Goal: Task Accomplishment & Management: Use online tool/utility

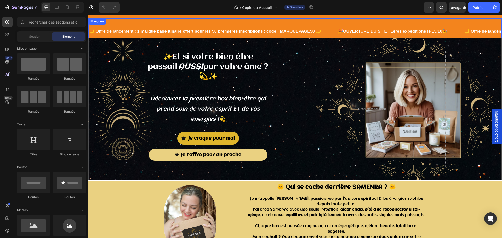
click at [323, 24] on div "🌙 Offre de lancement : 1 marque page lunaire offert pour les 50 premières inscr…" at bounding box center [295, 28] width 414 height 20
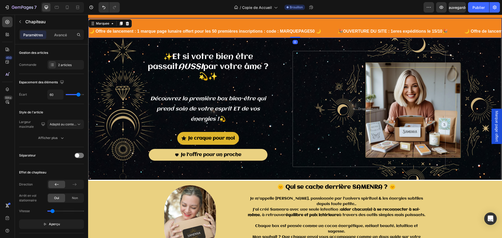
click at [324, 32] on div "🌙 Offre de lancement : 1 marque page lunaire offert pour les 50 premières inscr…" at bounding box center [213, 31] width 249 height 13
click at [264, 7] on font "Copie de Accueil" at bounding box center [257, 7] width 30 height 4
click at [440, 10] on button "button" at bounding box center [441, 7] width 10 height 10
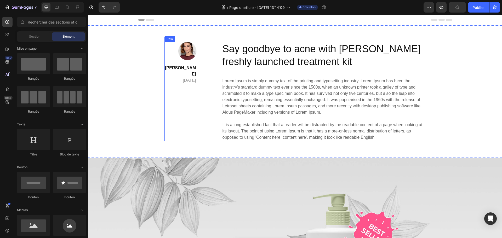
click at [172, 83] on div "Image Lily Phi April 29,2020 Text block Title Line Row" at bounding box center [184, 91] width 41 height 99
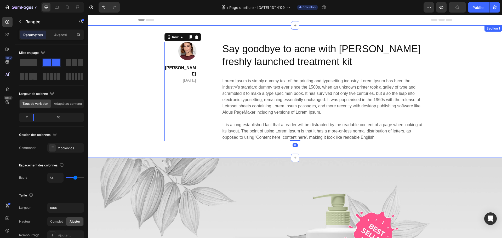
click at [138, 77] on div "Image Lily Phi April 29,2020 Text block Title Line Row Say goodbye to acne with…" at bounding box center [295, 91] width 406 height 99
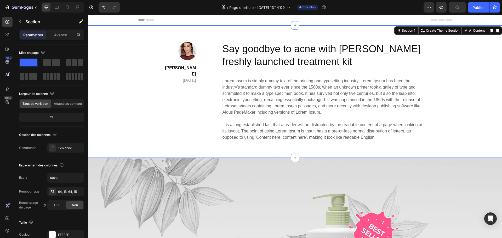
click at [454, 89] on div "Image Lily Phi April 29,2020 Text block Title Line Row Say goodbye to acne with…" at bounding box center [295, 91] width 406 height 99
click at [105, 67] on div "Image Lily Phi April 29,2020 Text block Title Line Row Say goodbye to acne with…" at bounding box center [295, 91] width 406 height 99
click at [132, 74] on div "Image Lily Phi April 29,2020 Text block Title Line Row Say goodbye to acne with…" at bounding box center [295, 91] width 406 height 99
click at [183, 59] on div "Text block" at bounding box center [175, 61] width 18 height 5
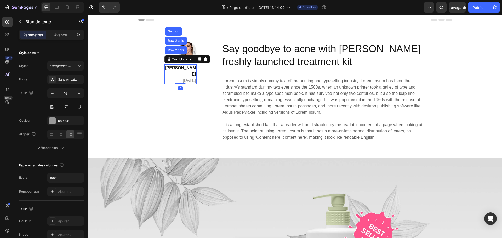
click at [207, 60] on icon at bounding box center [205, 60] width 3 height 4
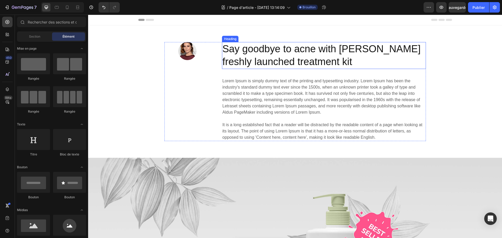
click at [249, 62] on p "Say goodbye to acne with GemSkin’s freshly launched treatment kit" at bounding box center [324, 56] width 203 height 26
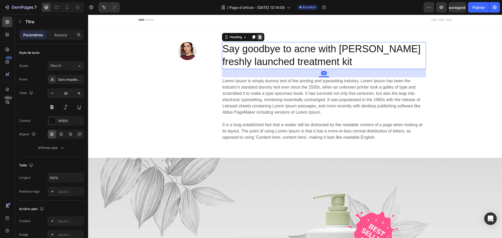
click at [261, 35] on div at bounding box center [260, 37] width 6 height 6
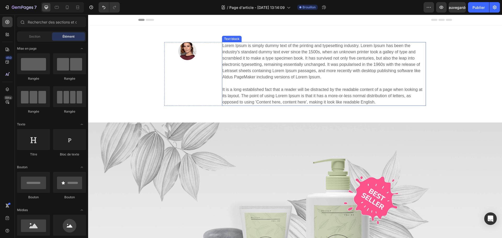
click at [269, 72] on p "Lorem Ipsum is simply dummy text of the printing and typesetting industry. Lore…" at bounding box center [324, 74] width 203 height 63
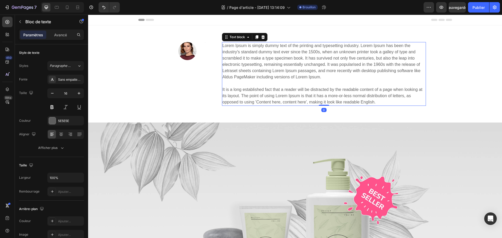
click at [261, 37] on icon at bounding box center [262, 37] width 3 height 4
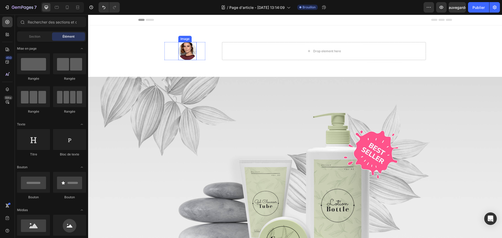
click at [193, 51] on img at bounding box center [187, 51] width 18 height 18
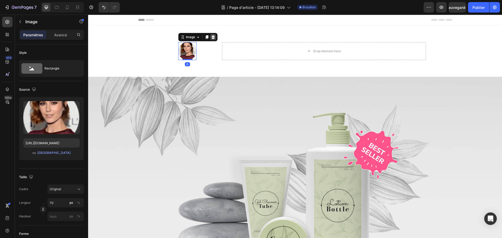
click at [212, 38] on icon at bounding box center [212, 37] width 3 height 4
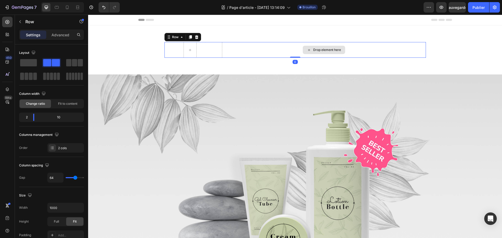
click at [268, 49] on div "Drop element here" at bounding box center [324, 50] width 204 height 16
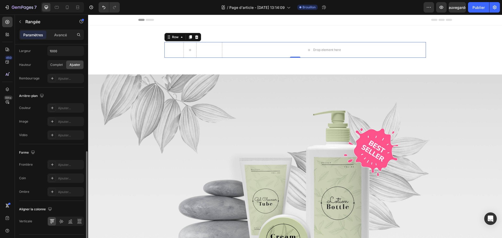
scroll to position [170, 0]
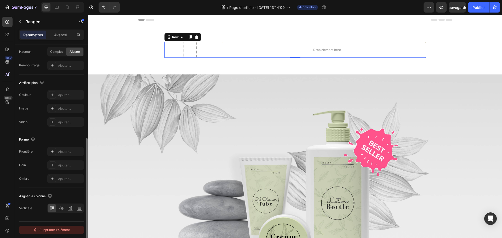
click at [65, 226] on button "Supprimer l'élément" at bounding box center [51, 230] width 65 height 8
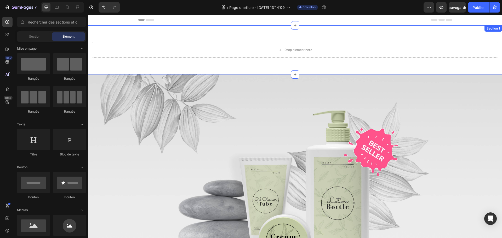
click at [195, 62] on div "Drop element here Section 1" at bounding box center [295, 49] width 414 height 49
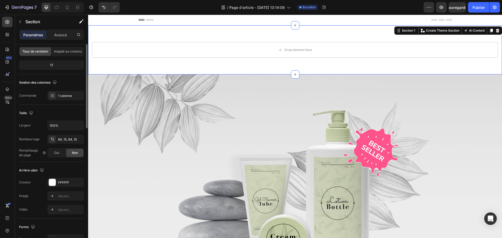
scroll to position [0, 0]
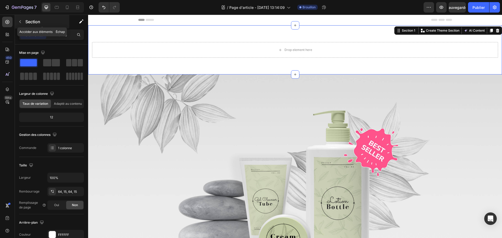
click at [24, 21] on button "button" at bounding box center [20, 22] width 8 height 8
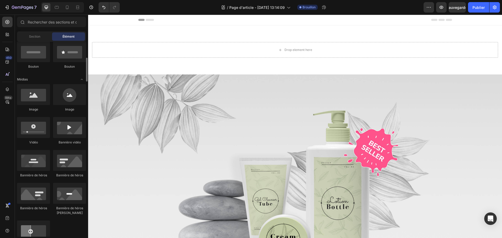
scroll to position [78, 0]
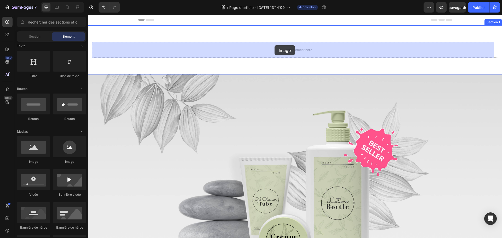
drag, startPoint x: 120, startPoint y: 166, endPoint x: 275, endPoint y: 45, distance: 196.3
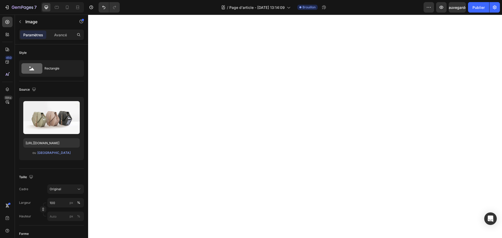
scroll to position [131, 0]
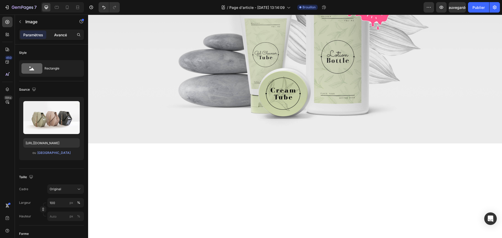
click at [64, 38] on div "Avancé" at bounding box center [60, 35] width 26 height 8
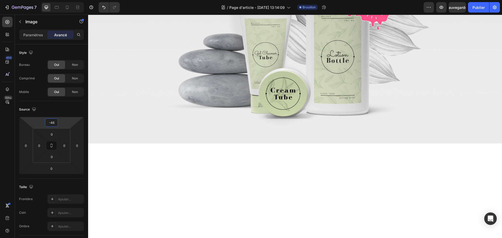
drag, startPoint x: 50, startPoint y: 117, endPoint x: 55, endPoint y: 123, distance: 7.6
click at [55, 0] on html "7 Version history / Page d'article - 26 août, 13:14:09 Brouillon Aperçu Sauvega…" at bounding box center [251, 0] width 502 height 0
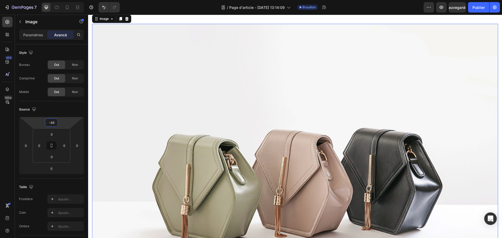
scroll to position [0, 0]
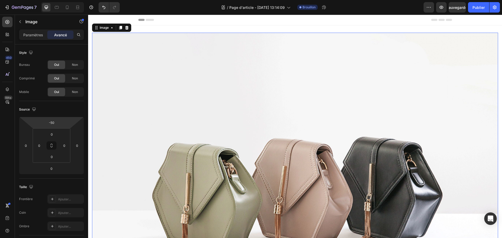
type input "-52"
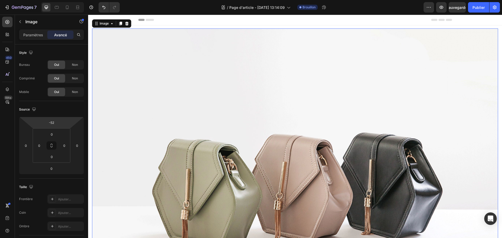
click at [53, 0] on html "7 Version history / Page d'article - 26 août, 13:14:09 Brouillon Aperçu Sauvega…" at bounding box center [251, 0] width 502 height 0
drag, startPoint x: 49, startPoint y: 164, endPoint x: 50, endPoint y: 138, distance: 25.9
click at [50, 0] on html "7 Version history / Page d'article - 26 août, 13:14:09 Brouillon Aperçu Sauvega…" at bounding box center [251, 0] width 502 height 0
drag, startPoint x: 50, startPoint y: 163, endPoint x: 48, endPoint y: 149, distance: 14.5
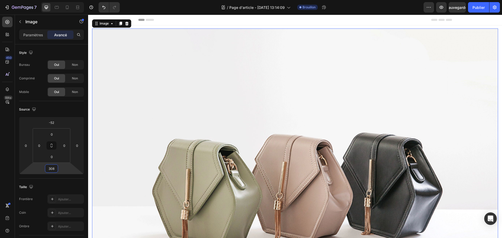
click at [48, 0] on html "7 Version history / Page d'article - 26 août, 13:14:09 Brouillon Aperçu Sauvega…" at bounding box center [251, 0] width 502 height 0
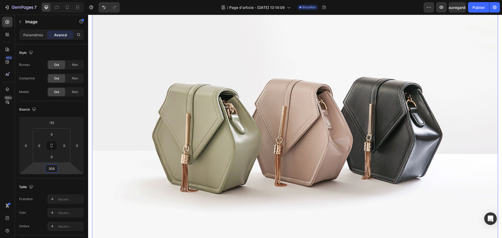
scroll to position [131, 0]
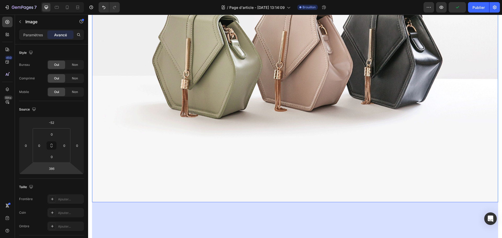
drag, startPoint x: 49, startPoint y: 174, endPoint x: 48, endPoint y: 163, distance: 10.3
click at [48, 0] on html "7 Version history / Page d'article - 26 août, 13:14:09 Brouillon Aperçu Publier…" at bounding box center [251, 0] width 502 height 0
drag, startPoint x: 51, startPoint y: 174, endPoint x: 51, endPoint y: 168, distance: 5.5
click at [51, 0] on html "7 Version history / Page d'article - 26 août, 13:14:09 Brouillon Aperçu Sauvega…" at bounding box center [251, 0] width 502 height 0
click at [172, 172] on img at bounding box center [295, 50] width 406 height 305
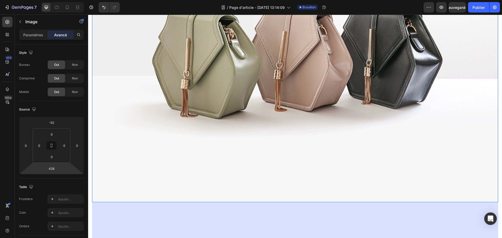
click at [312, 192] on img at bounding box center [295, 50] width 406 height 305
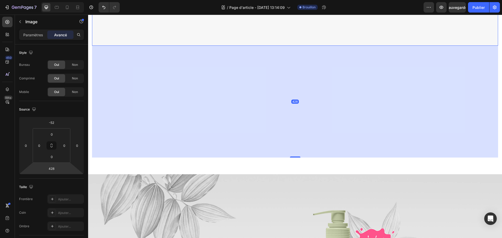
scroll to position [340, 0]
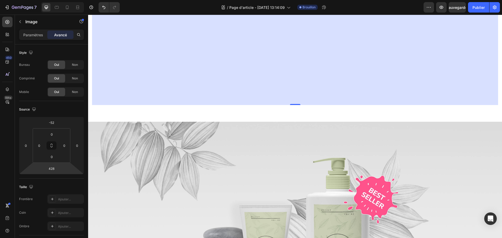
click at [317, 83] on div "428" at bounding box center [295, 49] width 406 height 112
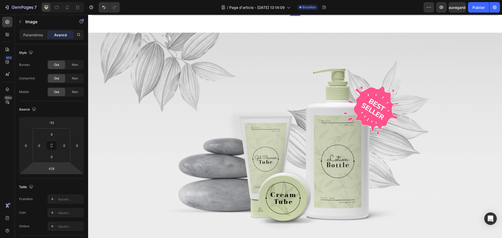
drag, startPoint x: 294, startPoint y: 101, endPoint x: 290, endPoint y: 12, distance: 89.3
click at [290, 12] on html "Header Image 87 Section 1 Image Section 2 Root Start with Sections from sidebar…" at bounding box center [295, 219] width 414 height 1089
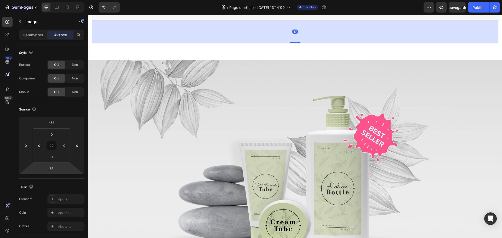
scroll to position [235, 0]
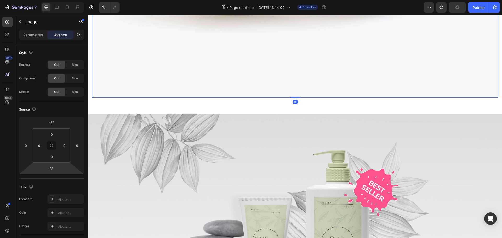
drag, startPoint x: 291, startPoint y: 117, endPoint x: 291, endPoint y: 86, distance: 30.3
type input "0"
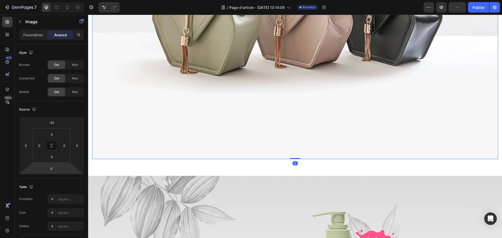
scroll to position [157, 0]
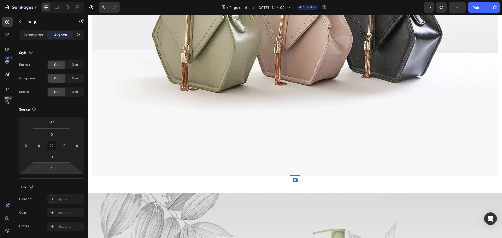
click at [291, 78] on img at bounding box center [295, 24] width 406 height 305
click at [32, 35] on font "Paramètres" at bounding box center [33, 35] width 20 height 4
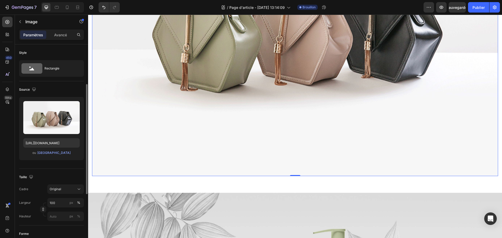
scroll to position [26, 0]
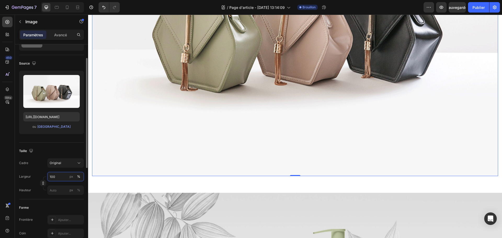
click at [62, 177] on input "100" at bounding box center [65, 176] width 37 height 9
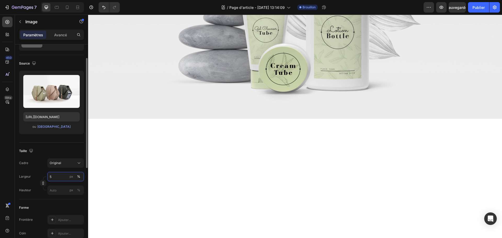
type input "50"
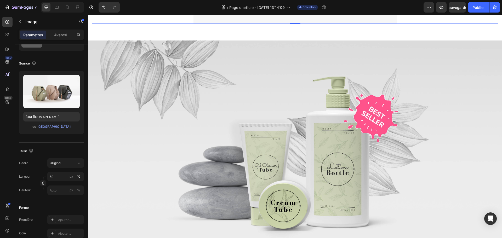
click at [116, 157] on img at bounding box center [295, 148] width 414 height 215
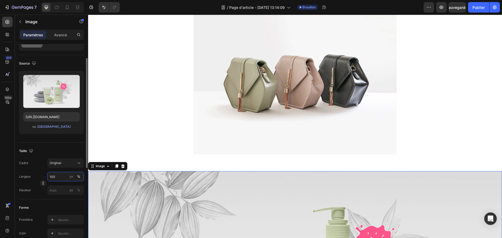
click at [56, 177] on input "100" at bounding box center [65, 176] width 37 height 9
click at [56, 188] on font "Complet" at bounding box center [55, 189] width 13 height 4
click at [57, 189] on input "px %" at bounding box center [65, 190] width 37 height 9
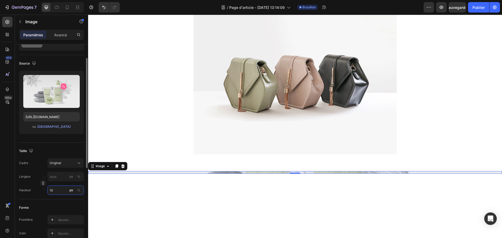
type input "100"
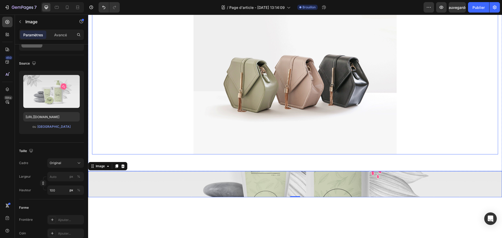
click at [145, 132] on div at bounding box center [295, 78] width 406 height 152
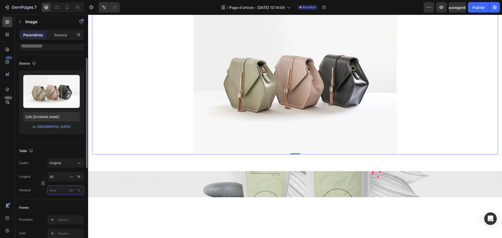
click at [62, 190] on input "px %" at bounding box center [65, 190] width 37 height 9
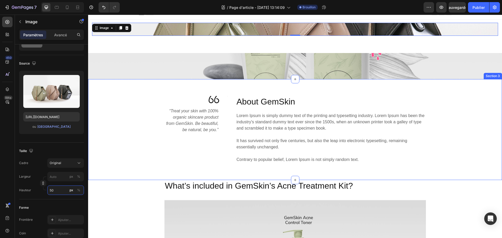
scroll to position [0, 0]
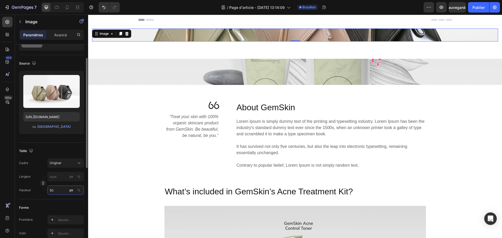
drag, startPoint x: 58, startPoint y: 192, endPoint x: 46, endPoint y: 191, distance: 11.8
click at [46, 191] on div "Hauteur 50 px %" at bounding box center [51, 190] width 65 height 9
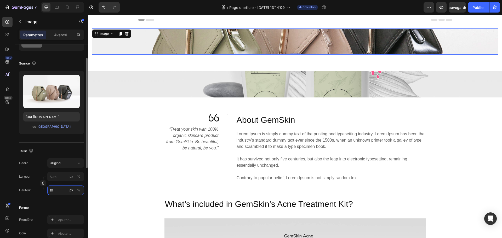
type input "1"
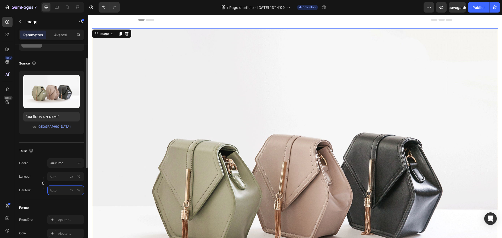
type input "1"
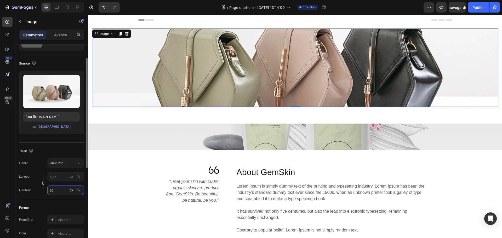
type input "3"
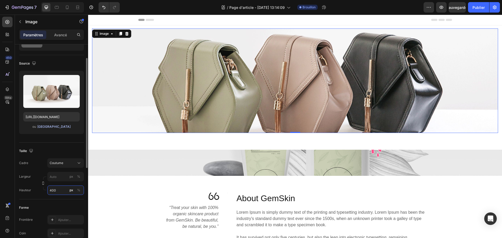
type input "400"
click at [47, 125] on font "Parcourir la galerie" at bounding box center [53, 127] width 33 height 4
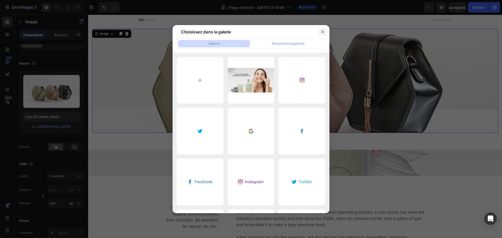
click at [321, 31] on icon "button" at bounding box center [322, 31] width 3 height 3
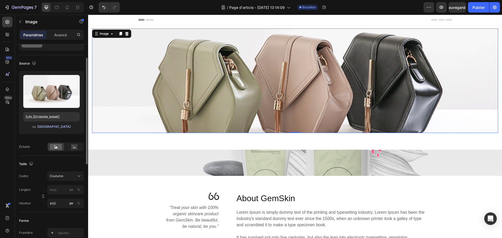
click at [57, 126] on font "Parcourir la galerie" at bounding box center [53, 127] width 33 height 4
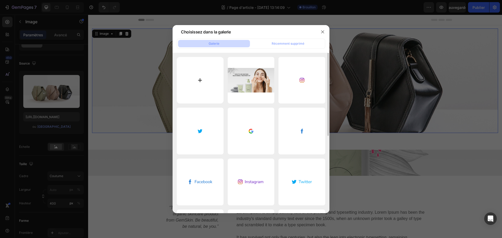
click at [204, 77] on input "file" at bounding box center [200, 80] width 47 height 47
type input "C:\fakepath\Design sans titre (33).png"
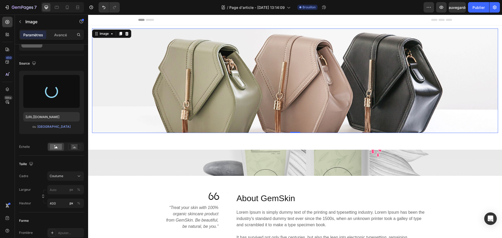
type input "https://cdn.shopify.com/s/files/1/0912/4410/2011/files/gempages_565531742249682…"
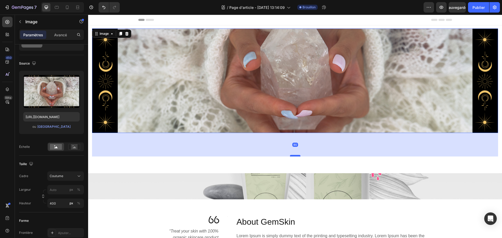
drag, startPoint x: 293, startPoint y: 132, endPoint x: 295, endPoint y: 156, distance: 23.6
click at [295, 156] on div at bounding box center [295, 156] width 10 height 2
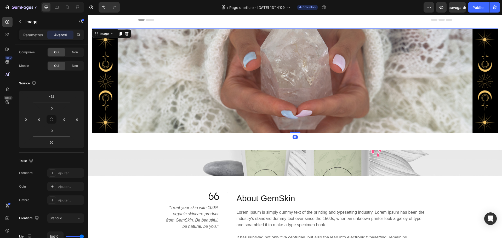
drag, startPoint x: 298, startPoint y: 156, endPoint x: 292, endPoint y: 129, distance: 27.5
click at [292, 129] on div "Image 0" at bounding box center [295, 81] width 406 height 105
type input "0"
click at [243, 96] on img at bounding box center [295, 81] width 406 height 105
drag, startPoint x: 48, startPoint y: 104, endPoint x: 50, endPoint y: 112, distance: 8.6
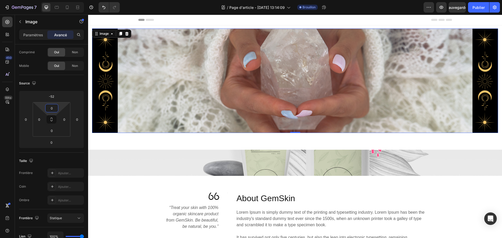
click at [50, 0] on html "7 Version history / Page d'article - 26 août, 13:14:09 Brouillon Aperçu Sauvega…" at bounding box center [251, 0] width 502 height 0
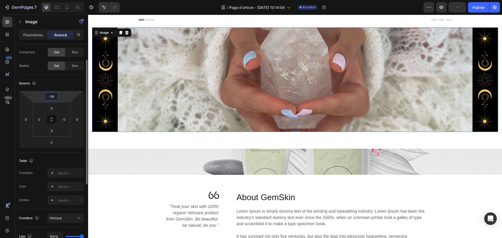
drag, startPoint x: 50, startPoint y: 101, endPoint x: 50, endPoint y: 94, distance: 7.3
click at [49, 0] on html "7 Version history / Page d'article - 26 août, 13:14:09 Brouillon Aperçu Publier…" at bounding box center [251, 0] width 502 height 0
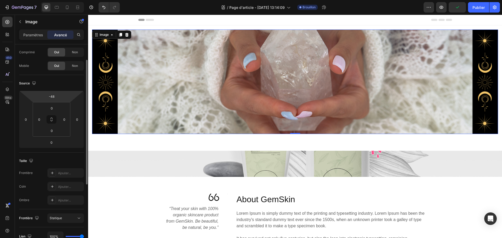
click at [50, 0] on html "7 Version history / Page d'article - 26 août, 13:14:09 Brouillon Aperçu Publier…" at bounding box center [251, 0] width 502 height 0
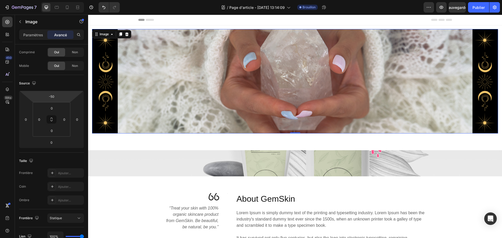
type input "-52"
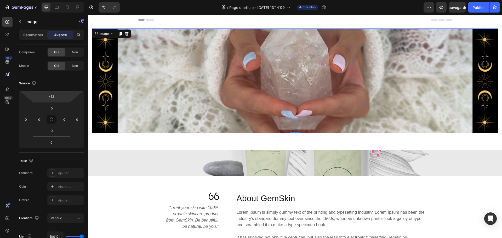
click at [51, 0] on html "7 Version history / Page d'article - 26 août, 13:14:09 Brouillon Aperçu Sauvega…" at bounding box center [251, 0] width 502 height 0
click at [52, 98] on input "-52" at bounding box center [51, 97] width 10 height 8
click at [56, 106] on font "Auto" at bounding box center [56, 108] width 7 height 4
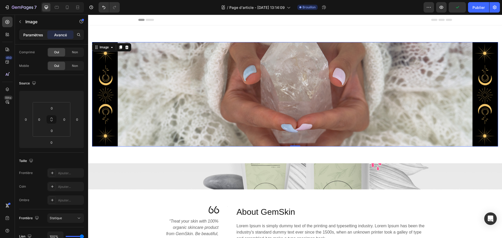
click at [35, 35] on font "Paramètres" at bounding box center [33, 35] width 20 height 4
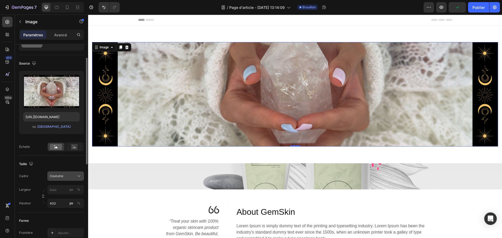
scroll to position [52, 0]
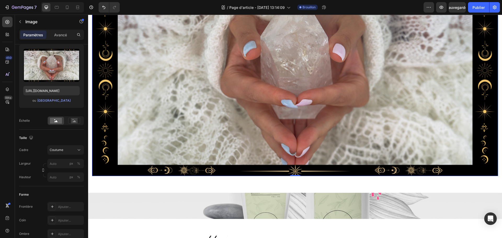
click at [265, 129] on img at bounding box center [295, 70] width 406 height 213
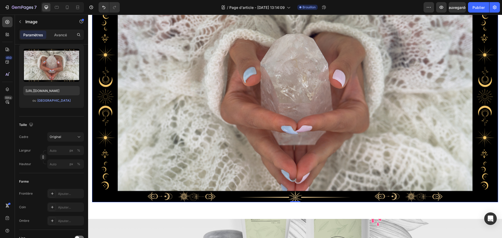
click at [265, 129] on img at bounding box center [295, 96] width 406 height 213
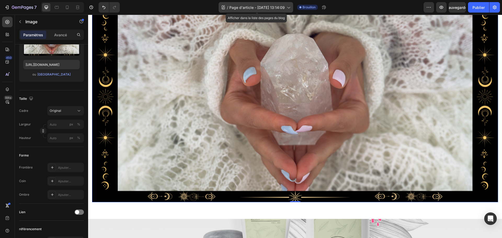
click at [242, 5] on font "Page d'article - 26 août, 13:14:09" at bounding box center [256, 7] width 55 height 4
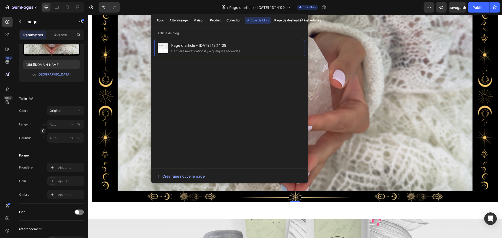
click at [341, 96] on img at bounding box center [295, 96] width 406 height 213
click at [122, 117] on img at bounding box center [295, 96] width 406 height 213
click at [100, 120] on img at bounding box center [295, 96] width 406 height 213
click at [339, 47] on img at bounding box center [295, 96] width 406 height 213
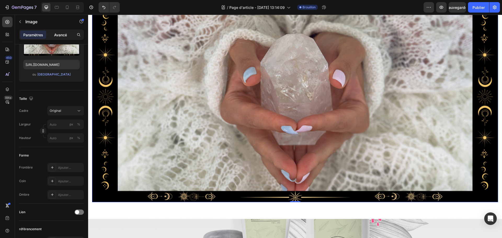
click at [60, 36] on font "Avancé" at bounding box center [60, 35] width 13 height 4
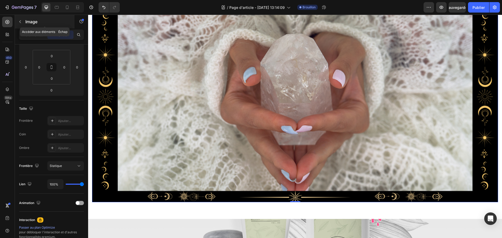
click at [22, 21] on button "button" at bounding box center [20, 22] width 8 height 8
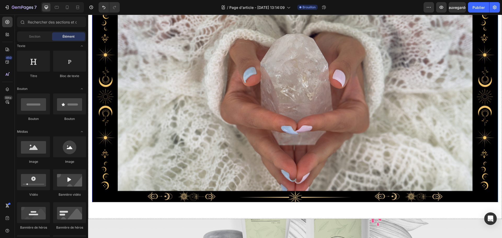
click at [236, 101] on img at bounding box center [295, 96] width 406 height 213
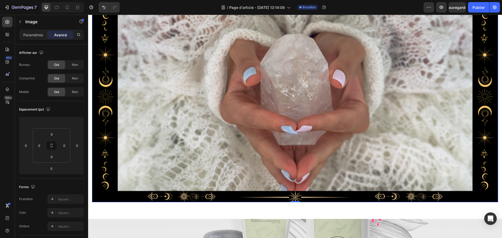
click at [467, 53] on img at bounding box center [295, 96] width 406 height 213
click at [385, 75] on img at bounding box center [295, 96] width 406 height 213
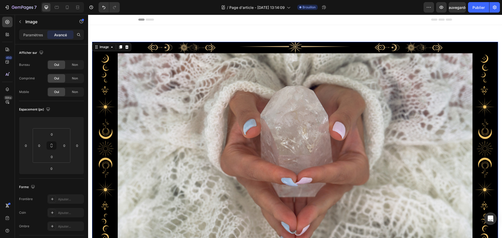
scroll to position [0, 0]
click at [32, 36] on font "Paramètres" at bounding box center [33, 35] width 20 height 4
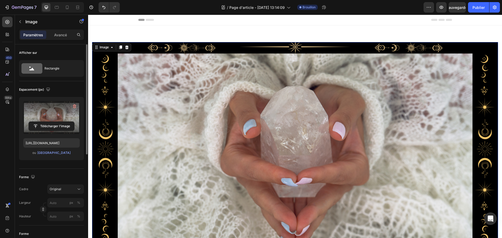
click at [54, 117] on label at bounding box center [51, 117] width 56 height 33
click at [54, 122] on input "file" at bounding box center [52, 126] width 46 height 9
click at [73, 107] on icon "button" at bounding box center [74, 106] width 5 height 5
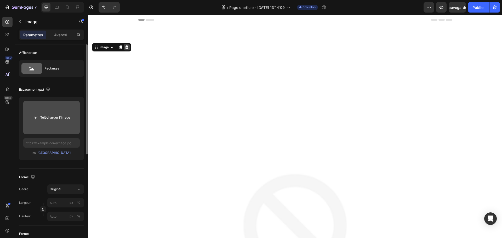
click at [128, 48] on icon at bounding box center [126, 48] width 3 height 4
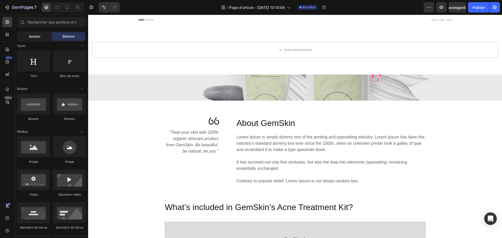
click at [33, 37] on font "Section" at bounding box center [34, 37] width 11 height 4
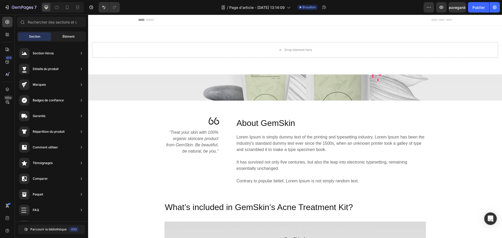
click at [62, 36] on div "Élément" at bounding box center [68, 36] width 33 height 8
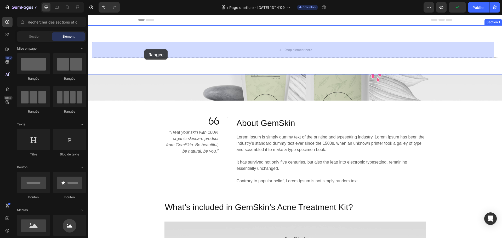
drag, startPoint x: 153, startPoint y: 83, endPoint x: 144, endPoint y: 49, distance: 34.7
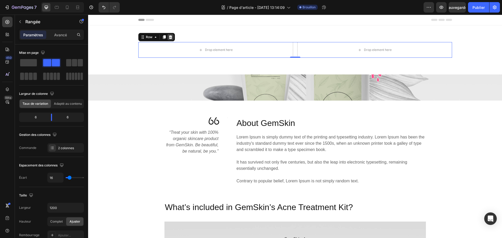
click at [169, 37] on icon at bounding box center [170, 37] width 3 height 4
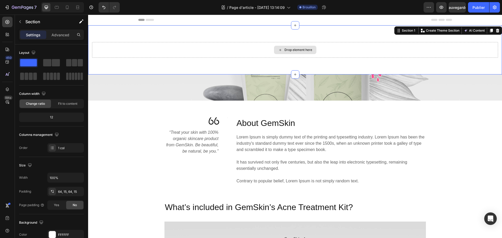
click at [147, 48] on div "Drop element here" at bounding box center [295, 50] width 406 height 16
click at [496, 30] on icon at bounding box center [497, 31] width 3 height 4
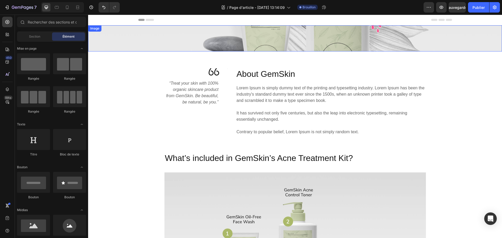
click at [460, 39] on img at bounding box center [295, 38] width 414 height 26
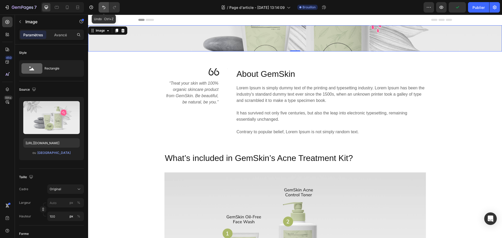
click at [105, 8] on icon "Annuler/Rétablir" at bounding box center [103, 7] width 3 height 3
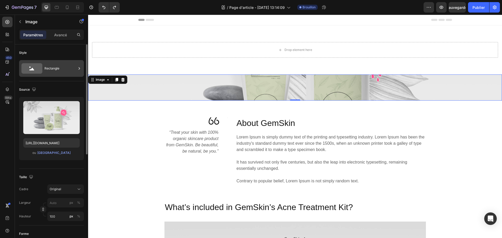
click at [57, 67] on font "Rectangle" at bounding box center [51, 68] width 15 height 4
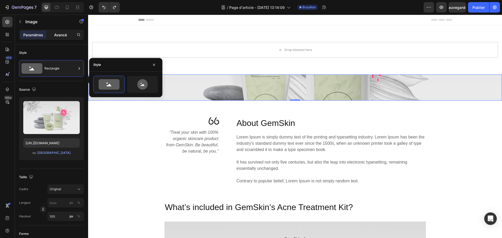
click at [64, 35] on font "Avancé" at bounding box center [60, 35] width 13 height 4
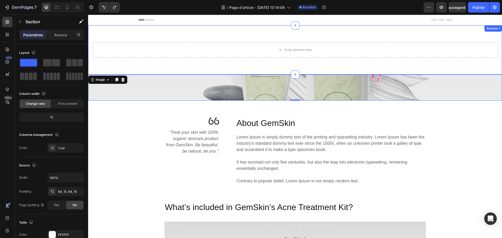
click at [231, 32] on div "Drop element here Section 1" at bounding box center [295, 49] width 414 height 49
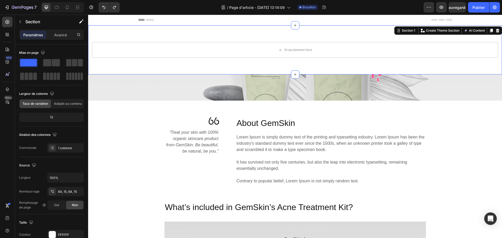
drag, startPoint x: 135, startPoint y: 77, endPoint x: 134, endPoint y: 68, distance: 9.3
click at [52, 62] on span at bounding box center [56, 62] width 8 height 7
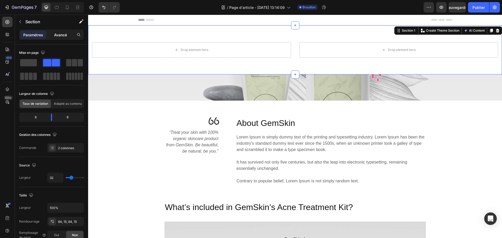
click at [57, 35] on font "Avancé" at bounding box center [60, 35] width 13 height 4
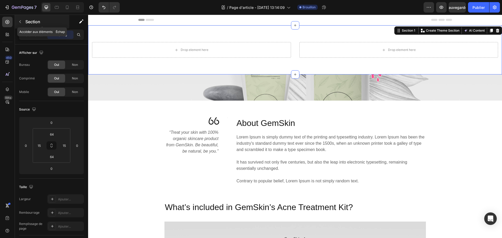
click at [20, 21] on icon "button" at bounding box center [20, 21] width 2 height 3
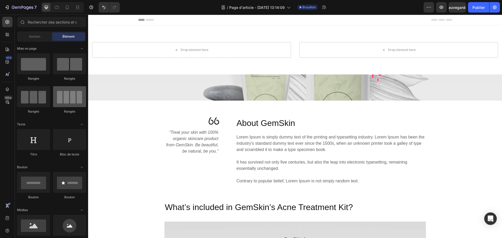
scroll to position [26, 0]
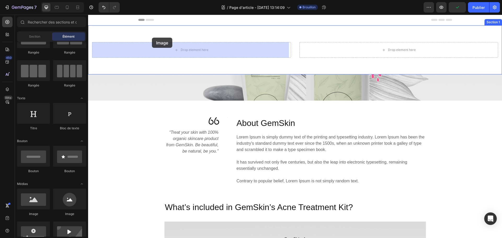
drag, startPoint x: 128, startPoint y: 220, endPoint x: 152, endPoint y: 38, distance: 184.0
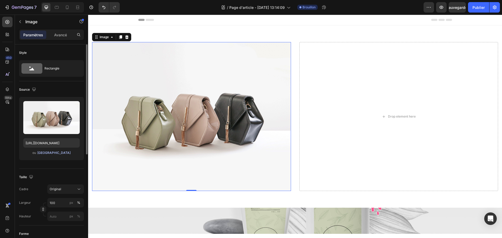
click at [50, 155] on font "Parcourir la galerie" at bounding box center [53, 153] width 33 height 5
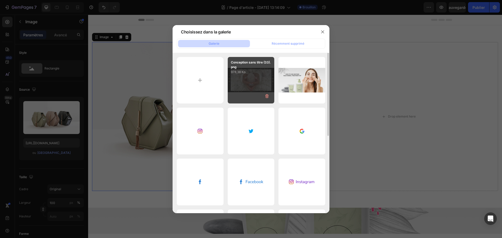
click at [259, 78] on div "Conception sans titre (33).png 978,38 Ko" at bounding box center [251, 80] width 47 height 47
type input "https://cdn.shopify.com/s/files/1/0912/4410/2011/files/gempages_565531742249682…"
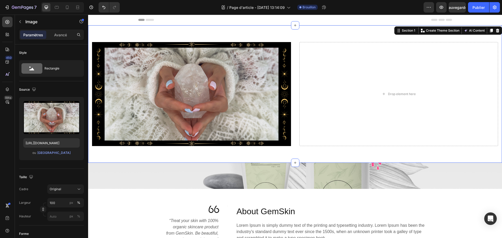
click at [304, 29] on div "Image Drop element here Section 1 Create Theme Section AI Content Write with Ge…" at bounding box center [295, 94] width 414 height 138
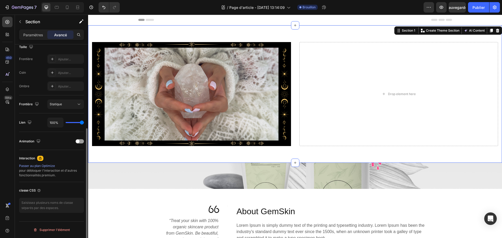
scroll to position [36, 0]
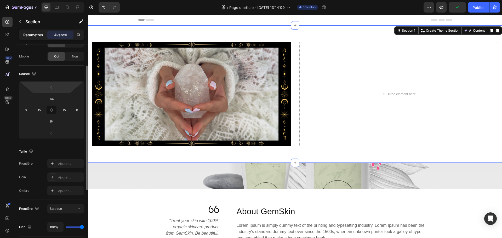
click at [39, 34] on font "Paramètres" at bounding box center [33, 35] width 20 height 4
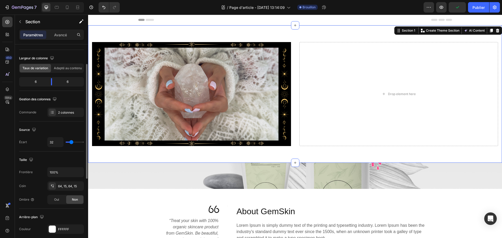
scroll to position [140, 0]
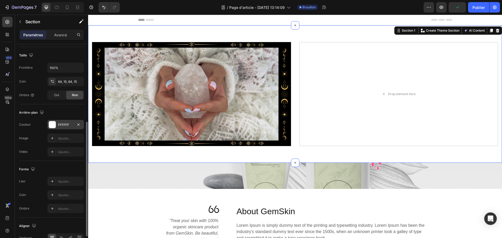
click at [64, 125] on font "FFFFFF" at bounding box center [63, 125] width 11 height 4
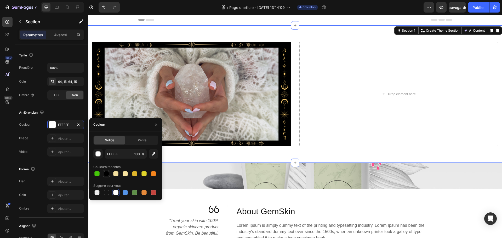
click at [106, 175] on div at bounding box center [106, 173] width 5 height 5
type input "000000"
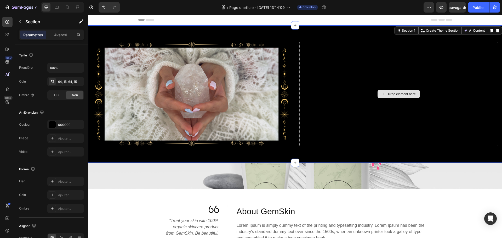
click at [369, 118] on div "Drop element here" at bounding box center [398, 94] width 199 height 104
click at [64, 36] on font "Avancé" at bounding box center [60, 35] width 13 height 4
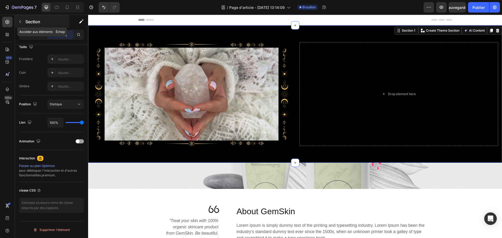
click at [22, 21] on icon "button" at bounding box center [20, 22] width 4 height 4
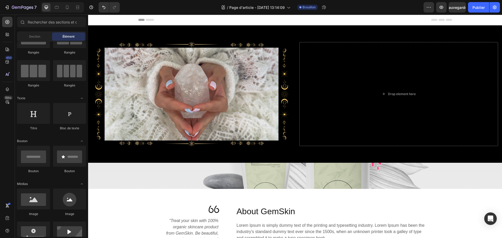
scroll to position [0, 0]
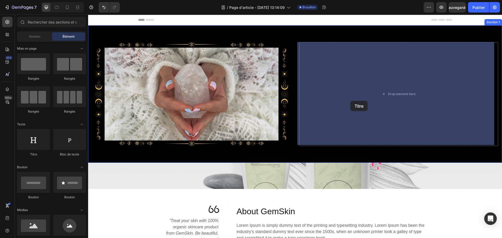
drag, startPoint x: 123, startPoint y: 158, endPoint x: 334, endPoint y: 106, distance: 218.1
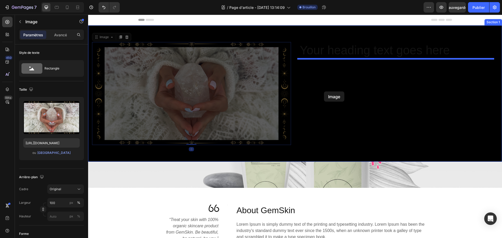
drag, startPoint x: 229, startPoint y: 82, endPoint x: 324, endPoint y: 92, distance: 95.6
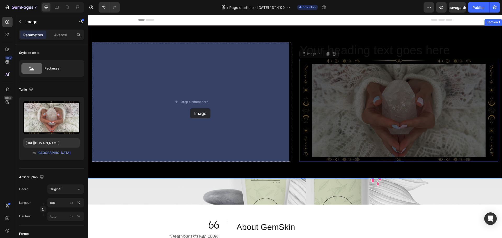
drag, startPoint x: 388, startPoint y: 118, endPoint x: 190, endPoint y: 108, distance: 197.9
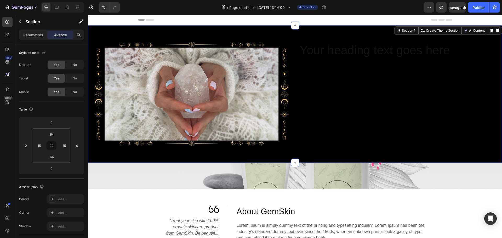
click at [361, 100] on div "Your heading text goes here Heading" at bounding box center [398, 94] width 199 height 104
type input "26"
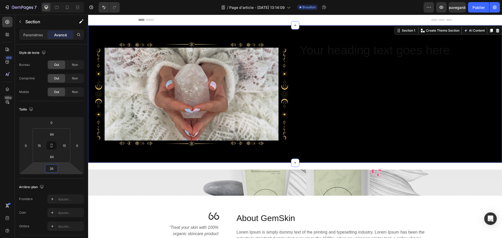
drag, startPoint x: 57, startPoint y: 173, endPoint x: 56, endPoint y: 170, distance: 3.5
click at [56, 0] on html "7 Version history / Page d'article - 26 août, 13:14:09 Brouillon Aperçu Sauvega…" at bounding box center [251, 0] width 502 height 0
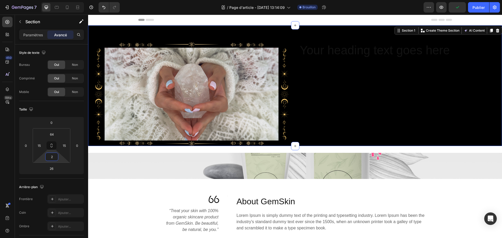
type input "8"
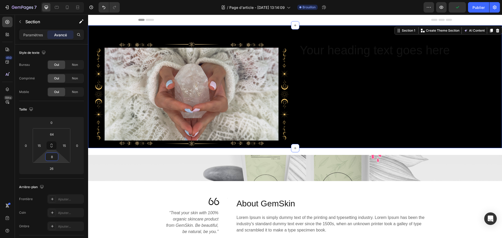
drag, startPoint x: 51, startPoint y: 162, endPoint x: 54, endPoint y: 170, distance: 7.8
click at [54, 0] on html "7 Version history / Page d'article - 26 août, 13:14:09 Brouillon Aperçu Publier…" at bounding box center [251, 0] width 502 height 0
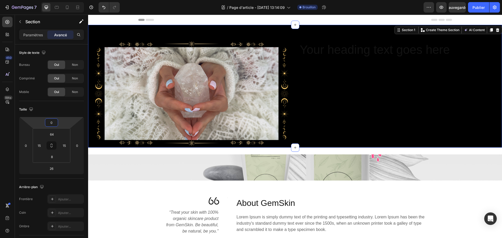
type input "4"
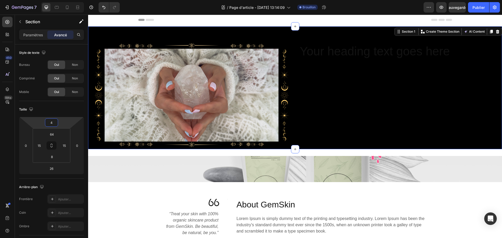
click at [52, 0] on html "7 Version history / Page d'article - 26 août, 13:14:09 Brouillon Aperçu Sauvega…" at bounding box center [251, 0] width 502 height 0
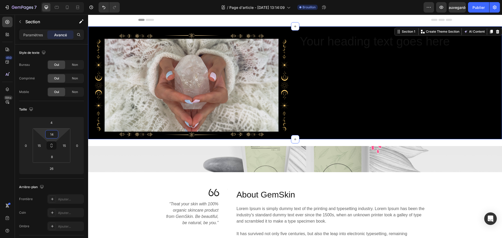
type input "12"
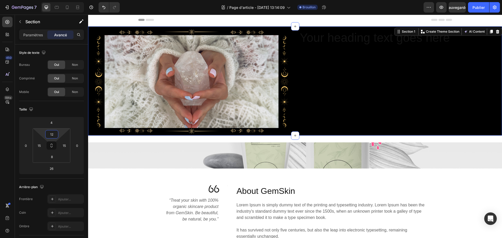
drag, startPoint x: 51, startPoint y: 129, endPoint x: 52, endPoint y: 135, distance: 6.8
click at [52, 0] on html "7 Version history / Page d'article - 26 août, 13:14:09 Brouillon Aperçu Sauvega…" at bounding box center [251, 0] width 502 height 0
click at [360, 97] on div "Your heading text goes here Heading" at bounding box center [398, 82] width 199 height 104
click at [340, 38] on h2 "Your heading text goes here" at bounding box center [398, 38] width 199 height 17
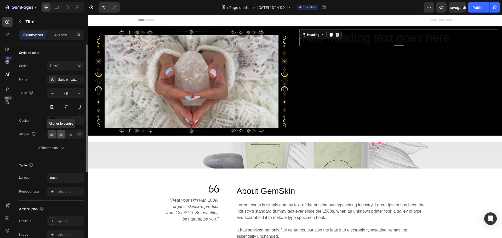
click at [60, 135] on icon at bounding box center [61, 134] width 5 height 5
click at [336, 35] on icon at bounding box center [337, 35] width 3 height 4
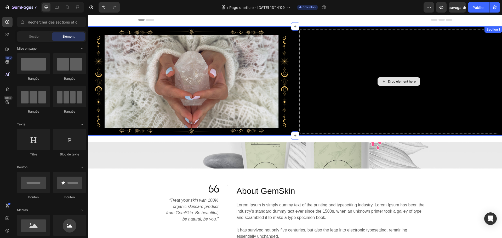
click at [345, 76] on div "Drop element here" at bounding box center [398, 82] width 199 height 104
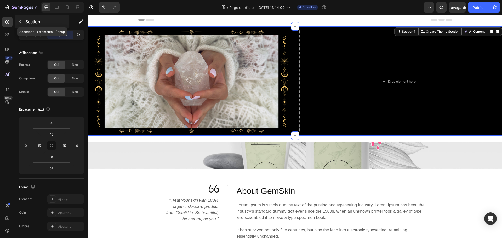
click at [20, 24] on button "button" at bounding box center [20, 22] width 8 height 8
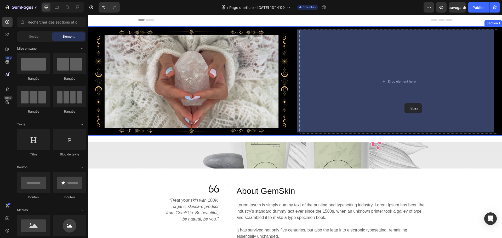
drag, startPoint x: 124, startPoint y: 155, endPoint x: 405, endPoint y: 103, distance: 285.3
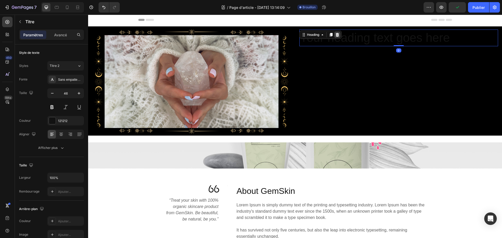
click at [337, 36] on icon at bounding box center [337, 35] width 3 height 4
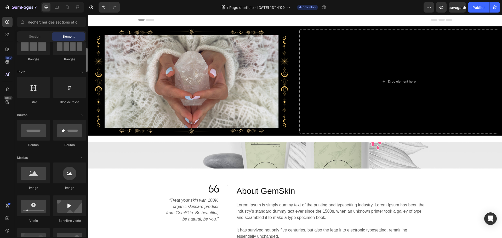
scroll to position [78, 0]
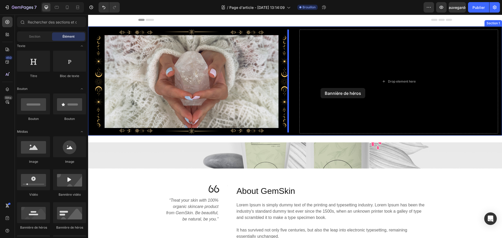
drag, startPoint x: 121, startPoint y: 231, endPoint x: 321, endPoint y: 88, distance: 245.7
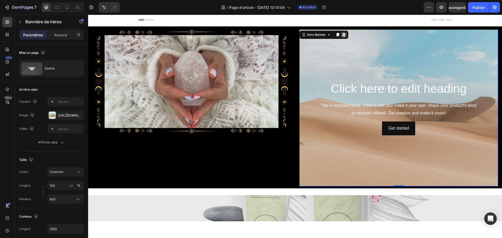
click at [342, 34] on icon at bounding box center [343, 35] width 3 height 4
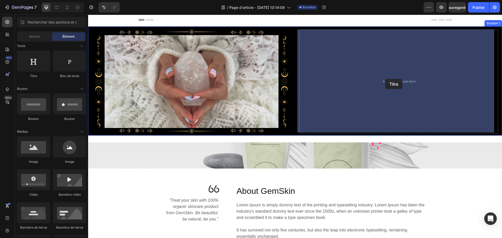
drag, startPoint x: 122, startPoint y: 77, endPoint x: 385, endPoint y: 79, distance: 263.3
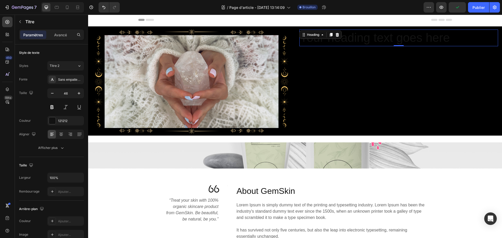
click at [375, 40] on h2 "Your heading text goes here" at bounding box center [398, 38] width 199 height 17
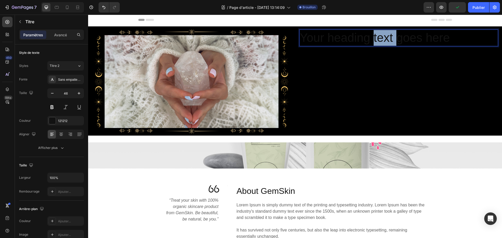
click at [374, 39] on p "Your heading text goes here" at bounding box center [399, 38] width 198 height 16
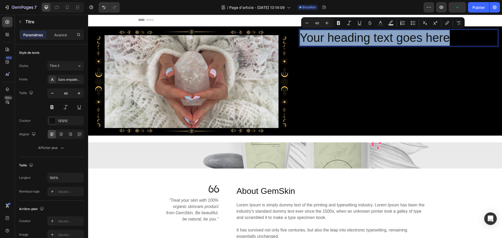
click at [374, 39] on p "Your heading text goes here" at bounding box center [399, 38] width 198 height 16
click at [472, 37] on p "Your heading text goes here" at bounding box center [399, 38] width 198 height 16
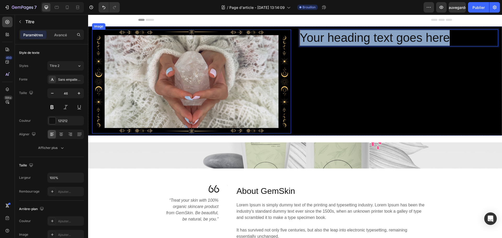
drag, startPoint x: 472, startPoint y: 37, endPoint x: 286, endPoint y: 34, distance: 186.5
click at [286, 34] on div "Image Your heading text goes here Heading 0 Section 1" at bounding box center [295, 80] width 414 height 109
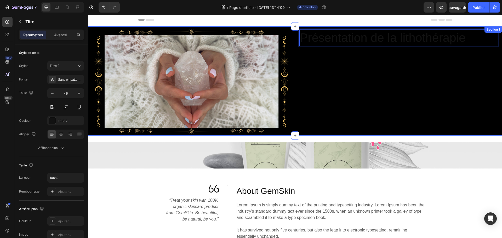
click at [342, 73] on div "Présentation de la lithothérapie Heading 0" at bounding box center [398, 82] width 199 height 104
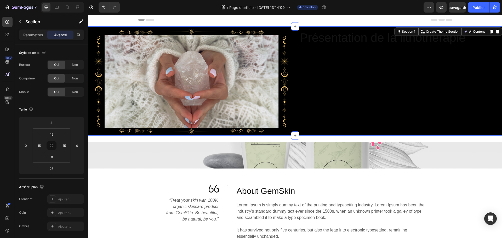
click at [318, 29] on div "Image Présentation de la lithothérapie Heading Section 1 Create Theme Section A…" at bounding box center [295, 80] width 414 height 109
click at [322, 36] on p "Présentation de la lithothérapie" at bounding box center [399, 38] width 198 height 16
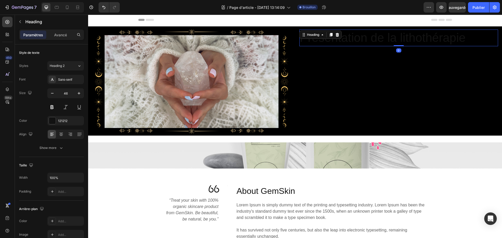
click at [322, 36] on icon at bounding box center [322, 35] width 4 height 4
click at [315, 40] on p "Présentation de la lithothérapie" at bounding box center [399, 38] width 198 height 16
click at [317, 39] on p "Présentation de la lithothérapie" at bounding box center [399, 38] width 198 height 16
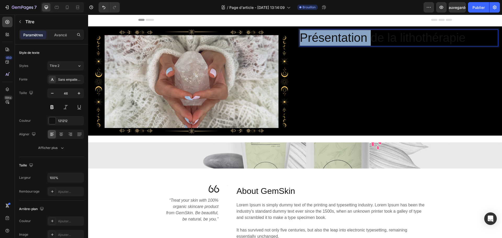
click at [317, 39] on p "Présentation de la lithothérapie" at bounding box center [399, 38] width 198 height 16
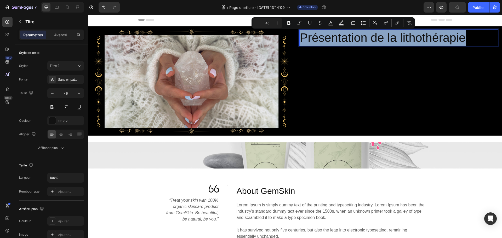
click at [317, 39] on p "Présentation de la lithothérapie" at bounding box center [399, 38] width 198 height 16
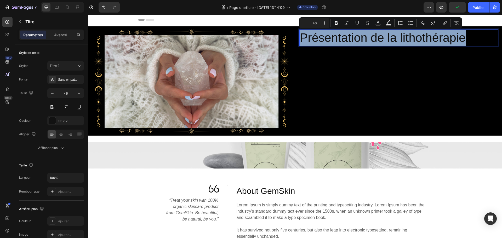
click at [317, 39] on p "Présentation de la lithothérapie" at bounding box center [399, 38] width 198 height 16
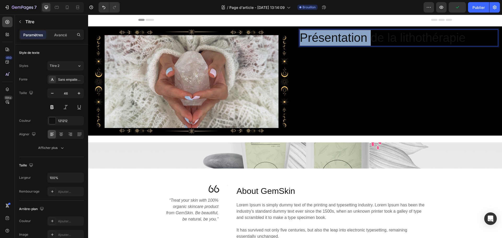
click at [317, 39] on p "Présentation de la lithothérapie" at bounding box center [399, 38] width 198 height 16
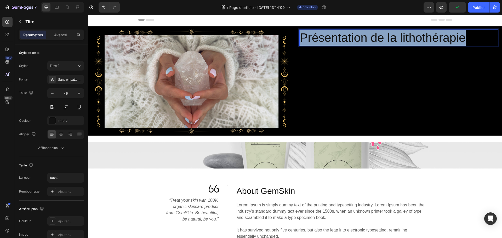
click at [317, 39] on p "Présentation de la lithothérapie" at bounding box center [399, 38] width 198 height 16
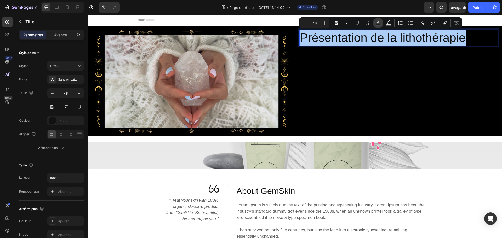
click at [378, 24] on rect "Barre d'outils contextuelle de l'éditeur" at bounding box center [378, 24] width 5 height 1
type input "121212"
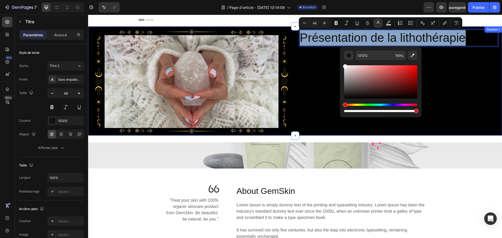
type input "FFFFFF"
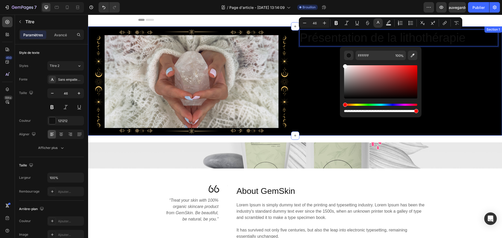
drag, startPoint x: 433, startPoint y: 112, endPoint x: 338, endPoint y: 55, distance: 110.3
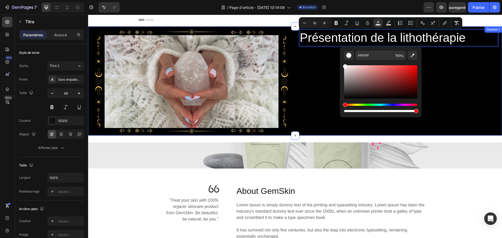
click at [330, 74] on div "Présentation de la lithothérapie Heading Section 0" at bounding box center [398, 82] width 199 height 104
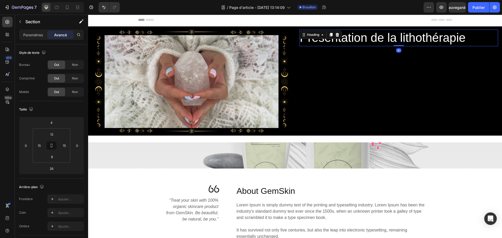
click at [383, 40] on span "Présentation de la lithothérapie" at bounding box center [383, 38] width 166 height 14
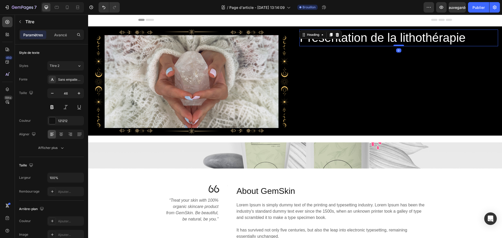
drag, startPoint x: 397, startPoint y: 46, endPoint x: 400, endPoint y: 45, distance: 3.2
click at [400, 45] on div at bounding box center [399, 46] width 10 height 2
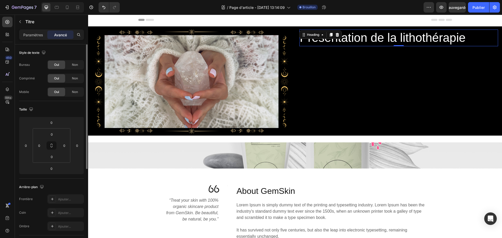
click at [0, 0] on div "Taille 0 0 0 0 0 0 0 0" at bounding box center [0, 0] width 0 height 0
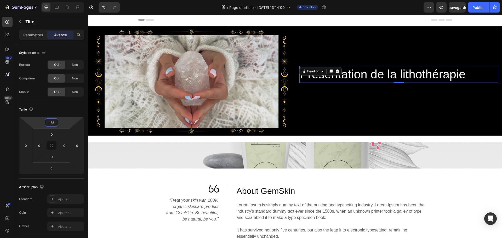
type input "136"
drag, startPoint x: 53, startPoint y: 117, endPoint x: 52, endPoint y: 99, distance: 17.8
click at [52, 0] on html "7 Version history / Page d'article - 26 août, 13:14:09 Brouillon Aperçu Sauvega…" at bounding box center [251, 0] width 502 height 0
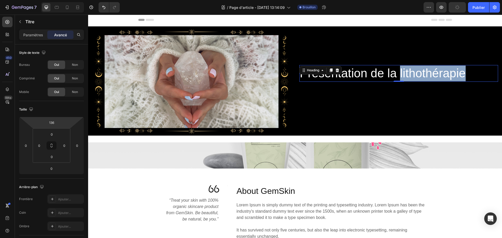
click at [413, 72] on span "Présentation de la lithothérapie" at bounding box center [383, 73] width 166 height 14
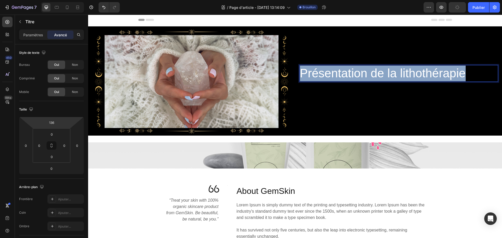
click at [413, 72] on span "Présentation de la lithothérapie" at bounding box center [383, 73] width 166 height 14
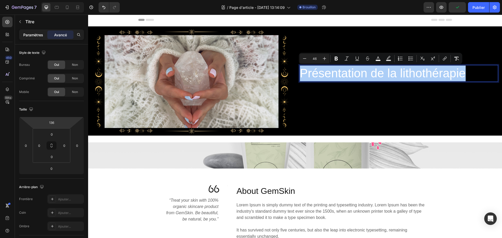
click at [36, 33] on font "Paramètres" at bounding box center [33, 35] width 20 height 4
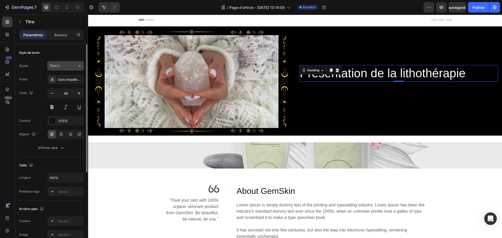
click at [72, 68] on div "Titre 2" at bounding box center [63, 66] width 27 height 5
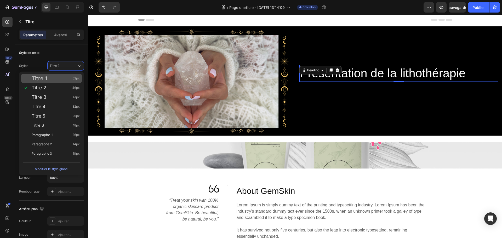
click at [39, 80] on font "Titre 1" at bounding box center [39, 78] width 15 height 6
type input "52"
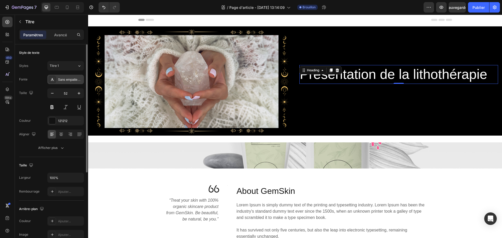
click at [66, 79] on font "Sans empattement" at bounding box center [71, 80] width 26 height 4
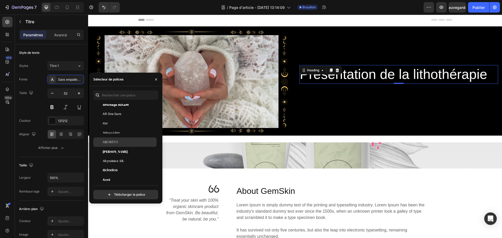
scroll to position [52, 0]
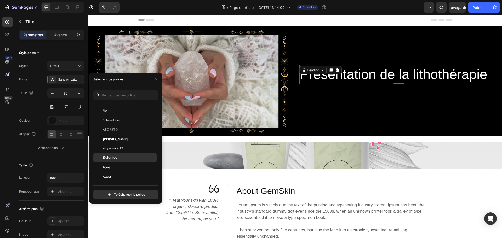
click at [112, 158] on font "Aclonica" at bounding box center [110, 157] width 15 height 3
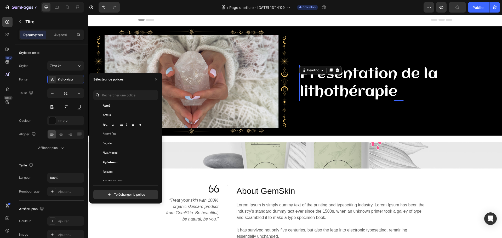
scroll to position [157, 0]
click at [114, 164] on font "Écriture Aguafina" at bounding box center [111, 164] width 16 height 5
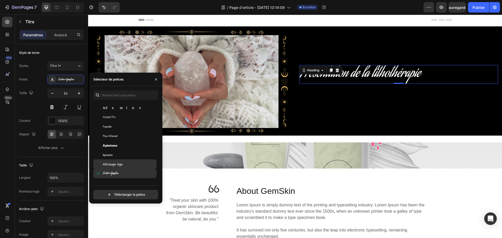
click at [115, 171] on div "Écriture Aguafina" at bounding box center [124, 173] width 63 height 9
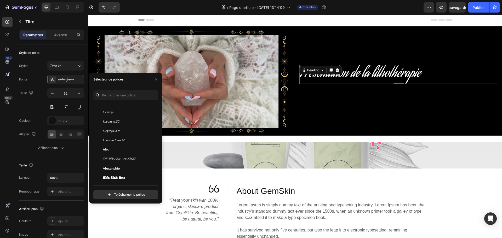
scroll to position [340, 0]
click at [112, 151] on font "Alex Brush" at bounding box center [119, 151] width 33 height 4
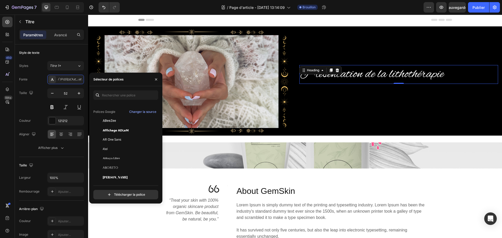
scroll to position [0, 0]
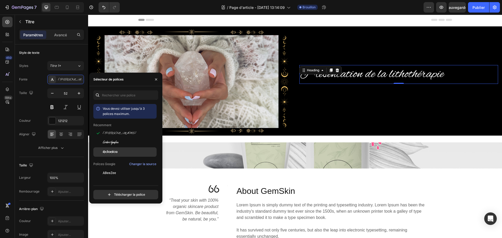
click at [118, 225] on div "Aclonica" at bounding box center [124, 229] width 63 height 9
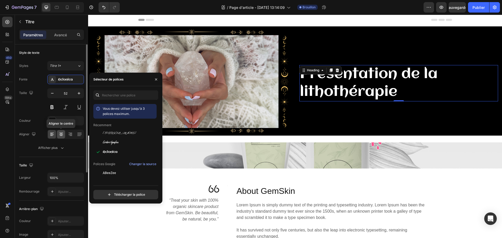
click at [61, 138] on div at bounding box center [61, 134] width 8 height 8
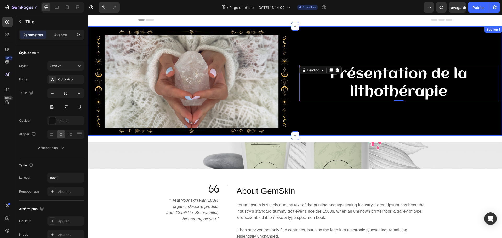
click at [373, 117] on div "⁠⁠⁠⁠⁠⁠⁠ Présentation de la lithothérapie Heading 0" at bounding box center [398, 82] width 199 height 104
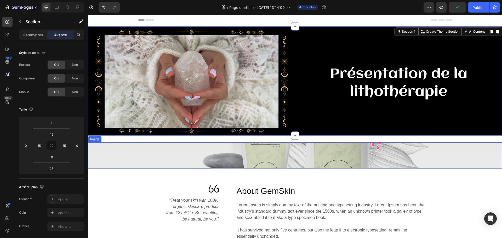
click at [371, 158] on img at bounding box center [295, 156] width 414 height 26
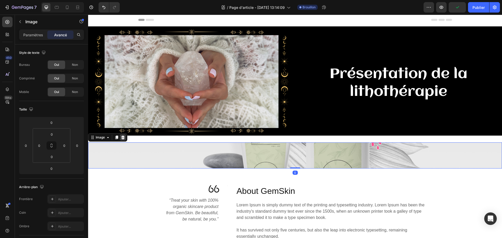
click at [124, 138] on icon at bounding box center [122, 138] width 3 height 4
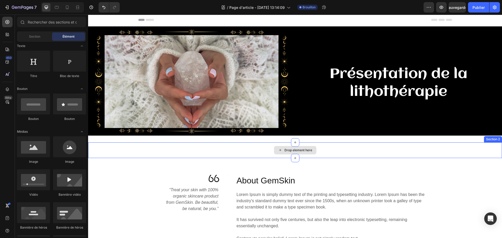
click at [160, 153] on div "Drop element here" at bounding box center [295, 151] width 414 height 16
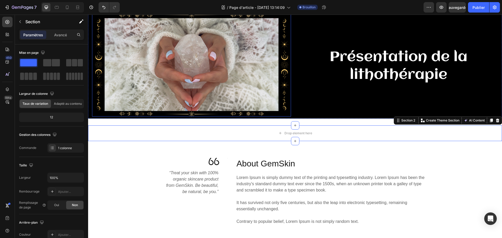
scroll to position [26, 0]
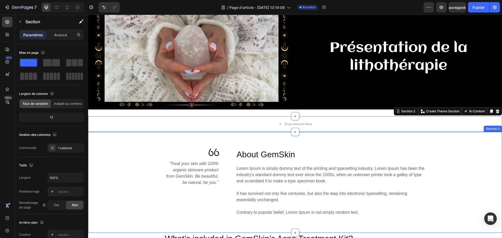
click at [139, 145] on div "Image “Treat your skin with 100% organic skincare product from GemSkin. Be beau…" at bounding box center [295, 182] width 414 height 101
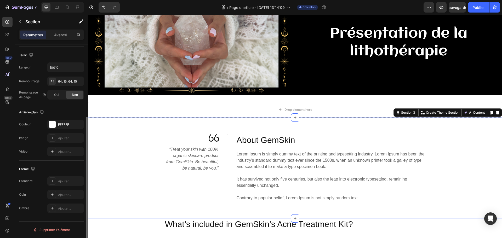
scroll to position [52, 0]
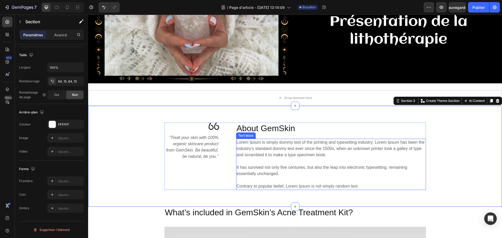
click at [275, 146] on p "Lorem Ipsum is simply dummy text of the printing and typesetting industry. Lore…" at bounding box center [331, 164] width 189 height 50
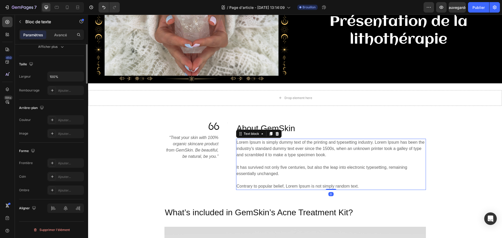
scroll to position [0, 0]
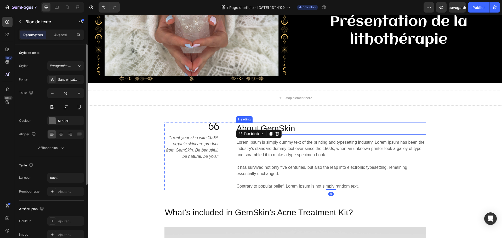
click at [280, 125] on p "About GemSkin" at bounding box center [331, 128] width 189 height 11
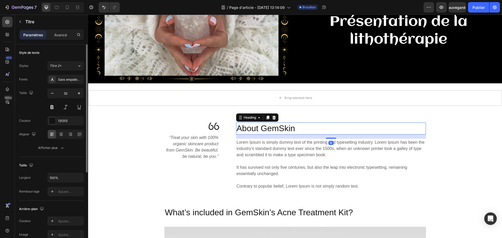
click at [288, 128] on p "About GemSkin" at bounding box center [331, 128] width 189 height 11
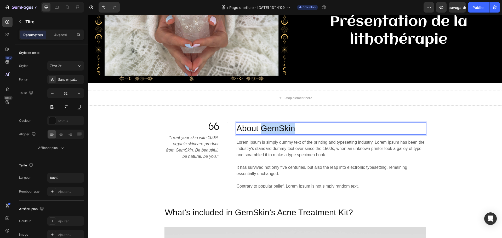
click at [288, 128] on p "About GemSkin" at bounding box center [331, 128] width 189 height 11
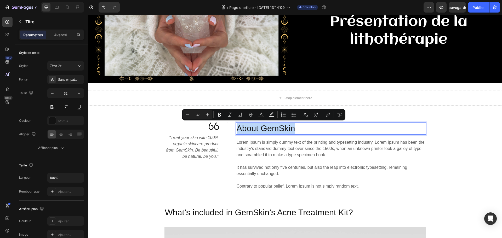
click at [300, 128] on p "About GemSkin" at bounding box center [331, 128] width 189 height 11
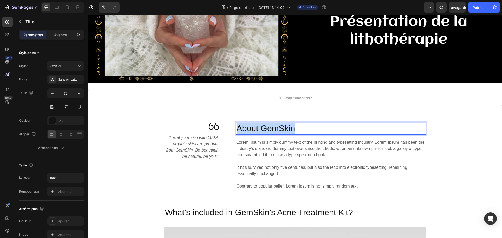
drag, startPoint x: 298, startPoint y: 129, endPoint x: 235, endPoint y: 130, distance: 63.0
click at [237, 130] on p "About GemSkin" at bounding box center [331, 128] width 189 height 11
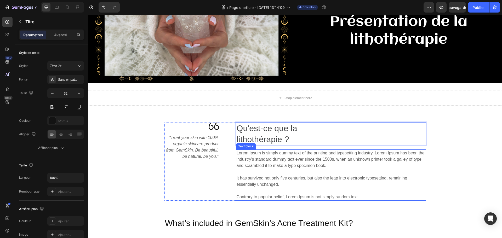
click at [292, 161] on p "Lorem Ipsum is simply dummy text of the printing and typesetting industry. Lore…" at bounding box center [331, 175] width 189 height 50
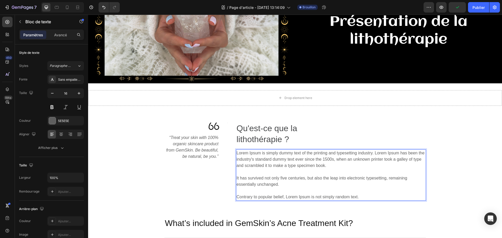
click at [343, 192] on p "Lorem Ipsum is simply dummy text of the printing and typesetting industry. Lore…" at bounding box center [331, 175] width 189 height 50
click at [363, 195] on p "Lorem Ipsum is simply dummy text of the printing and typesetting industry. Lore…" at bounding box center [331, 175] width 189 height 50
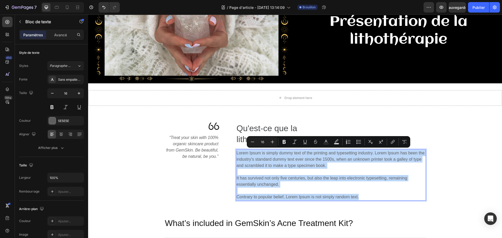
drag, startPoint x: 314, startPoint y: 185, endPoint x: 235, endPoint y: 152, distance: 85.6
click at [237, 152] on p "Lorem Ipsum is simply dummy text of the printing and typesetting industry. Lore…" at bounding box center [331, 175] width 189 height 50
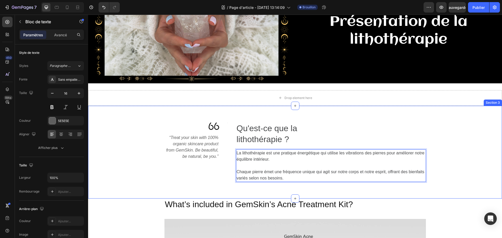
click at [460, 121] on div "Image “Treat your skin with 100% organic skincare product from GemSkin. Be beau…" at bounding box center [295, 152] width 414 height 93
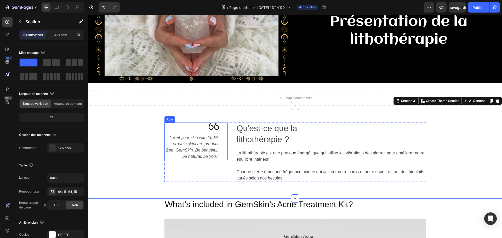
click at [221, 141] on div "Image “Treat your skin with 100% organic skincare product from GemSkin. Be beau…" at bounding box center [195, 142] width 63 height 38
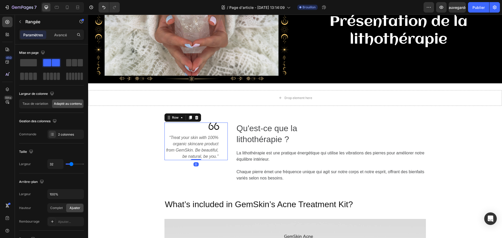
click at [196, 113] on div "Row" at bounding box center [182, 117] width 37 height 8
click at [195, 115] on div at bounding box center [197, 118] width 6 height 6
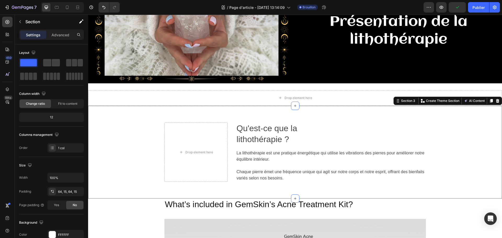
click at [461, 137] on div "Drop element here ⁠⁠⁠⁠⁠⁠⁠ Qu'est-ce que la lithothérapie ? Heading La lithothér…" at bounding box center [295, 152] width 406 height 59
click at [305, 176] on p "Chaque pierre émet une fréquence unique qui agit sur notre corps et notre espri…" at bounding box center [331, 175] width 189 height 13
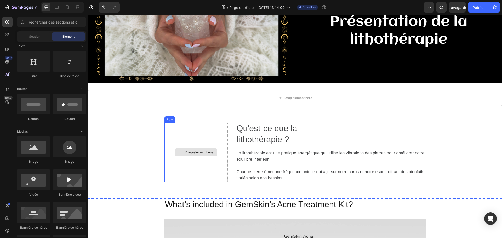
click at [179, 150] on icon at bounding box center [181, 152] width 4 height 4
click at [203, 152] on div "Drop element here" at bounding box center [199, 152] width 28 height 4
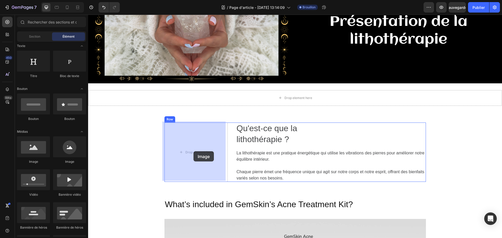
drag, startPoint x: 157, startPoint y: 163, endPoint x: 194, endPoint y: 151, distance: 38.0
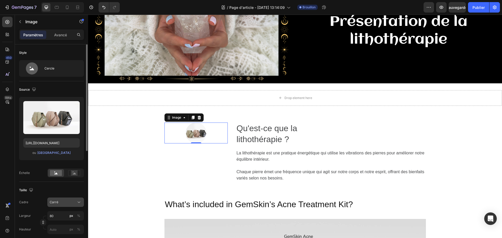
click at [70, 202] on div "Carré" at bounding box center [63, 202] width 26 height 5
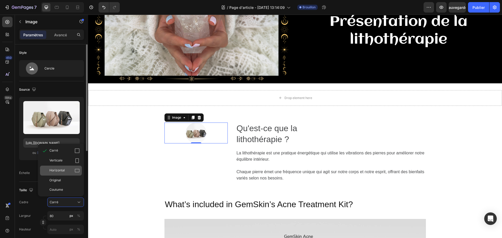
click at [77, 172] on icon at bounding box center [77, 170] width 5 height 5
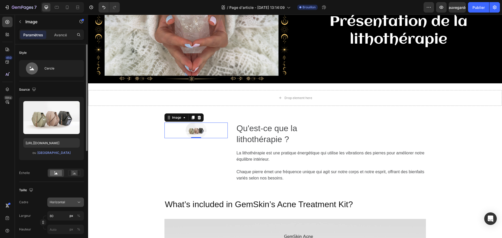
click at [71, 203] on div "Horizontal" at bounding box center [63, 202] width 26 height 5
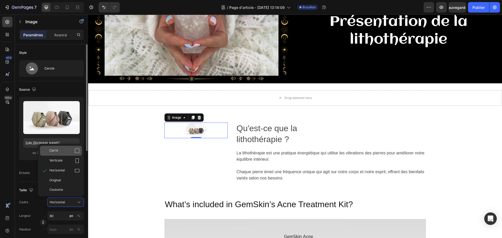
click at [60, 154] on div "Carré" at bounding box center [61, 151] width 42 height 10
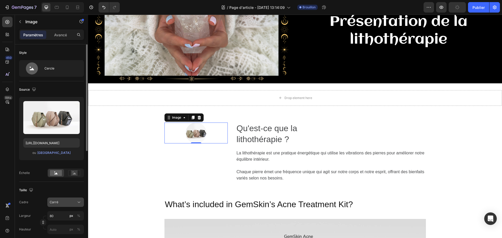
click at [71, 203] on div "Carré" at bounding box center [63, 202] width 26 height 5
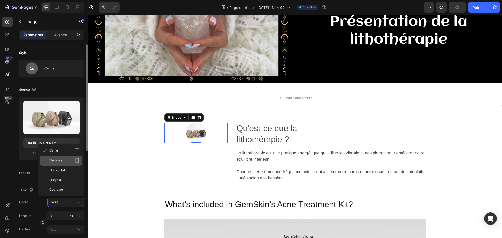
click at [58, 162] on font "Verticale" at bounding box center [55, 160] width 13 height 4
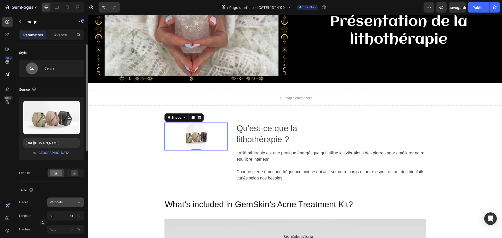
click at [65, 201] on div "Verticale" at bounding box center [63, 202] width 26 height 5
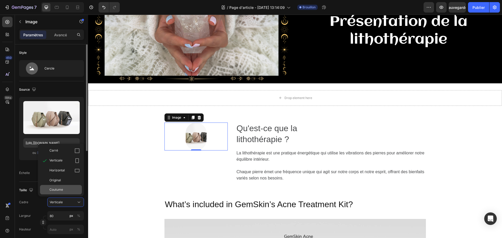
click at [62, 192] on span "Coutume" at bounding box center [56, 189] width 14 height 5
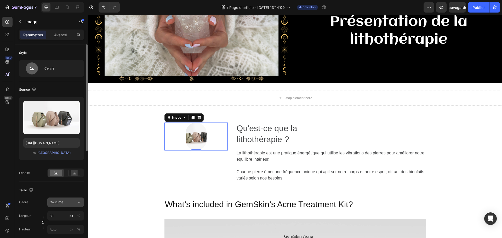
click at [65, 202] on div "Coutume" at bounding box center [63, 202] width 26 height 5
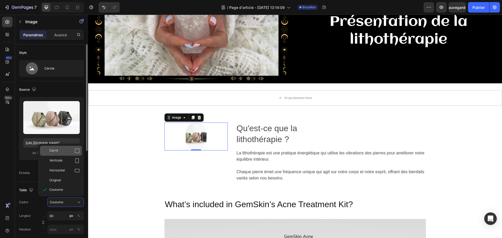
click at [57, 153] on span "Carré" at bounding box center [53, 150] width 9 height 5
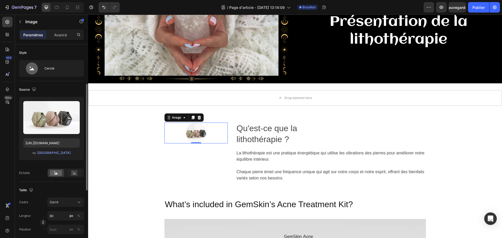
scroll to position [26, 0]
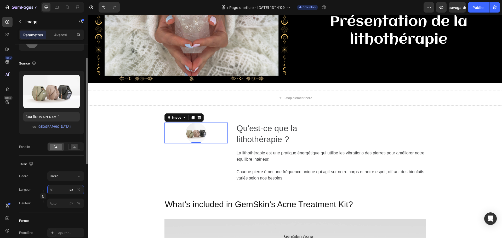
click at [60, 190] on input "80" at bounding box center [65, 189] width 37 height 9
type input "8"
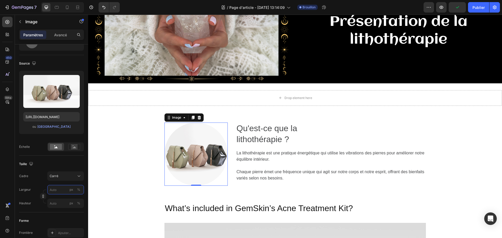
type input "8"
click at [127, 179] on div "Image 0 ⁠⁠⁠⁠⁠⁠⁠ Qu'est-ce que la lithothérapie ? Heading La lithothérapie est u…" at bounding box center [295, 154] width 406 height 63
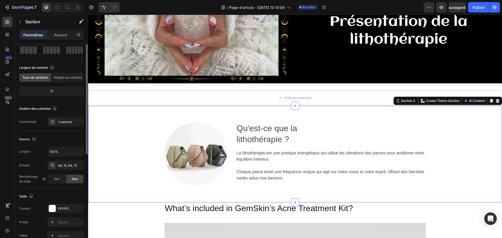
scroll to position [0, 0]
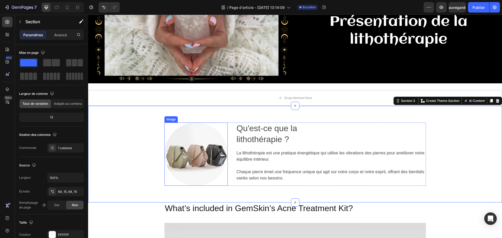
click at [211, 153] on img at bounding box center [195, 154] width 63 height 63
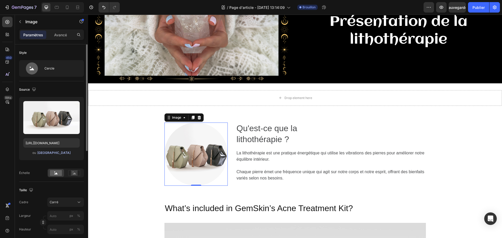
click at [49, 152] on font "Parcourir la galerie" at bounding box center [53, 153] width 33 height 4
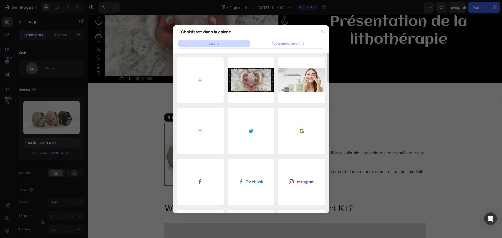
click at [198, 85] on input "file" at bounding box center [200, 80] width 47 height 47
type input "C:\fakepath\Sans titre (Publication Instagram (45)).png"
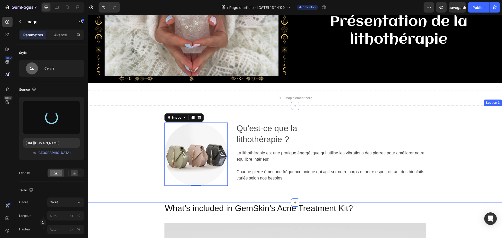
type input "https://cdn.shopify.com/s/files/1/0912/4410/2011/files/gempages_565531742249682…"
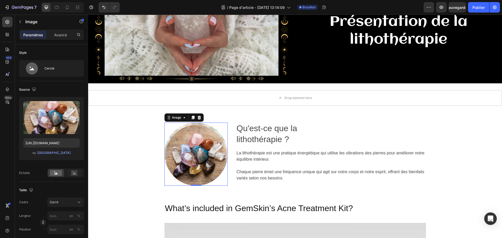
click at [194, 152] on img at bounding box center [195, 154] width 63 height 63
click at [193, 150] on img at bounding box center [195, 154] width 63 height 63
click at [74, 174] on icon at bounding box center [74, 174] width 3 height 2
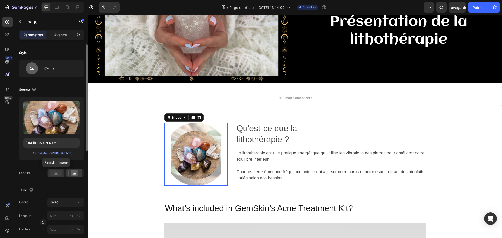
click at [55, 172] on circle at bounding box center [54, 172] width 1 height 1
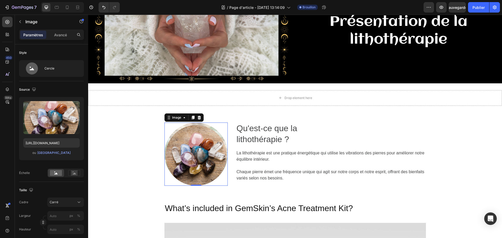
click at [165, 184] on div at bounding box center [195, 154] width 63 height 63
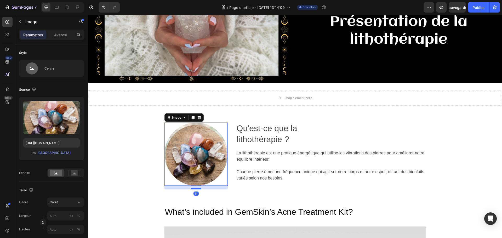
drag, startPoint x: 193, startPoint y: 184, endPoint x: 193, endPoint y: 187, distance: 3.7
click at [193, 188] on div at bounding box center [196, 189] width 10 height 2
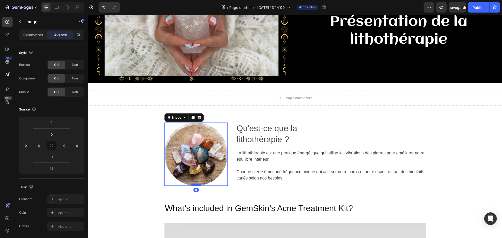
drag, startPoint x: 192, startPoint y: 188, endPoint x: 192, endPoint y: 184, distance: 4.0
click at [192, 184] on div at bounding box center [196, 185] width 10 height 2
click at [188, 159] on img at bounding box center [195, 154] width 63 height 63
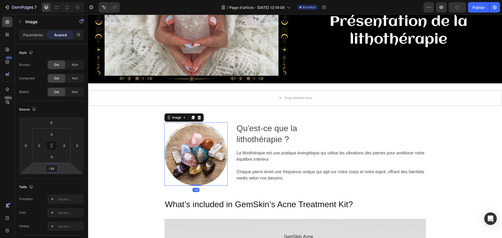
drag, startPoint x: 53, startPoint y: 163, endPoint x: 52, endPoint y: 170, distance: 7.1
click at [52, 0] on html "7 Version history / Page d'article - 26 août, 13:14:09 Brouillon Aperçu Publier…" at bounding box center [251, 0] width 502 height 0
type input "-5"
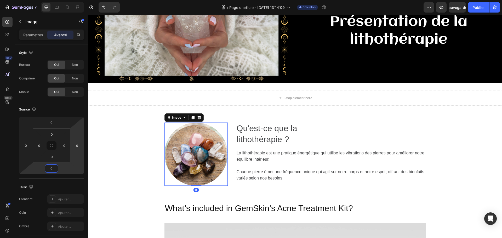
type input "0"
click at [207, 147] on img at bounding box center [195, 154] width 63 height 63
click at [177, 118] on div "Image" at bounding box center [176, 117] width 11 height 5
click at [30, 30] on div "Paramètres Avancé" at bounding box center [51, 35] width 65 height 10
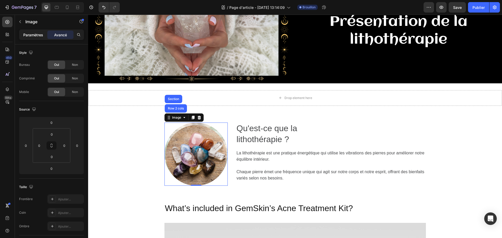
click at [29, 36] on font "Paramètres" at bounding box center [33, 35] width 20 height 4
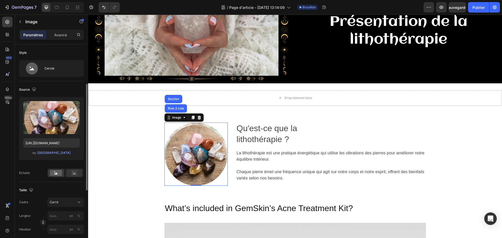
scroll to position [26, 0]
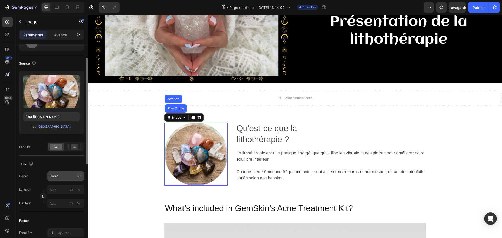
click at [69, 176] on div "Carré" at bounding box center [63, 176] width 26 height 5
click at [71, 176] on div "Carré" at bounding box center [63, 176] width 26 height 5
click at [64, 189] on input "px %" at bounding box center [65, 189] width 37 height 9
type input "5"
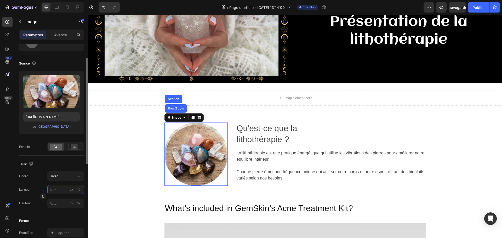
click at [64, 187] on input "px %" at bounding box center [65, 189] width 37 height 9
type input "1"
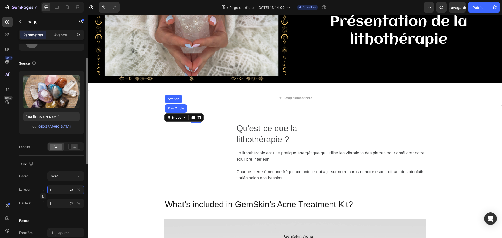
type input "10"
type input "100"
type input "10"
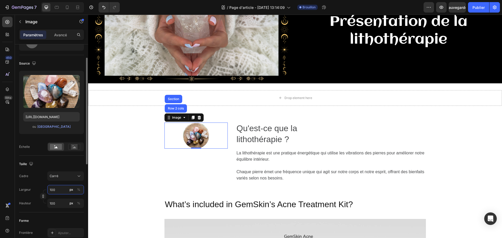
type input "10"
type input "1"
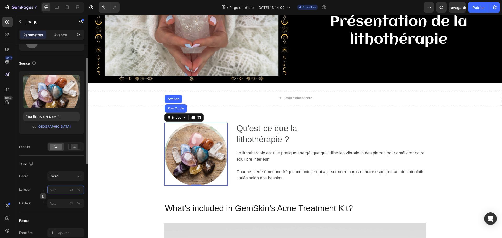
type input "1"
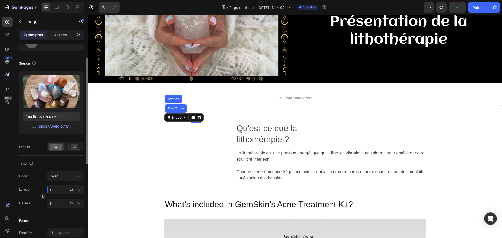
drag, startPoint x: 56, startPoint y: 190, endPoint x: 47, endPoint y: 187, distance: 10.3
click at [47, 187] on div "Largeur 1 px %" at bounding box center [51, 189] width 65 height 9
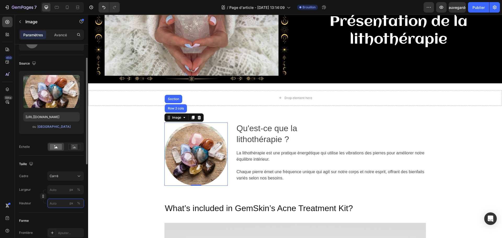
click at [67, 203] on input "px %" at bounding box center [65, 203] width 37 height 9
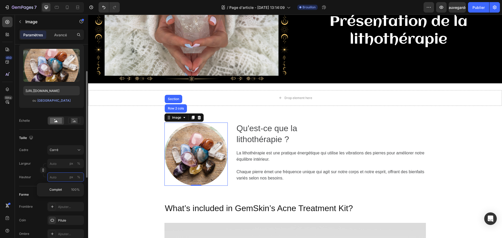
scroll to position [78, 0]
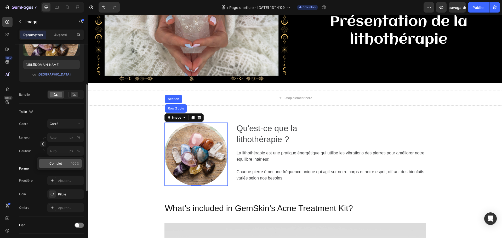
click at [57, 165] on font "Complet" at bounding box center [55, 164] width 13 height 4
type input "100"
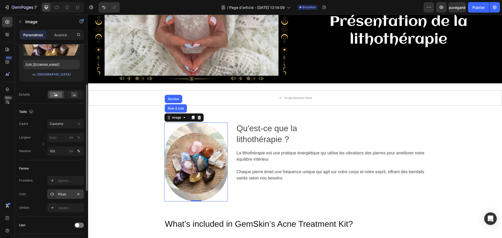
click at [63, 194] on font "Pilule" at bounding box center [62, 194] width 8 height 4
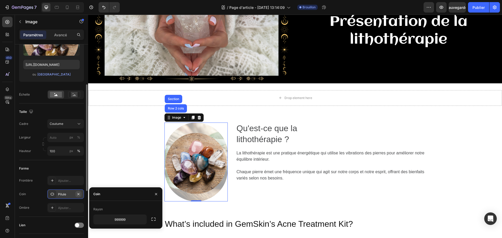
click at [79, 195] on icon "button" at bounding box center [78, 194] width 4 height 4
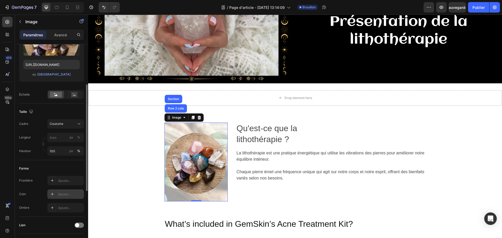
click at [62, 196] on font "Ajouter..." at bounding box center [64, 194] width 13 height 4
type input "8"
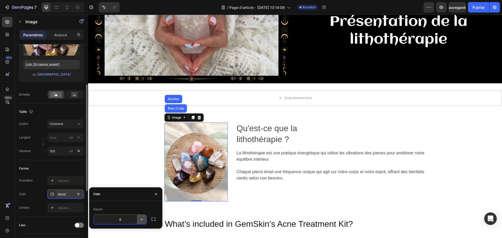
click at [143, 218] on icon "button" at bounding box center [141, 219] width 5 height 5
click at [126, 219] on input "8" at bounding box center [120, 219] width 53 height 9
type input "1"
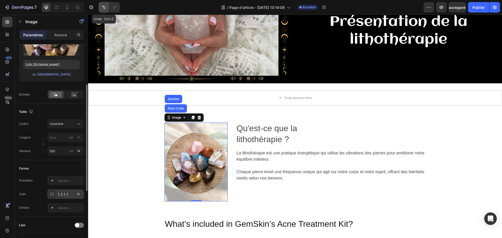
click at [102, 7] on icon "Annuler/Rétablir" at bounding box center [103, 7] width 5 height 5
type input "1"
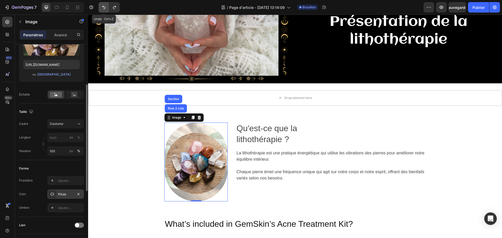
type input "1"
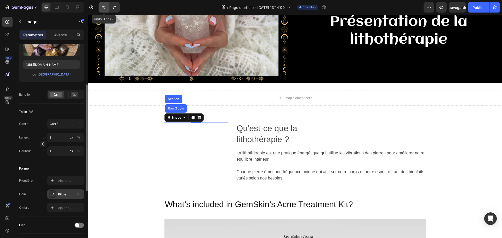
click at [102, 7] on icon "Annuler/Rétablir" at bounding box center [103, 7] width 5 height 5
type input "100"
click at [102, 7] on icon "Annuler/Rétablir" at bounding box center [103, 7] width 5 height 5
type input "5"
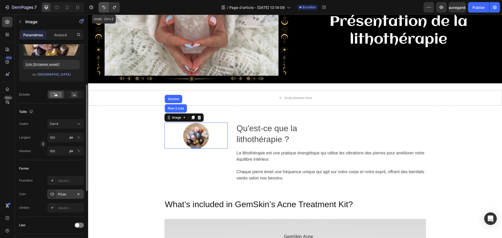
type input "5"
click at [102, 7] on icon "Annuler/Rétablir" at bounding box center [103, 7] width 5 height 5
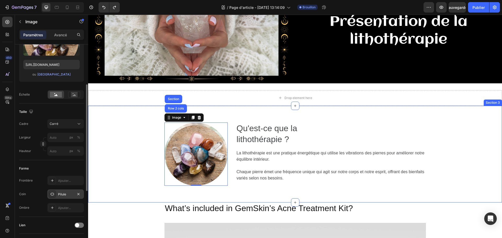
click at [113, 178] on div "Image Row 2 cols Section 0 ⁠⁠⁠⁠⁠⁠⁠ Qu'est-ce que la lithothérapie ? Heading La …" at bounding box center [295, 154] width 406 height 63
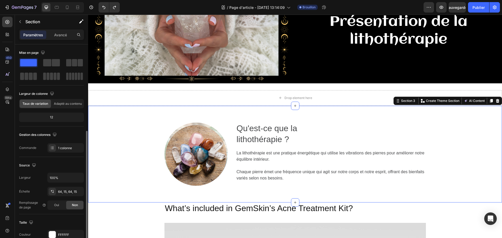
scroll to position [52, 0]
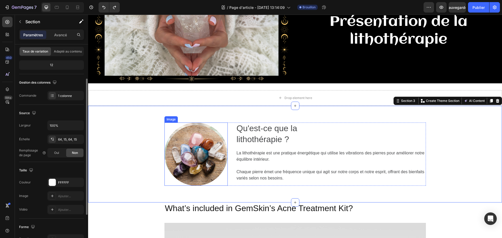
click at [187, 153] on img at bounding box center [195, 154] width 63 height 63
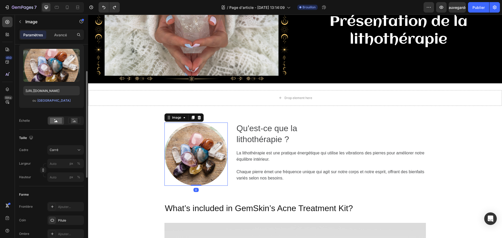
scroll to position [105, 0]
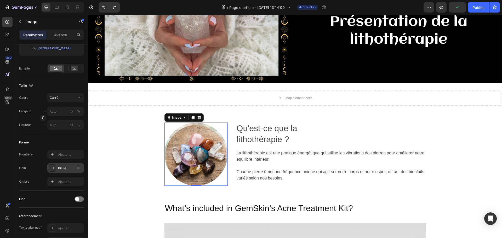
click at [61, 169] on font "Pilule" at bounding box center [62, 168] width 8 height 4
click at [50, 155] on div at bounding box center [52, 154] width 7 height 7
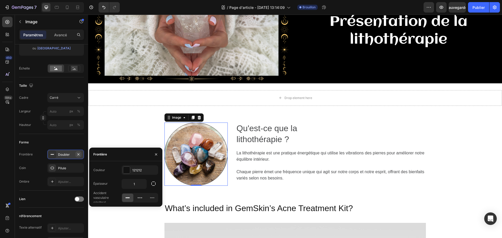
click at [77, 154] on icon "button" at bounding box center [78, 154] width 4 height 4
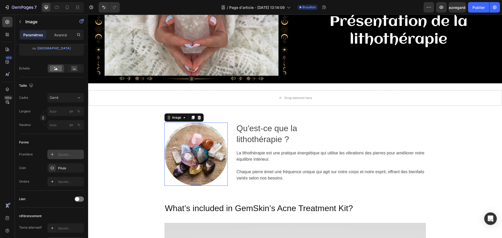
scroll to position [131, 0]
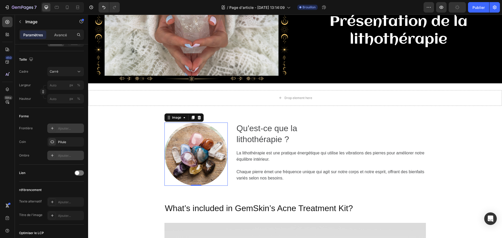
click at [54, 157] on icon at bounding box center [52, 155] width 4 height 4
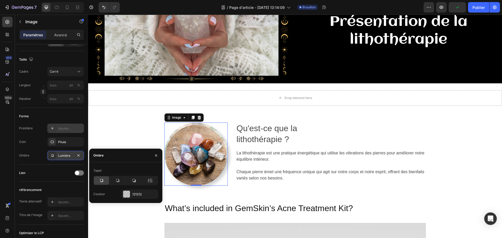
click at [54, 157] on icon at bounding box center [52, 155] width 4 height 4
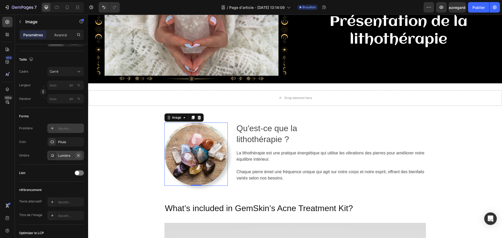
click at [78, 155] on icon "button" at bounding box center [78, 155] width 4 height 4
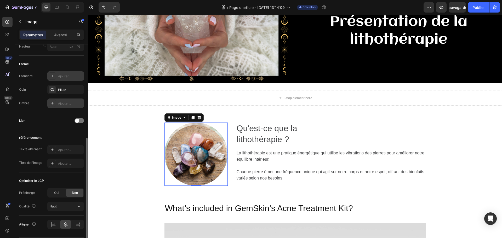
scroll to position [199, 0]
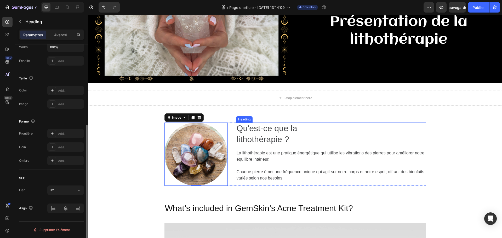
click at [369, 130] on p "⁠⁠⁠⁠⁠⁠⁠ Qu'est-ce que la lithothérapie ?" at bounding box center [331, 134] width 189 height 22
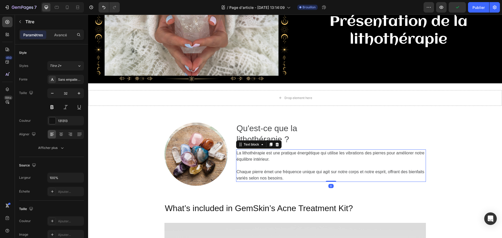
click at [295, 169] on p "Chaque pierre émet une fréquence unique qui agit sur notre corps et notre espri…" at bounding box center [331, 175] width 189 height 13
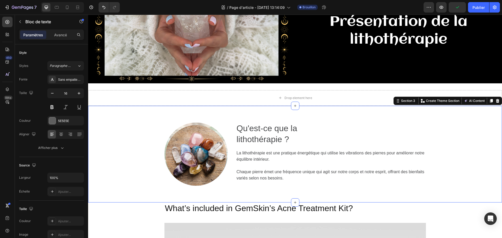
click at [455, 126] on div "Image ⁠⁠⁠⁠⁠⁠⁠ Qu'est-ce que la lithothérapie ? Heading La lithothérapie est une…" at bounding box center [295, 154] width 406 height 63
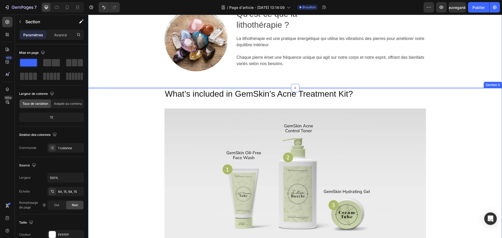
scroll to position [105, 0]
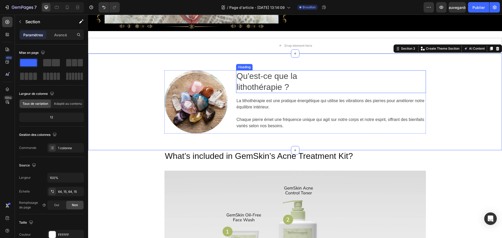
click at [283, 84] on span "lithothérapie ?" at bounding box center [263, 86] width 53 height 9
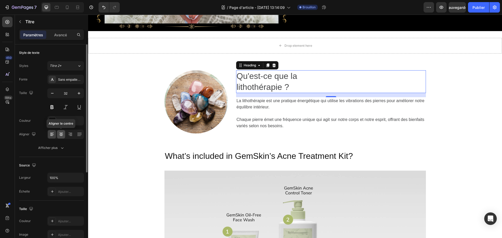
click at [61, 137] on icon at bounding box center [61, 134] width 5 height 5
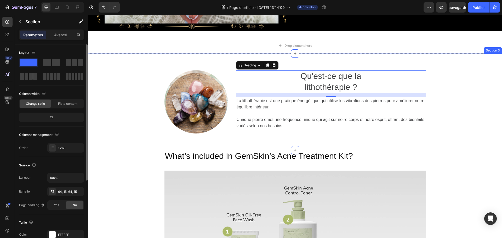
click at [471, 140] on div "Image ⁠⁠⁠⁠⁠⁠⁠ Qu'est-ce que la lithothérapie ? Heading 16 La lithothérapie est …" at bounding box center [295, 102] width 414 height 97
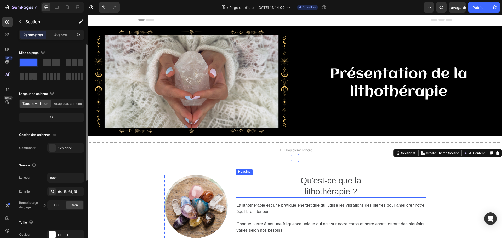
scroll to position [26, 0]
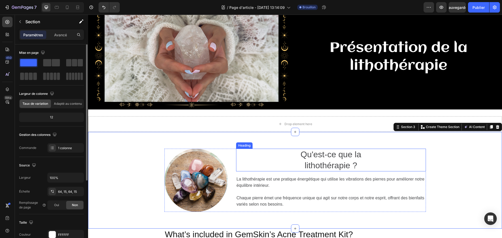
click at [338, 167] on span "lithothérapie ?" at bounding box center [331, 165] width 53 height 9
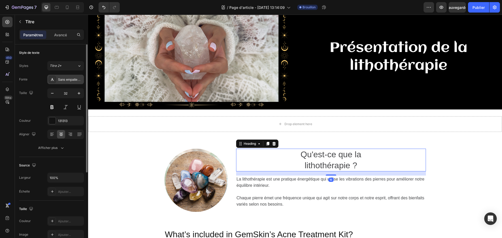
click at [59, 78] on font "Sans empattement" at bounding box center [71, 80] width 26 height 4
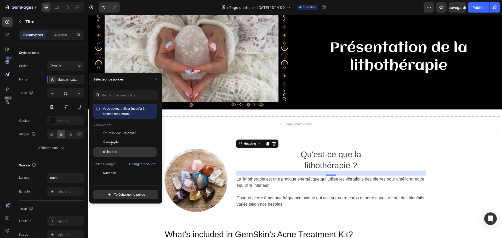
click at [114, 154] on span "Aclonica" at bounding box center [110, 152] width 15 height 5
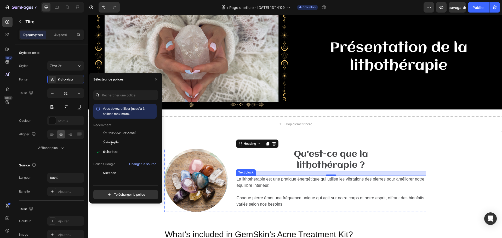
click at [301, 186] on p "La lithothérapie est une pratique énergétique qui utilise les vibrations des pi…" at bounding box center [331, 182] width 189 height 13
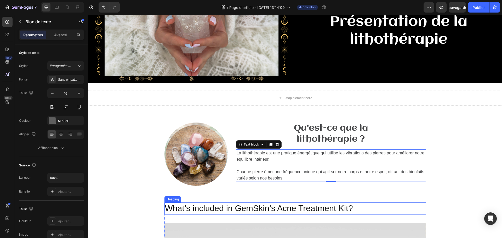
scroll to position [131, 0]
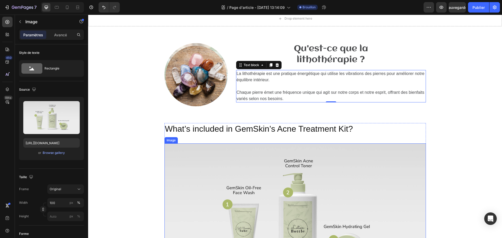
click at [369, 166] on img at bounding box center [294, 214] width 261 height 140
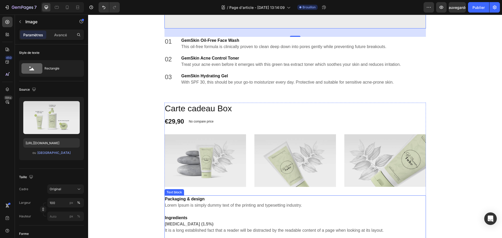
scroll to position [445, 0]
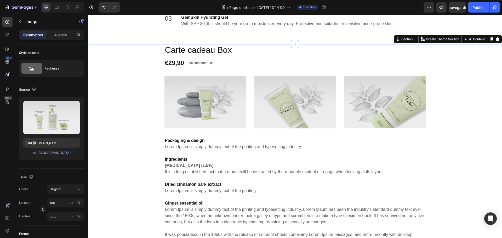
click at [481, 109] on div "Carte cadeau Box (P) Title €29,90 (P) Price (P) Price No compare price (P) Pric…" at bounding box center [295, 207] width 406 height 327
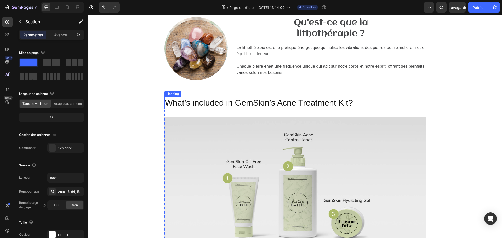
scroll to position [131, 0]
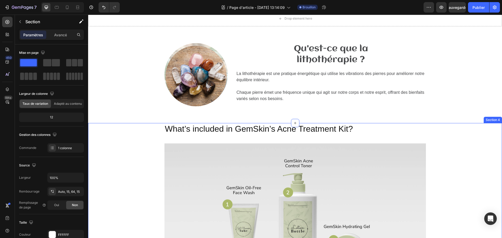
click at [469, 154] on div "What’s included in GemSkin’s Acne Treatment Kit? Heading Image 01 Text block Ge…" at bounding box center [295, 236] width 406 height 226
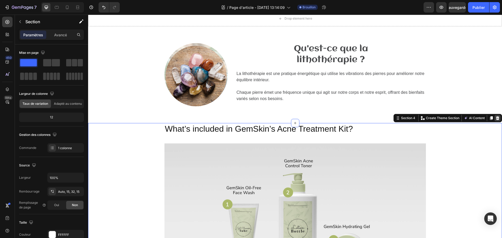
click at [496, 118] on icon at bounding box center [497, 118] width 3 height 4
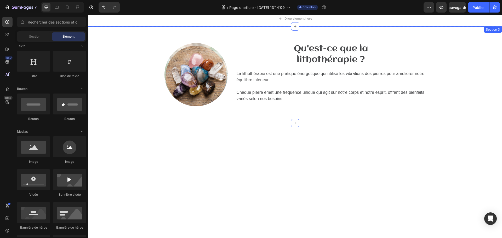
click at [456, 65] on div "Image Qu'est-ce que la lithothérapie ? Heading La lithothérapie est une pratiqu…" at bounding box center [295, 74] width 406 height 63
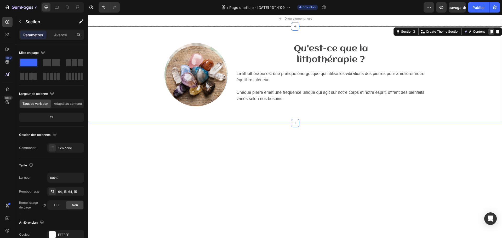
click at [490, 31] on icon at bounding box center [491, 32] width 3 height 4
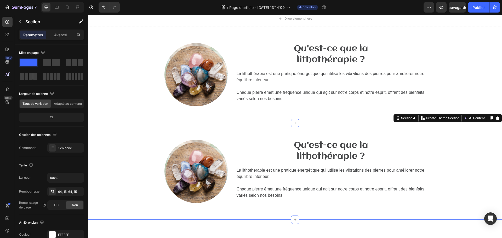
click at [175, 162] on img at bounding box center [195, 171] width 63 height 63
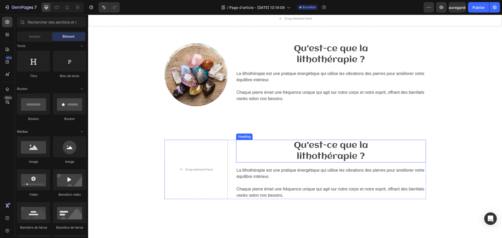
click at [293, 160] on h2 "Qu'est-ce que la lithothérapie ?" at bounding box center [331, 151] width 190 height 23
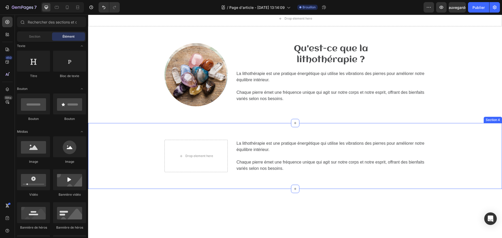
click at [291, 177] on div "Drop element here La lithothérapie est une pratique énergétique qui utilise les…" at bounding box center [295, 156] width 414 height 66
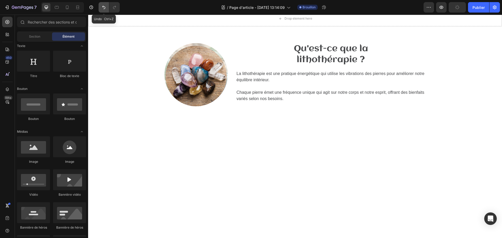
click at [100, 5] on button "Annuler/Rétablir" at bounding box center [104, 7] width 10 height 10
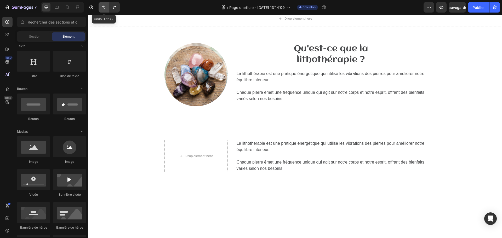
click at [100, 5] on button "Annuler/Rétablir" at bounding box center [104, 7] width 10 height 10
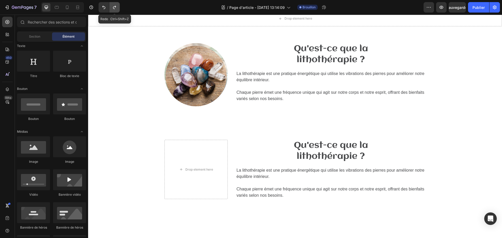
click at [115, 7] on icon "Annuler/Rétablir" at bounding box center [114, 7] width 3 height 3
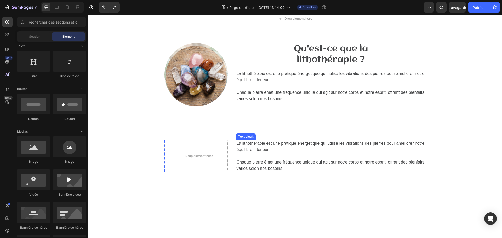
click at [277, 160] on span "Chaque pierre émet une fréquence unique qui agit sur notre corps et notre espri…" at bounding box center [331, 165] width 188 height 11
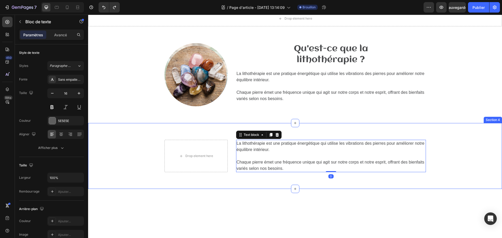
click at [118, 155] on div "Drop element here La lithothérapie est une pratique énergétique qui utilise les…" at bounding box center [295, 156] width 406 height 32
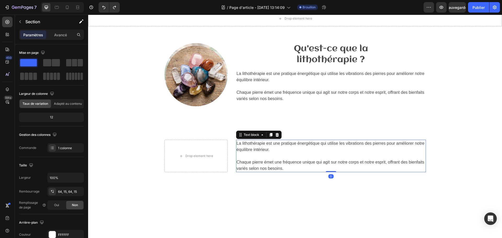
click at [245, 149] on span "La lithothérapie est une pratique énergétique qui utilise les vibrations des pi…" at bounding box center [331, 146] width 188 height 11
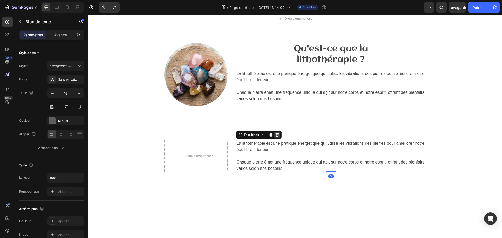
click at [275, 134] on icon at bounding box center [276, 135] width 3 height 4
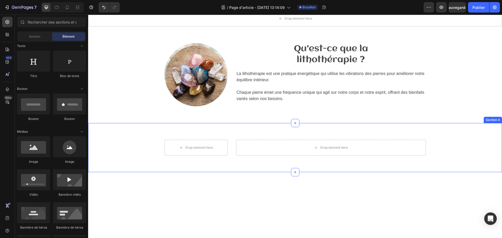
click at [129, 158] on div "Drop element here Drop element here Row Section 4" at bounding box center [295, 147] width 414 height 49
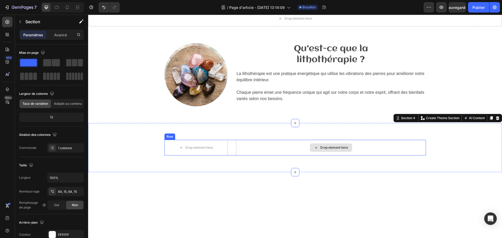
click at [254, 150] on div "Drop element here" at bounding box center [331, 148] width 190 height 16
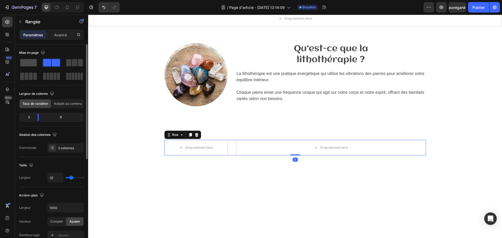
click at [31, 61] on span at bounding box center [28, 62] width 17 height 7
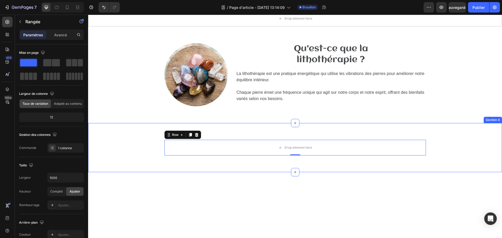
click at [277, 157] on div "Drop element here Row 0 Section 4" at bounding box center [295, 147] width 414 height 49
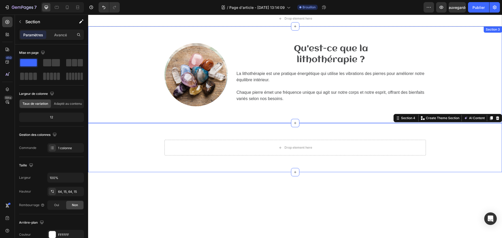
click at [131, 79] on div "Image Qu'est-ce que la lithothérapie ? Heading La lithothérapie est une pratiqu…" at bounding box center [295, 74] width 406 height 63
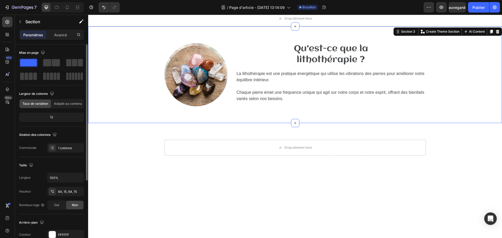
scroll to position [52, 0]
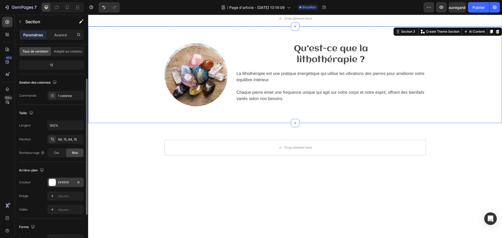
click at [57, 185] on div "FFFFFF" at bounding box center [65, 182] width 37 height 9
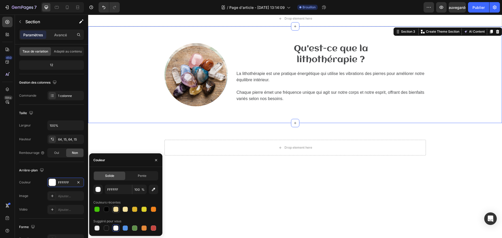
click at [116, 208] on div at bounding box center [115, 209] width 5 height 5
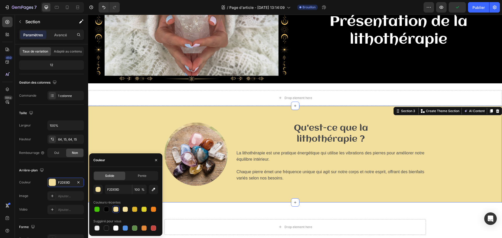
scroll to position [78, 0]
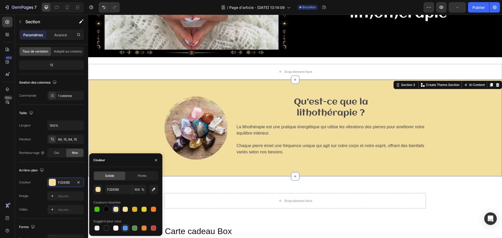
click at [124, 230] on div at bounding box center [125, 228] width 5 height 5
type input "5594E7"
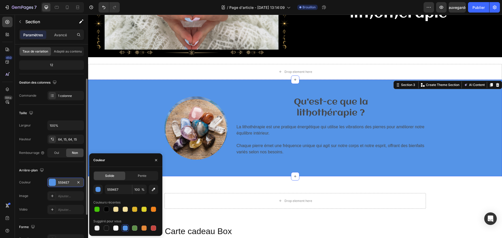
click at [63, 183] on font "5594E7" at bounding box center [63, 183] width 11 height 4
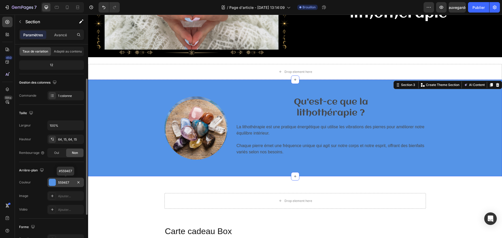
click at [59, 183] on font "5594E7" at bounding box center [63, 183] width 11 height 4
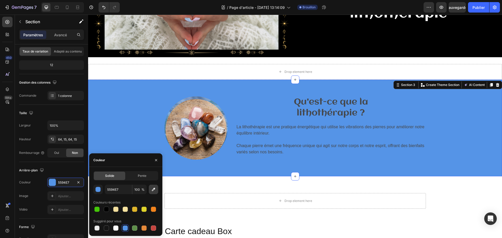
click at [151, 190] on icon "button" at bounding box center [153, 189] width 5 height 5
click at [145, 176] on font "Pente" at bounding box center [142, 176] width 9 height 4
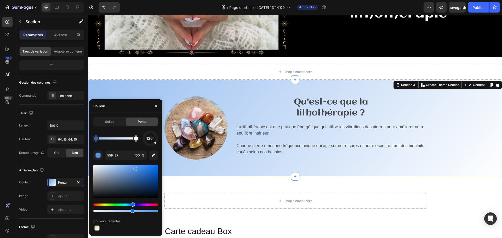
drag, startPoint x: 156, startPoint y: 211, endPoint x: 132, endPoint y: 214, distance: 24.9
type input "59"
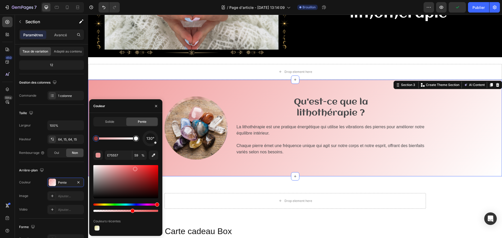
drag, startPoint x: 133, startPoint y: 205, endPoint x: 144, endPoint y: 203, distance: 11.4
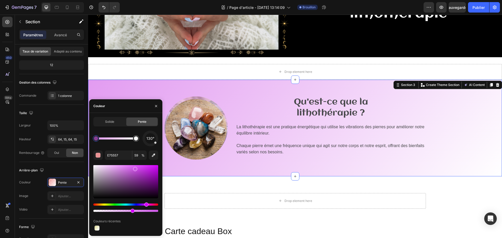
type input "CE55E7"
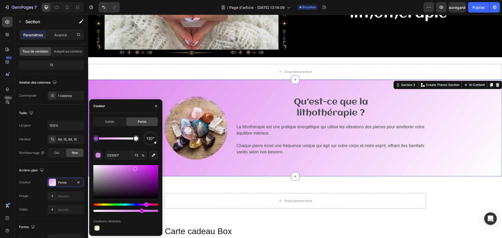
drag, startPoint x: 133, startPoint y: 211, endPoint x: 135, endPoint y: 212, distance: 3.2
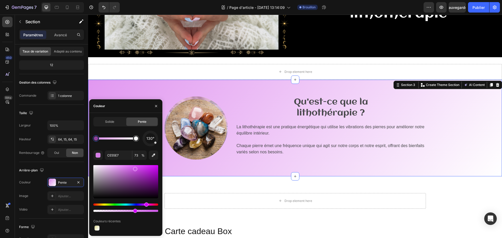
drag, startPoint x: 141, startPoint y: 212, endPoint x: 133, endPoint y: 212, distance: 7.6
click at [133, 212] on div at bounding box center [135, 211] width 4 height 4
type input "61"
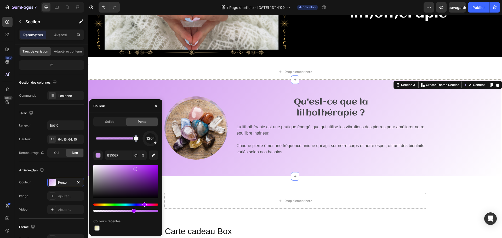
drag, startPoint x: 97, startPoint y: 140, endPoint x: 141, endPoint y: 137, distance: 44.3
click at [141, 137] on div "130°" at bounding box center [125, 139] width 65 height 16
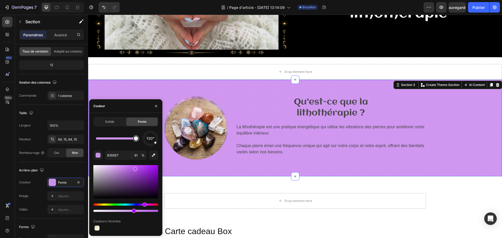
type input "FFFFFF"
type input "100"
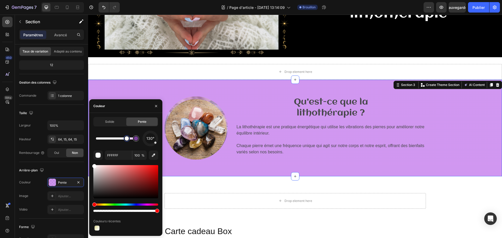
drag, startPoint x: 134, startPoint y: 139, endPoint x: 122, endPoint y: 139, distance: 12.8
click at [125, 139] on div at bounding box center [127, 139] width 4 height 4
type input "B355E7"
type input "61"
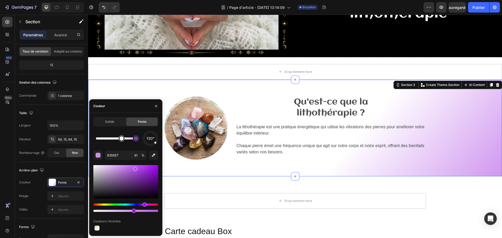
type input "FFFFFF"
type input "100"
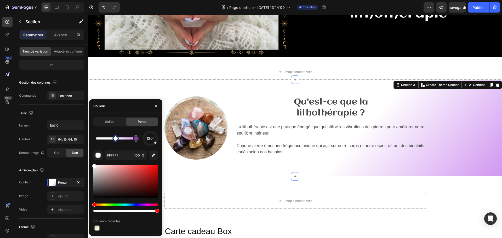
drag, startPoint x: 123, startPoint y: 140, endPoint x: 116, endPoint y: 139, distance: 7.1
click at [116, 139] on div at bounding box center [115, 139] width 4 height 4
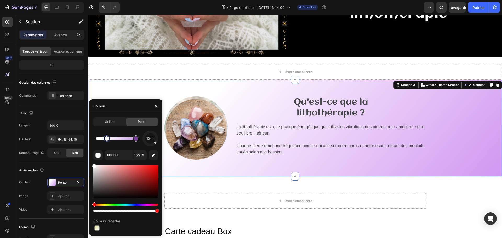
type input "B355E7"
type input "61"
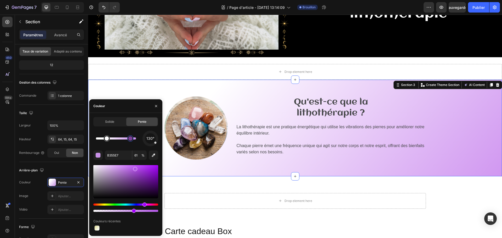
drag, startPoint x: 135, startPoint y: 139, endPoint x: 130, endPoint y: 139, distance: 4.7
click at [130, 139] on div at bounding box center [130, 139] width 4 height 4
type input "FFFFFF"
type input "100"
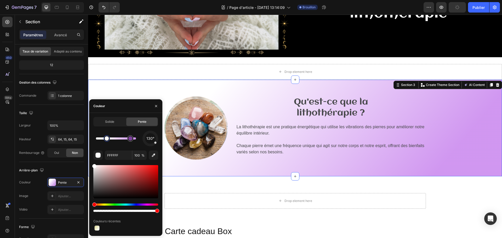
type input "B355E7"
type input "61"
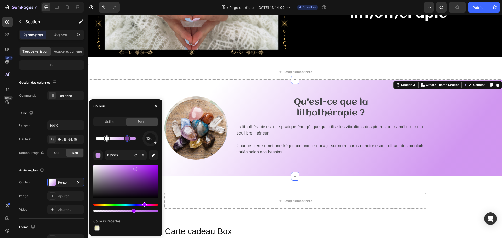
drag, startPoint x: 130, startPoint y: 139, endPoint x: 127, endPoint y: 139, distance: 3.7
click at [127, 139] on div at bounding box center [127, 139] width 4 height 4
type input "FFFFFF"
type input "100"
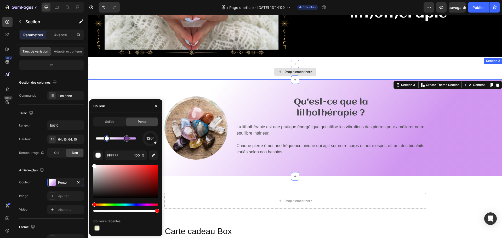
click at [358, 66] on div "Drop element here" at bounding box center [295, 72] width 414 height 16
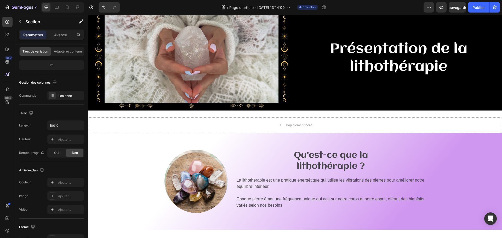
scroll to position [0, 0]
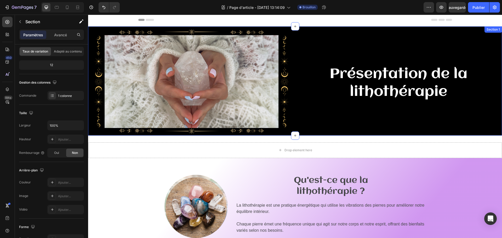
click at [310, 116] on div "Présentation de la lithothérapie Heading" at bounding box center [398, 82] width 199 height 104
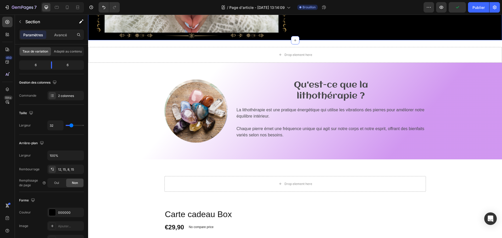
scroll to position [105, 0]
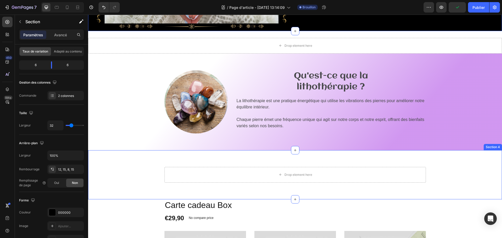
click at [271, 190] on div "Drop element here Row Section 4" at bounding box center [295, 174] width 414 height 49
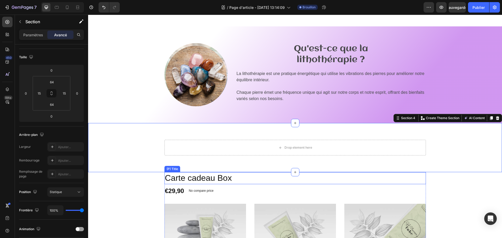
scroll to position [157, 0]
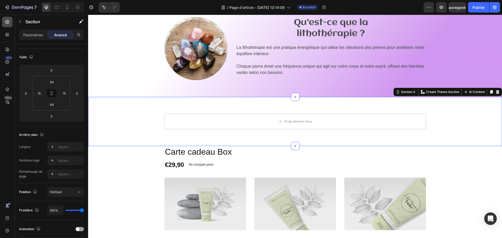
click at [8, 22] on icon at bounding box center [7, 21] width 5 height 5
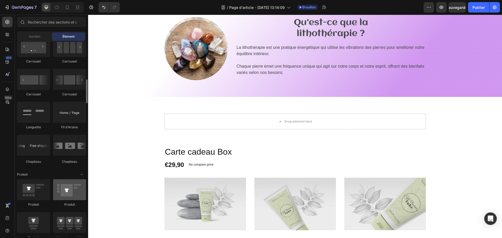
scroll to position [523, 0]
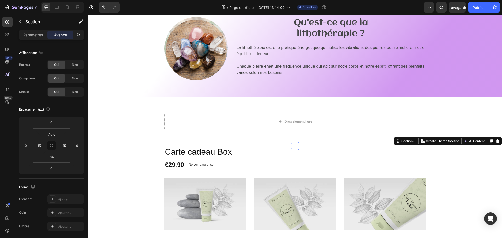
click at [418, 183] on img at bounding box center [385, 204] width 82 height 53
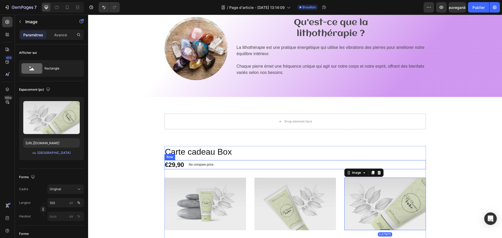
click at [278, 164] on div "€29,90 (P) Price (P) Price No compare price (P) Price Row" at bounding box center [294, 164] width 261 height 9
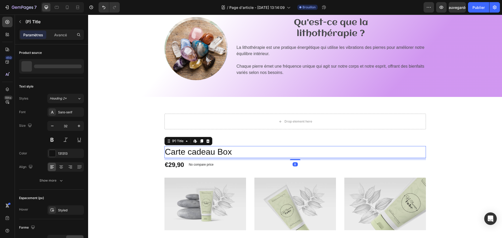
click at [282, 149] on h2 "Carte cadeau Box" at bounding box center [294, 152] width 261 height 12
click at [200, 166] on p "No compare price" at bounding box center [201, 164] width 25 height 3
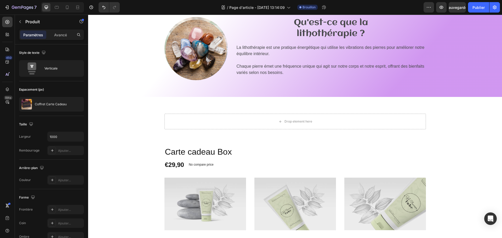
click at [396, 162] on div "€29,90 (P) Price (P) Price No compare price (P) Price Row" at bounding box center [294, 164] width 261 height 9
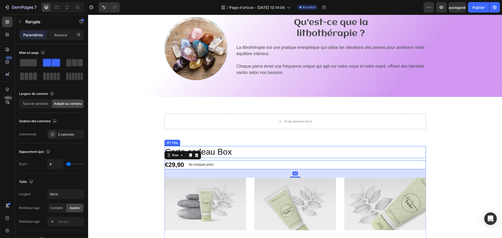
click at [403, 150] on h2 "Carte cadeau Box" at bounding box center [294, 152] width 261 height 12
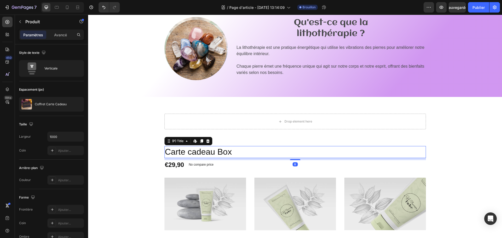
click at [205, 154] on h2 "Carte cadeau Box" at bounding box center [294, 152] width 261 height 12
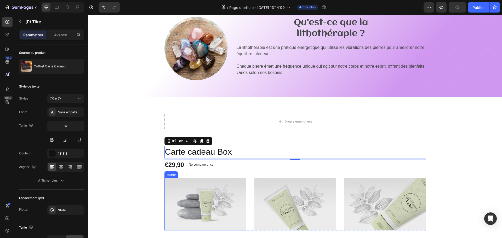
click at [214, 194] on img at bounding box center [205, 204] width 82 height 53
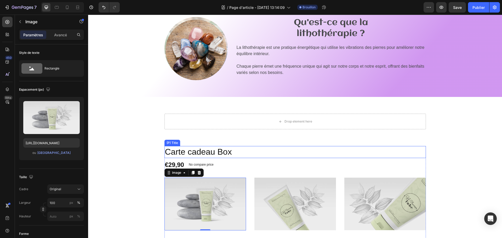
click at [213, 151] on h2 "Carte cadeau Box" at bounding box center [294, 152] width 261 height 12
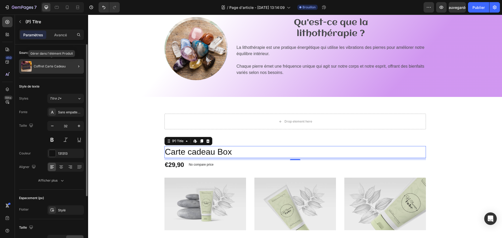
click at [41, 64] on div "Coffret Carte Cadeau" at bounding box center [51, 66] width 65 height 15
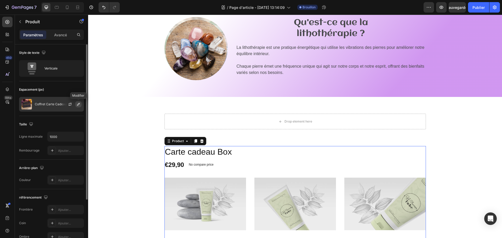
click at [78, 103] on icon "button" at bounding box center [78, 104] width 4 height 4
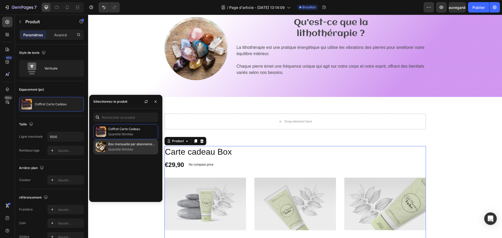
click at [123, 143] on font "Box mensuelle par abonnement 🌟" at bounding box center [134, 144] width 52 height 4
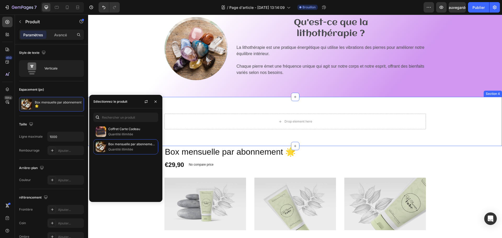
click at [466, 132] on div "Drop element here Row Section 4" at bounding box center [295, 121] width 414 height 49
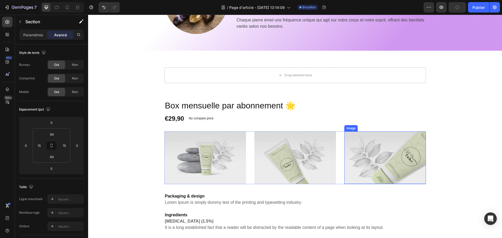
scroll to position [183, 0]
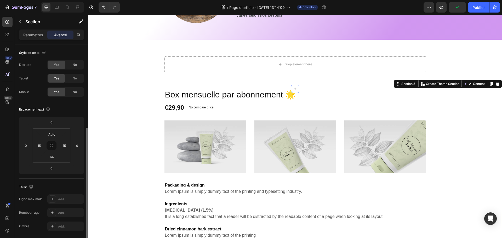
scroll to position [52, 0]
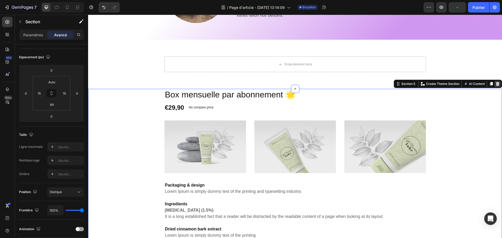
click at [496, 83] on icon at bounding box center [497, 84] width 3 height 4
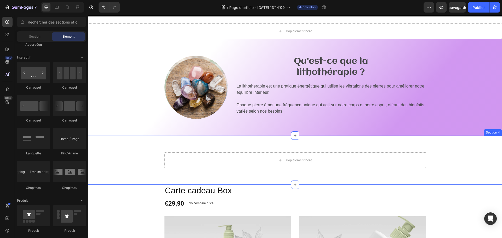
scroll to position [131, 0]
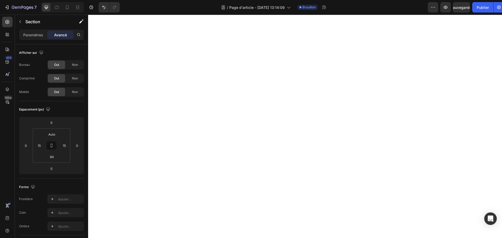
click at [28, 37] on p "Paramètres" at bounding box center [33, 34] width 20 height 5
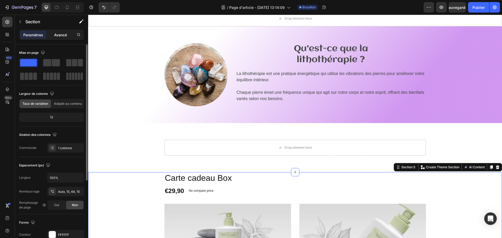
click at [55, 36] on font "Avancé" at bounding box center [60, 35] width 13 height 4
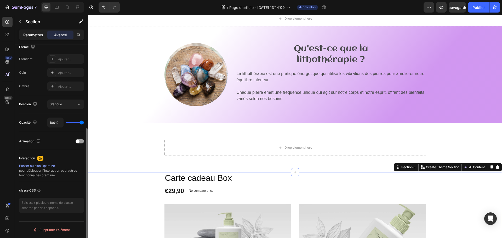
click at [33, 34] on font "Paramètres" at bounding box center [33, 35] width 20 height 4
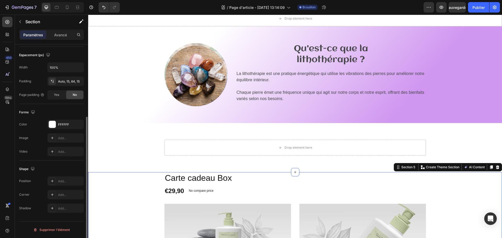
scroll to position [110, 0]
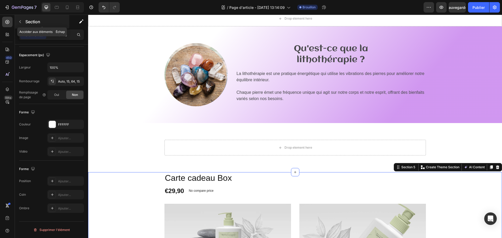
click at [24, 21] on button "button" at bounding box center [20, 22] width 8 height 8
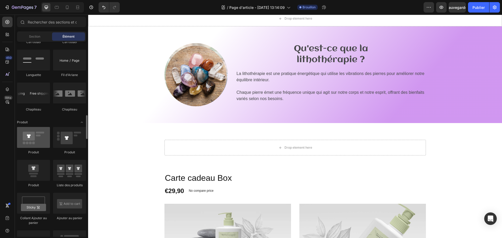
scroll to position [497, 0]
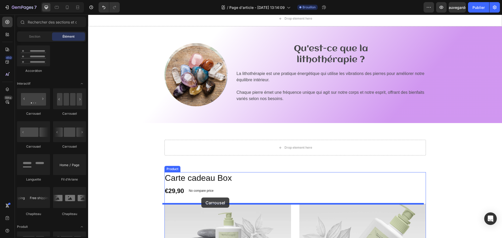
drag, startPoint x: 159, startPoint y: 115, endPoint x: 201, endPoint y: 198, distance: 92.9
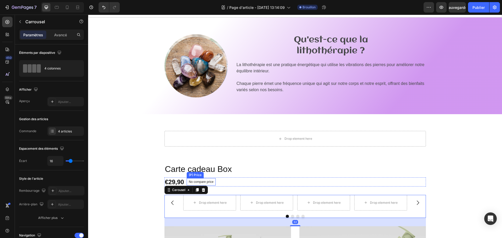
scroll to position [209, 0]
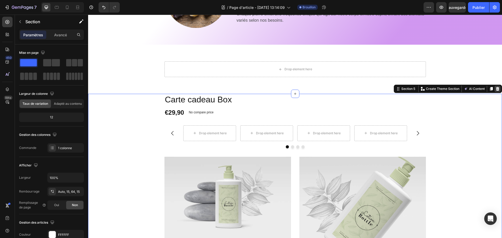
click at [496, 89] on icon at bounding box center [497, 89] width 3 height 4
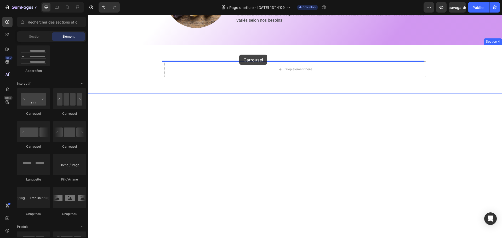
drag, startPoint x: 151, startPoint y: 116, endPoint x: 239, endPoint y: 55, distance: 107.5
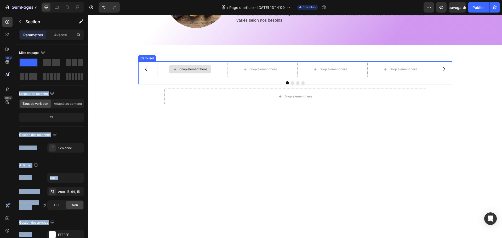
drag, startPoint x: 161, startPoint y: 92, endPoint x: 188, endPoint y: 69, distance: 35.5
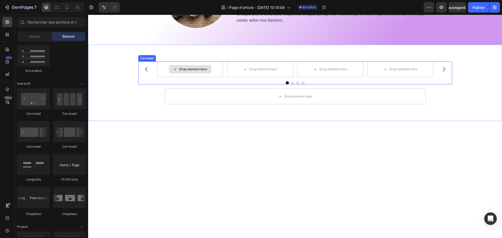
click at [174, 70] on icon at bounding box center [175, 69] width 4 height 4
click at [143, 82] on div at bounding box center [295, 82] width 314 height 3
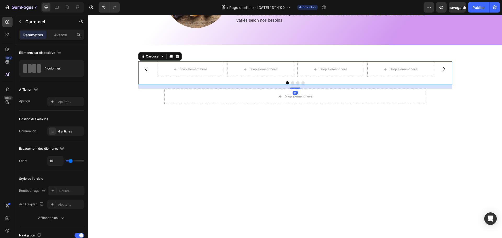
click at [147, 78] on div "Drop element here Drop element here Drop element here Drop element here Carouse…" at bounding box center [295, 72] width 314 height 23
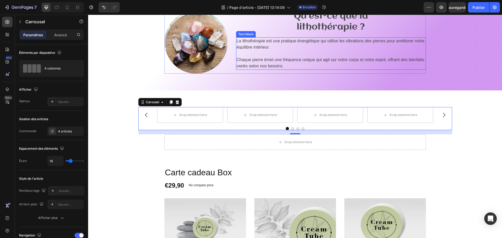
scroll to position [183, 0]
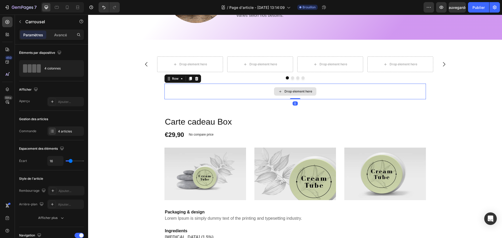
click at [179, 84] on div "Drop element here" at bounding box center [294, 92] width 261 height 16
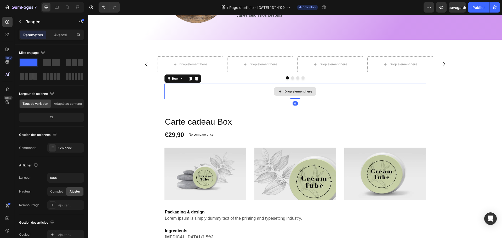
click at [141, 95] on div "Drop element here Drop element here Drop element here Drop element here Carouse…" at bounding box center [295, 77] width 406 height 43
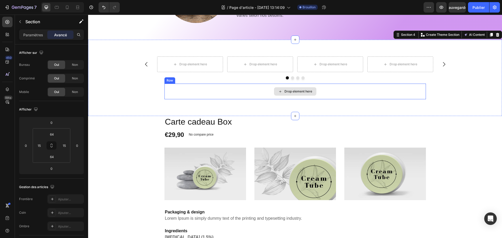
click at [174, 89] on div "Drop element here" at bounding box center [294, 92] width 261 height 16
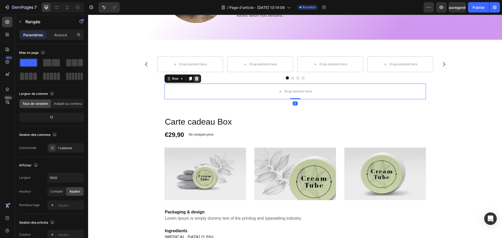
click at [195, 81] on icon at bounding box center [197, 79] width 4 height 4
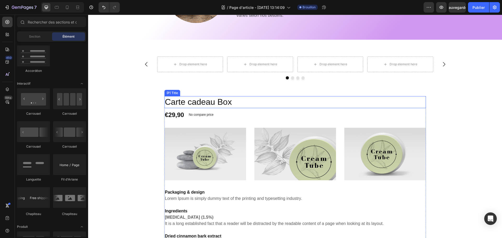
click at [214, 112] on div "No compare price" at bounding box center [201, 114] width 29 height 7
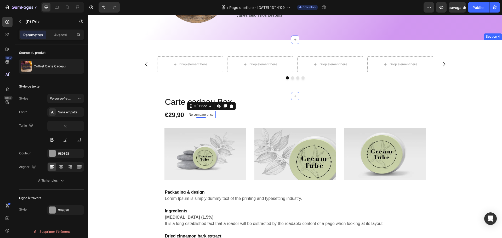
click at [132, 81] on div "Drop element here Drop element here Drop element here Drop element here Carouse…" at bounding box center [295, 68] width 414 height 56
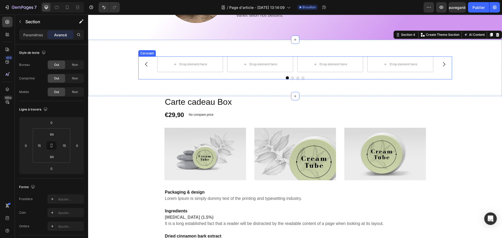
click at [443, 65] on icon "Carousel Next Arrow" at bounding box center [444, 64] width 2 height 4
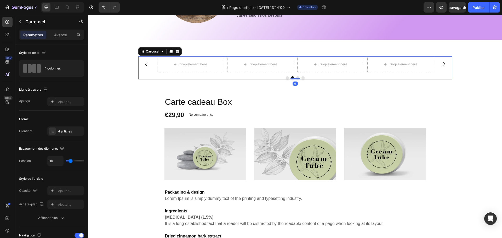
click at [443, 65] on icon "Carousel Next Arrow" at bounding box center [444, 64] width 2 height 4
click at [141, 63] on button "Carousel Back Arrow" at bounding box center [146, 64] width 15 height 15
click at [146, 63] on icon "Carousel Back Arrow" at bounding box center [146, 64] width 6 height 6
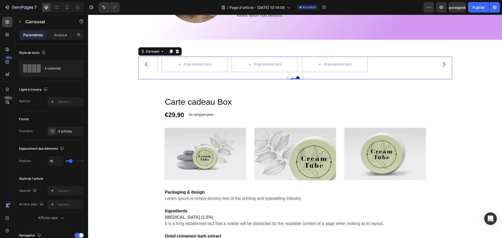
click at [146, 63] on icon "Carousel Back Arrow" at bounding box center [146, 64] width 6 height 6
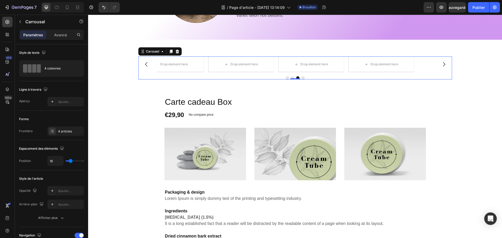
click at [146, 63] on icon "Carousel Back Arrow" at bounding box center [146, 64] width 6 height 6
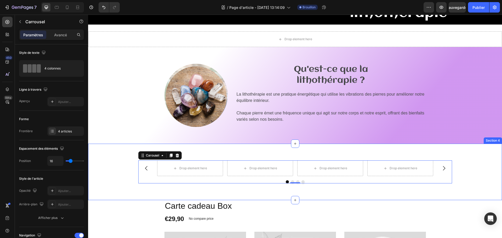
scroll to position [157, 0]
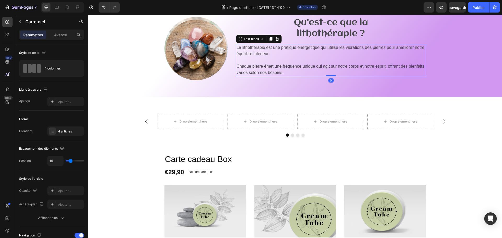
click at [279, 72] on span "Chaque pierre émet une fréquence unique qui agit sur notre corps et notre espri…" at bounding box center [331, 69] width 188 height 11
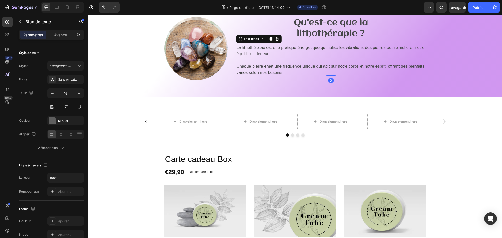
click at [285, 71] on p "Chaque pierre émet une fréquence unique qui agit sur notre corps et notre espri…" at bounding box center [331, 69] width 189 height 13
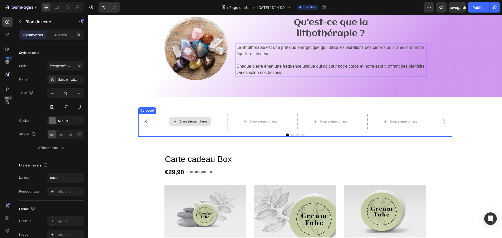
click at [191, 120] on div "Drop element here" at bounding box center [193, 122] width 28 height 4
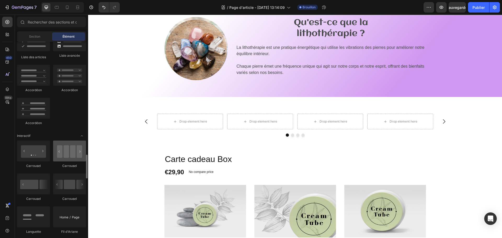
scroll to position [497, 0]
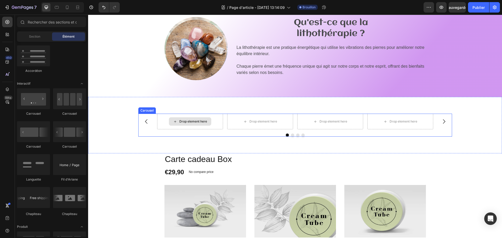
click at [162, 123] on div "Drop element here" at bounding box center [190, 122] width 66 height 16
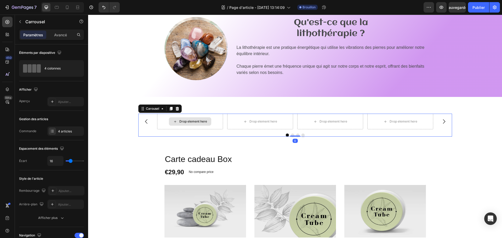
click at [179, 122] on div "Drop element here" at bounding box center [193, 122] width 28 height 4
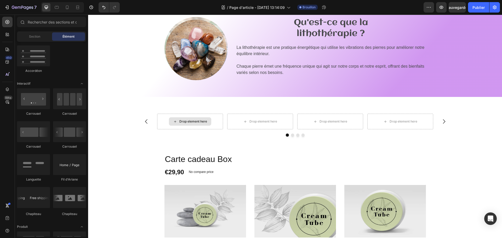
click at [179, 122] on div "Drop element here" at bounding box center [193, 122] width 28 height 4
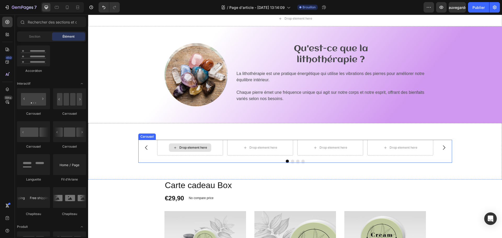
click at [183, 148] on div "Drop element here" at bounding box center [193, 148] width 28 height 4
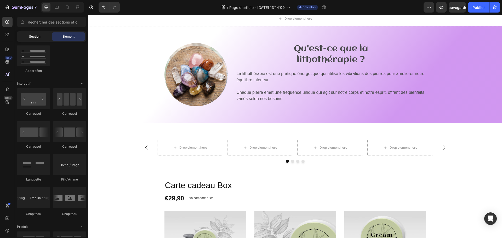
click at [32, 36] on font "Section" at bounding box center [34, 37] width 11 height 4
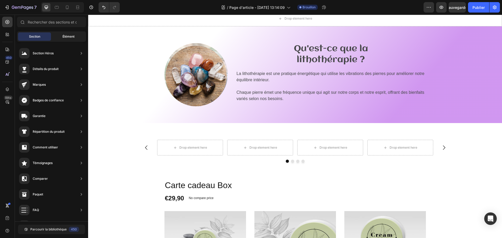
click at [55, 33] on div "Élément" at bounding box center [68, 36] width 33 height 8
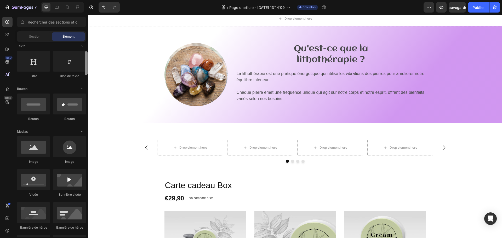
scroll to position [105, 0]
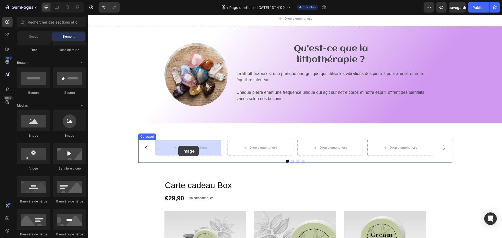
drag, startPoint x: 126, startPoint y: 137, endPoint x: 178, endPoint y: 146, distance: 53.4
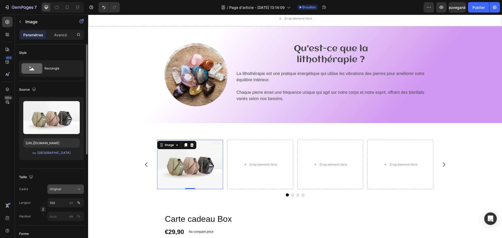
click at [72, 188] on div "Original" at bounding box center [63, 189] width 26 height 5
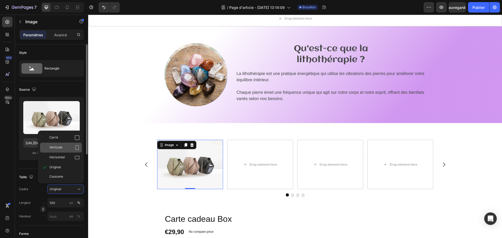
click at [77, 148] on icon at bounding box center [77, 147] width 5 height 5
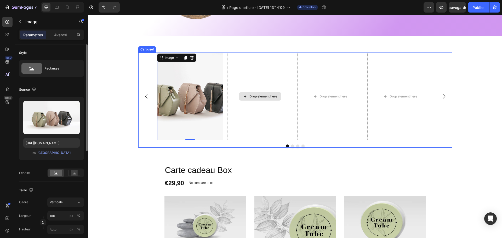
scroll to position [235, 0]
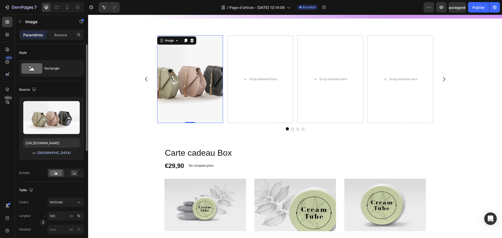
click at [61, 151] on font "Parcourir la galerie" at bounding box center [53, 153] width 33 height 4
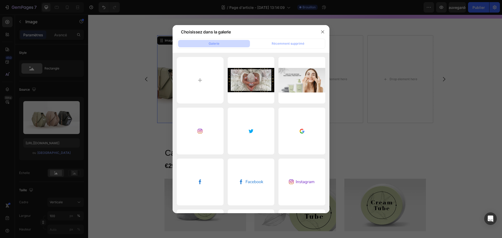
type input "C:\fakepath\La lithothérapie, un soin naturel par les pierres.png"
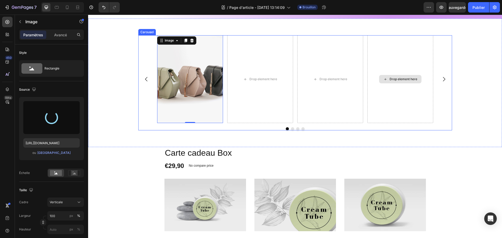
type input "https://cdn.shopify.com/s/files/1/0912/4410/2011/files/gempages_565531742249682…"
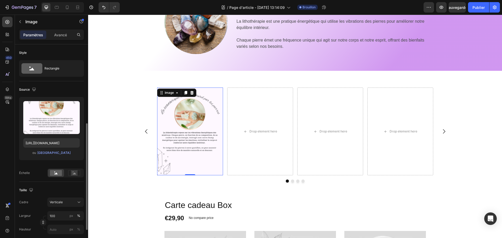
scroll to position [52, 0]
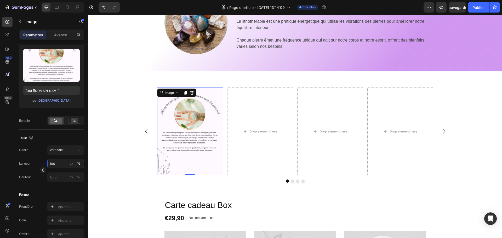
click at [59, 164] on input "100" at bounding box center [65, 163] width 37 height 9
type input "1"
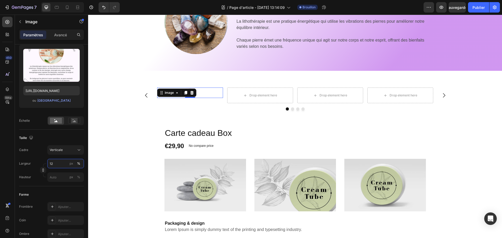
type input "1"
click at [59, 164] on input "1" at bounding box center [65, 163] width 37 height 9
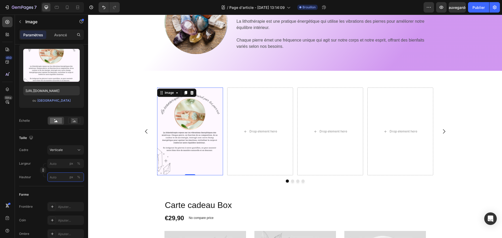
click at [58, 178] on input "px %" at bounding box center [65, 177] width 37 height 9
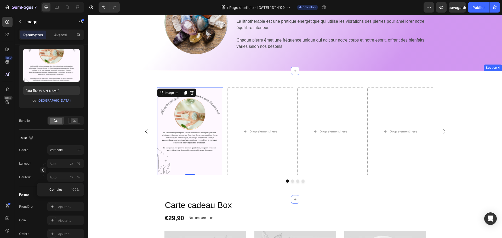
click at [120, 152] on div "Image 0 Drop element here Drop element here Drop element here Carousel" at bounding box center [295, 135] width 406 height 95
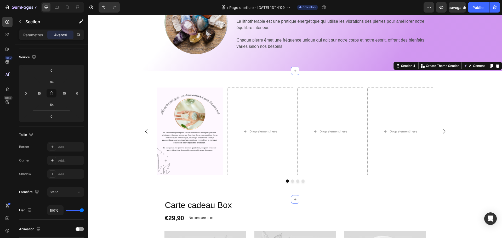
scroll to position [0, 0]
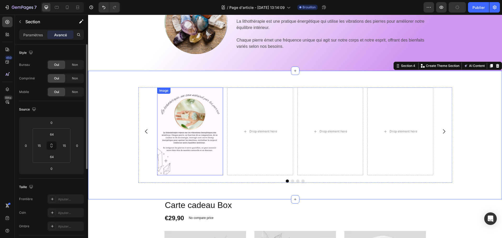
click at [174, 134] on img at bounding box center [190, 132] width 66 height 88
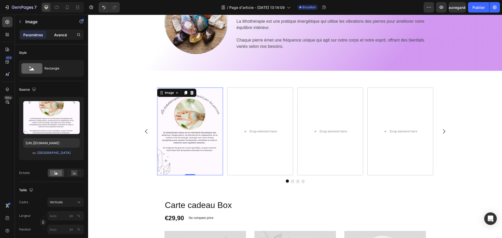
click at [56, 31] on div "Avancé" at bounding box center [60, 35] width 26 height 8
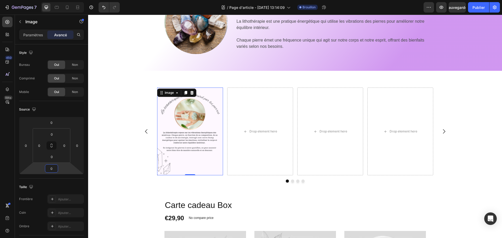
click at [54, 0] on html "7 Version history / Page d'article - 26 août, 13:14:09 Brouillon Aperçu Sauvega…" at bounding box center [251, 0] width 502 height 0
click at [100, 7] on button "Annuler/Rétablir" at bounding box center [104, 7] width 10 height 10
drag, startPoint x: 51, startPoint y: 129, endPoint x: 50, endPoint y: 134, distance: 5.0
click at [50, 0] on html "7 Version history / Page d'article - 26 août, 13:14:09 Brouillon Aperçu Sauvega…" at bounding box center [251, 0] width 502 height 0
drag, startPoint x: 52, startPoint y: 162, endPoint x: 52, endPoint y: 167, distance: 4.4
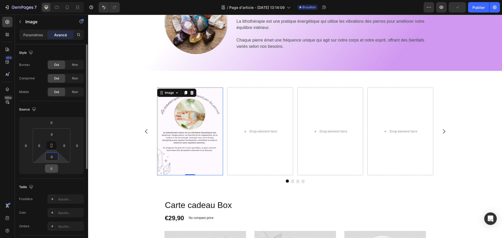
click at [53, 0] on html "7 Version history / Page d'article - 26 août, 13:14:09 Brouillon Aperçu Publier…" at bounding box center [251, 0] width 502 height 0
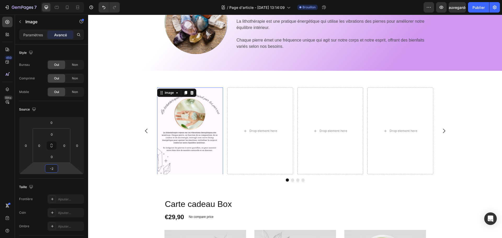
type input "-4"
click at [52, 0] on html "7 Version history / Page d'article - 26 août, 13:14:09 Brouillon Aperçu Sauvega…" at bounding box center [251, 0] width 502 height 0
drag, startPoint x: 51, startPoint y: 150, endPoint x: 51, endPoint y: 157, distance: 7.3
click at [51, 0] on html "7 Version history / Page d'article - 26 août, 13:14:09 Brouillon Aperçu Sauvega…" at bounding box center [251, 0] width 502 height 0
click at [168, 146] on img at bounding box center [190, 132] width 66 height 88
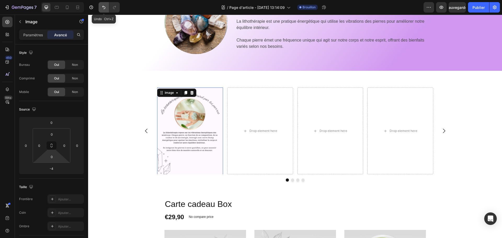
click at [105, 8] on icon "Annuler/Rétablir" at bounding box center [103, 7] width 3 height 3
click at [151, 147] on div "Image -4 Drop element here Drop element here Drop element here" at bounding box center [295, 131] width 314 height 87
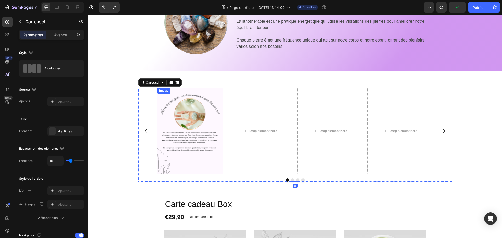
click at [202, 150] on img at bounding box center [190, 132] width 66 height 88
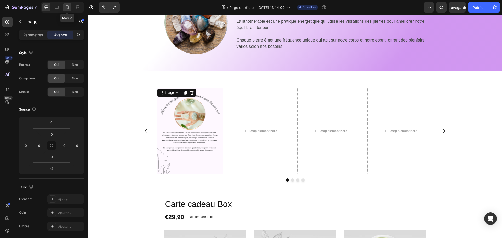
click at [65, 7] on icon at bounding box center [67, 7] width 5 height 5
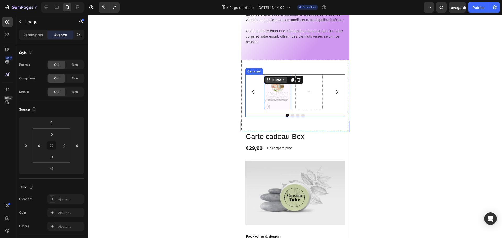
scroll to position [225, 0]
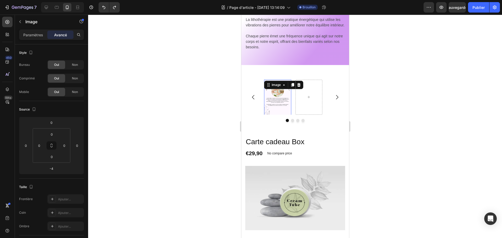
click at [281, 105] on img at bounding box center [277, 98] width 27 height 36
click at [334, 100] on icon "Carousel Next Arrow" at bounding box center [337, 97] width 6 height 6
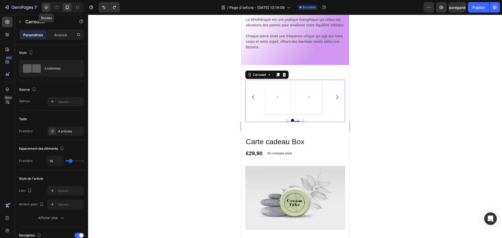
click at [45, 7] on icon at bounding box center [46, 7] width 3 height 3
type input "1200"
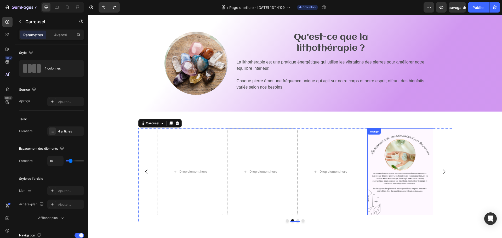
scroll to position [133, 0]
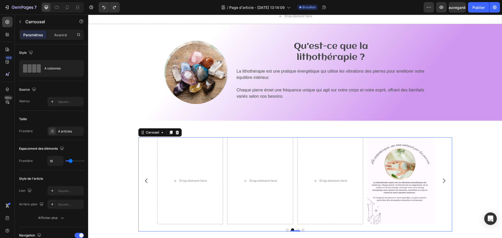
click at [286, 230] on button "Dot" at bounding box center [287, 230] width 3 height 3
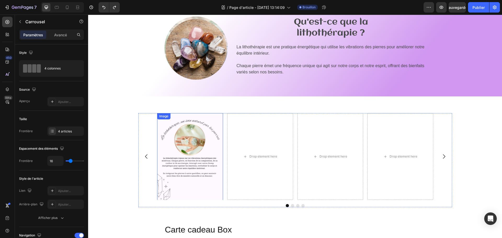
scroll to position [157, 0]
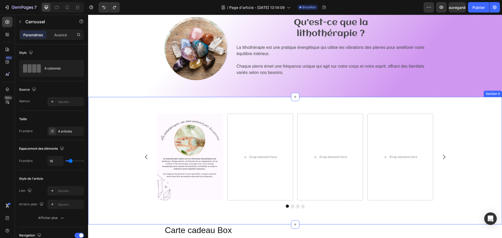
click at [200, 109] on div "Image Drop element here Drop element here Drop element here Carousel Section 4" at bounding box center [295, 161] width 414 height 128
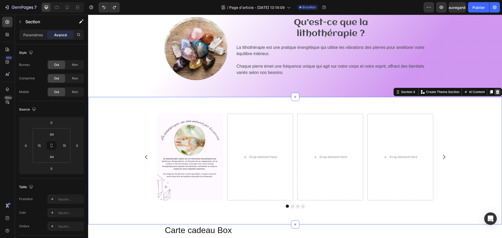
click at [496, 94] on icon at bounding box center [497, 92] width 3 height 4
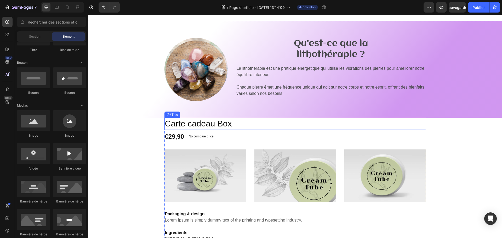
scroll to position [105, 0]
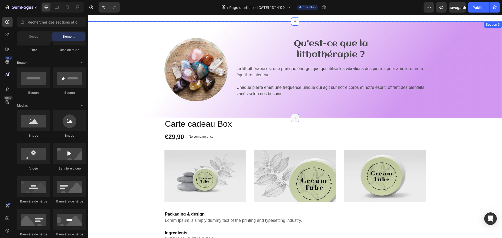
click at [293, 117] on icon at bounding box center [295, 118] width 4 height 4
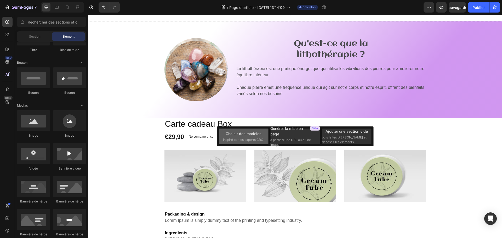
click at [247, 138] on span "inspiré par les experts CRO" at bounding box center [243, 140] width 40 height 5
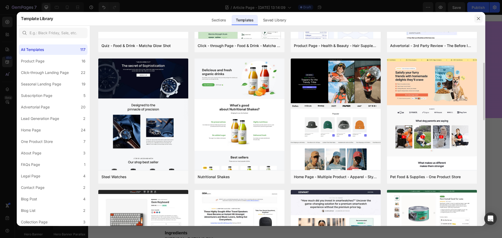
click at [477, 20] on icon "button" at bounding box center [478, 18] width 4 height 4
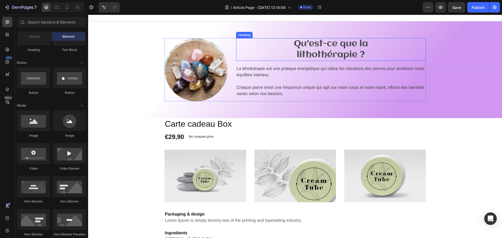
scroll to position [52, 0]
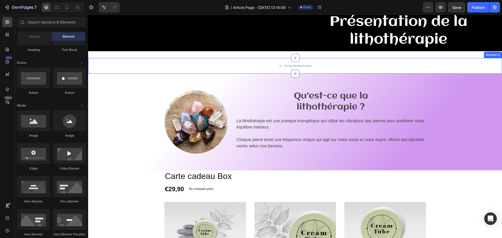
click at [295, 76] on icon at bounding box center [295, 74] width 4 height 4
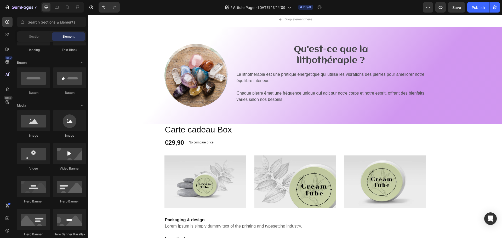
scroll to position [157, 0]
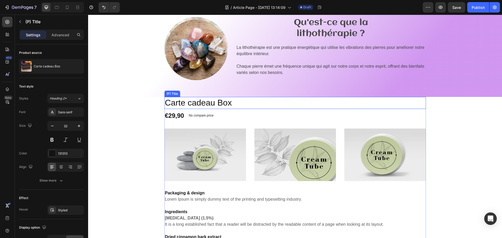
click at [332, 99] on h2 "Carte cadeau Box" at bounding box center [294, 103] width 261 height 12
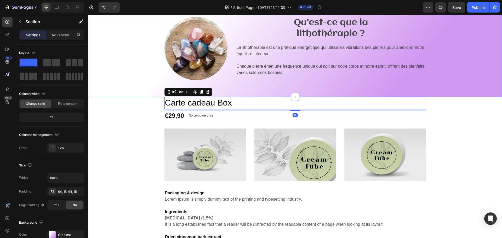
click at [315, 85] on div "Image Qu'est-ce que la lithothérapie ? Heading La lithothérapie est une pratiqu…" at bounding box center [295, 48] width 414 height 97
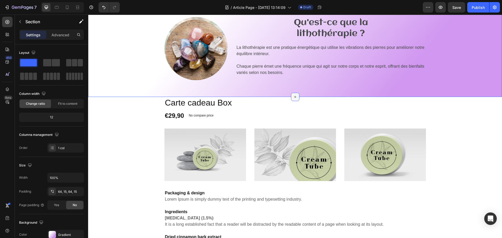
click at [294, 97] on icon at bounding box center [295, 97] width 4 height 4
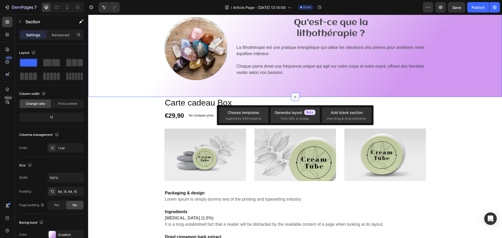
click at [295, 97] on icon at bounding box center [295, 97] width 6 height 6
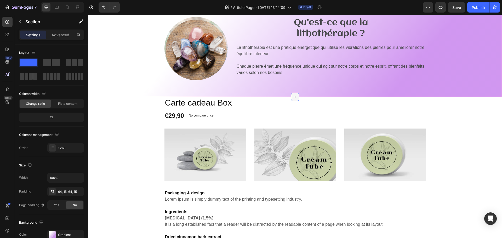
click at [295, 97] on div at bounding box center [295, 97] width 8 height 8
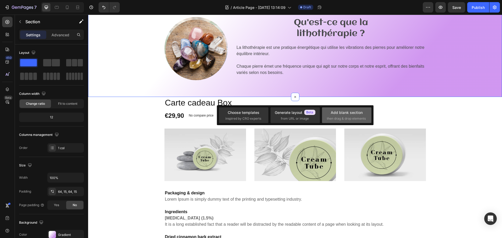
click at [352, 112] on div "Add blank section" at bounding box center [347, 112] width 32 height 5
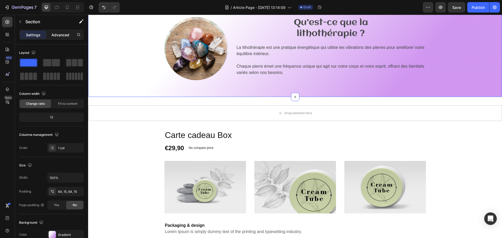
click at [59, 34] on p "Advanced" at bounding box center [61, 34] width 18 height 5
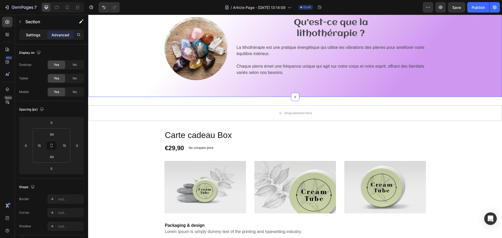
click at [39, 34] on p "Settings" at bounding box center [33, 34] width 15 height 5
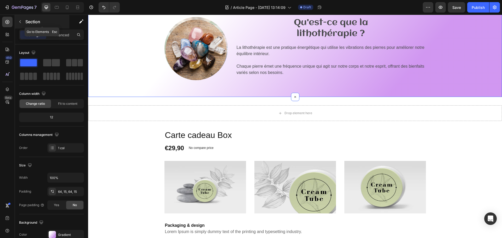
click at [23, 21] on button "button" at bounding box center [20, 22] width 8 height 8
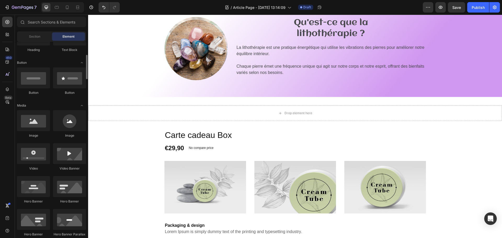
scroll to position [131, 0]
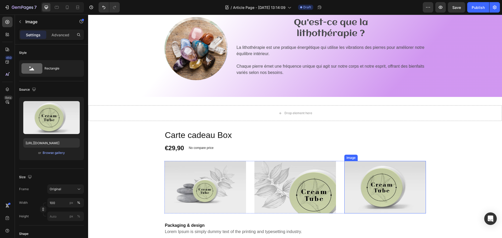
click at [378, 182] on img at bounding box center [385, 187] width 82 height 53
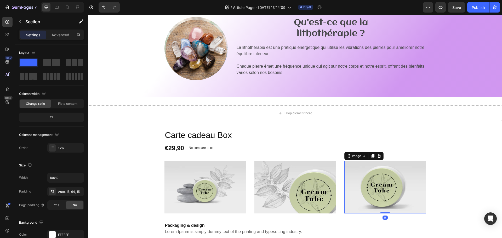
click at [382, 186] on img at bounding box center [385, 187] width 82 height 53
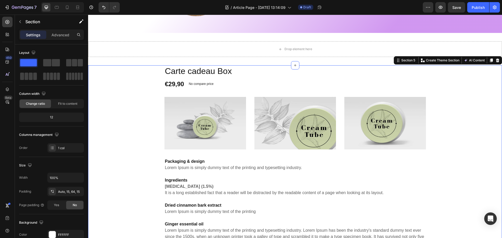
scroll to position [209, 0]
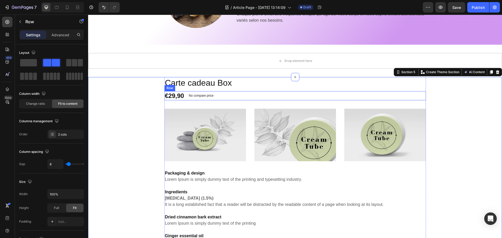
click at [234, 96] on div "€29,90 (P) Price (P) Price No compare price (P) Price Row" at bounding box center [294, 95] width 261 height 9
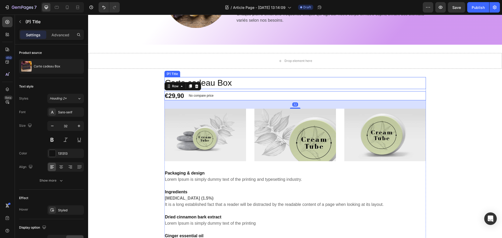
click at [231, 86] on h2 "Carte cadeau Box" at bounding box center [294, 83] width 261 height 12
click at [240, 97] on div "€29,90 (P) Price (P) Price No compare price (P) Price Row 32" at bounding box center [294, 95] width 261 height 9
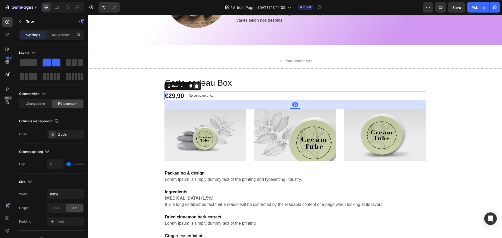
click at [197, 86] on div at bounding box center [197, 86] width 6 height 6
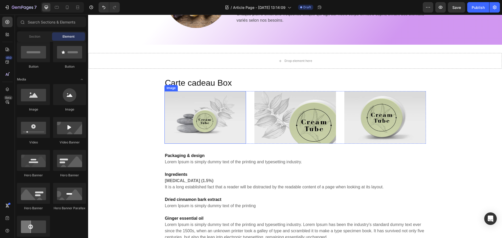
click at [219, 116] on img at bounding box center [205, 117] width 82 height 53
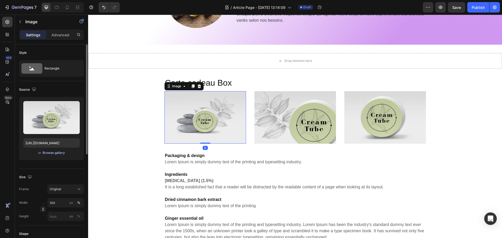
click at [52, 151] on div "Browse gallery" at bounding box center [54, 153] width 22 height 5
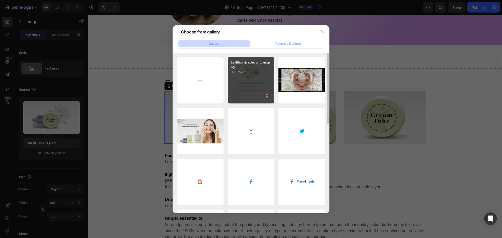
click at [262, 84] on div "La lithothérapie, un ...es.png 395.75 kb" at bounding box center [251, 80] width 47 height 47
type input "https://cdn.shopify.com/s/files/1/0912/4410/2011/files/gempages_565531742249682…"
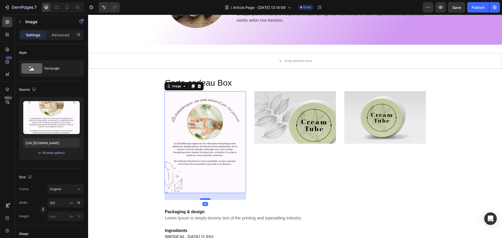
drag, startPoint x: 205, startPoint y: 192, endPoint x: 204, endPoint y: 200, distance: 7.7
click at [204, 200] on div at bounding box center [205, 199] width 10 height 2
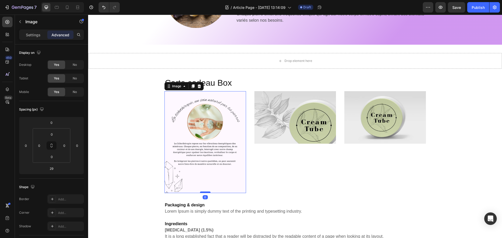
drag, startPoint x: 204, startPoint y: 201, endPoint x: 203, endPoint y: 193, distance: 7.6
click at [203, 193] on div at bounding box center [205, 193] width 10 height 2
type input "0"
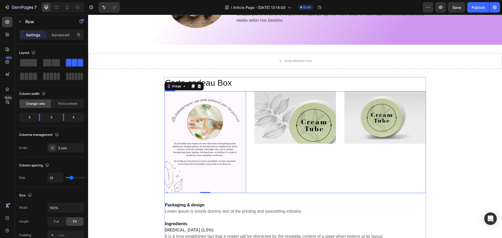
click at [303, 182] on div "Image" at bounding box center [295, 142] width 82 height 102
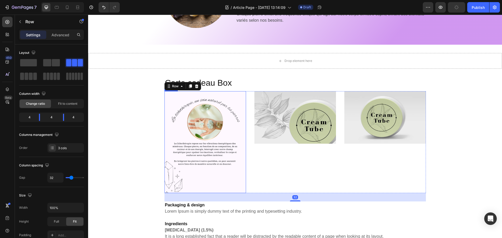
click at [228, 161] on img at bounding box center [205, 142] width 82 height 102
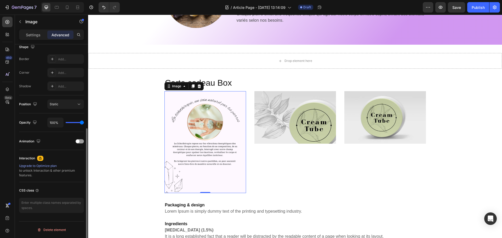
scroll to position [9, 0]
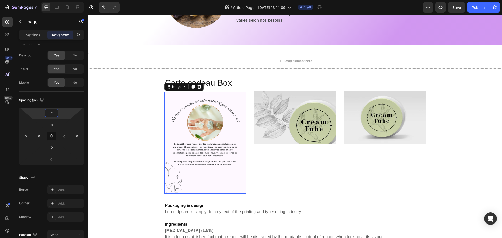
type input "0"
click at [59, 0] on html "7 Version history / Article Page - Aug 26, 13:14:09 Draft Preview Save Publish …" at bounding box center [251, 0] width 502 height 0
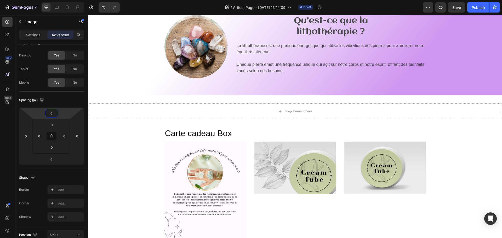
scroll to position [209, 0]
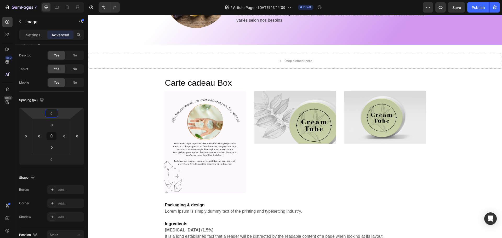
click at [209, 148] on img at bounding box center [205, 142] width 82 height 102
click at [227, 131] on img at bounding box center [205, 142] width 82 height 102
click at [102, 10] on button "Undo/Redo" at bounding box center [104, 7] width 10 height 10
click at [212, 126] on img at bounding box center [205, 142] width 82 height 102
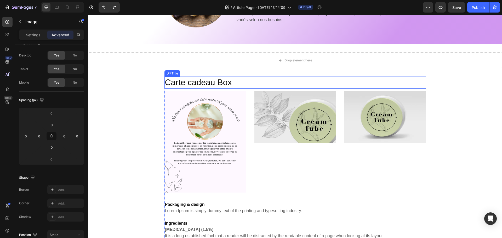
scroll to position [288, 0]
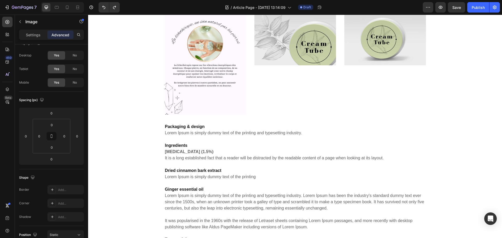
click at [240, 65] on img at bounding box center [205, 64] width 82 height 102
click at [228, 85] on img at bounding box center [205, 64] width 82 height 102
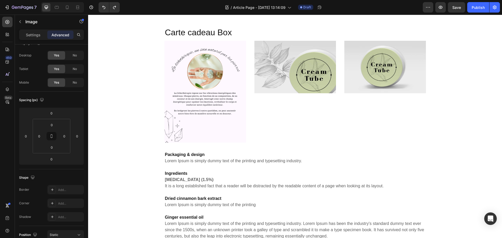
scroll to position [157, 0]
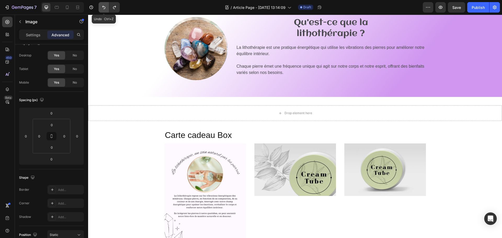
click at [102, 6] on icon "Undo/Redo" at bounding box center [103, 7] width 5 height 5
click at [224, 166] on img at bounding box center [205, 195] width 82 height 102
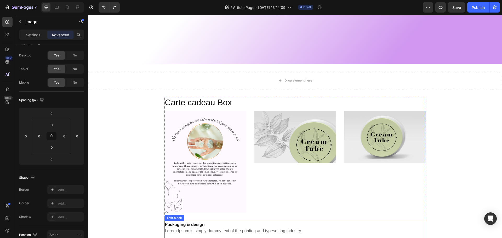
scroll to position [261, 0]
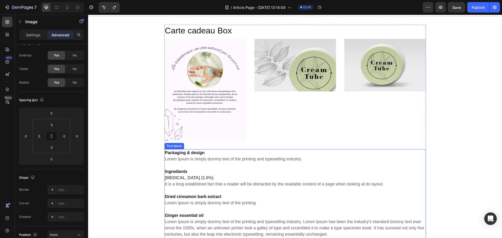
click at [295, 133] on div "Image" at bounding box center [295, 90] width 82 height 102
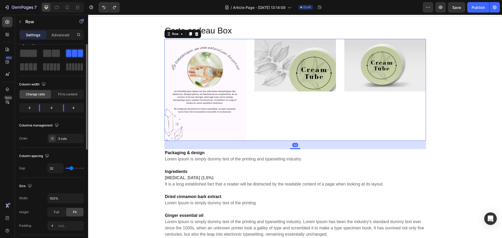
scroll to position [0, 0]
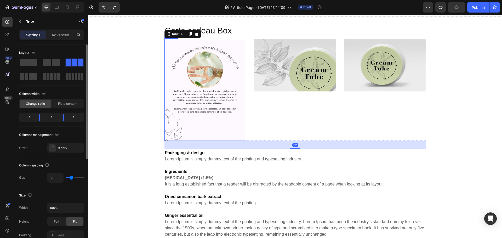
click at [241, 88] on img at bounding box center [205, 90] width 82 height 102
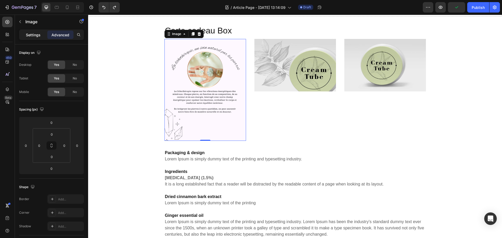
click at [35, 34] on p "Settings" at bounding box center [33, 34] width 15 height 5
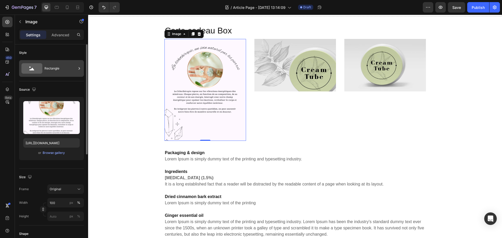
click at [65, 68] on div "Rectangle" at bounding box center [60, 68] width 32 height 12
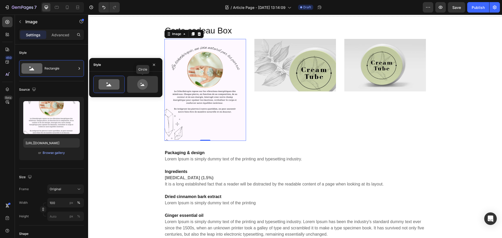
click at [137, 85] on icon at bounding box center [142, 84] width 25 height 10
type input "80"
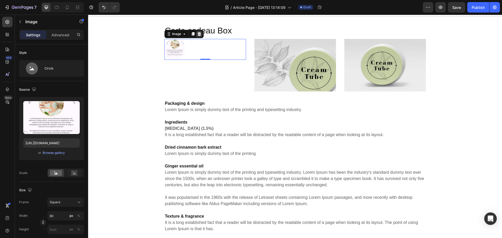
click at [197, 36] on icon at bounding box center [199, 34] width 4 height 4
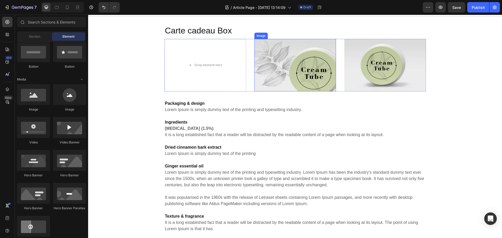
click at [281, 56] on img at bounding box center [295, 65] width 82 height 53
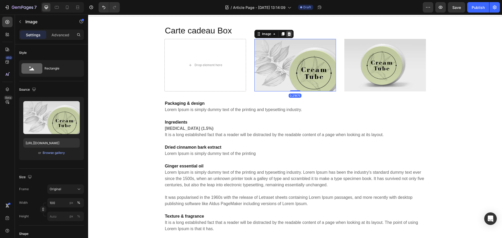
click at [288, 34] on icon at bounding box center [288, 34] width 3 height 4
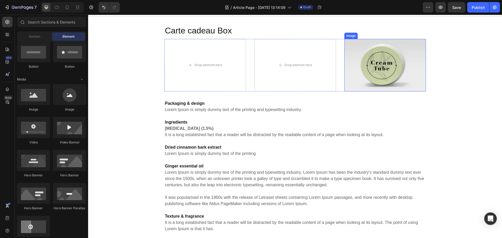
click at [348, 62] on img at bounding box center [385, 65] width 82 height 53
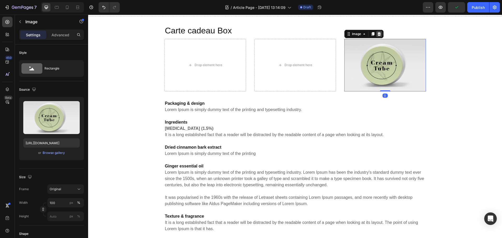
click at [379, 34] on icon at bounding box center [379, 34] width 4 height 4
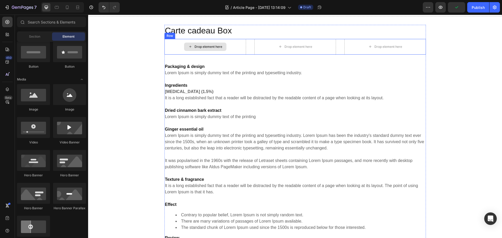
click at [237, 44] on div "Drop element here" at bounding box center [205, 47] width 82 height 16
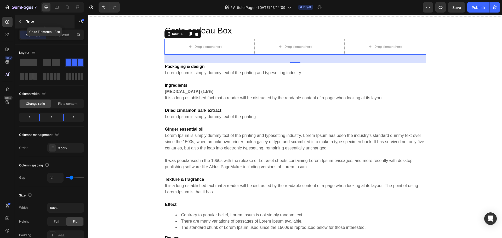
click at [20, 21] on icon "button" at bounding box center [20, 22] width 4 height 4
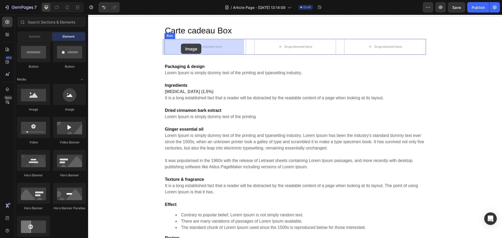
drag, startPoint x: 161, startPoint y: 114, endPoint x: 181, endPoint y: 44, distance: 73.3
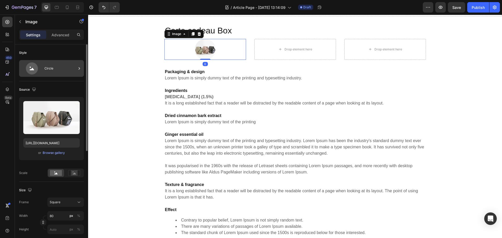
click at [43, 71] on div "Circle" at bounding box center [51, 68] width 65 height 17
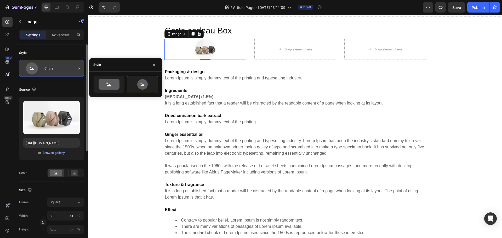
click at [43, 71] on div "Circle" at bounding box center [51, 68] width 65 height 17
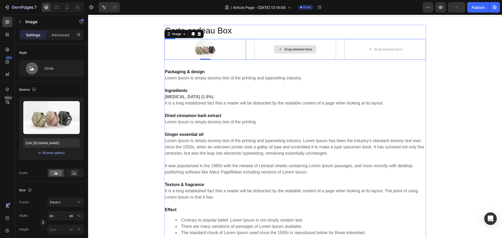
click at [275, 50] on div "Drop element here" at bounding box center [295, 49] width 42 height 8
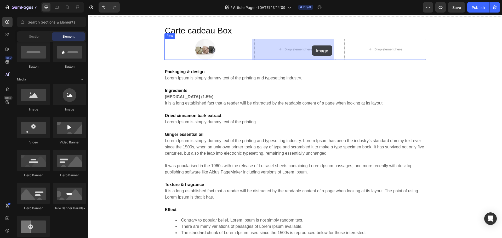
drag, startPoint x: 157, startPoint y: 112, endPoint x: 312, endPoint y: 46, distance: 168.9
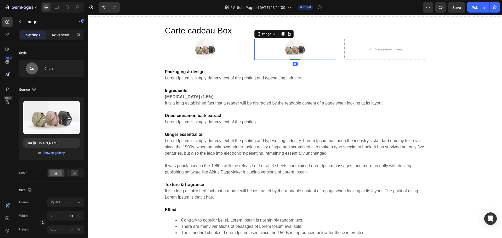
click at [65, 35] on p "Advanced" at bounding box center [61, 34] width 18 height 5
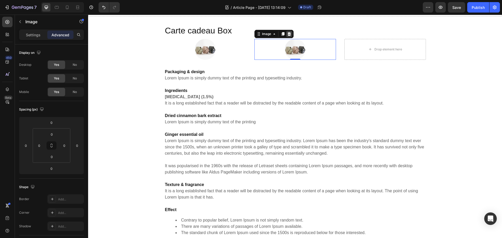
click at [289, 33] on div at bounding box center [289, 34] width 6 height 6
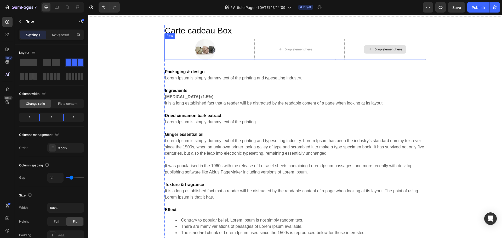
click at [355, 55] on div "Drop element here" at bounding box center [385, 49] width 82 height 21
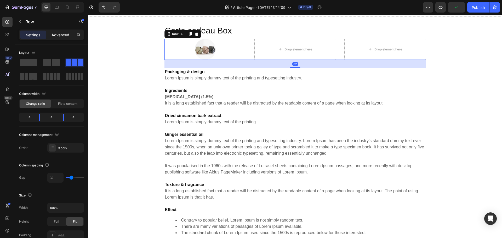
click at [55, 35] on p "Advanced" at bounding box center [61, 34] width 18 height 5
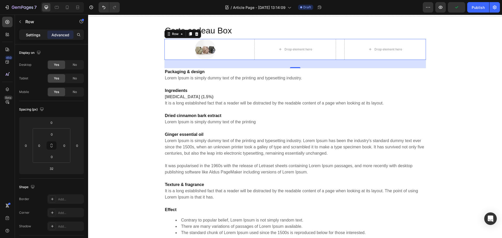
click at [21, 37] on div "Settings" at bounding box center [33, 35] width 26 height 8
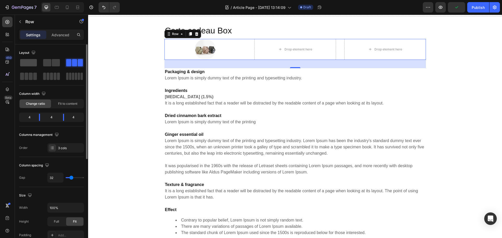
click at [29, 61] on span at bounding box center [28, 62] width 17 height 7
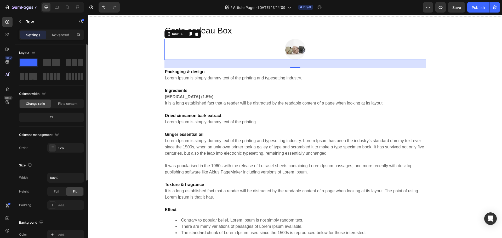
click at [60, 118] on div "12" at bounding box center [51, 117] width 63 height 7
click at [48, 116] on div "12" at bounding box center [51, 117] width 63 height 7
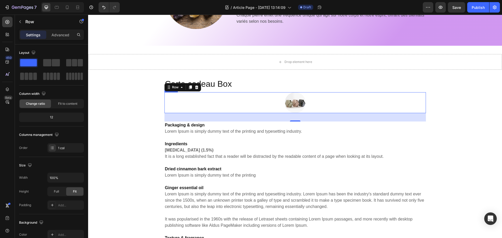
scroll to position [183, 0]
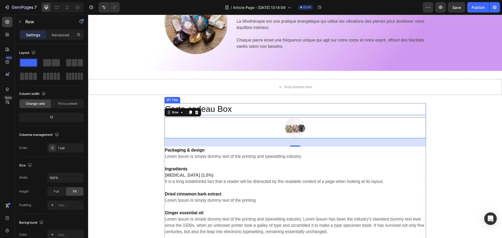
click at [236, 109] on h2 "Carte cadeau Box" at bounding box center [294, 109] width 261 height 12
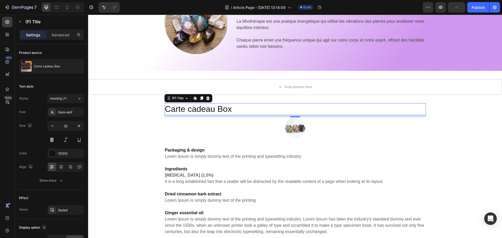
click at [230, 110] on h2 "Carte cadeau Box" at bounding box center [294, 109] width 261 height 12
click at [230, 111] on h2 "Carte cadeau Box" at bounding box center [294, 109] width 261 height 12
click at [223, 110] on h2 "Carte cadeau Box" at bounding box center [294, 109] width 261 height 12
click at [230, 110] on h2 "Carte cadeau Box" at bounding box center [294, 109] width 261 height 12
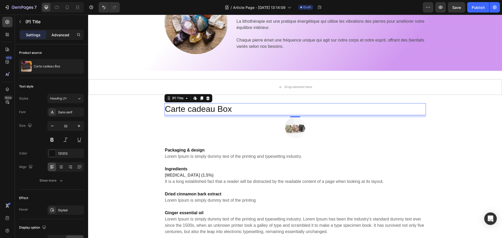
click at [57, 35] on p "Advanced" at bounding box center [61, 34] width 18 height 5
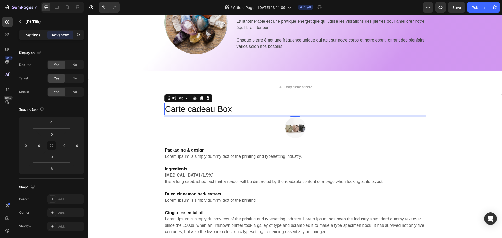
click at [32, 38] on div "Settings" at bounding box center [33, 35] width 26 height 8
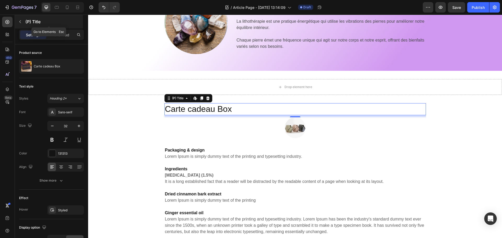
click at [20, 21] on icon "button" at bounding box center [20, 22] width 4 height 4
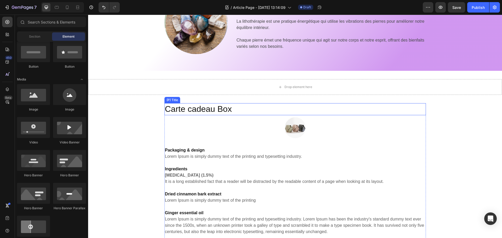
click at [198, 108] on h2 "Carte cadeau Box" at bounding box center [294, 109] width 261 height 12
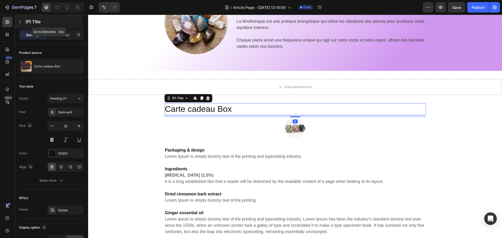
click at [19, 20] on icon "button" at bounding box center [20, 22] width 4 height 4
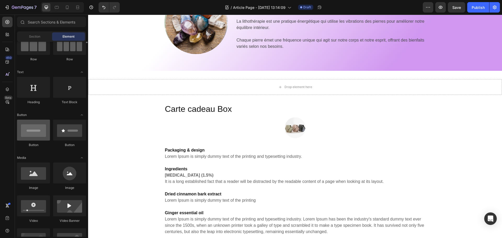
scroll to position [0, 0]
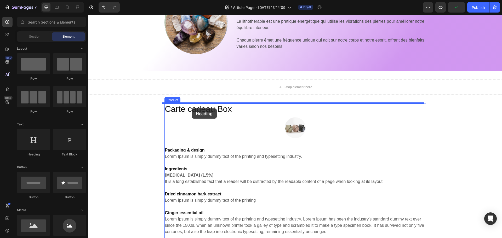
drag, startPoint x: 123, startPoint y: 157, endPoint x: 192, endPoint y: 109, distance: 83.7
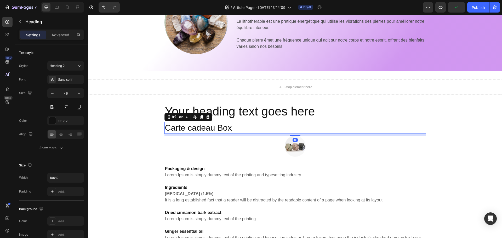
click at [199, 123] on h2 "Carte cadeau Box" at bounding box center [294, 128] width 261 height 12
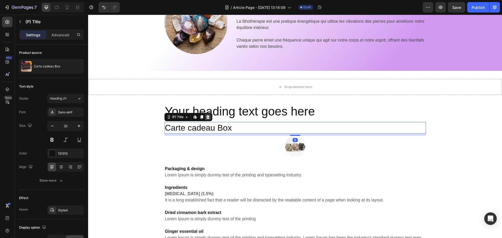
click at [207, 118] on icon at bounding box center [207, 117] width 3 height 4
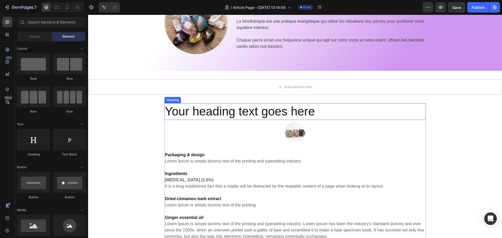
click at [207, 113] on h2 "Your heading text goes here" at bounding box center [294, 111] width 261 height 17
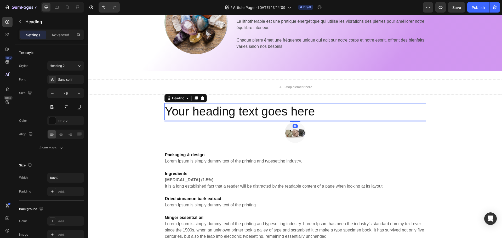
click at [207, 113] on h2 "Your heading text goes here" at bounding box center [294, 111] width 261 height 17
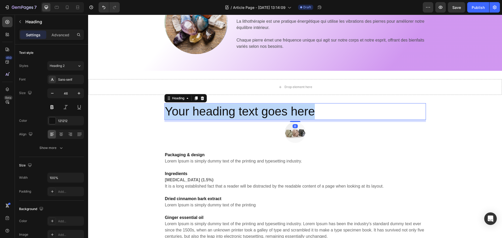
click at [207, 113] on p "Your heading text goes here" at bounding box center [295, 112] width 260 height 16
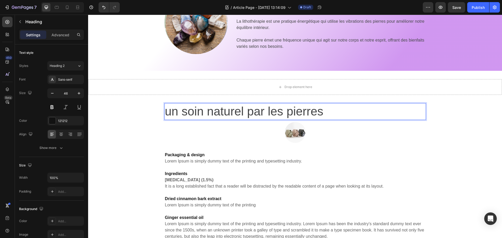
click at [348, 116] on p "un soin naturel par les pierres" at bounding box center [295, 112] width 260 height 16
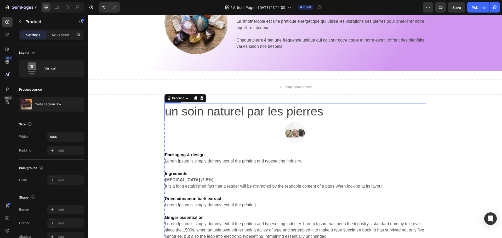
click at [351, 114] on p "⁠⁠⁠⁠⁠⁠⁠ un soin naturel par les pierres" at bounding box center [295, 112] width 260 height 16
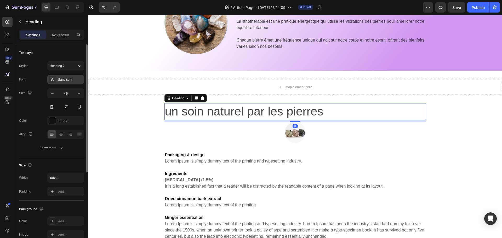
click at [62, 77] on div "Sans-serif" at bounding box center [65, 79] width 37 height 9
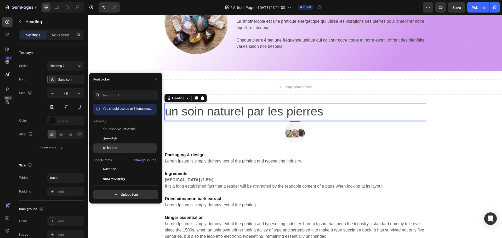
click at [117, 221] on div "Aclonica" at bounding box center [124, 225] width 63 height 9
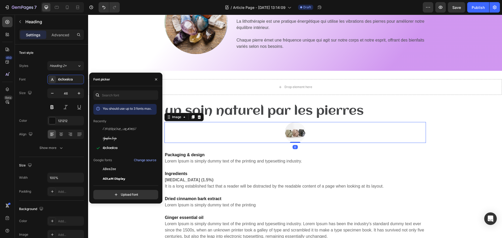
click at [296, 136] on img at bounding box center [295, 132] width 21 height 21
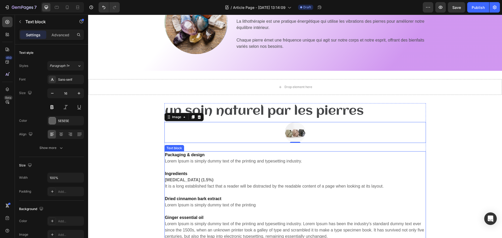
click at [213, 158] on p "Packaging & design Lorem Ipsum is simply dummy text of the printing and typeset…" at bounding box center [295, 158] width 260 height 13
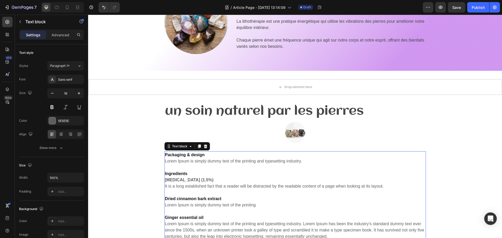
click at [213, 158] on p "Packaging & design Lorem Ipsum is simply dummy text of the printing and typeset…" at bounding box center [295, 158] width 260 height 13
click at [279, 164] on p "Packaging & design Lorem Ipsum is simply dummy text of the printing and typeset…" at bounding box center [295, 158] width 260 height 13
click at [303, 163] on p "Packaging & design Lorem Ipsum is simply dummy text of the printing and typeset…" at bounding box center [295, 158] width 260 height 13
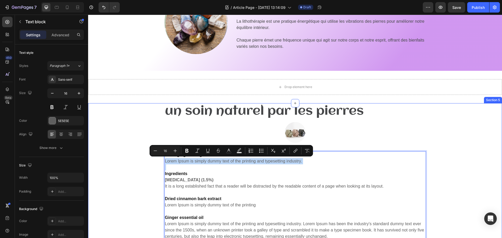
drag, startPoint x: 303, startPoint y: 163, endPoint x: 155, endPoint y: 158, distance: 147.3
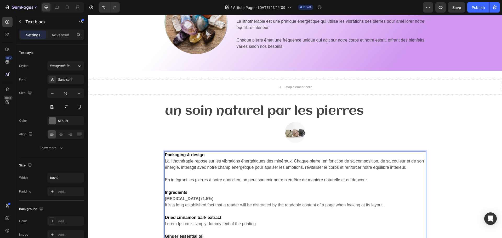
click at [201, 156] on strong "Packaging & design" at bounding box center [185, 155] width 40 height 4
drag, startPoint x: 192, startPoint y: 154, endPoint x: 163, endPoint y: 154, distance: 29.3
click at [165, 154] on strong "Packaging & design" at bounding box center [185, 155] width 40 height 4
drag, startPoint x: 167, startPoint y: 188, endPoint x: 175, endPoint y: 192, distance: 9.6
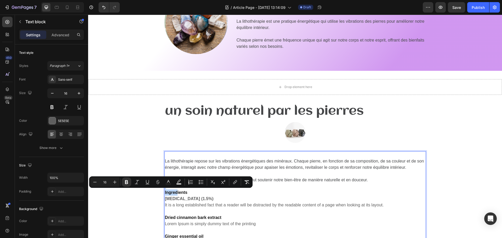
click at [169, 187] on div "Minus 16 Plus Bold Italic Underline Strikethrough color Text Background Color N…" at bounding box center [170, 183] width 163 height 12
click at [170, 191] on strong "Ingredients" at bounding box center [176, 192] width 22 height 4
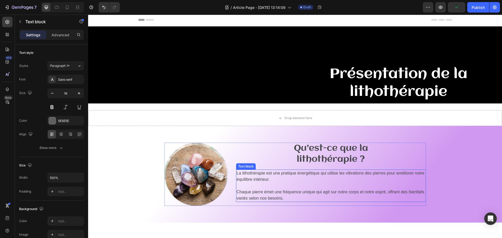
drag, startPoint x: 163, startPoint y: 188, endPoint x: 268, endPoint y: 228, distance: 112.7
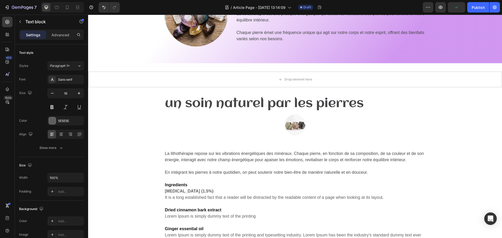
scroll to position [261, 0]
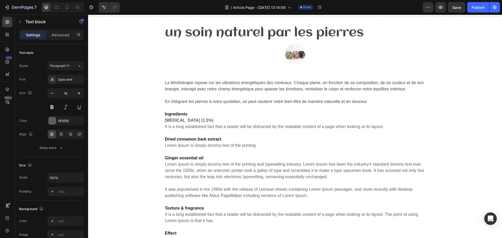
click at [230, 143] on p "Ingredients Salicylic Acid (1.5%) It is a long established fact that a reader w…" at bounding box center [295, 167] width 260 height 113
click at [180, 118] on strong "Salicylic Acid (1.5%)" at bounding box center [189, 120] width 49 height 4
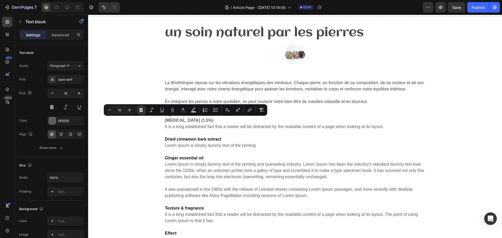
click at [216, 217] on p "Ingredients Salicylic Acid (1.5%) It is a long established fact that a reader w…" at bounding box center [295, 167] width 260 height 113
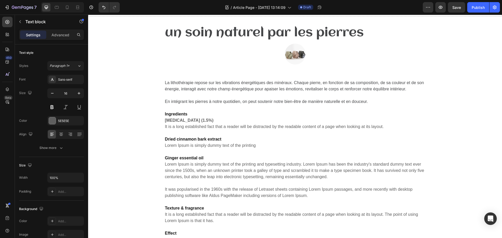
click at [203, 223] on p "Ingredients Salicylic Acid (1.5%) It is a long established fact that a reader w…" at bounding box center [295, 167] width 260 height 113
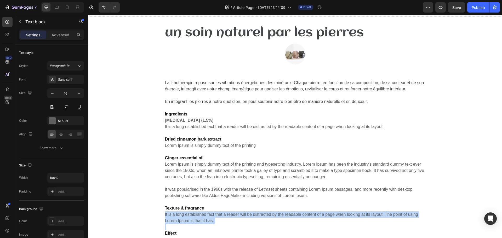
click at [203, 223] on p "Ingredients Salicylic Acid (1.5%) It is a long established fact that a reader w…" at bounding box center [295, 167] width 260 height 113
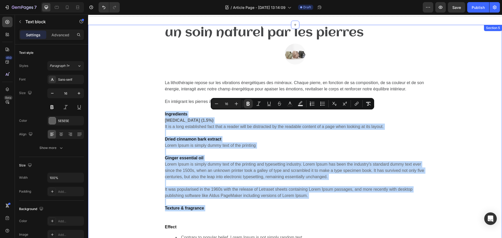
drag, startPoint x: 212, startPoint y: 216, endPoint x: 160, endPoint y: 113, distance: 115.5
click at [160, 113] on div "un soin naturel par les pierres Heading Image Row La lithothérapie repose sur l…" at bounding box center [295, 172] width 406 height 294
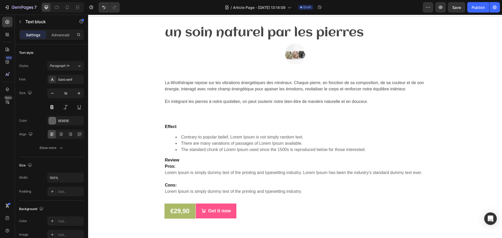
click at [189, 185] on p "Pros: Lorem Ipsum is simply dummy text of the printing and typesetting industry…" at bounding box center [295, 178] width 260 height 31
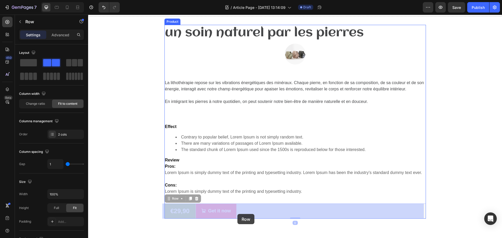
drag, startPoint x: 254, startPoint y: 214, endPoint x: 237, endPoint y: 214, distance: 16.2
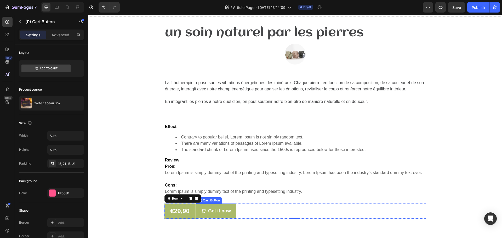
click at [204, 209] on icon "Get it now" at bounding box center [203, 211] width 5 height 5
click at [294, 215] on div "€29,90 (P) Price (P) Price Row Get it now (P) Cart Button Row 0" at bounding box center [294, 211] width 261 height 15
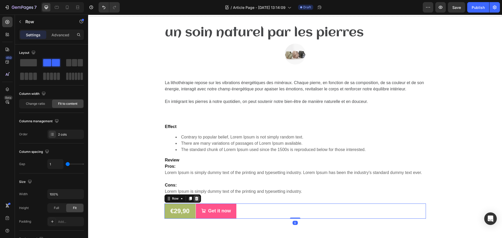
click at [196, 200] on icon at bounding box center [197, 199] width 4 height 4
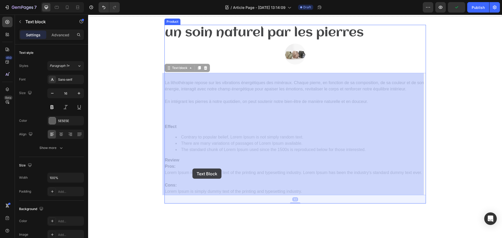
drag, startPoint x: 303, startPoint y: 192, endPoint x: 192, endPoint y: 169, distance: 113.1
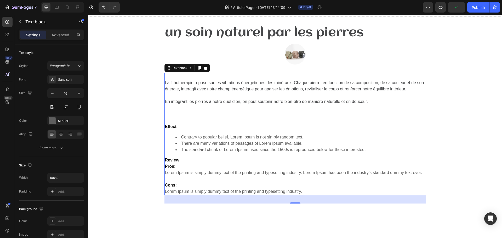
click at [301, 191] on p "Pros: Lorem Ipsum is simply dummy text of the printing and typesetting industry…" at bounding box center [295, 178] width 260 height 31
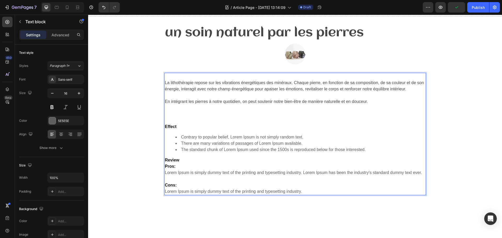
click at [301, 191] on p "Pros: Lorem Ipsum is simply dummy text of the printing and typesetting industry…" at bounding box center [295, 178] width 260 height 31
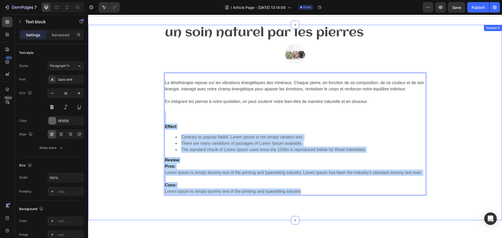
drag, startPoint x: 299, startPoint y: 193, endPoint x: 158, endPoint y: 114, distance: 161.2
click at [158, 114] on div "un soin naturel par les pierres Heading Image Row La lithothérapie repose sur l…" at bounding box center [295, 114] width 406 height 179
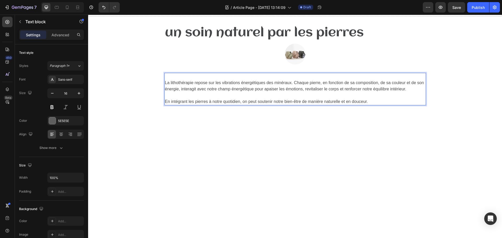
click at [388, 102] on p "En intégrant les pierres à notre quotidien, on peut soutenir notre bien-être de…" at bounding box center [295, 102] width 260 height 6
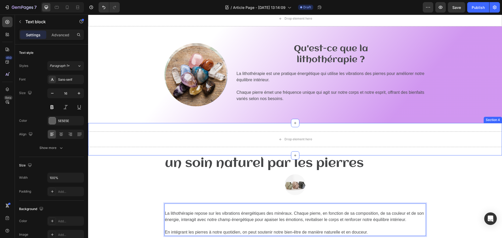
scroll to position [183, 0]
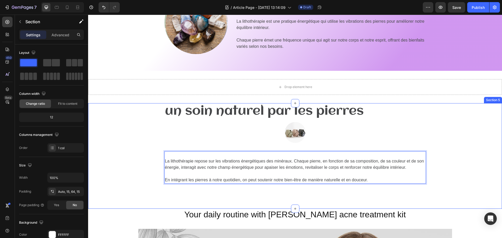
click at [426, 130] on div "un soin naturel par les pierres Heading Image Row La lithothérapie repose sur l…" at bounding box center [295, 147] width 406 height 89
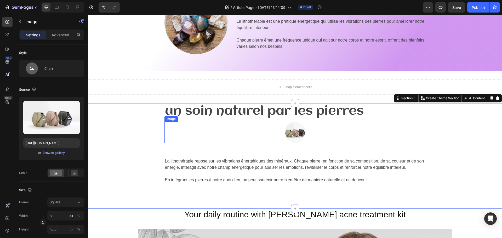
click at [299, 132] on img at bounding box center [295, 132] width 21 height 21
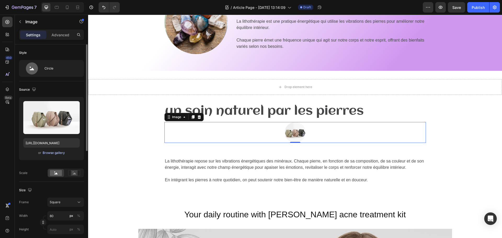
click at [53, 154] on div "Browse gallery" at bounding box center [54, 153] width 22 height 5
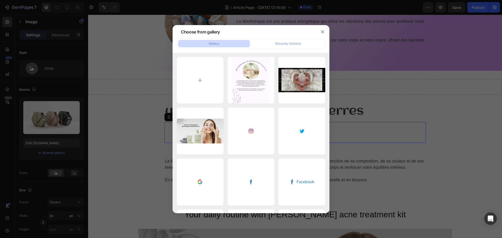
type input "C:\fakepath\La lithothérapie, un soin naturel par les pierres (1).png"
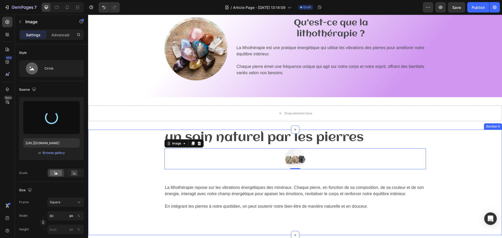
scroll to position [52, 0]
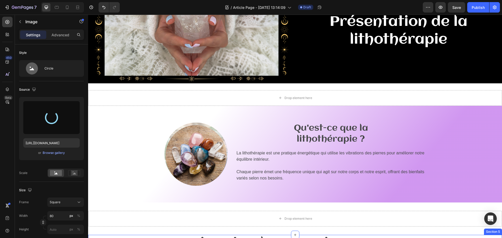
type input "https://cdn.shopify.com/s/files/1/0912/4410/2011/files/gempages_565531742249682…"
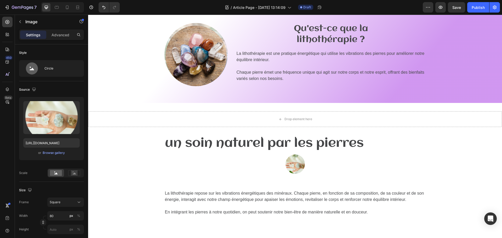
scroll to position [157, 0]
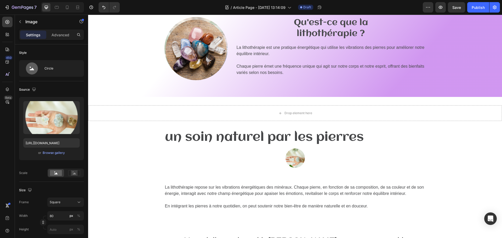
click at [295, 161] on img at bounding box center [295, 158] width 21 height 21
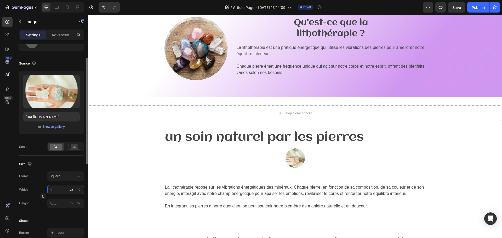
click at [53, 188] on input "80" at bounding box center [65, 189] width 37 height 9
type input "1"
type input "15"
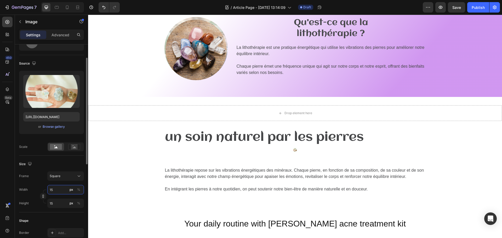
type input "150"
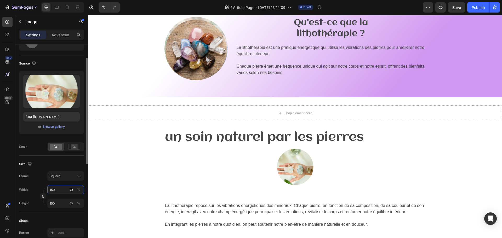
type input "15"
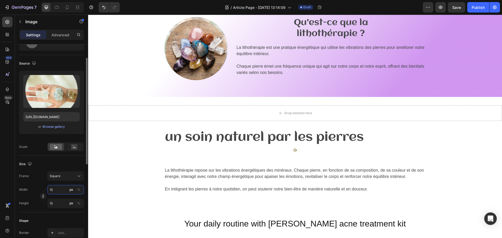
type input "1"
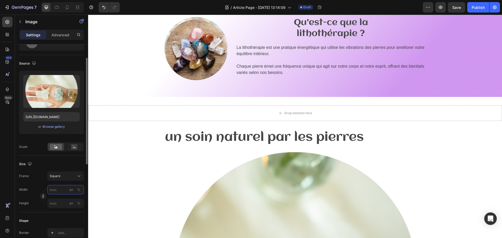
type input "1"
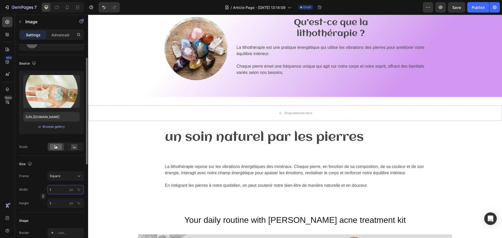
type input "15"
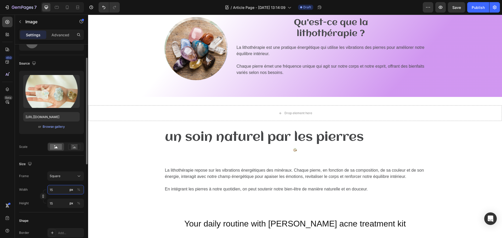
type input "150"
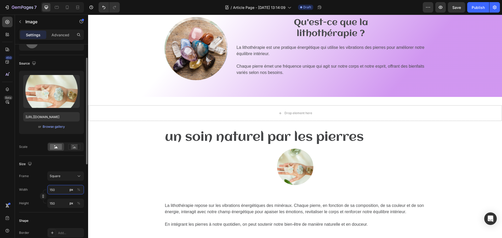
type input "1500"
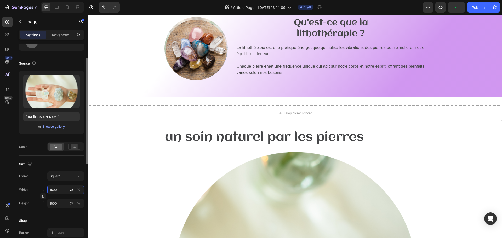
type input "150"
type input "15"
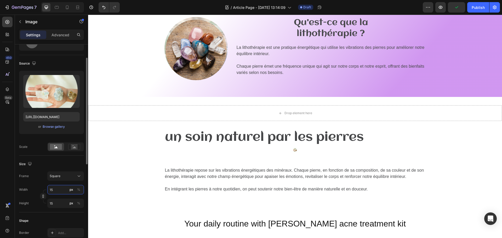
type input "1"
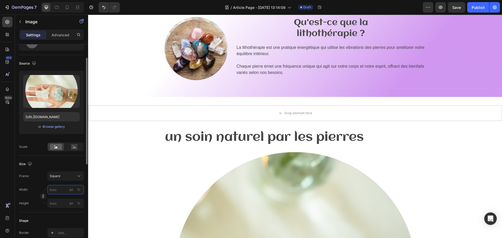
type input "5"
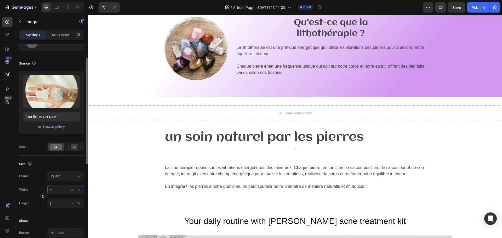
type input "50"
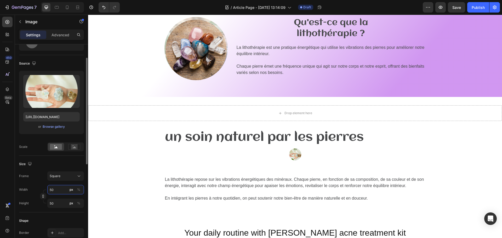
type input "500"
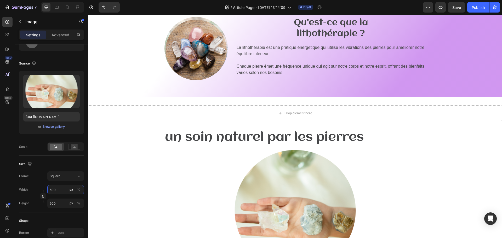
type input "500"
click at [198, 189] on div at bounding box center [294, 213] width 261 height 131
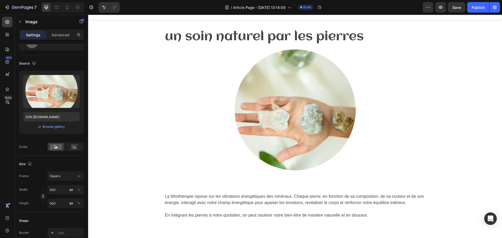
scroll to position [261, 0]
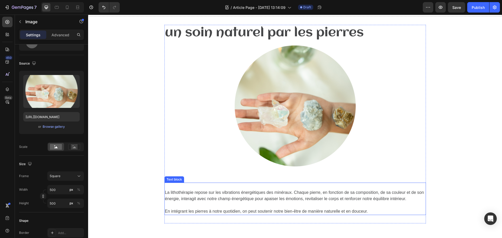
click at [286, 195] on p "La lithothérapie repose sur les vibrations énergétiques des minéraux. Chaque pi…" at bounding box center [295, 192] width 260 height 19
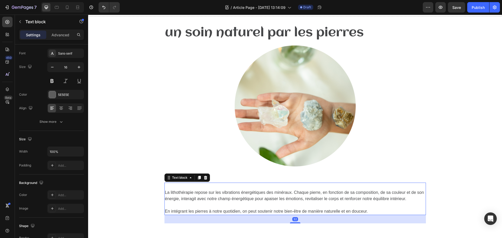
scroll to position [0, 0]
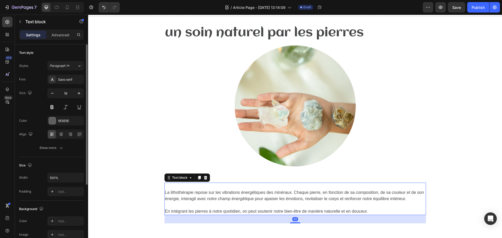
click at [290, 186] on p "La lithothérapie repose sur les vibrations énergétiques des minéraux. Chaque pi…" at bounding box center [295, 192] width 260 height 19
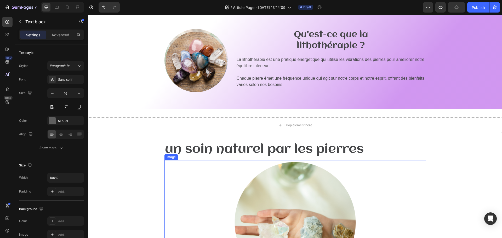
scroll to position [105, 0]
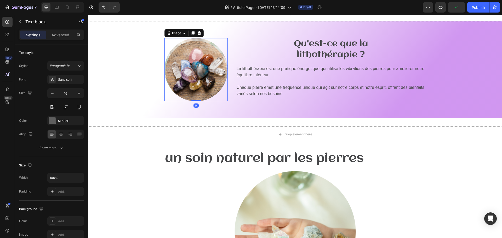
click at [194, 76] on img at bounding box center [195, 69] width 63 height 63
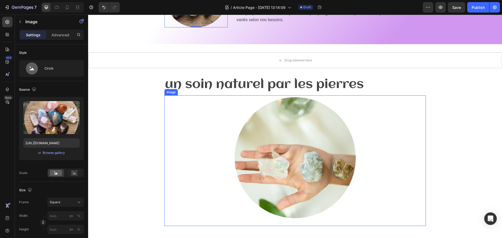
scroll to position [209, 0]
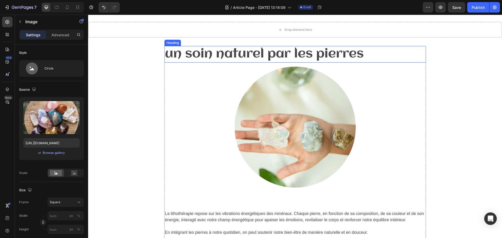
click at [348, 61] on h2 "un soin naturel par les pierres" at bounding box center [294, 54] width 261 height 17
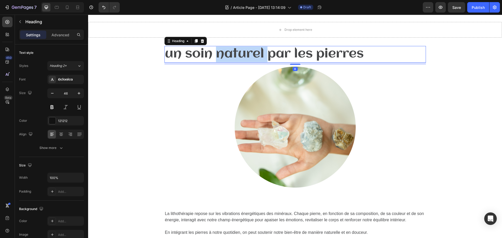
click at [223, 56] on span "un soin naturel par les pierres" at bounding box center [264, 54] width 199 height 13
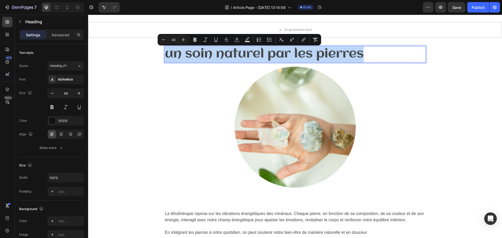
click at [223, 56] on span "un soin naturel par les pierres" at bounding box center [264, 54] width 199 height 13
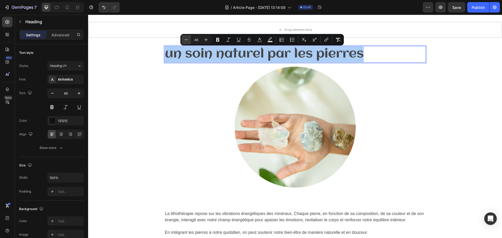
click at [184, 39] on icon "Editor contextual toolbar" at bounding box center [186, 39] width 5 height 5
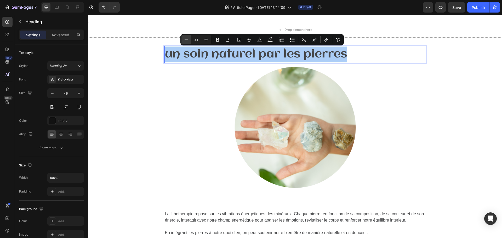
click at [184, 39] on icon "Editor contextual toolbar" at bounding box center [186, 39] width 5 height 5
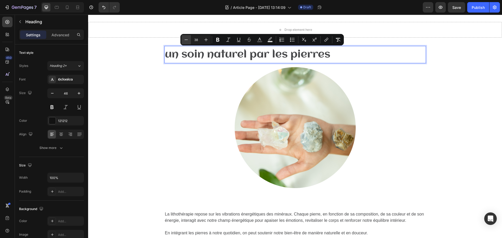
click at [184, 39] on icon "Editor contextual toolbar" at bounding box center [186, 39] width 5 height 5
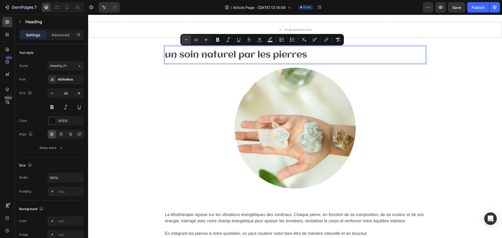
click at [184, 39] on icon "Editor contextual toolbar" at bounding box center [186, 39] width 5 height 5
type input "30"
click at [306, 120] on img at bounding box center [295, 131] width 131 height 131
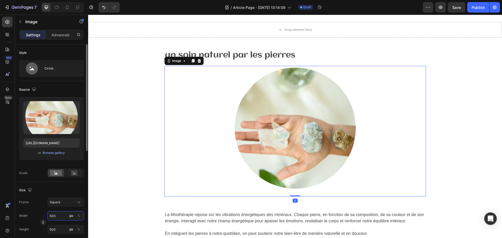
click at [58, 214] on input "500" at bounding box center [65, 215] width 37 height 9
type input "4"
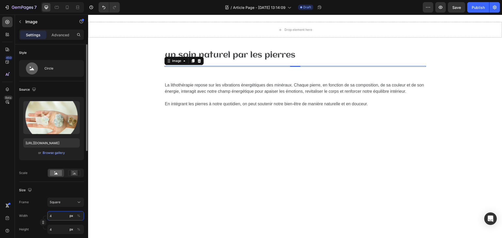
type input "40"
type input "400"
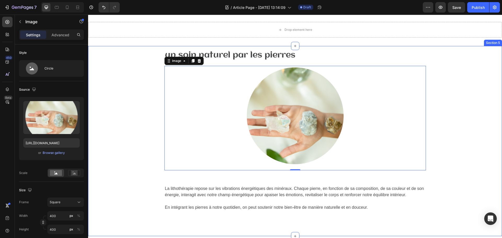
click at [103, 194] on div "⁠⁠⁠⁠⁠⁠⁠ un soin naturel par les pierres Heading Image 0 Row ⁠⁠⁠⁠⁠⁠⁠ La lithothé…" at bounding box center [295, 133] width 406 height 174
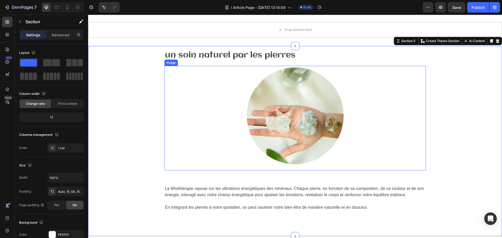
scroll to position [235, 0]
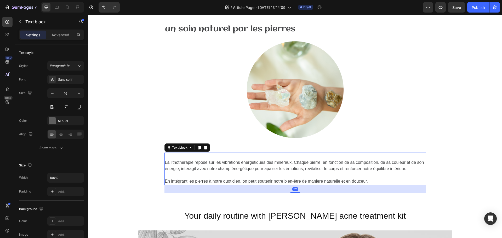
click at [281, 170] on span "La lithothérapie repose sur les vibrations énergétiques des minéraux. Chaque pi…" at bounding box center [294, 165] width 259 height 11
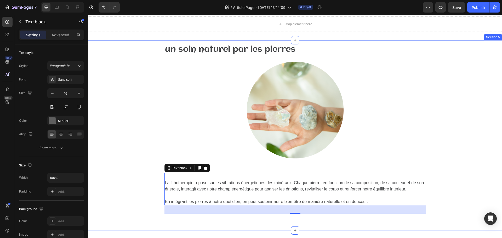
scroll to position [183, 0]
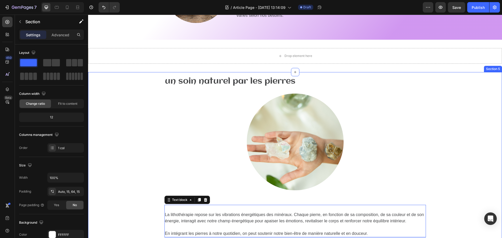
click at [477, 117] on div "⁠⁠⁠⁠⁠⁠⁠ un soin naturel par les pierres Heading Image Row ⁠⁠⁠⁠⁠⁠⁠ La lithothéra…" at bounding box center [295, 159] width 406 height 174
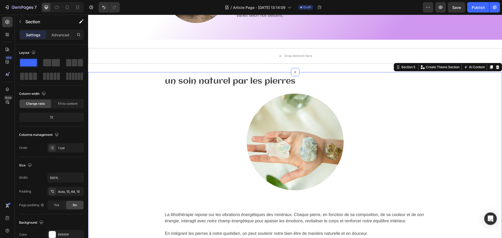
click at [119, 122] on div "⁠⁠⁠⁠⁠⁠⁠ un soin naturel par les pierres Heading Image Row ⁠⁠⁠⁠⁠⁠⁠ La lithothéra…" at bounding box center [295, 159] width 406 height 174
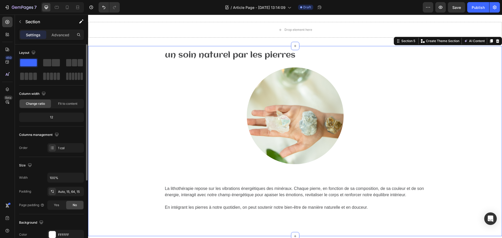
scroll to position [26, 0]
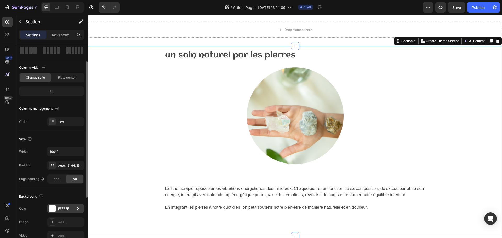
click at [58, 210] on div "FFFFFF" at bounding box center [65, 208] width 37 height 9
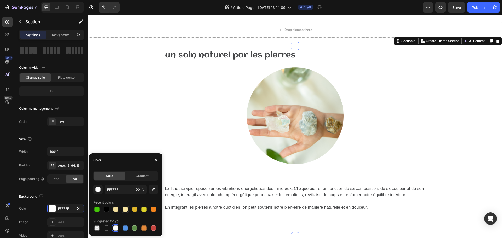
click at [123, 210] on div at bounding box center [125, 209] width 5 height 5
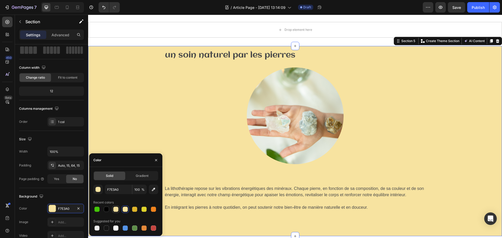
click at [118, 210] on div at bounding box center [115, 209] width 5 height 5
click at [113, 229] on div at bounding box center [115, 228] width 5 height 5
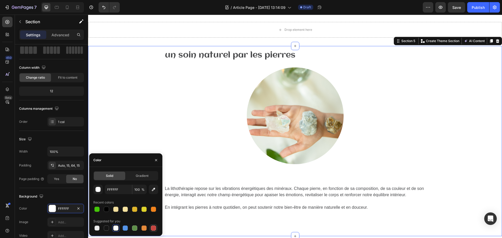
click at [153, 228] on div at bounding box center [153, 228] width 5 height 5
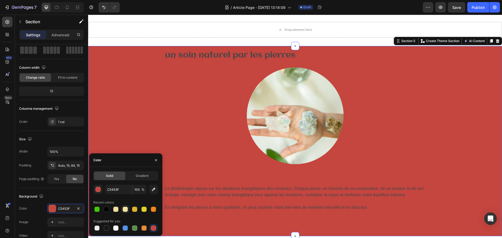
click at [124, 208] on div at bounding box center [125, 209] width 5 height 5
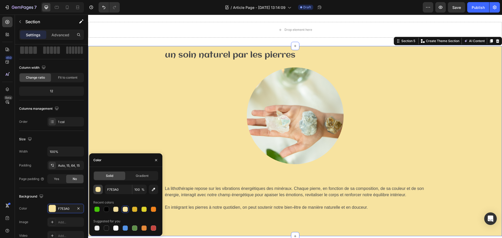
click at [99, 188] on div "button" at bounding box center [98, 189] width 5 height 5
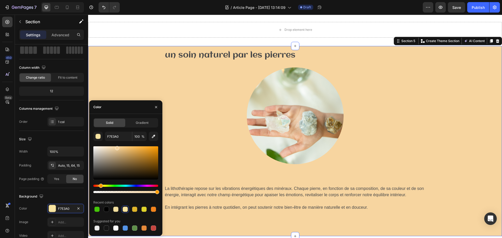
click at [100, 186] on div "Hue" at bounding box center [101, 186] width 4 height 4
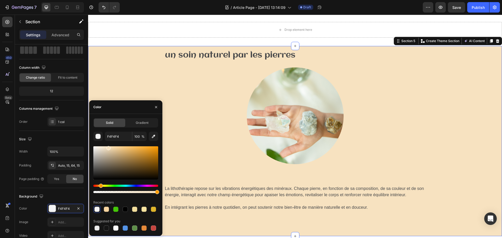
type input "F7E2C0"
drag, startPoint x: 116, startPoint y: 150, endPoint x: 108, endPoint y: 147, distance: 8.2
click at [108, 147] on div at bounding box center [108, 148] width 4 height 4
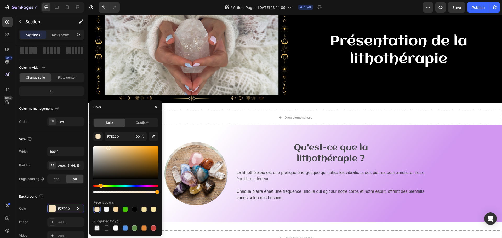
scroll to position [0, 0]
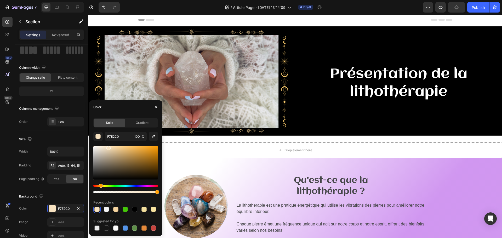
click at [177, 7] on div "/ Article Page - Aug 26, 13:14:09 Draft" at bounding box center [273, 7] width 299 height 10
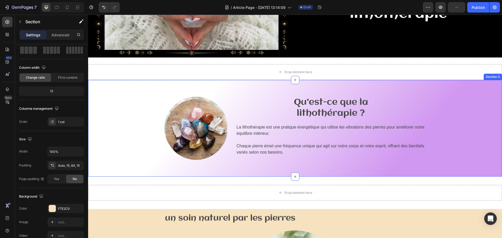
scroll to position [78, 0]
click at [465, 119] on div "Image Qu'est-ce que la lithothérapie ? Heading La lithothérapie est une pratiqu…" at bounding box center [295, 127] width 406 height 63
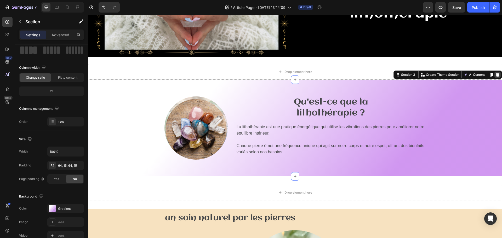
click at [496, 73] on icon at bounding box center [498, 75] width 4 height 4
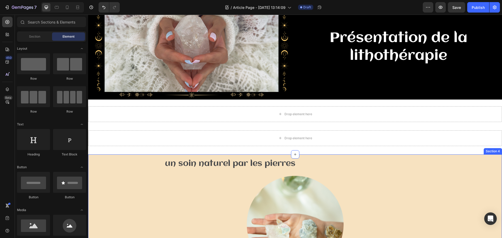
scroll to position [0, 0]
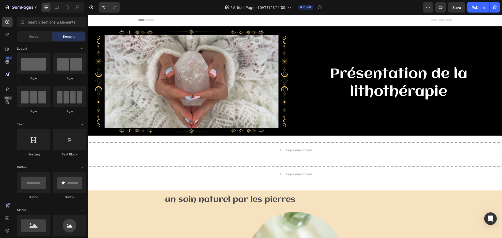
click at [345, 21] on div "Header" at bounding box center [295, 20] width 314 height 10
click at [404, 199] on h2 "un soin naturel par les pierres" at bounding box center [294, 200] width 261 height 18
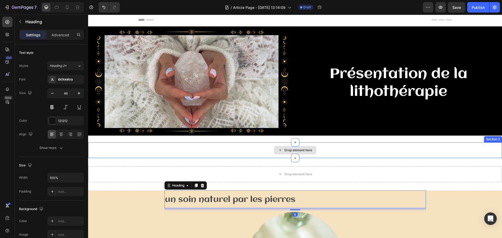
click at [363, 144] on div "Drop element here" at bounding box center [295, 151] width 414 height 16
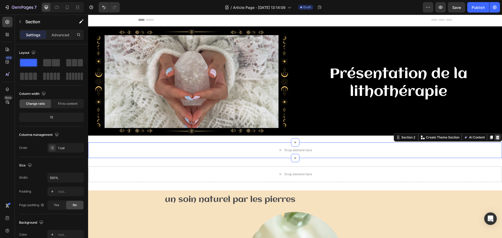
click at [496, 137] on icon at bounding box center [498, 137] width 4 height 4
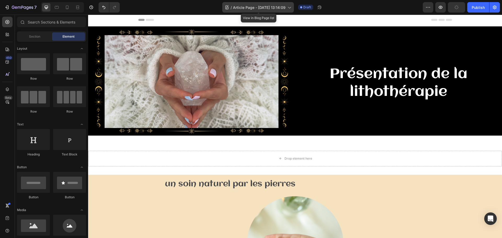
click at [291, 9] on icon at bounding box center [289, 7] width 5 height 5
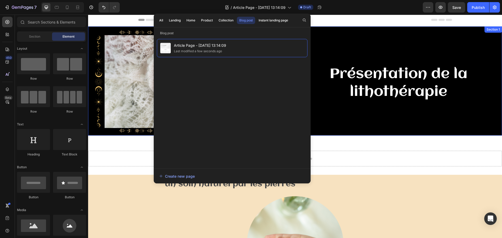
click at [369, 133] on div "Présentation de la lithothérapie Heading" at bounding box center [398, 82] width 199 height 104
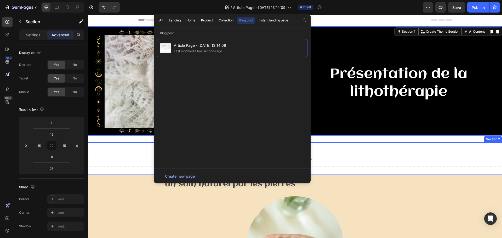
click at [407, 168] on div "Drop element here Section 2" at bounding box center [295, 159] width 414 height 32
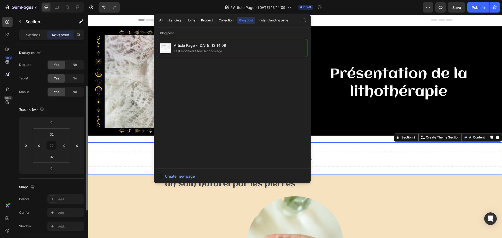
scroll to position [26, 0]
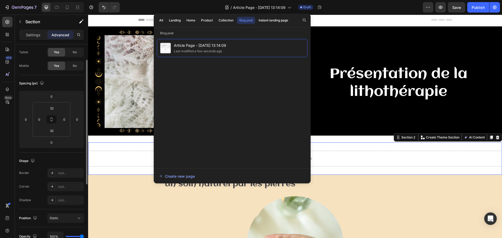
click at [112, 144] on div "Drop element here Section 2 Create Theme Section AI Content Write with GemAI Wh…" at bounding box center [295, 159] width 414 height 32
click at [346, 10] on div "/ Article Page - Aug 26, 13:14:09 Draft" at bounding box center [273, 7] width 299 height 10
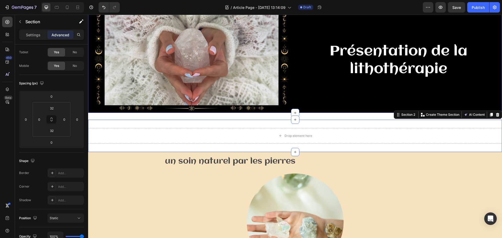
scroll to position [52, 0]
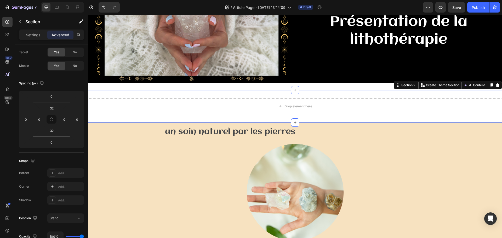
click at [229, 95] on div "Drop element here Section 2 Create Theme Section AI Content Write with GemAI Wh…" at bounding box center [295, 106] width 414 height 32
click at [28, 35] on p "Settings" at bounding box center [33, 34] width 15 height 5
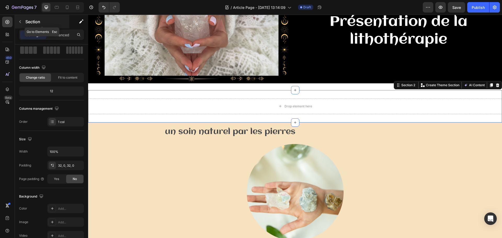
click at [26, 22] on p "Section" at bounding box center [46, 22] width 43 height 6
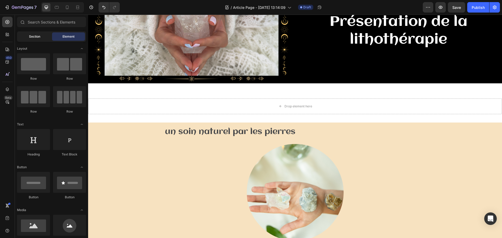
click at [37, 36] on span "Section" at bounding box center [34, 36] width 11 height 5
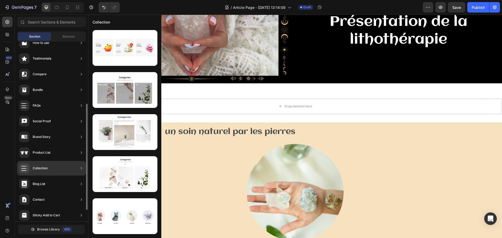
scroll to position [124, 0]
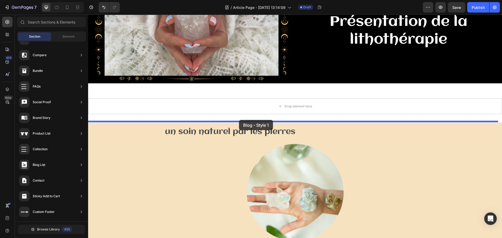
drag, startPoint x: 226, startPoint y: 59, endPoint x: 239, endPoint y: 120, distance: 62.4
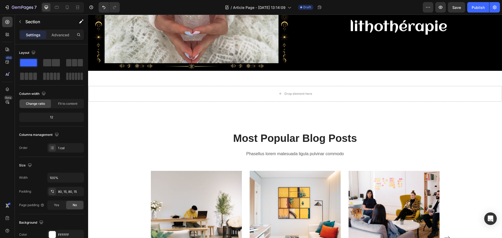
scroll to position [52, 0]
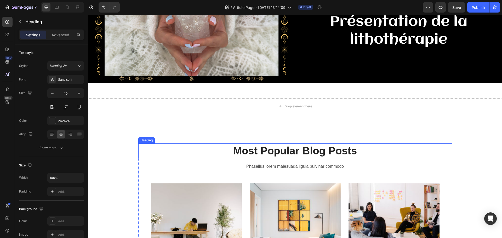
click at [165, 152] on p "Most Popular Blog Posts" at bounding box center [295, 151] width 313 height 14
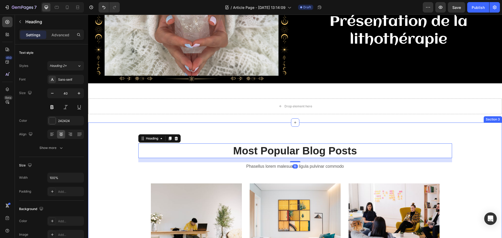
click at [105, 138] on div "Most Popular Blog Posts Heading 16 Phasellus lorem malesuada ligula pulvinar co…" at bounding box center [295, 231] width 414 height 216
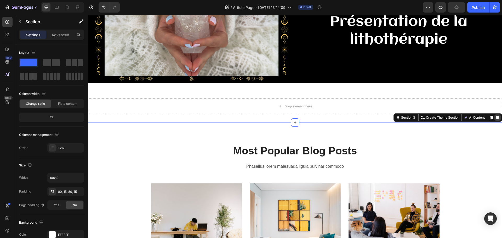
click at [496, 117] on icon at bounding box center [497, 118] width 3 height 4
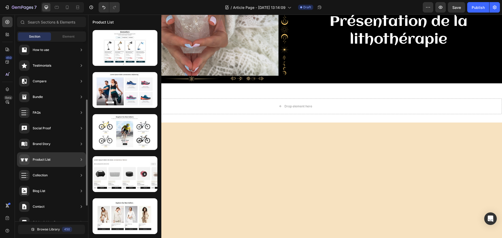
scroll to position [124, 0]
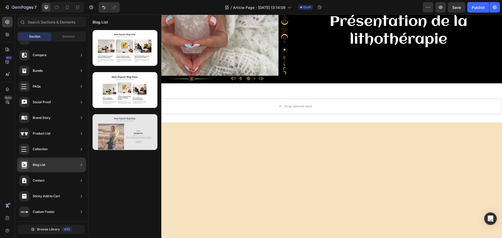
click at [109, 127] on div at bounding box center [125, 132] width 65 height 36
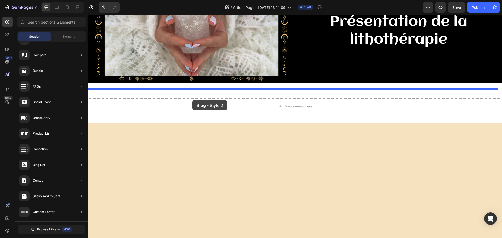
drag, startPoint x: 197, startPoint y: 142, endPoint x: 192, endPoint y: 100, distance: 42.0
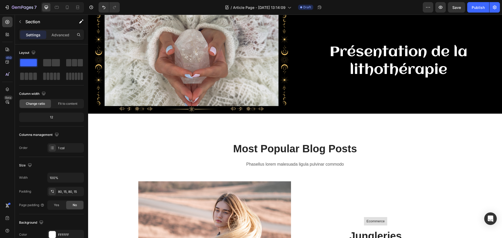
scroll to position [0, 0]
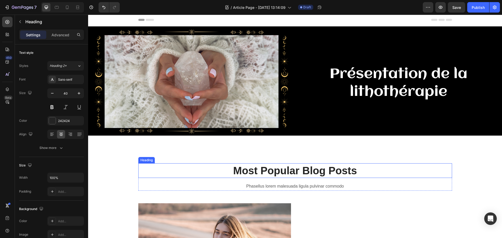
click at [291, 166] on p "Most Popular Blog Posts" at bounding box center [295, 171] width 313 height 14
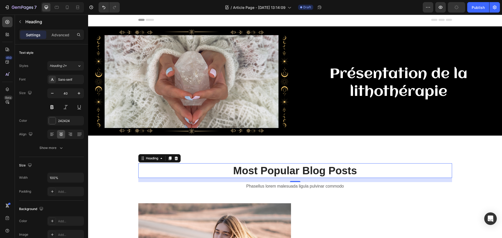
click at [274, 164] on p "Most Popular Blog Posts" at bounding box center [295, 171] width 313 height 14
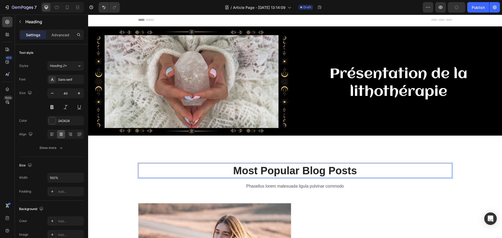
click at [277, 166] on p "Most Popular Blog Posts" at bounding box center [295, 171] width 313 height 14
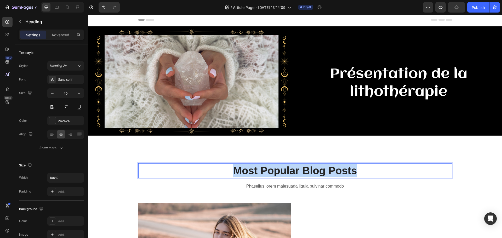
click at [277, 166] on p "Most Popular Blog Posts" at bounding box center [295, 171] width 313 height 14
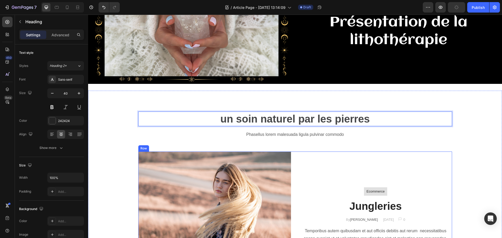
scroll to position [52, 0]
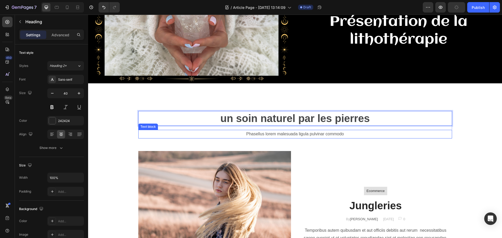
click at [322, 134] on p "Phasellus lorem malesuada ligula pulvinar commodo" at bounding box center [295, 134] width 313 height 8
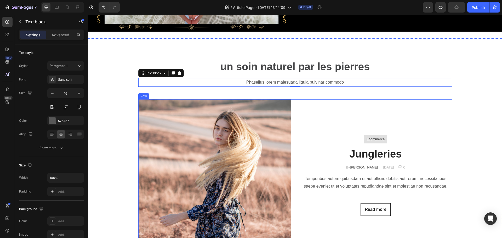
scroll to position [105, 0]
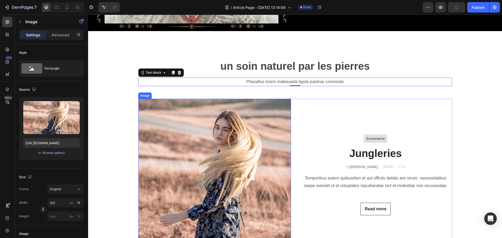
click at [215, 137] on img at bounding box center [214, 175] width 153 height 153
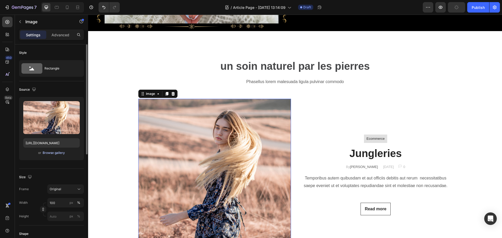
click at [53, 152] on div "Browse gallery" at bounding box center [54, 153] width 22 height 5
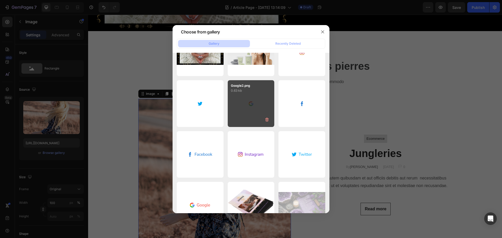
scroll to position [0, 0]
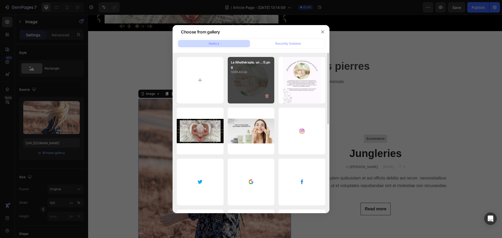
click at [251, 81] on div "La lithothérapie, un ...1).png 1089.43 kb" at bounding box center [251, 80] width 47 height 47
type input "https://cdn.shopify.com/s/files/1/0912/4410/2011/files/gempages_565531742249682…"
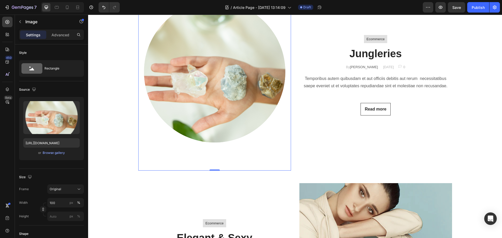
scroll to position [209, 0]
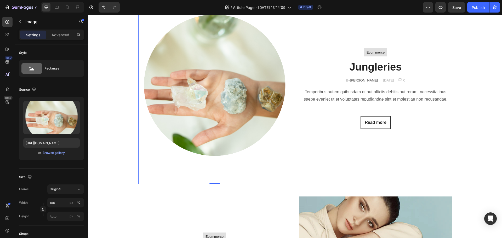
click at [322, 143] on div "Ecommerce Text block Row Jungleries Heading By Jonh Park Text block December 10…" at bounding box center [375, 88] width 153 height 191
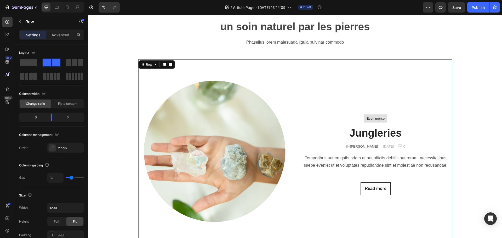
scroll to position [131, 0]
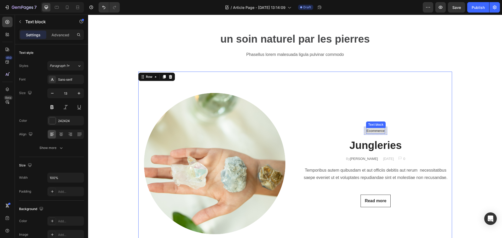
click at [379, 130] on p "Ecommerce" at bounding box center [376, 130] width 18 height 5
click at [406, 123] on icon at bounding box center [407, 123] width 4 height 4
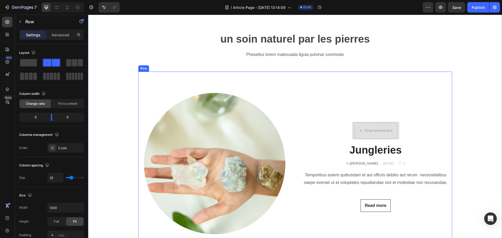
click at [403, 126] on div "Drop element here Row Jungleries Heading By Jonh Park Text block December 10, 2…" at bounding box center [375, 167] width 153 height 191
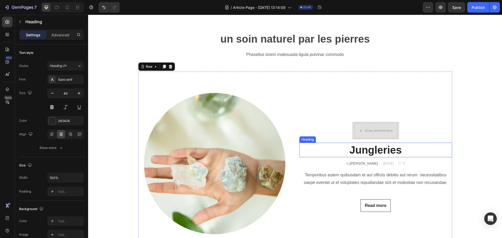
click at [386, 147] on p "Jungleries" at bounding box center [376, 150] width 152 height 14
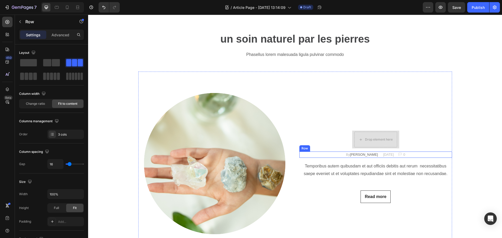
click at [398, 156] on div "By Jonh Park Text block December 10, 2022 Text block Image 0 Text block Row Row" at bounding box center [375, 155] width 153 height 6
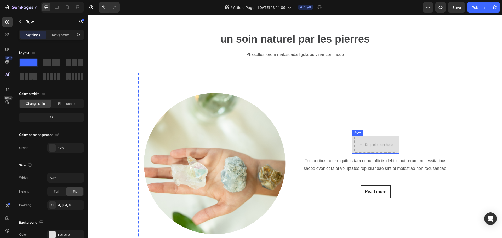
click at [396, 144] on div "Drop element here Row" at bounding box center [375, 145] width 47 height 18
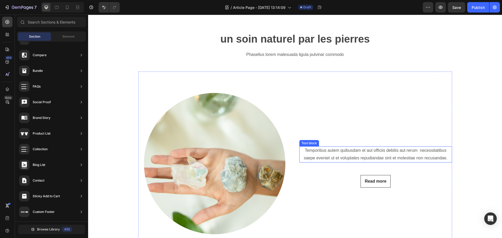
click at [379, 153] on p "Temporibus autem quibusdam et aut officiis debitis aut rerum necessitatibus sae…" at bounding box center [376, 154] width 152 height 15
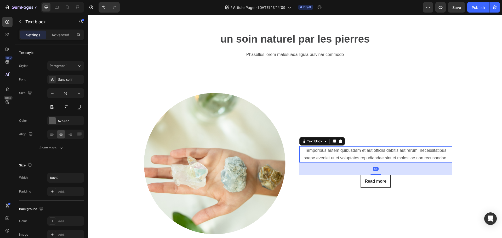
click at [379, 153] on p "Temporibus autem quibusdam et aut officiis debitis aut rerum necessitatibus sae…" at bounding box center [376, 154] width 152 height 15
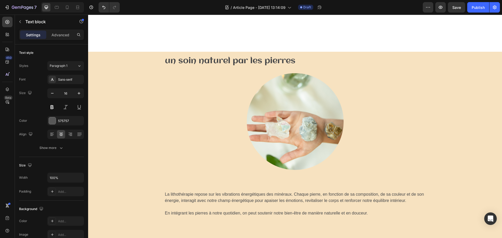
scroll to position [628, 0]
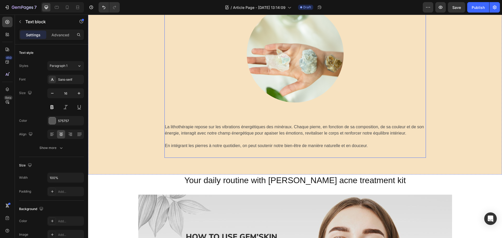
click at [288, 144] on span "En intégrant les pierres à notre quotidien, on peut soutenir notre bien-être de…" at bounding box center [266, 146] width 202 height 4
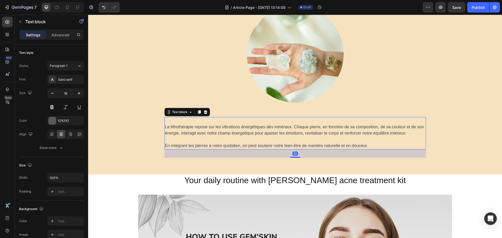
scroll to position [26, 0]
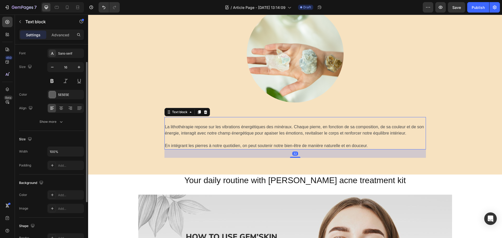
click at [288, 144] on span "En intégrant les pierres à notre quotidien, on peut soutenir notre bien-être de…" at bounding box center [266, 146] width 202 height 4
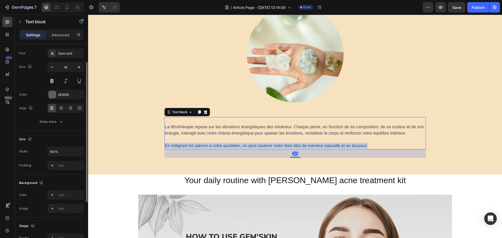
click at [288, 144] on span "En intégrant les pierres à notre quotidien, on peut soutenir notre bien-être de…" at bounding box center [266, 146] width 202 height 4
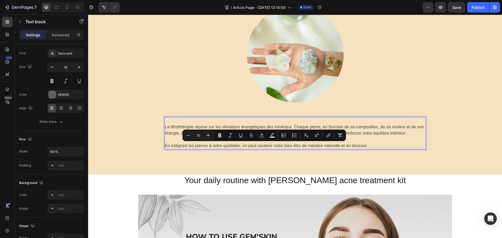
click at [181, 129] on p "La lithothérapie repose sur les vibrations énergétiques des minéraux. Chaque pi…" at bounding box center [295, 127] width 260 height 19
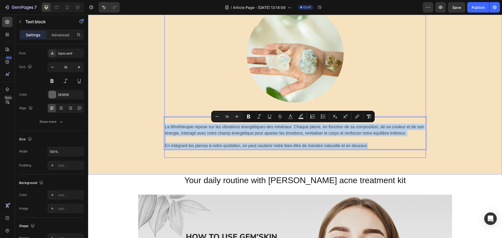
drag, startPoint x: 164, startPoint y: 126, endPoint x: 376, endPoint y: 152, distance: 213.9
click at [376, 152] on div "un soin naturel par les pierres Heading Image Row La lithothérapie repose sur l…" at bounding box center [294, 71] width 261 height 174
copy div "La lithothérapie repose sur les vibrations énergétiques des minéraux. Chaque pi…"
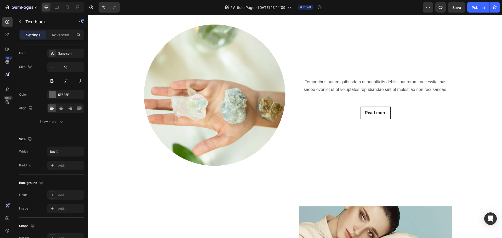
scroll to position [131, 0]
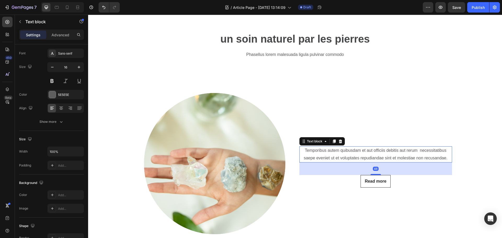
click at [376, 153] on p "Temporibus autem quibusdam et aut officiis debitis aut rerum necessitatibus sae…" at bounding box center [376, 154] width 152 height 15
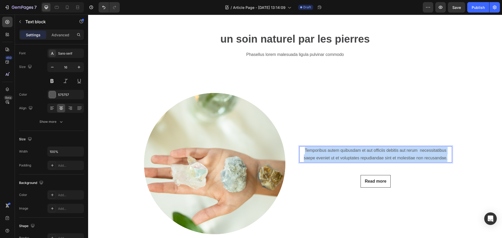
click at [376, 153] on p "Temporibus autem quibusdam et aut officiis debitis aut rerum necessitatibus sae…" at bounding box center [376, 154] width 152 height 15
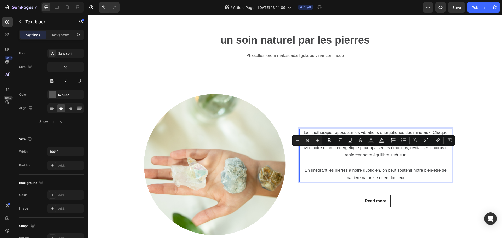
scroll to position [112, 0]
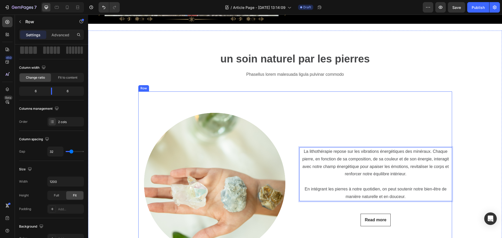
click at [328, 114] on div "La lithothérapie repose sur les vibrations énergétiques des minéraux. Chaque pi…" at bounding box center [375, 187] width 153 height 191
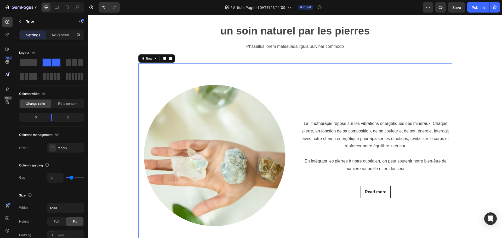
scroll to position [138, 0]
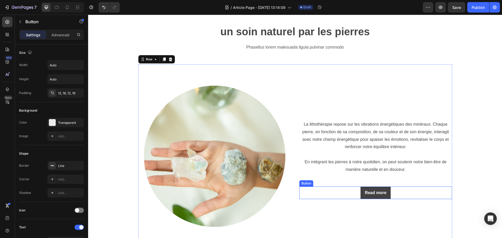
click at [388, 188] on button "Read more" at bounding box center [376, 193] width 30 height 13
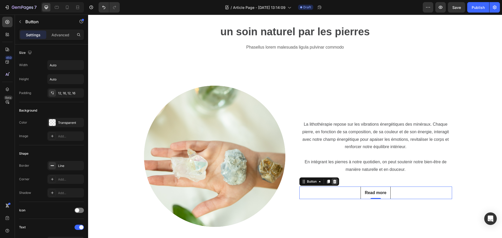
click at [335, 181] on icon at bounding box center [335, 182] width 4 height 4
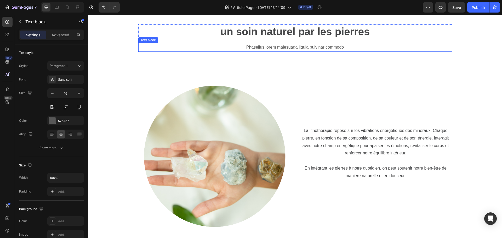
click at [351, 51] on p "Phasellus lorem malesuada ligula pulvinar commodo" at bounding box center [295, 48] width 313 height 8
click at [180, 38] on div at bounding box center [179, 38] width 6 height 6
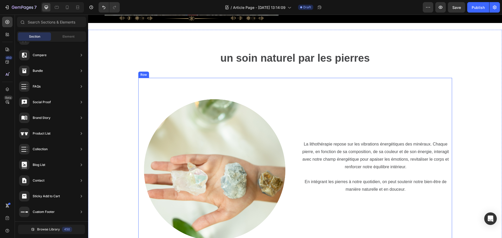
scroll to position [78, 0]
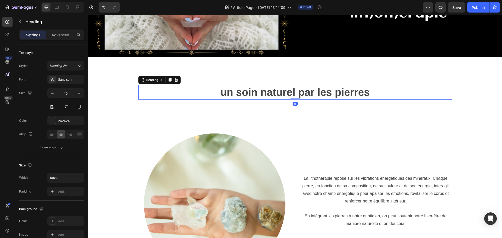
click at [428, 93] on h2 "un soin naturel par les pierres" at bounding box center [295, 92] width 314 height 15
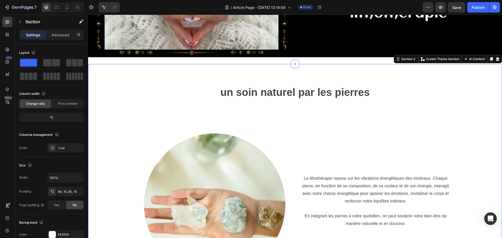
click at [59, 35] on p "Advanced" at bounding box center [61, 34] width 18 height 5
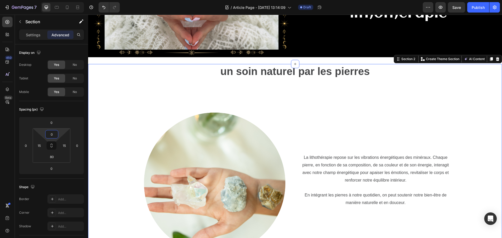
type input "8"
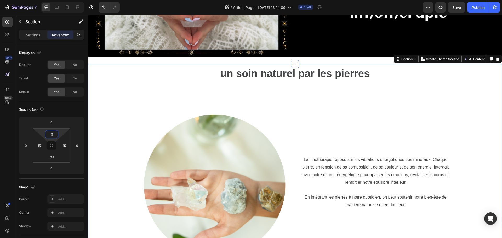
click at [54, 0] on html "7 Version history / Article Page - Aug 26, 13:14:09 Draft Preview Save Publish …" at bounding box center [251, 0] width 502 height 0
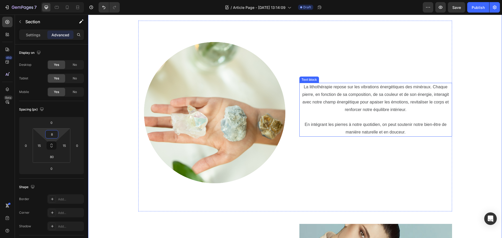
scroll to position [183, 0]
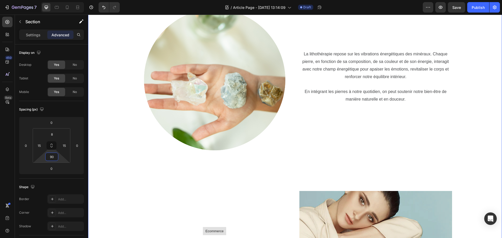
type input "58"
drag, startPoint x: 53, startPoint y: 162, endPoint x: 61, endPoint y: 130, distance: 32.5
click at [53, 0] on html "7 Version history / Article Page - Aug 26, 13:14:09 Draft Preview Save Publish …" at bounding box center [251, 0] width 502 height 0
click at [333, 126] on div "La lithothérapie repose sur les vibrations énergétiques des minéraux. Chaque pi…" at bounding box center [375, 83] width 153 height 191
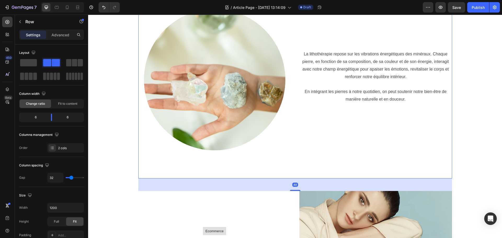
click at [293, 178] on div "Image La lithothérapie repose sur les vibrations énergétiques des minéraux. Cha…" at bounding box center [295, 83] width 314 height 191
type input "24"
type input "20"
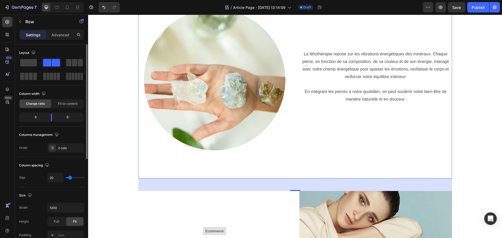
type input "18"
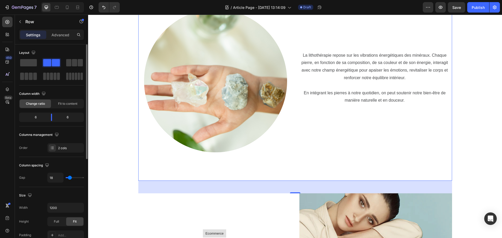
type input "16"
type input "13"
type input "11"
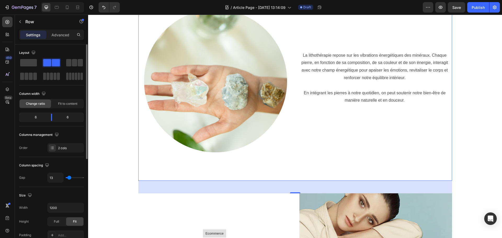
type input "11"
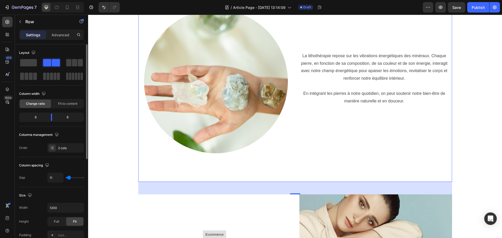
type input "9"
type input "7"
type input "4"
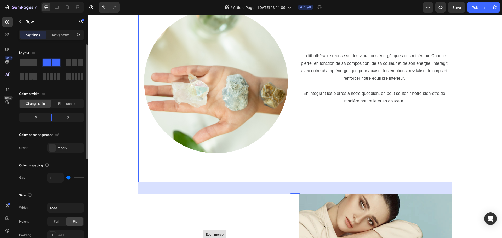
type input "4"
type input "2"
type input "0"
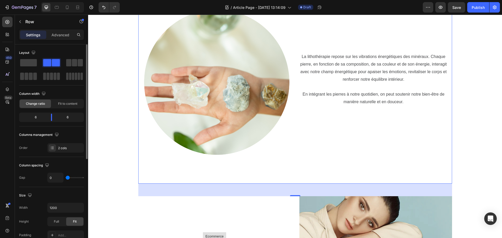
type input "18"
type input "120"
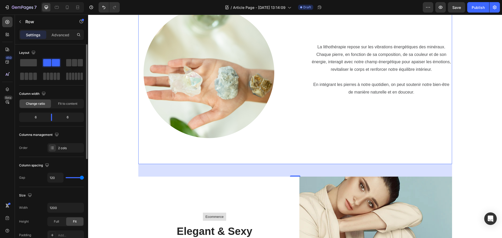
type input "109"
type input "0"
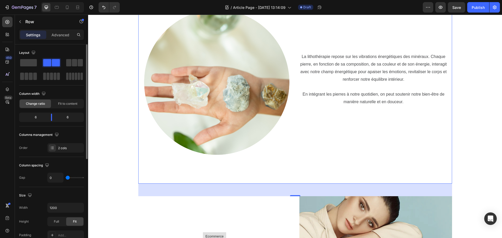
type input "4"
type input "49"
type input "78"
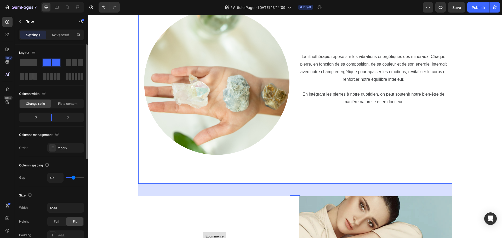
type input "78"
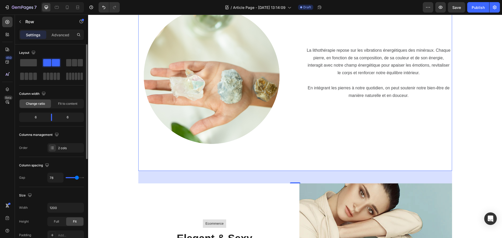
type input "76"
type input "73"
type input "20"
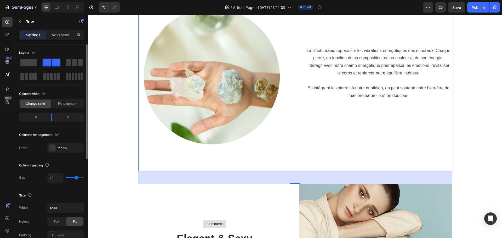
type input "20"
type input "11"
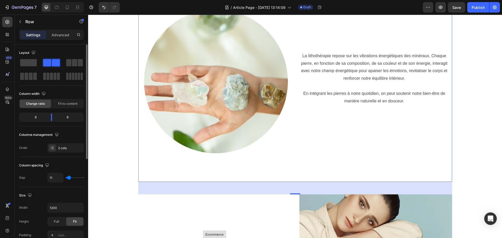
type input "0"
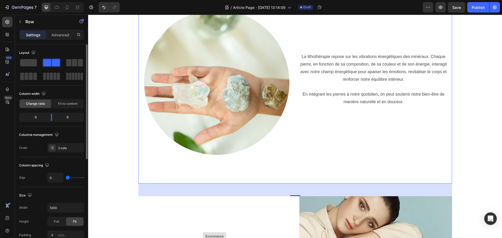
type input "2"
type input "4"
type input "7"
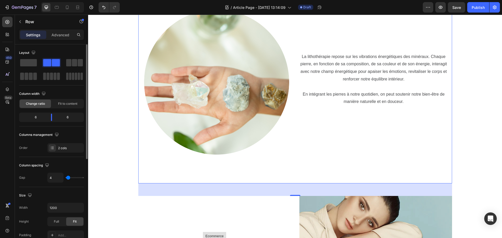
type input "7"
type input "9"
type input "13"
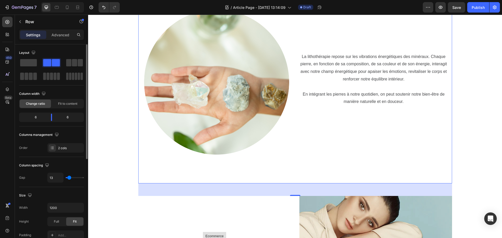
type input "16"
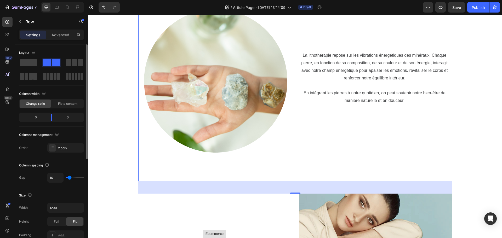
type input "20"
type input "29"
type input "33"
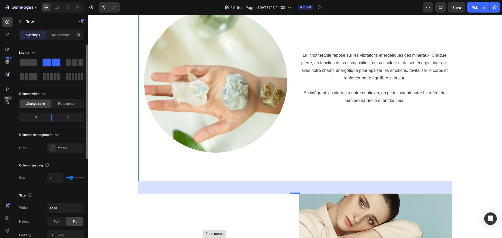
type input "33"
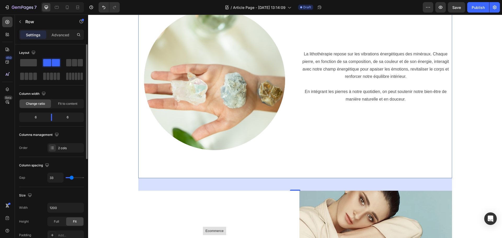
type input "31"
type input "4"
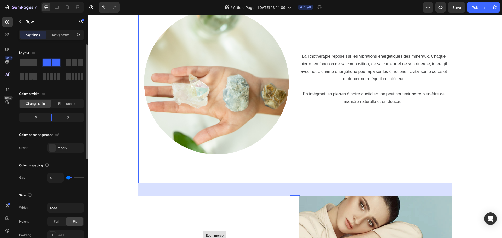
type input "0"
drag, startPoint x: 72, startPoint y: 177, endPoint x: 57, endPoint y: 178, distance: 14.7
type input "0"
click at [66, 178] on input "range" at bounding box center [75, 177] width 18 height 1
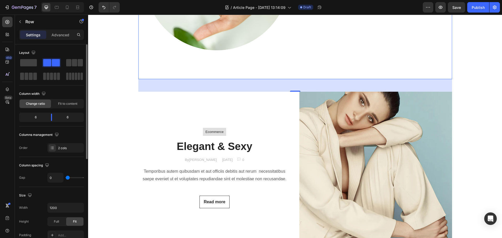
scroll to position [26, 0]
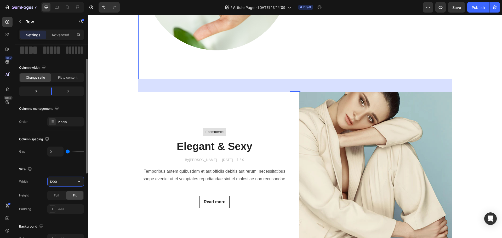
click at [60, 179] on input "1200" at bounding box center [66, 181] width 36 height 9
click at [79, 182] on icon "button" at bounding box center [78, 181] width 5 height 5
click at [70, 205] on p "Full 100%" at bounding box center [64, 205] width 30 height 5
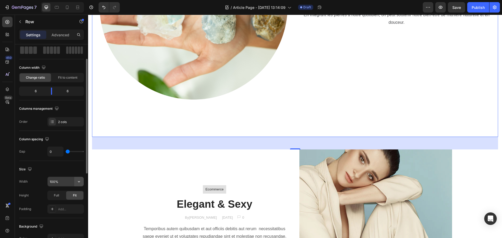
click at [75, 181] on button "button" at bounding box center [78, 181] width 9 height 9
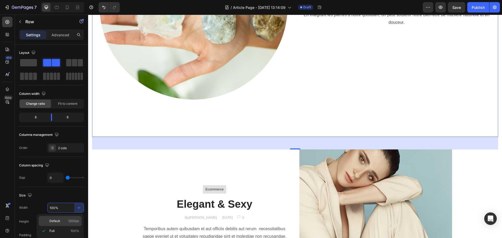
click at [60, 221] on span "Default" at bounding box center [54, 221] width 11 height 5
type input "1200"
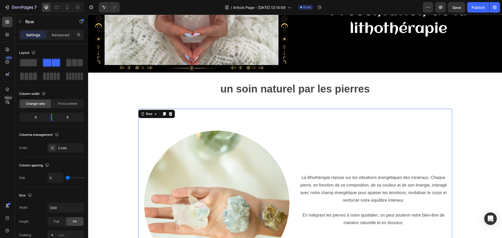
scroll to position [52, 0]
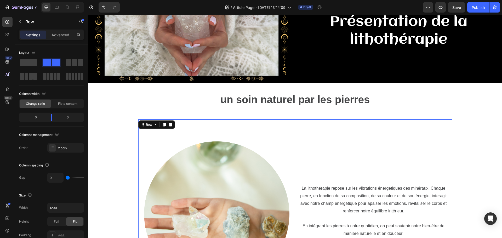
click at [310, 147] on div "La lithothérapie repose sur les vibrations énergétiques des minéraux. Chaque pi…" at bounding box center [373, 218] width 157 height 196
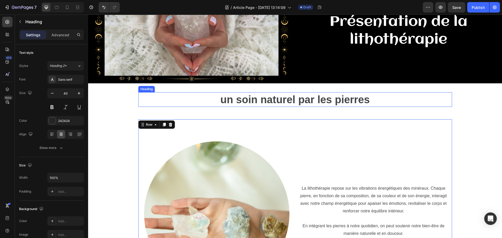
click at [301, 100] on span "un soin naturel par les pierres" at bounding box center [294, 100] width 149 height 12
click at [304, 137] on div "La lithothérapie repose sur les vibrations énergétiques des minéraux. Chaque pi…" at bounding box center [373, 218] width 157 height 196
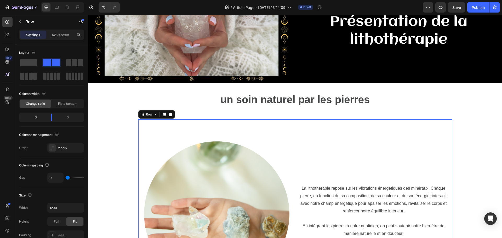
click at [340, 175] on div "La lithothérapie repose sur les vibrations énergétiques des minéraux. Chaque pi…" at bounding box center [373, 218] width 157 height 196
click at [58, 35] on p "Advanced" at bounding box center [61, 34] width 18 height 5
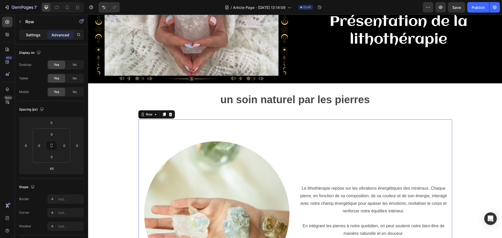
click at [29, 34] on p "Settings" at bounding box center [33, 34] width 15 height 5
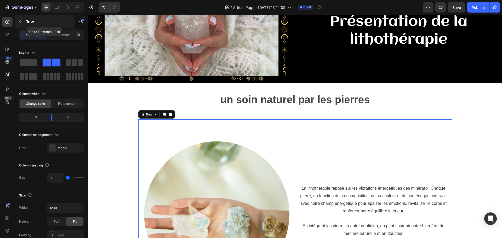
click at [22, 22] on button "button" at bounding box center [20, 22] width 8 height 8
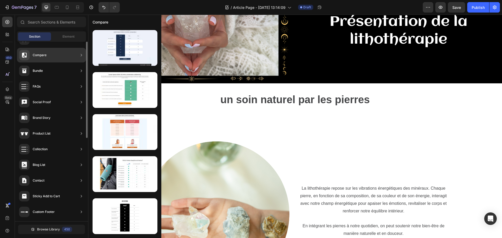
scroll to position [45, 0]
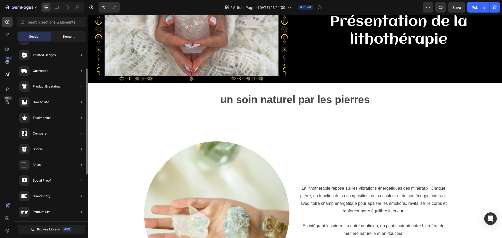
click at [71, 36] on span "Element" at bounding box center [68, 36] width 12 height 5
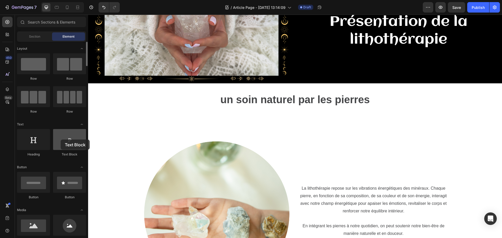
drag, startPoint x: 68, startPoint y: 143, endPoint x: 61, endPoint y: 140, distance: 7.7
click at [61, 140] on div at bounding box center [69, 139] width 33 height 21
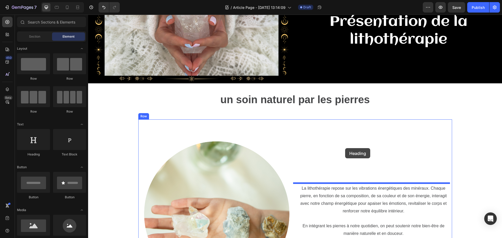
drag, startPoint x: 126, startPoint y: 158, endPoint x: 345, endPoint y: 148, distance: 219.1
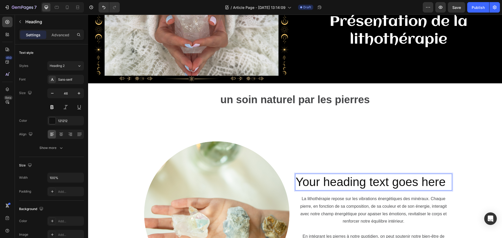
click at [359, 178] on h2 "Your heading text goes here" at bounding box center [373, 182] width 157 height 17
click at [360, 182] on p "Your heading text goes here" at bounding box center [374, 182] width 156 height 16
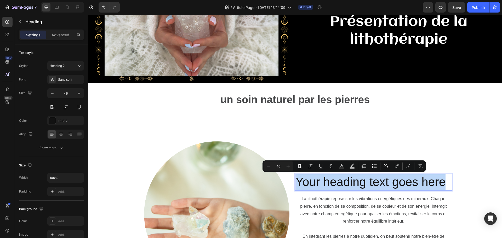
click at [360, 182] on p "Your heading text goes here" at bounding box center [374, 182] width 156 height 16
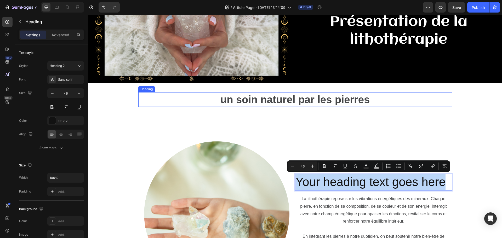
click at [236, 99] on span "un soin naturel par les pierres" at bounding box center [294, 100] width 149 height 12
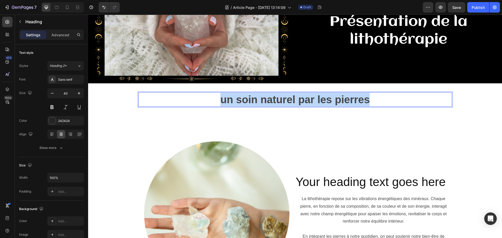
click at [236, 99] on span "un soin naturel par les pierres" at bounding box center [294, 100] width 149 height 12
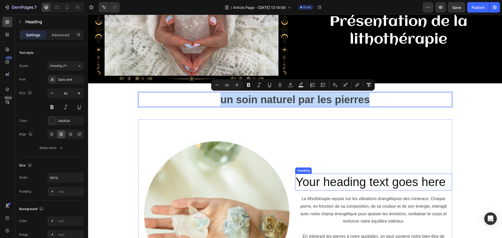
click at [340, 179] on p "Your heading text goes here" at bounding box center [374, 182] width 156 height 16
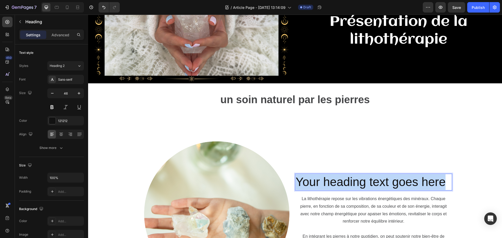
click at [340, 179] on p "Your heading text goes here" at bounding box center [374, 182] width 156 height 16
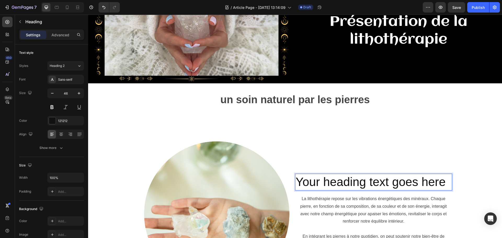
scroll to position [44, 0]
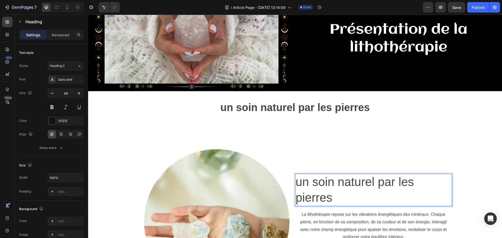
click at [345, 200] on p "un soin naturel par les pierres" at bounding box center [374, 189] width 156 height 31
click at [304, 105] on span "un soin naturel par les pierres" at bounding box center [294, 108] width 149 height 12
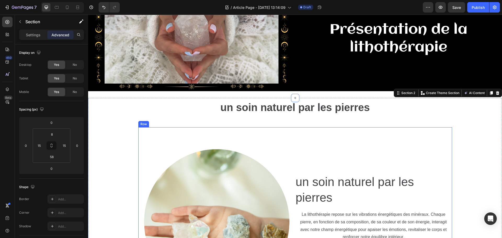
click at [388, 129] on div "⁠⁠⁠⁠⁠⁠⁠ un soin naturel par les pierres Heading La lithothérapie repose sur les…" at bounding box center [373, 225] width 157 height 196
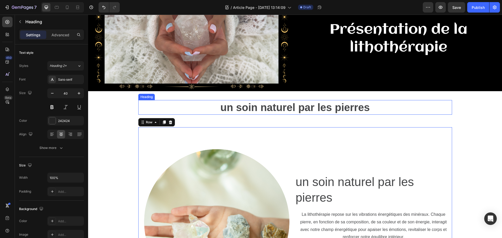
click at [376, 108] on p "⁠⁠⁠⁠⁠⁠⁠ un soin naturel par les pierres" at bounding box center [295, 108] width 313 height 14
click at [178, 92] on div "Heading" at bounding box center [159, 95] width 42 height 8
click at [175, 93] on icon at bounding box center [175, 95] width 3 height 4
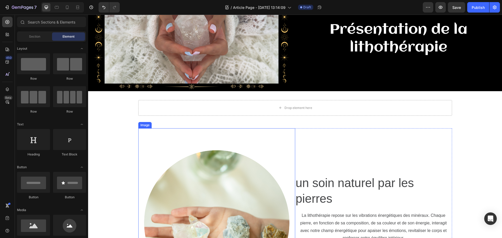
click at [214, 130] on img at bounding box center [216, 226] width 157 height 196
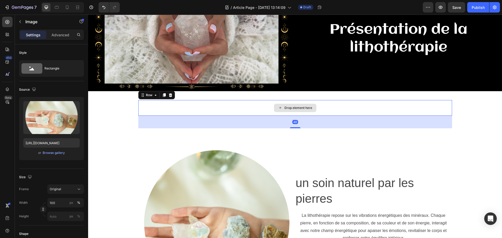
click at [214, 111] on div "Drop element here" at bounding box center [295, 108] width 314 height 16
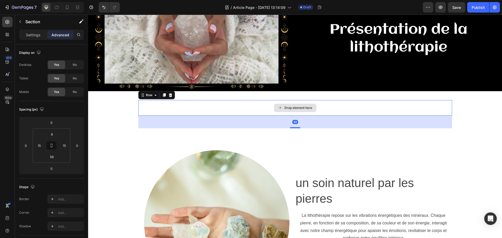
click at [197, 107] on div "Drop element here" at bounding box center [295, 108] width 314 height 16
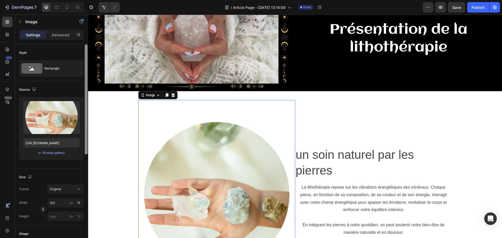
scroll to position [26, 0]
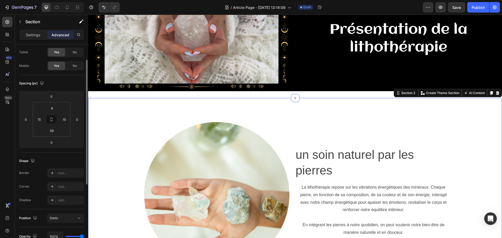
scroll to position [0, 0]
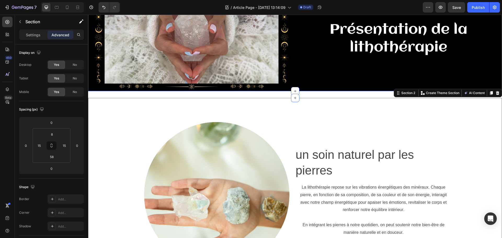
click at [217, 90] on div "Image Présentation de la lithothérapie Heading Section 1" at bounding box center [295, 36] width 414 height 109
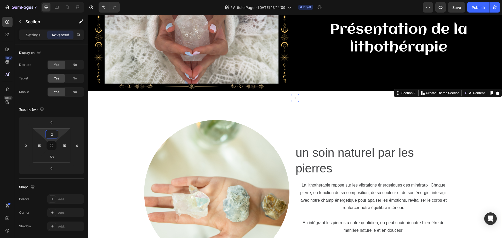
type input "0"
drag, startPoint x: 56, startPoint y: 130, endPoint x: 58, endPoint y: 148, distance: 17.9
click at [58, 0] on html "7 Version history / Article Page - Aug 26, 13:14:09 Draft Preview Save Publish …" at bounding box center [251, 0] width 502 height 0
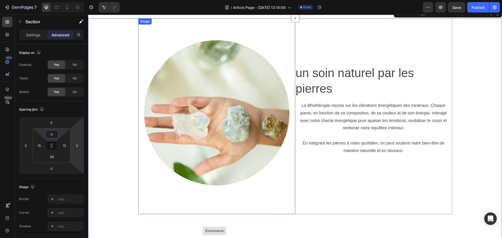
scroll to position [123, 0]
click at [211, 112] on img at bounding box center [216, 117] width 157 height 196
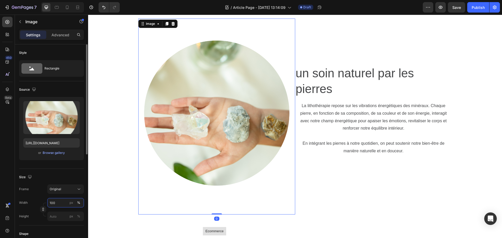
click at [63, 201] on input "100" at bounding box center [65, 202] width 37 height 9
type input "80"
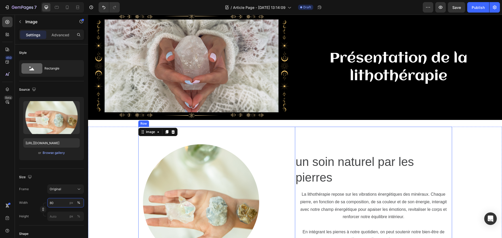
scroll to position [0, 0]
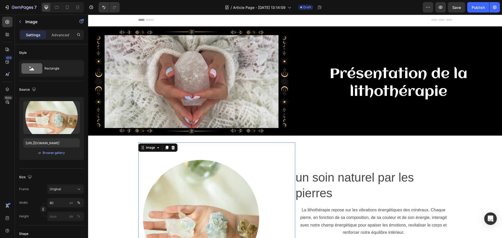
click at [406, 17] on div "Header" at bounding box center [295, 20] width 314 height 10
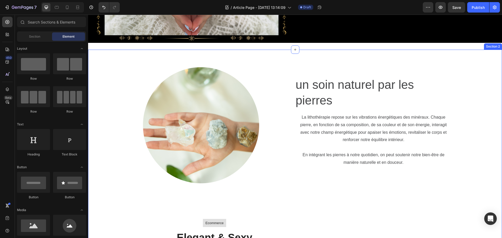
scroll to position [105, 0]
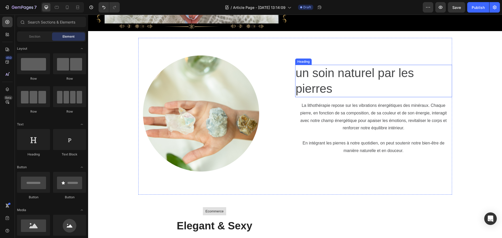
click at [303, 74] on span "un soin naturel par les pierres" at bounding box center [355, 80] width 118 height 29
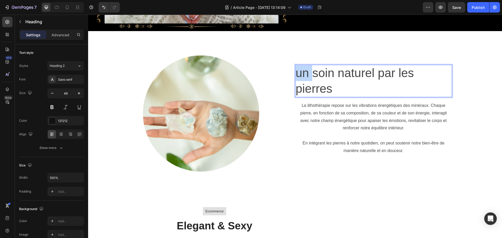
click at [301, 74] on span "un soin naturel par les pierres" at bounding box center [355, 80] width 118 height 29
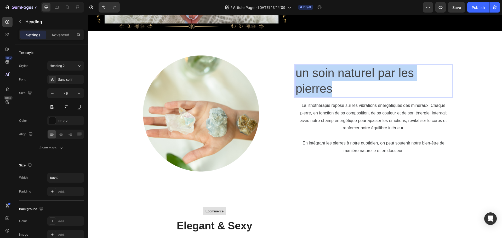
click at [301, 74] on span "un soin naturel par les pierres" at bounding box center [355, 80] width 118 height 29
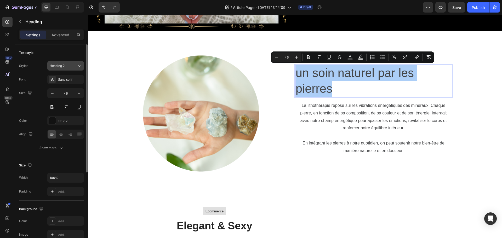
click at [68, 67] on div "Heading 2" at bounding box center [60, 66] width 21 height 5
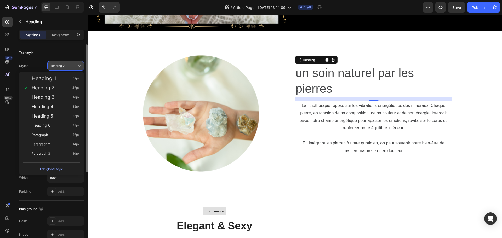
click at [66, 67] on div "Heading 2" at bounding box center [60, 66] width 21 height 5
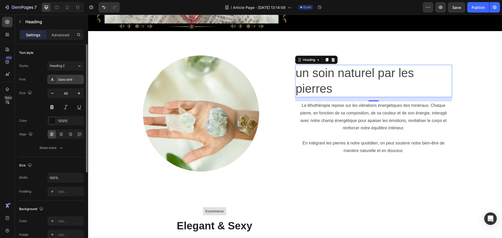
click at [68, 81] on div "Sans-serif" at bounding box center [70, 79] width 25 height 5
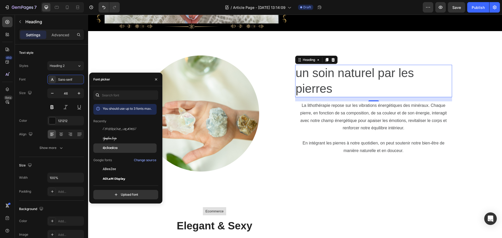
click at [115, 146] on span "Aclonica" at bounding box center [110, 148] width 15 height 5
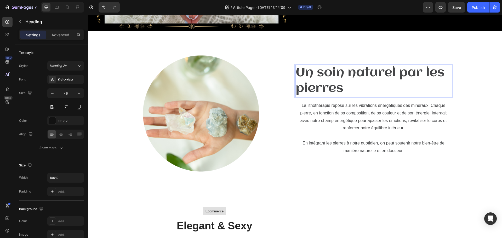
click at [341, 90] on span "Un soin naturel par les pierres" at bounding box center [370, 80] width 149 height 29
click at [359, 116] on p "La lithothérapie repose sur les vibrations énergétiques des minéraux. Chaque pi…" at bounding box center [374, 117] width 156 height 30
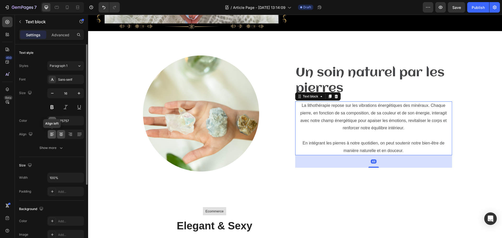
click at [53, 134] on icon at bounding box center [51, 134] width 5 height 5
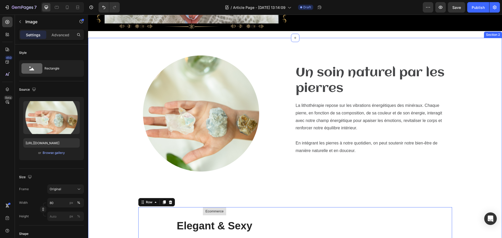
click at [223, 191] on img at bounding box center [201, 116] width 126 height 157
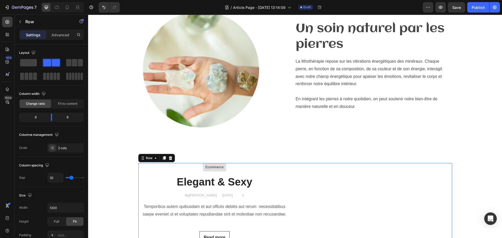
scroll to position [157, 0]
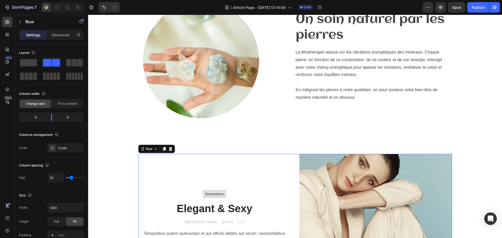
click at [194, 175] on div "Ecommerce Text block Row Elegant & Sexy Heading By Jonh Park Text block Decembe…" at bounding box center [214, 230] width 153 height 153
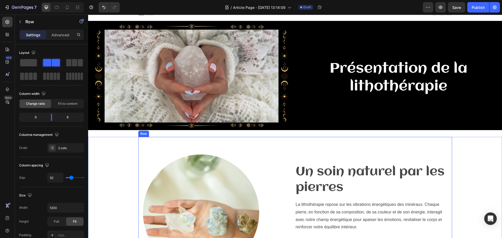
scroll to position [26, 0]
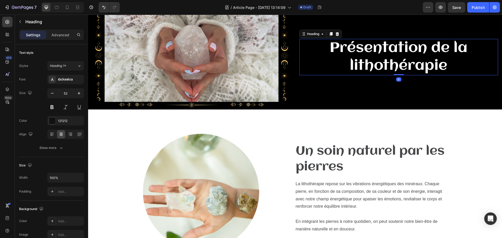
click at [383, 47] on span "Présentation de la lithothérapie" at bounding box center [399, 57] width 138 height 33
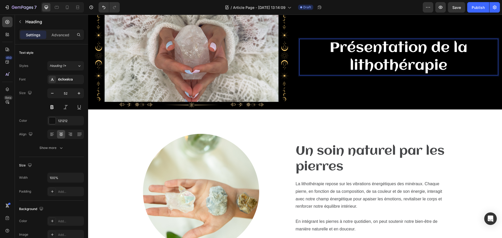
click at [446, 65] on p "Présentation de la lithothérapie" at bounding box center [399, 56] width 198 height 35
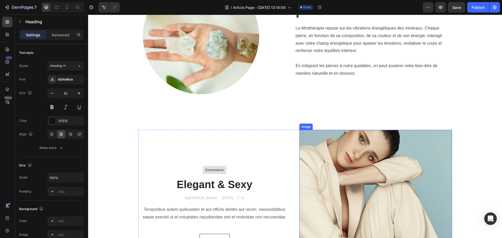
scroll to position [196, 0]
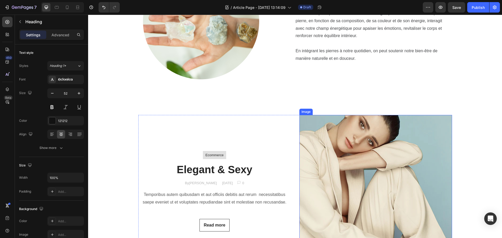
click at [371, 172] on img at bounding box center [375, 191] width 153 height 153
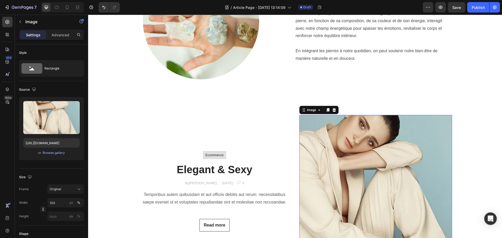
click at [382, 159] on img at bounding box center [375, 191] width 153 height 153
click at [55, 155] on div "Browse gallery" at bounding box center [54, 153] width 22 height 5
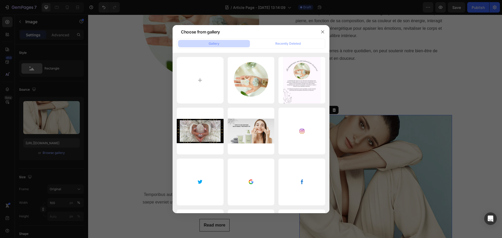
type input "C:\fakepath\Comment la lithothérapie agit-elle sur nos énergies .png"
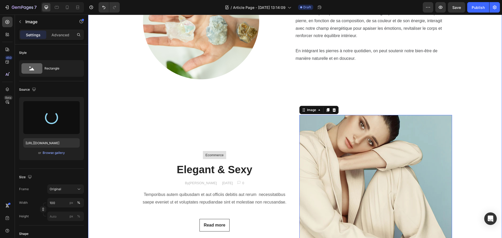
type input "https://cdn.shopify.com/s/files/1/0912/4410/2011/files/gempages_565531742249682…"
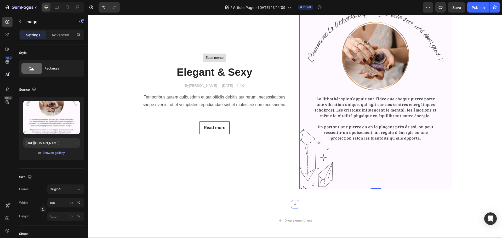
scroll to position [300, 0]
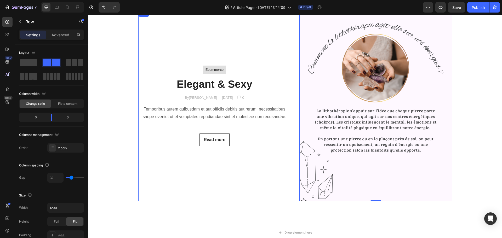
click at [215, 191] on div "Ecommerce Text block Row Elegant & Sexy Heading By Jonh Park Text block Decembe…" at bounding box center [214, 105] width 153 height 191
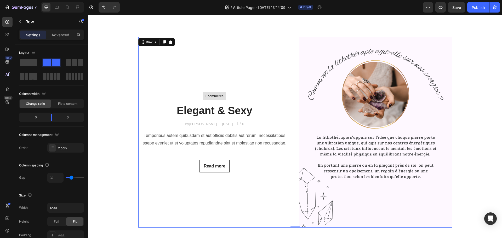
scroll to position [248, 0]
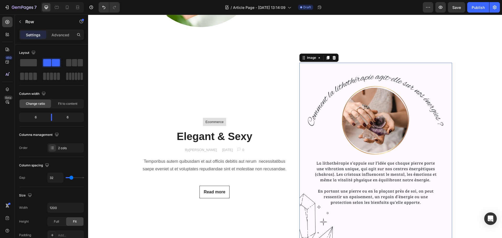
click at [404, 161] on img at bounding box center [375, 158] width 153 height 191
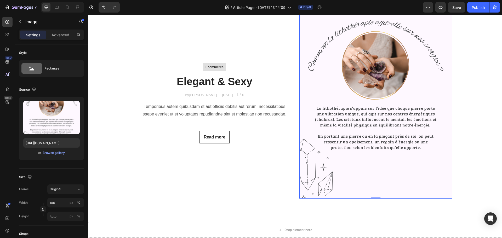
scroll to position [327, 0]
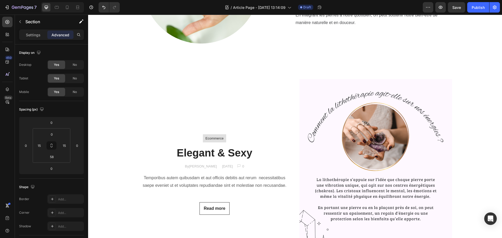
scroll to position [235, 0]
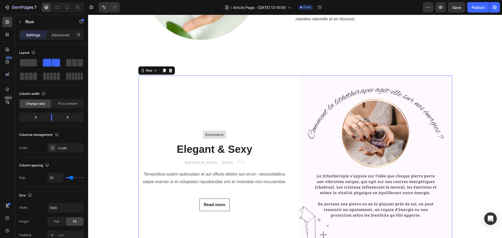
click at [229, 98] on div "Ecommerce Text block Row Elegant & Sexy Heading By Jonh Park Text block Decembe…" at bounding box center [214, 171] width 153 height 191
click at [169, 69] on icon at bounding box center [170, 71] width 4 height 4
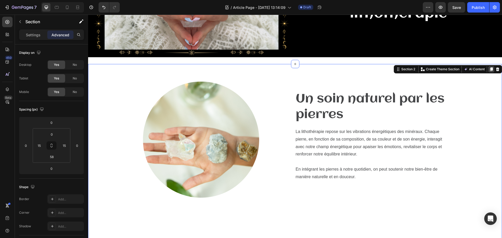
click at [489, 67] on icon at bounding box center [491, 69] width 4 height 4
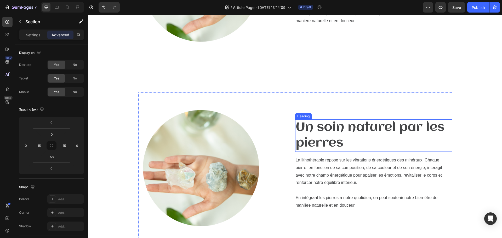
scroll to position [232, 0]
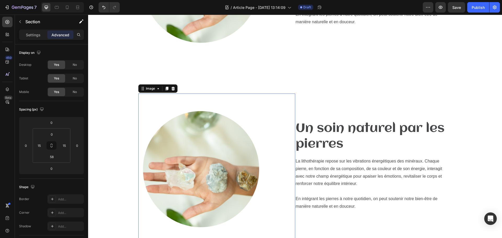
click at [243, 171] on img at bounding box center [201, 172] width 126 height 157
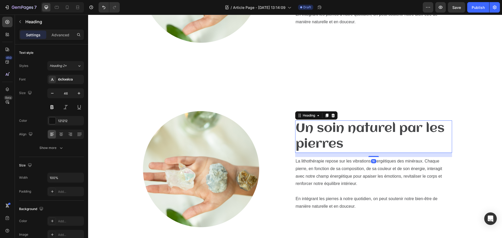
click at [303, 132] on span "Un soin naturel par les pierres" at bounding box center [370, 136] width 149 height 29
click at [254, 140] on img at bounding box center [201, 172] width 126 height 157
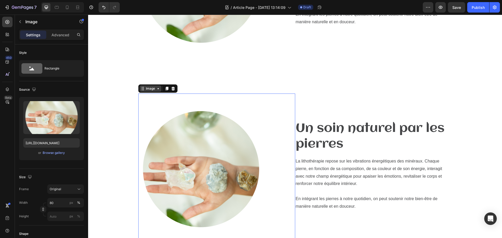
click at [154, 90] on div "Image" at bounding box center [150, 88] width 11 height 5
click at [306, 86] on div "Image Un soin naturel par les pierres Heading La lithothérapie repose sur les v…" at bounding box center [295, 1] width 414 height 185
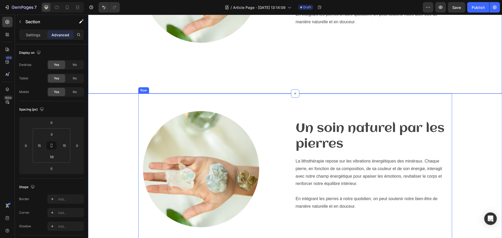
click at [332, 108] on div "Un soin naturel par les pierres Heading La lithothérapie repose sur les vibrati…" at bounding box center [373, 172] width 157 height 157
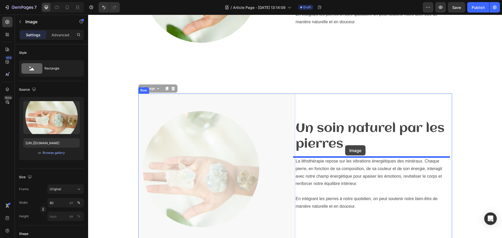
drag, startPoint x: 209, startPoint y: 145, endPoint x: 345, endPoint y: 145, distance: 135.7
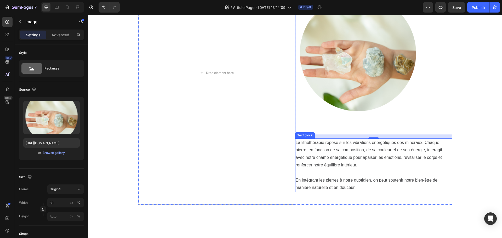
scroll to position [389, 0]
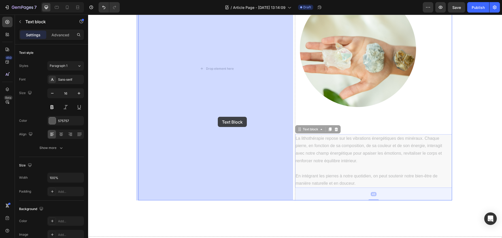
drag, startPoint x: 335, startPoint y: 162, endPoint x: 218, endPoint y: 117, distance: 125.6
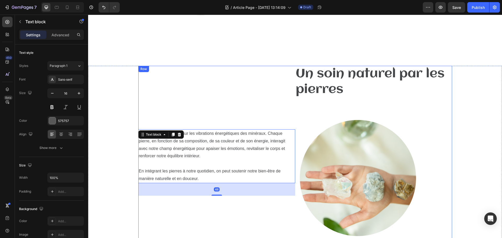
scroll to position [259, 0]
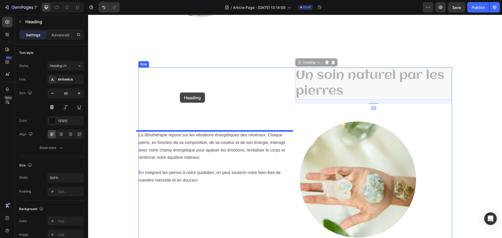
drag, startPoint x: 332, startPoint y: 78, endPoint x: 180, endPoint y: 93, distance: 153.1
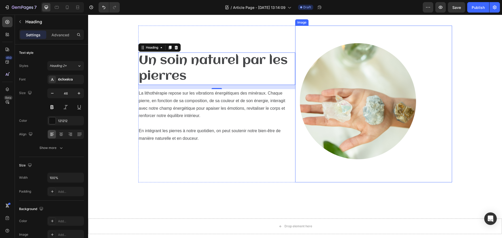
scroll to position [311, 0]
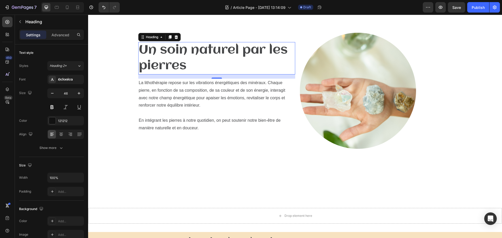
click at [227, 66] on h2 "Un soin naturel par les pierres" at bounding box center [216, 58] width 157 height 32
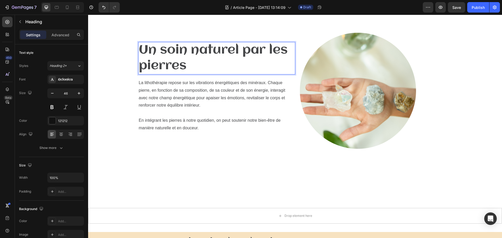
click at [227, 66] on p "Un soin naturel par les pierres" at bounding box center [217, 58] width 156 height 31
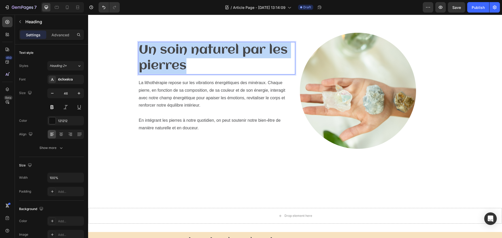
click at [227, 66] on p "Un soin naturel par les pierres" at bounding box center [217, 58] width 156 height 31
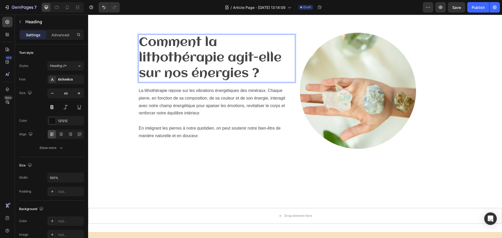
scroll to position [303, 0]
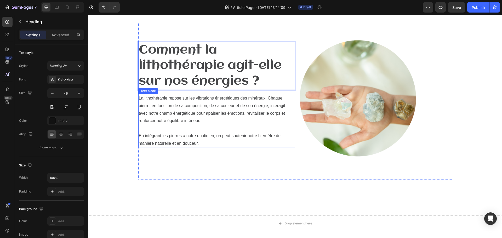
click at [242, 130] on p at bounding box center [217, 129] width 156 height 8
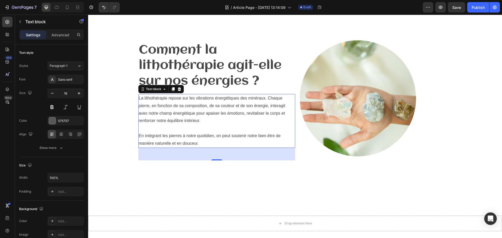
click at [194, 143] on span "En intégrant les pierres à notre quotidien, on peut soutenir notre bien-être de…" at bounding box center [210, 140] width 142 height 12
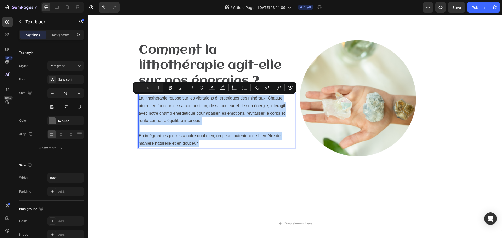
drag, startPoint x: 195, startPoint y: 142, endPoint x: 136, endPoint y: 97, distance: 74.2
click at [136, 97] on div "⁠⁠⁠⁠⁠⁠⁠ Comment la lithothérapie agit-elle sur nos énergies ? Heading La lithot…" at bounding box center [295, 107] width 406 height 169
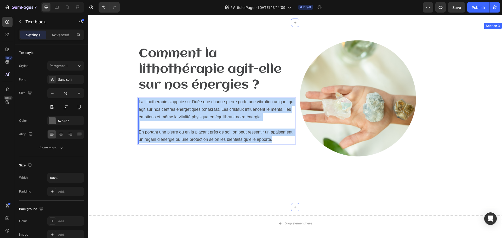
scroll to position [307, 0]
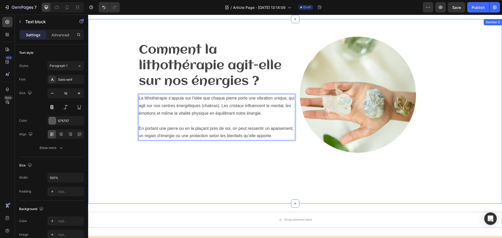
click at [270, 191] on div "⁠⁠⁠⁠⁠⁠⁠ Comment la lithothérapie agit-elle sur nos énergies ? Heading La lithot…" at bounding box center [295, 111] width 414 height 185
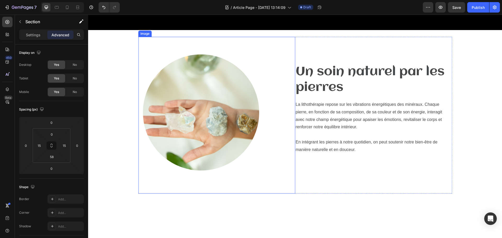
scroll to position [150, 0]
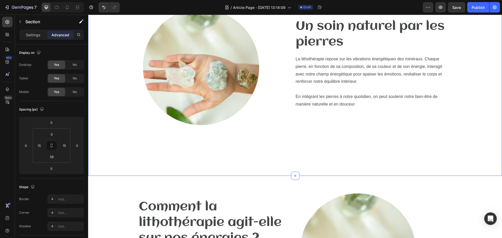
click at [476, 167] on div "Image Un soin naturel par les pierres Heading La lithothérapie repose sur les v…" at bounding box center [295, 83] width 414 height 185
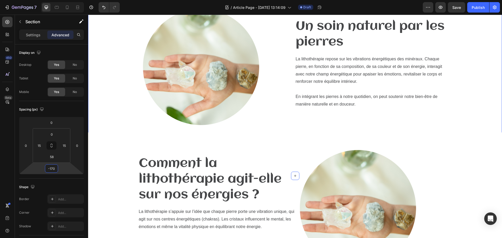
type input "-166"
drag, startPoint x: 58, startPoint y: 163, endPoint x: 58, endPoint y: 185, distance: 21.7
click at [58, 0] on html "7 Version history / Article Page - Aug 26, 13:14:09 Draft Preview Save Publish …" at bounding box center [251, 0] width 502 height 0
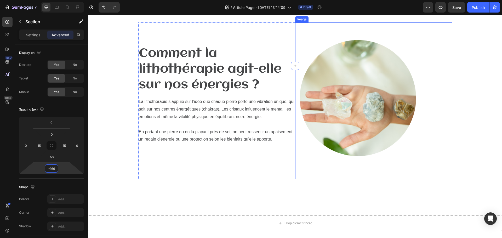
scroll to position [261, 0]
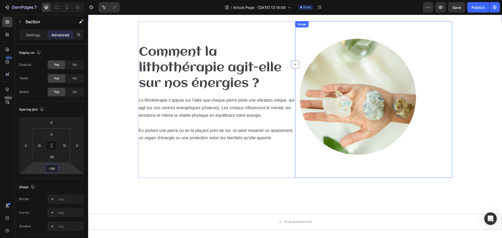
click at [371, 126] on img at bounding box center [358, 99] width 126 height 157
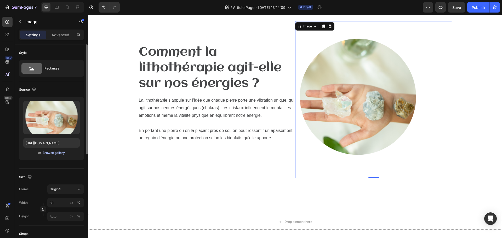
click at [53, 153] on div "Browse gallery" at bounding box center [54, 153] width 22 height 5
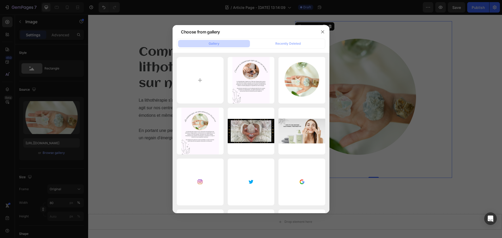
type input "C:\fakepath\Comment la lithothérapie agit-elle sur nos énergies (1).png"
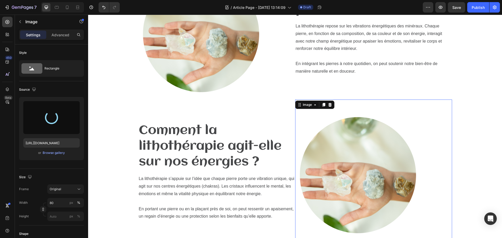
scroll to position [131, 0]
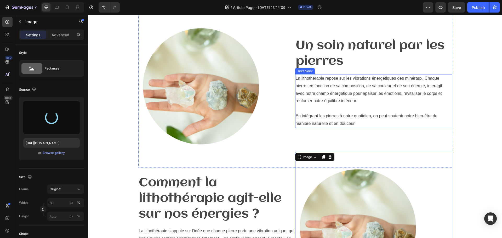
type input "https://cdn.shopify.com/s/files/1/0912/4410/2011/files/gempages_565531742249682…"
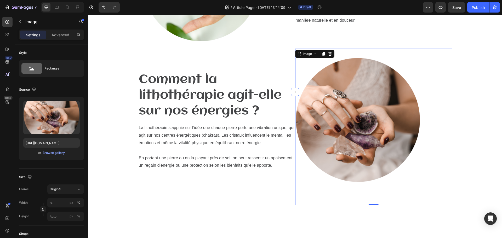
scroll to position [235, 0]
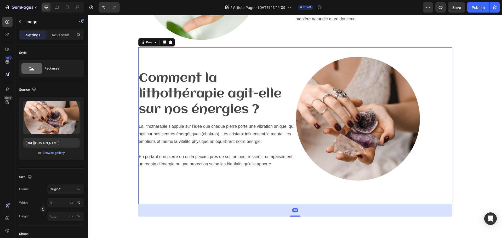
click at [207, 196] on div "Comment la lithothérapie agit-elle sur nos énergies ? Heading La lithothérapie …" at bounding box center [216, 125] width 157 height 157
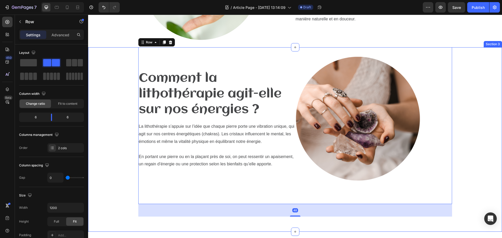
click at [107, 136] on div "Comment la lithothérapie agit-elle sur nos énergies ? Heading La lithothérapie …" at bounding box center [295, 131] width 406 height 169
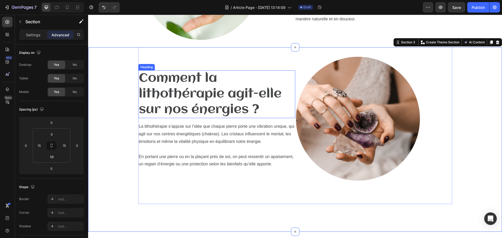
click at [210, 98] on span "Comment la lithothérapie agit-elle sur nos énergies ?" at bounding box center [210, 94] width 143 height 44
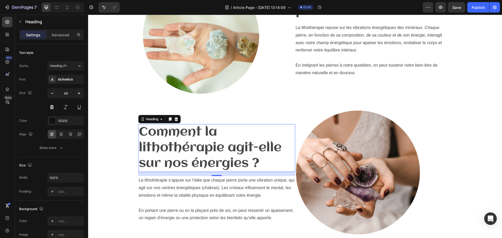
scroll to position [183, 0]
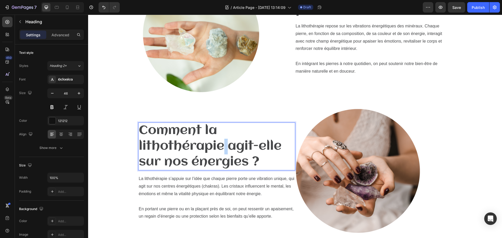
click at [220, 144] on span "Comment la lithothérapie agit-elle sur nos énergies ?" at bounding box center [210, 146] width 143 height 44
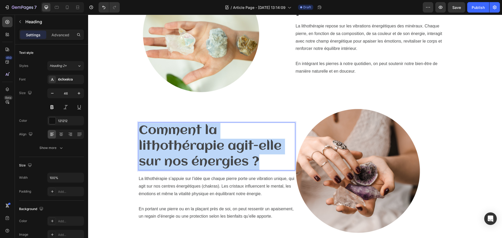
click at [220, 144] on span "Comment la lithothérapie agit-elle sur nos énergies ?" at bounding box center [210, 146] width 143 height 44
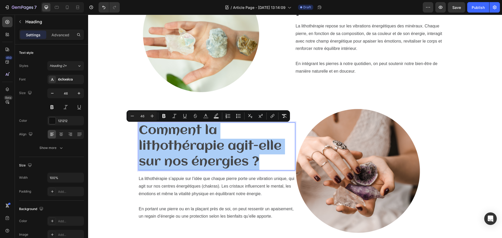
click at [145, 118] on input "46" at bounding box center [142, 116] width 10 height 6
type input "40"
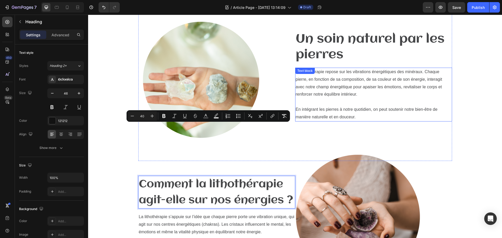
scroll to position [131, 0]
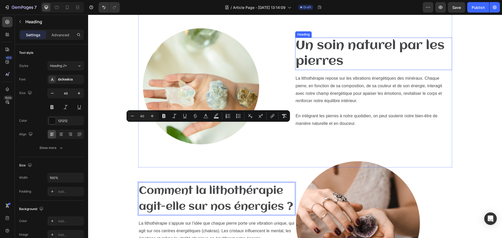
click at [339, 54] on h2 "Un soin naturel par les pierres" at bounding box center [373, 54] width 157 height 32
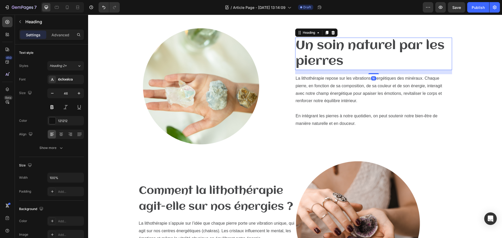
click at [339, 54] on h2 "Un soin naturel par les pierres" at bounding box center [373, 54] width 157 height 32
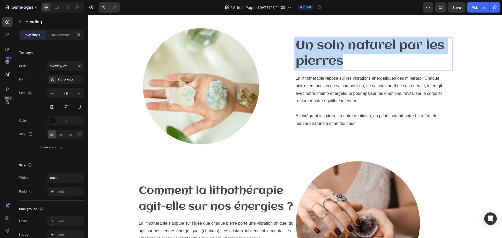
click at [339, 54] on p "Un soin naturel par les pierres" at bounding box center [374, 53] width 156 height 31
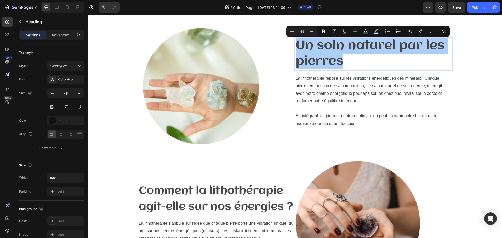
click at [303, 30] on input "46" at bounding box center [302, 31] width 10 height 6
type input "40"
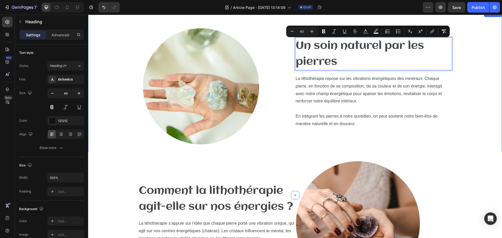
click at [472, 77] on div "Image Un soin naturel par les pierres Heading 16 La lithothérapie repose sur le…" at bounding box center [295, 95] width 406 height 169
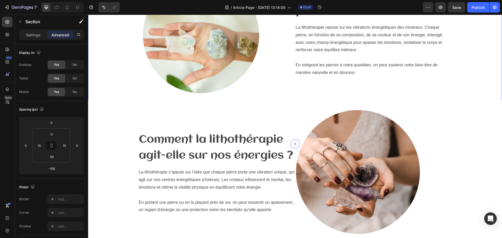
scroll to position [235, 0]
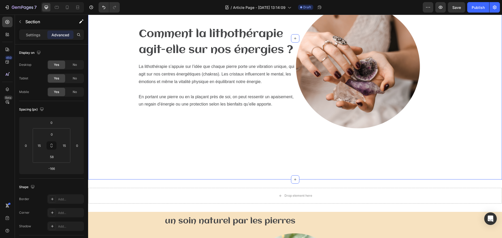
click at [202, 154] on div "⁠⁠⁠⁠⁠⁠⁠ Comment la lithothérapie agit-elle sur nos énergies ? Heading La lithot…" at bounding box center [295, 79] width 406 height 169
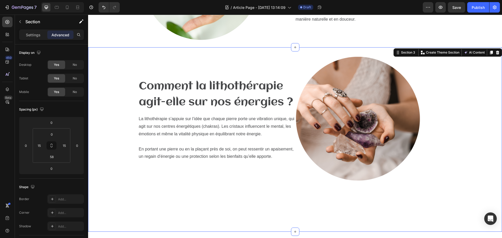
click at [481, 139] on div "⁠⁠⁠⁠⁠⁠⁠ Comment la lithothérapie agit-elle sur nos énergies ? Heading La lithot…" at bounding box center [295, 131] width 406 height 169
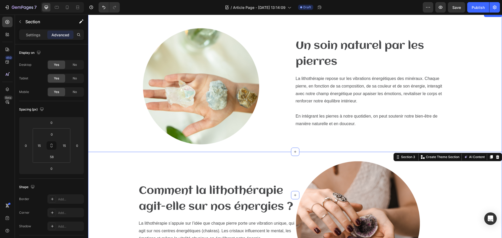
scroll to position [157, 0]
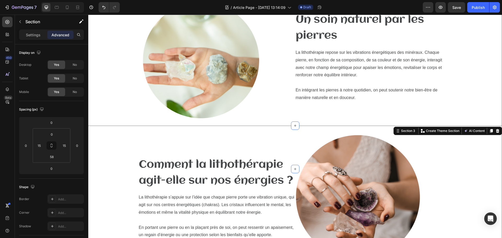
click at [472, 79] on div "Image ⁠⁠⁠⁠⁠⁠⁠ Un soin naturel par les pierres Heading La lithothérapie repose s…" at bounding box center [295, 69] width 406 height 169
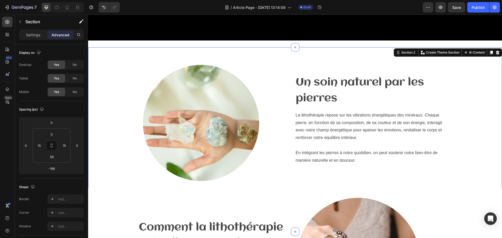
scroll to position [78, 0]
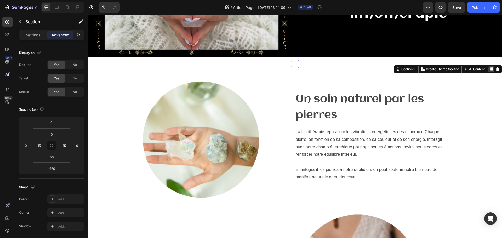
click at [490, 67] on icon at bounding box center [491, 69] width 3 height 4
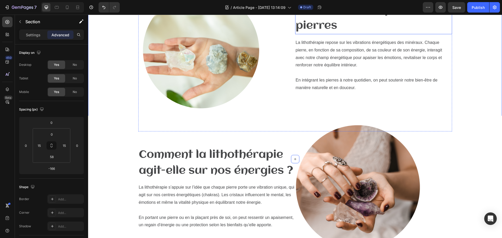
scroll to position [296, 0]
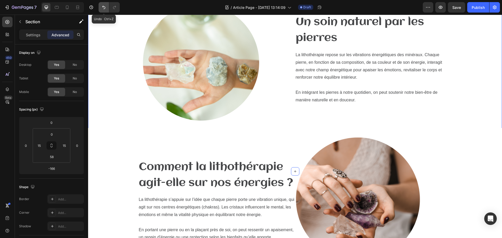
click at [105, 8] on icon "Undo/Redo" at bounding box center [103, 7] width 5 height 5
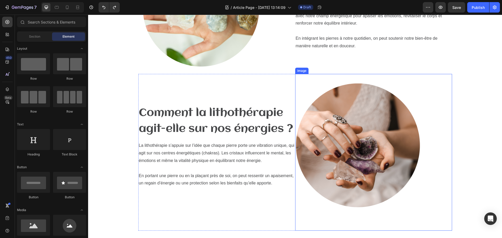
scroll to position [270, 0]
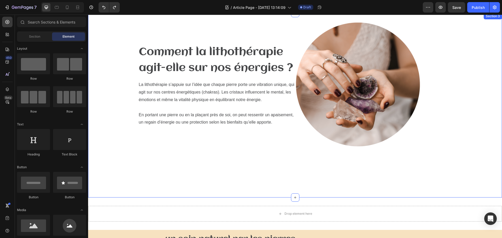
click at [473, 145] on div "Comment la lithothérapie agit-elle sur nos énergies ? Heading La lithothérapie …" at bounding box center [295, 97] width 406 height 169
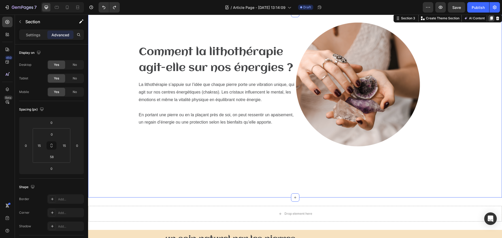
click at [490, 17] on icon at bounding box center [491, 18] width 3 height 4
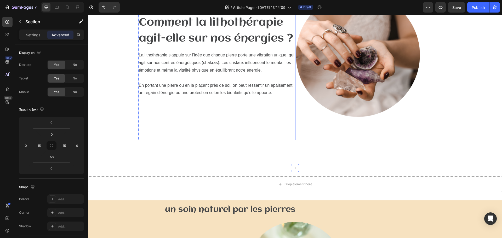
scroll to position [404, 0]
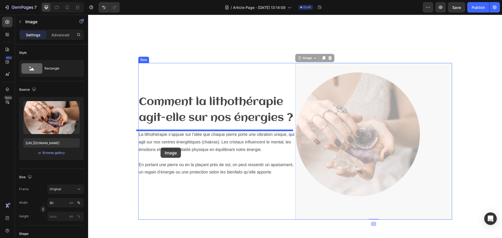
drag, startPoint x: 378, startPoint y: 161, endPoint x: 160, endPoint y: 148, distance: 217.9
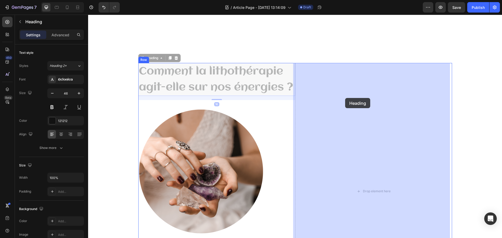
drag, startPoint x: 192, startPoint y: 71, endPoint x: 345, endPoint y: 98, distance: 155.0
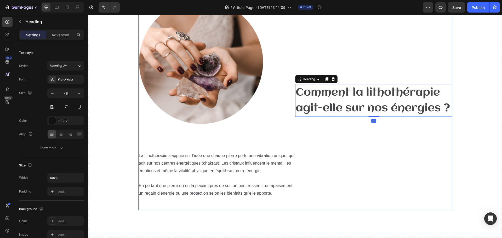
scroll to position [483, 0]
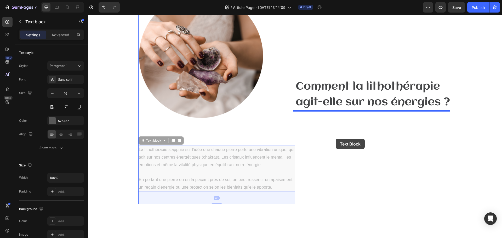
drag, startPoint x: 199, startPoint y: 170, endPoint x: 338, endPoint y: 139, distance: 142.4
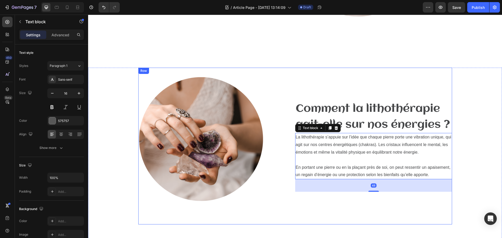
scroll to position [378, 0]
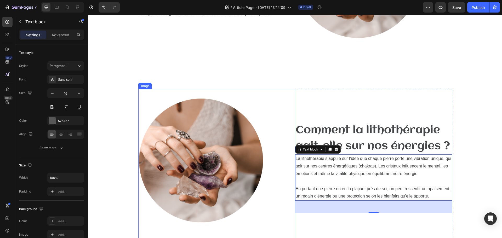
click at [221, 156] on img at bounding box center [201, 167] width 126 height 157
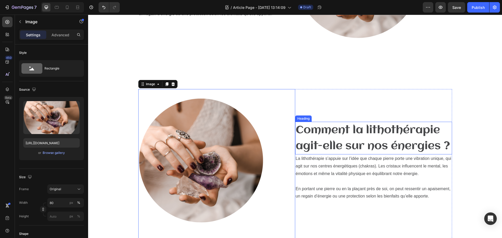
click at [349, 135] on span "Comment la lithothérapie agit-elle sur nos énergies ?" at bounding box center [373, 138] width 154 height 27
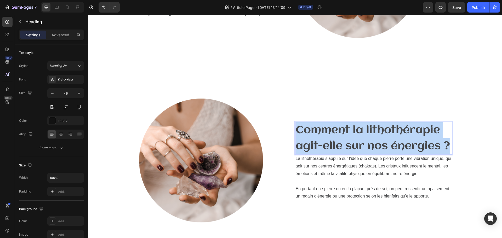
click at [349, 135] on span "Comment la lithothérapie agit-elle sur nos énergies ?" at bounding box center [373, 138] width 154 height 27
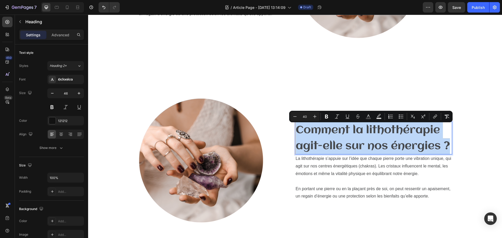
type input "46"
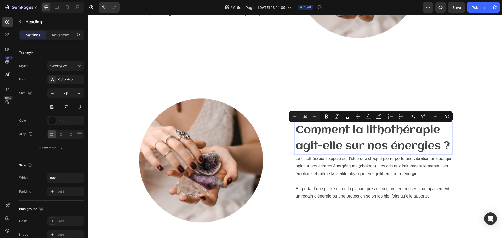
scroll to position [378, 0]
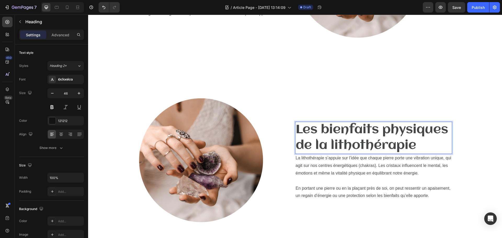
click at [349, 135] on span "Les bienfaits physiques de la lithothérapie" at bounding box center [372, 137] width 152 height 29
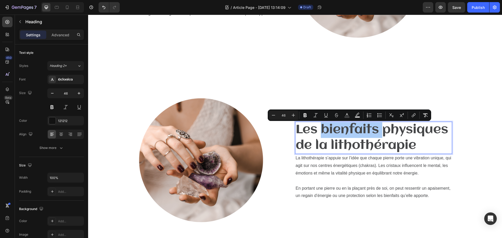
click at [284, 118] on input "46" at bounding box center [283, 115] width 10 height 6
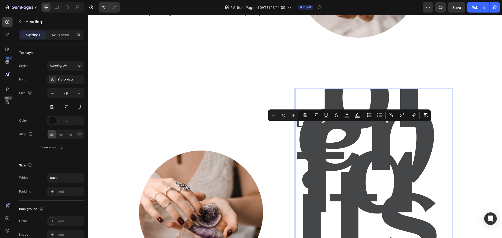
type input "40"
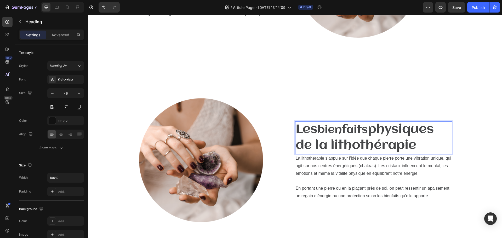
click at [310, 137] on p "Les bienfaits physiques de la lithothérapie" at bounding box center [374, 138] width 156 height 32
click at [325, 170] on p "La lithothérapie s’appuie sur l’idée que chaque pierre porte une vibration uniq…" at bounding box center [374, 166] width 156 height 22
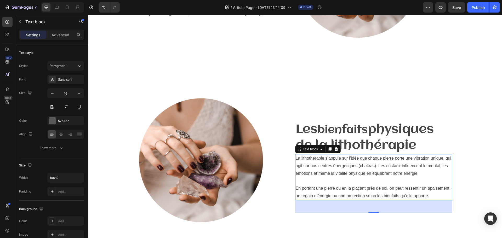
click at [385, 178] on p at bounding box center [374, 181] width 156 height 8
click at [385, 178] on p "Rich Text Editor. Editing area: main" at bounding box center [374, 181] width 156 height 8
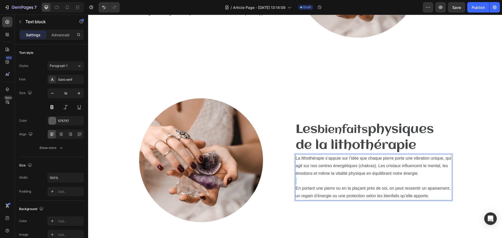
click at [385, 178] on p "Rich Text Editor. Editing area: main" at bounding box center [374, 181] width 156 height 8
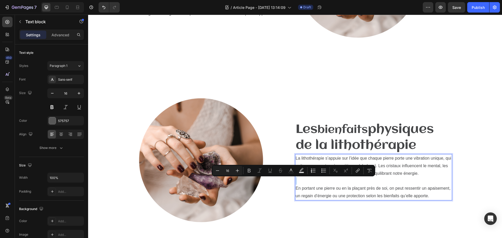
click at [385, 178] on p "Rich Text Editor. Editing area: main" at bounding box center [374, 181] width 156 height 8
click at [413, 193] on p "En portant une pierre ou en la plaçant près de soi, on peut ressentir un apaise…" at bounding box center [374, 192] width 156 height 15
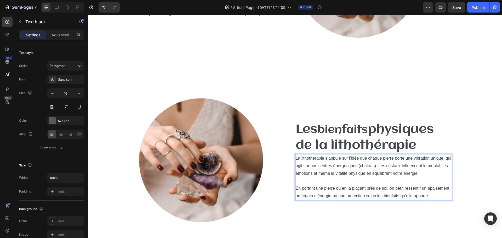
click at [425, 196] on span "En portant une pierre ou en la plaçant près de soi, on peut ressentir un apaise…" at bounding box center [373, 192] width 155 height 12
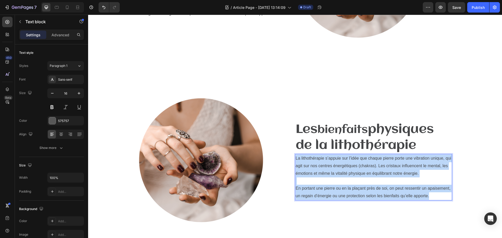
drag, startPoint x: 428, startPoint y: 196, endPoint x: 294, endPoint y: 159, distance: 138.6
click at [295, 159] on div "La lithothérapie s’appuie sur l’idée que chaque pierre porte une vibration uniq…" at bounding box center [373, 177] width 157 height 46
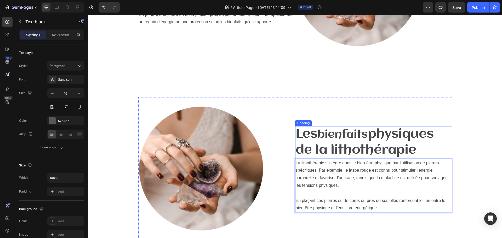
scroll to position [375, 0]
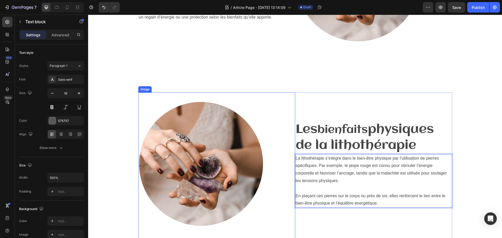
click at [202, 173] on img at bounding box center [201, 171] width 126 height 157
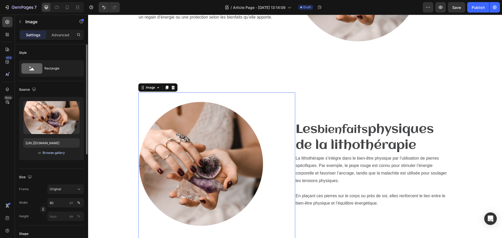
click at [48, 153] on div "Browse gallery" at bounding box center [54, 153] width 22 height 5
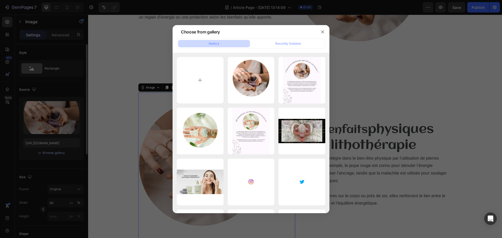
type input "C:\fakepath\Les bienfaits physiques de la lithothérapie.png"
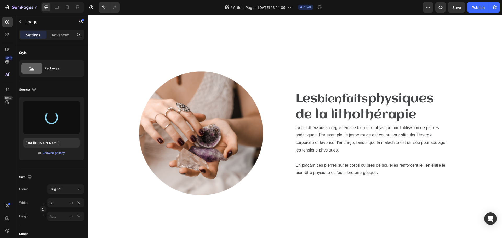
type input "https://cdn.shopify.com/s/files/1/0912/4410/2011/files/gempages_565531742249682…"
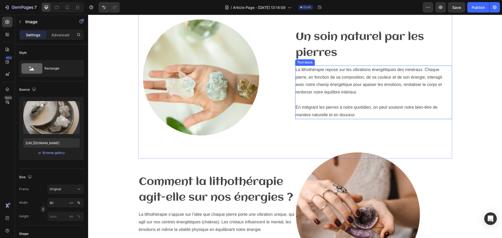
scroll to position [113, 0]
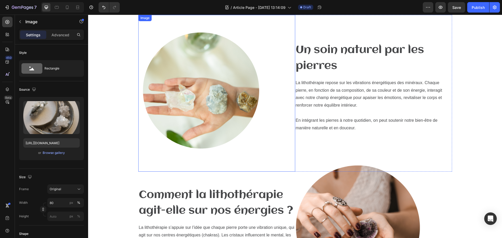
click at [192, 93] on img at bounding box center [201, 93] width 126 height 157
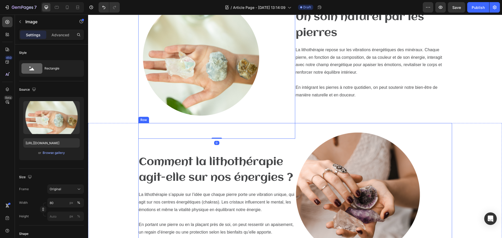
scroll to position [192, 0]
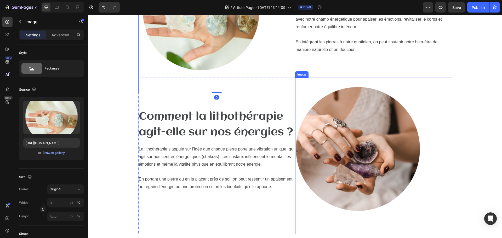
click at [321, 136] on img at bounding box center [358, 156] width 126 height 157
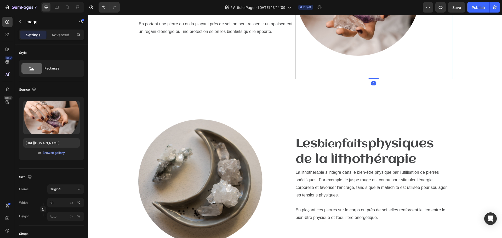
scroll to position [401, 0]
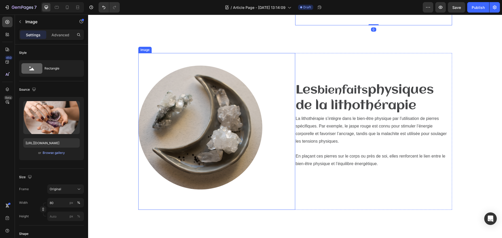
click at [215, 121] on img at bounding box center [201, 131] width 126 height 157
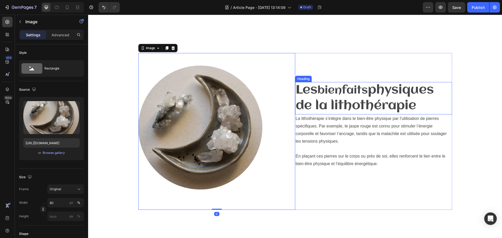
click at [339, 100] on span "physiques de la lithothérapie" at bounding box center [365, 98] width 138 height 29
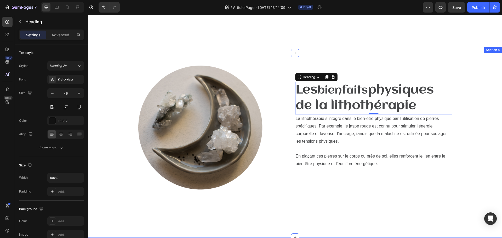
click at [475, 72] on div "Image Les bienfaits physiques de la lithothérapie Heading 0 La lithothérapie s’…" at bounding box center [295, 137] width 406 height 169
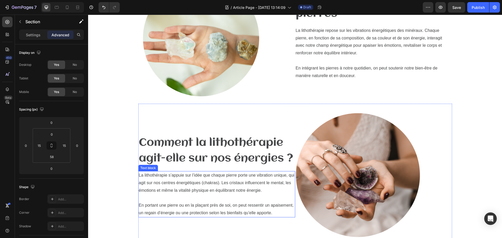
scroll to position [296, 0]
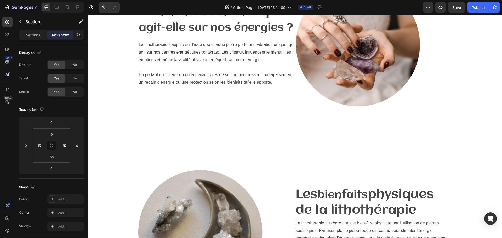
click at [119, 166] on div "Image Les bienfaits physiques de la lithothérapie Heading La lithothérapie s’in…" at bounding box center [295, 242] width 406 height 169
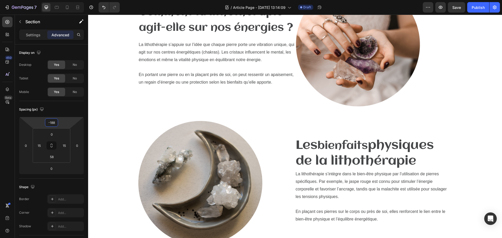
drag, startPoint x: 51, startPoint y: 128, endPoint x: 46, endPoint y: 153, distance: 25.2
click at [46, 0] on html "7 Version history / Article Page - Aug 26, 13:14:09 Draft Preview Save Publish …" at bounding box center [251, 0] width 502 height 0
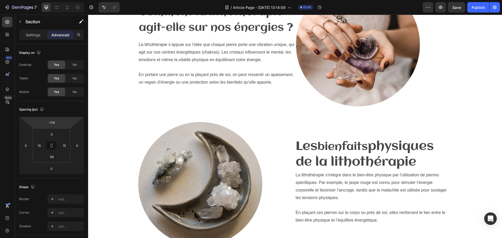
type input "-172"
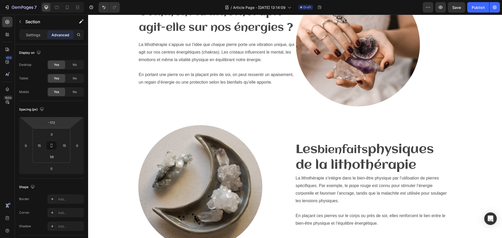
click at [54, 0] on html "7 Version history / Article Page - Aug 26, 13:14:09 Draft Preview Save Publish …" at bounding box center [251, 0] width 502 height 0
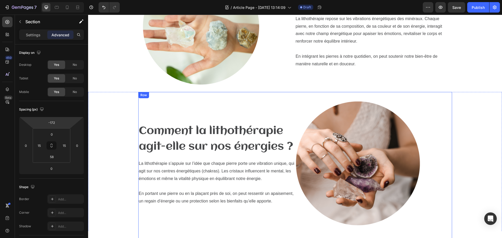
scroll to position [166, 0]
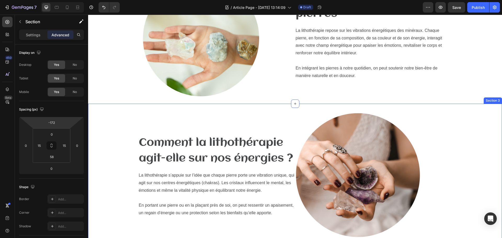
click at [113, 118] on div "Comment la lithothérapie agit-elle sur nos énergies ? Heading La lithothérapie …" at bounding box center [295, 188] width 406 height 169
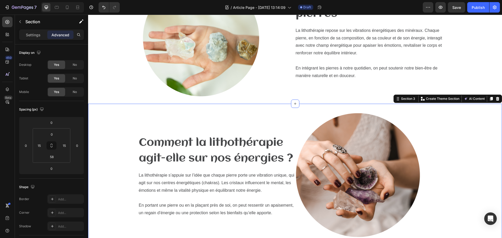
click at [123, 123] on div "Comment la lithothérapie agit-elle sur nos énergies ? Heading La lithothérapie …" at bounding box center [295, 188] width 406 height 169
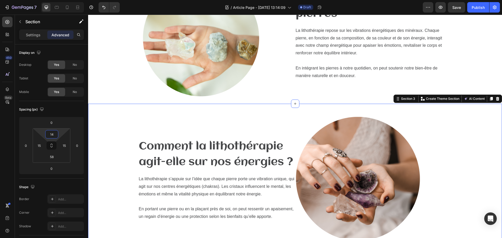
type input "0"
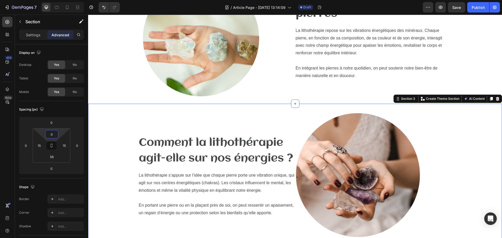
drag, startPoint x: 62, startPoint y: 129, endPoint x: 61, endPoint y: 142, distance: 12.3
click at [61, 0] on html "7 Version history / Article Page - Aug 26, 13:14:09 Draft Preview Save Publish …" at bounding box center [251, 0] width 502 height 0
type input "-96"
drag, startPoint x: 60, startPoint y: 118, endPoint x: 61, endPoint y: 130, distance: 12.6
click at [61, 0] on html "7 Version history / Article Page - Aug 26, 13:14:09 Draft Preview Save Publish …" at bounding box center [251, 0] width 502 height 0
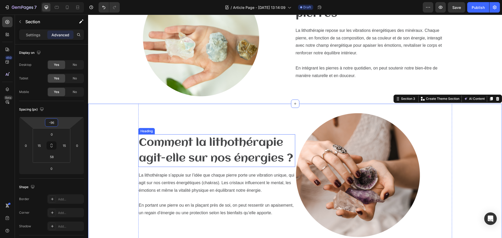
click at [206, 138] on span "Comment la lithothérapie agit-elle sur nos énergies ?" at bounding box center [216, 150] width 154 height 27
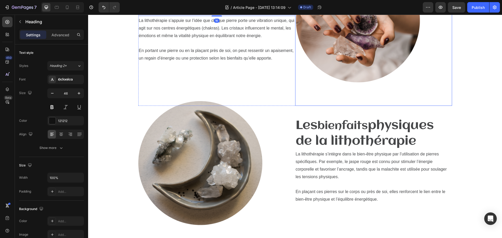
scroll to position [322, 0]
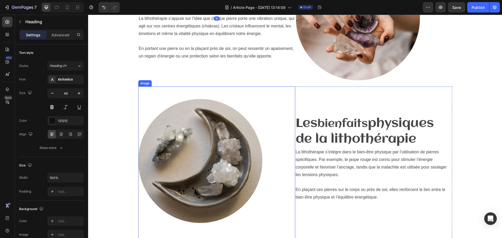
click at [204, 126] on img at bounding box center [201, 165] width 126 height 157
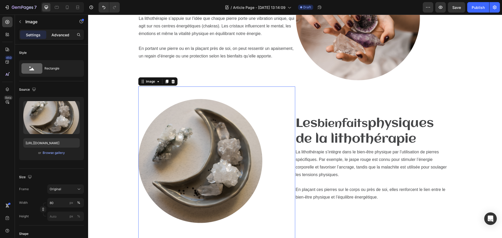
click at [59, 36] on p "Advanced" at bounding box center [61, 34] width 18 height 5
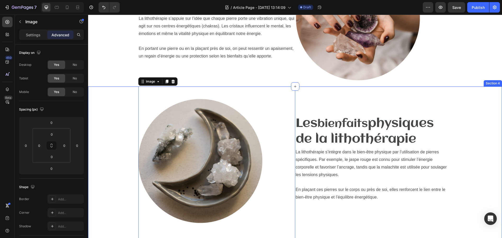
click at [109, 112] on div "Image 0 Les bienfaits physiques de la lithothérapie Heading La lithothérapie s’…" at bounding box center [295, 171] width 406 height 169
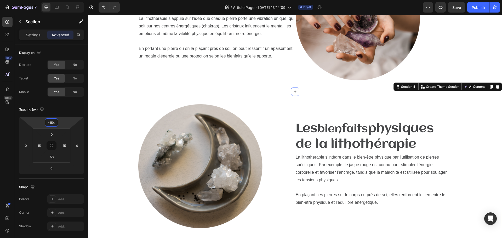
type input "-156"
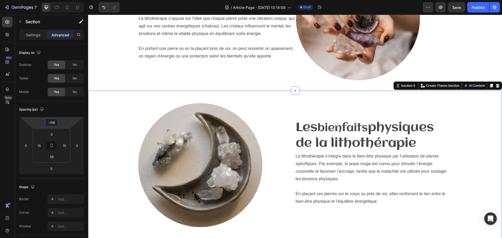
click at [52, 0] on html "7 Version history / Article Page - Aug 26, 13:14:09 Draft Preview Save Publish …" at bounding box center [251, 0] width 502 height 0
click at [119, 112] on div "Image Les bienfaits physiques de la lithothérapie Heading La lithothérapie s’in…" at bounding box center [295, 175] width 406 height 169
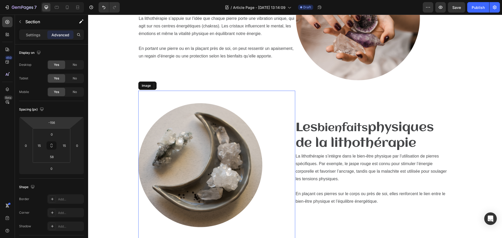
click at [280, 141] on div at bounding box center [216, 169] width 157 height 157
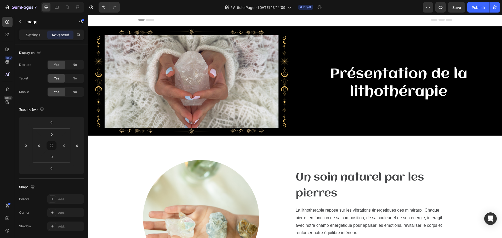
scroll to position [26, 0]
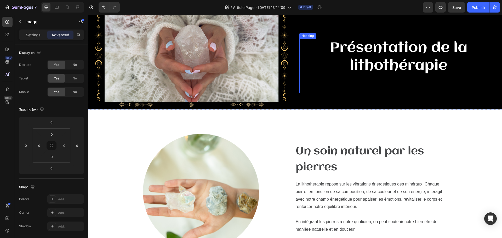
click at [412, 56] on h2 "Présentation de la lithothérapie" at bounding box center [398, 66] width 199 height 54
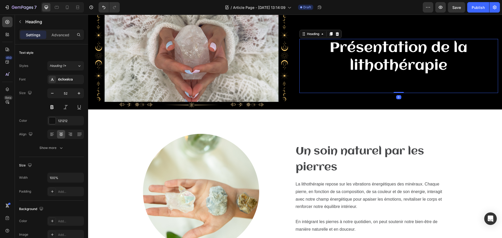
click at [412, 56] on h2 "Présentation de la lithothérapie" at bounding box center [398, 66] width 199 height 54
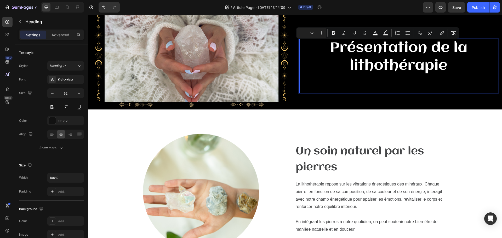
click at [459, 75] on p "Présentation de la lithothérapie" at bounding box center [399, 65] width 198 height 53
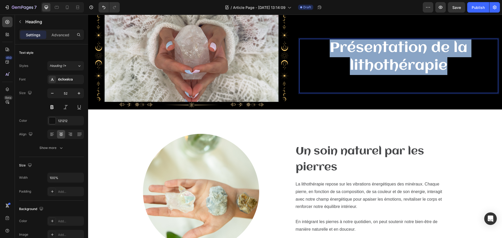
drag, startPoint x: 445, startPoint y: 69, endPoint x: 321, endPoint y: 46, distance: 126.2
click at [321, 46] on p "Présentation de la lithothérapie" at bounding box center [399, 65] width 198 height 53
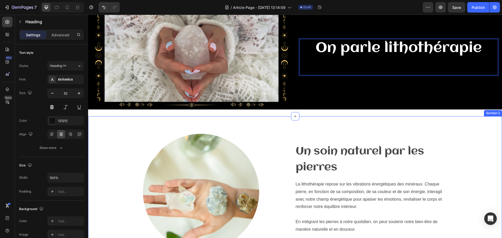
click at [464, 140] on div "Image Un soin naturel par les pierres Heading La lithothérapie repose sur les v…" at bounding box center [295, 200] width 406 height 169
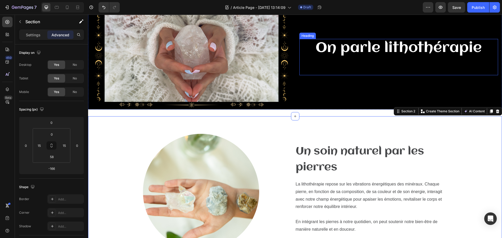
click at [448, 52] on span "On parle lithothérapie" at bounding box center [399, 48] width 166 height 15
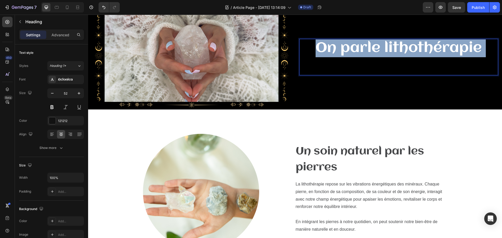
click at [448, 52] on span "On parle lithothérapie" at bounding box center [399, 48] width 166 height 15
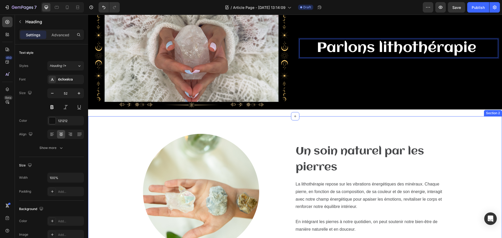
click at [124, 140] on div "Image Un soin naturel par les pierres Heading La lithothérapie repose sur les v…" at bounding box center [295, 200] width 406 height 169
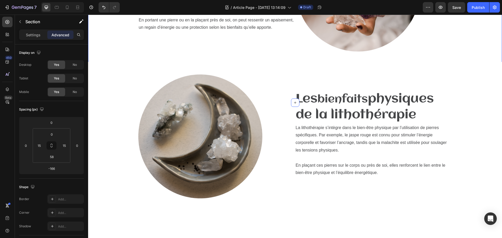
scroll to position [366, 0]
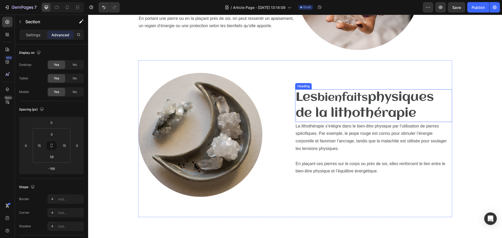
click at [394, 115] on span "physiques de la lithothérapie" at bounding box center [365, 105] width 138 height 29
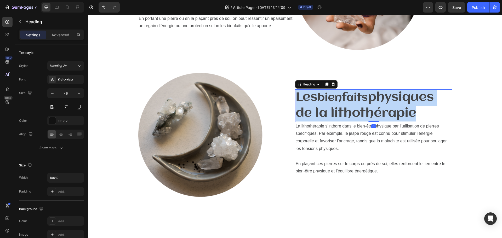
click at [394, 115] on span "physiques de la lithothérapie" at bounding box center [365, 105] width 138 height 29
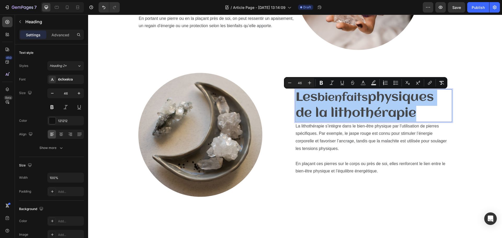
click at [303, 82] on input "46" at bounding box center [299, 83] width 10 height 6
type input "40"
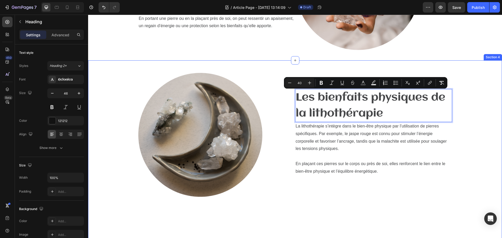
click at [490, 150] on div "Image Les bienfaits physiques de la lithothérapie Heading 0 La lithothérapie s’…" at bounding box center [295, 144] width 406 height 169
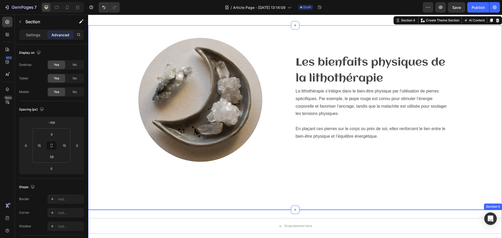
scroll to position [392, 0]
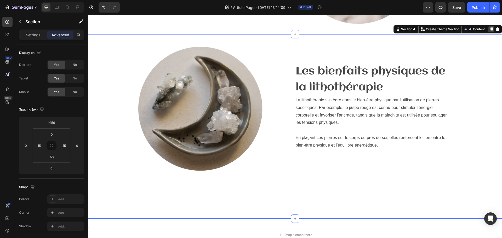
click at [490, 29] on icon at bounding box center [491, 29] width 3 height 4
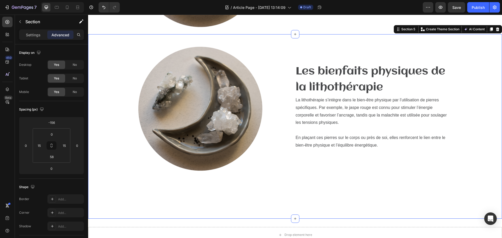
scroll to position [537, 0]
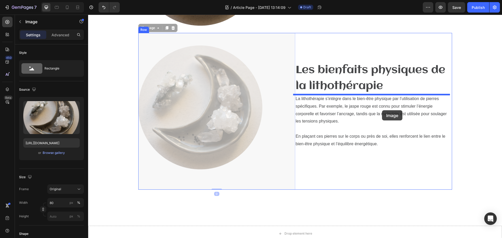
drag, startPoint x: 222, startPoint y: 113, endPoint x: 382, endPoint y: 110, distance: 160.1
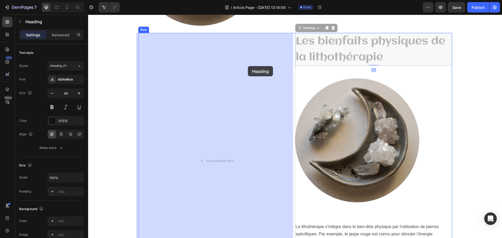
drag, startPoint x: 365, startPoint y: 49, endPoint x: 248, endPoint y: 66, distance: 118.5
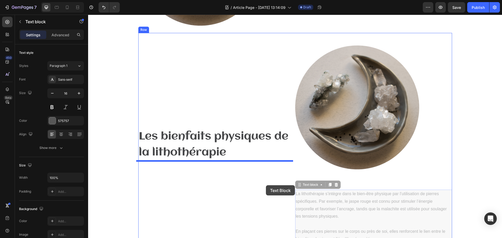
drag, startPoint x: 355, startPoint y: 202, endPoint x: 266, endPoint y: 185, distance: 90.9
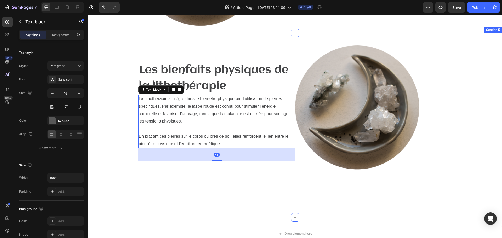
click at [458, 124] on div "Les bienfaits physiques de la lithothérapie Heading La lithothérapie s’intègre …" at bounding box center [295, 117] width 406 height 169
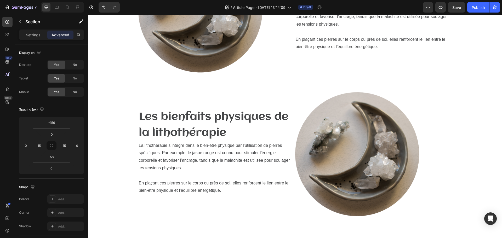
scroll to position [459, 0]
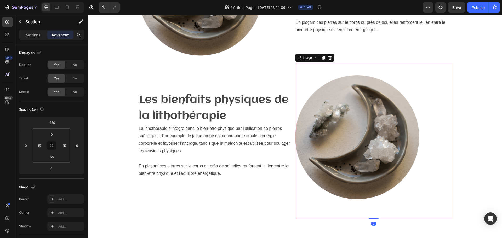
click at [403, 141] on img at bounding box center [358, 141] width 126 height 157
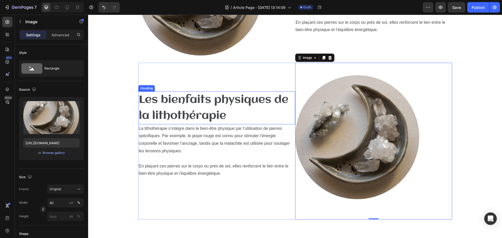
click at [195, 102] on span "Les bienfaits physiques de la lithothérapie" at bounding box center [214, 107] width 150 height 27
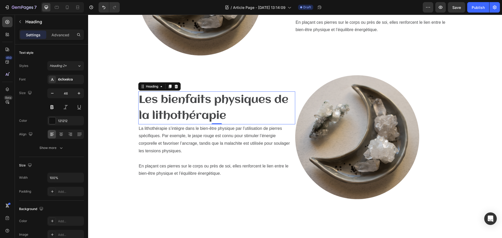
click at [225, 108] on h2 "Les bienfaits physiques de la lithothérapie" at bounding box center [216, 108] width 157 height 33
click at [225, 108] on p "Les bienfaits physiques de la lithothérapie" at bounding box center [217, 108] width 156 height 32
click at [230, 112] on p "Les bienfaits physiques de la lithothérapie" at bounding box center [217, 108] width 156 height 32
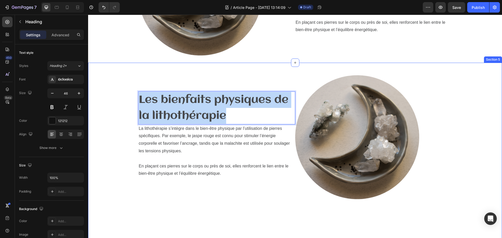
drag, startPoint x: 229, startPoint y: 115, endPoint x: 135, endPoint y: 100, distance: 95.4
click at [135, 100] on div "Les bienfaits physiques de la lithothérapie Heading 0 La lithothérapie s’intègr…" at bounding box center [295, 147] width 406 height 169
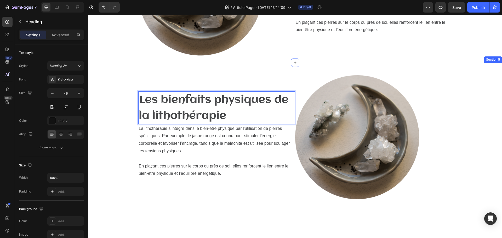
scroll to position [459, 0]
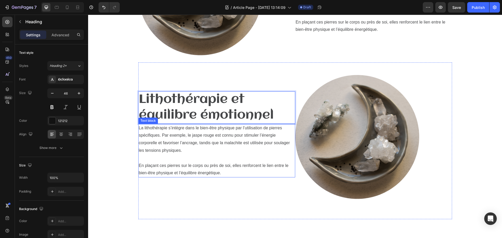
click at [254, 143] on span "La lithothérapie s’intègre dans le bien-être physique par l’utilisation de pier…" at bounding box center [214, 139] width 151 height 27
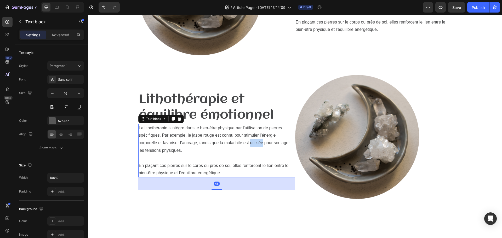
click at [254, 143] on span "La lithothérapie s’intègre dans le bien-être physique par l’utilisation de pier…" at bounding box center [214, 139] width 151 height 27
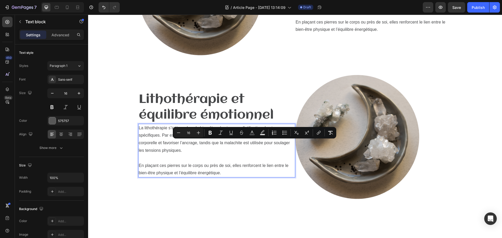
click at [224, 173] on p "En plaçant ces pierres sur le corps ou près de soi, elles renforcent le lien en…" at bounding box center [217, 169] width 156 height 15
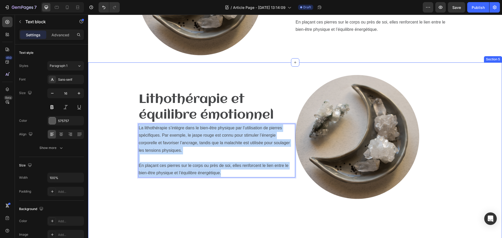
drag, startPoint x: 223, startPoint y: 173, endPoint x: 133, endPoint y: 128, distance: 101.0
click at [133, 128] on div "⁠⁠⁠⁠⁠⁠⁠ Lithothérapie et équilibre émotionnel Heading La lithothérapie s’intègr…" at bounding box center [295, 146] width 406 height 169
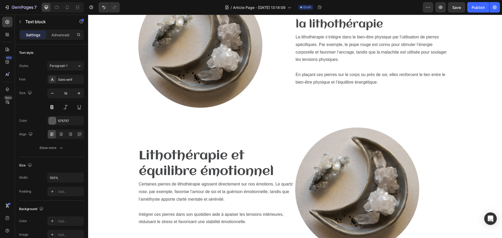
scroll to position [511, 0]
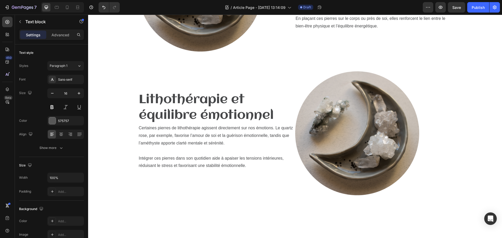
click at [279, 144] on p "Certaines pierres de lithothérapie agissent directement sur nos émotions. Le qu…" at bounding box center [217, 135] width 156 height 22
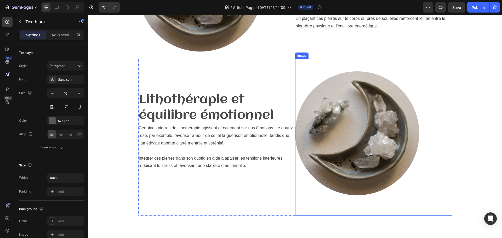
click at [319, 147] on img at bounding box center [358, 137] width 126 height 157
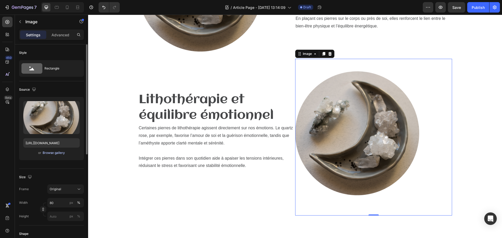
click at [54, 152] on div "Browse gallery" at bounding box center [54, 153] width 22 height 5
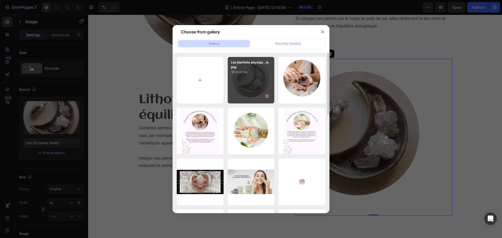
type input "C:\fakepath\Lithothérapie et équilibre émotionnel.png"
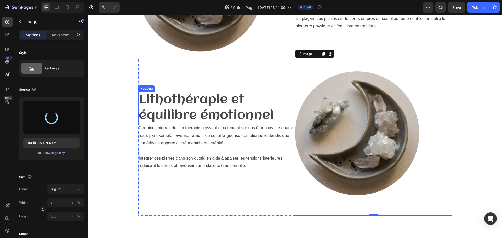
click at [196, 110] on span "Lithothérapie et équilibre émotionnel" at bounding box center [206, 107] width 135 height 29
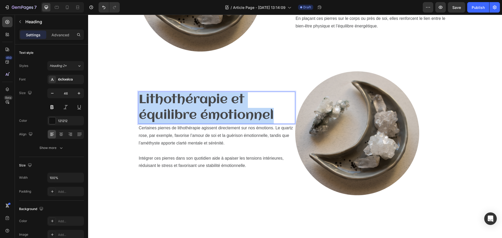
click at [196, 110] on span "Lithothérapie et équilibre émotionnel" at bounding box center [206, 107] width 135 height 29
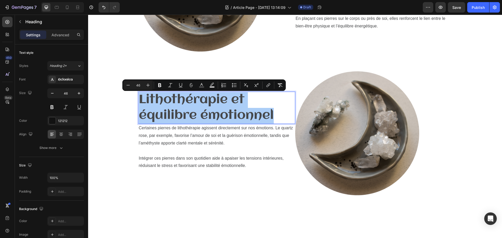
click at [140, 87] on input "46" at bounding box center [138, 85] width 10 height 6
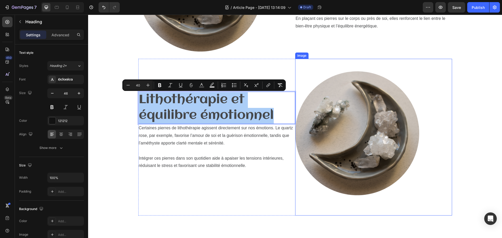
type input "40"
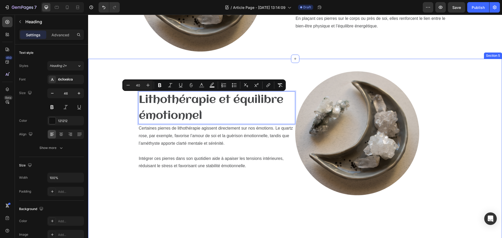
click at [478, 92] on div "Lithothérapie et équilibre émotionnel Heading 0 Certaines pierres de lithothéra…" at bounding box center [295, 143] width 406 height 169
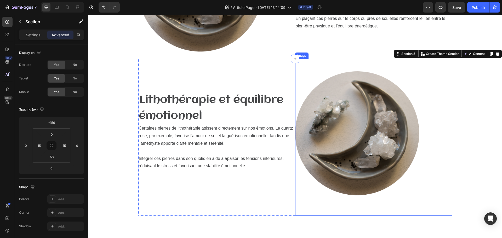
click at [365, 131] on img at bounding box center [358, 137] width 126 height 157
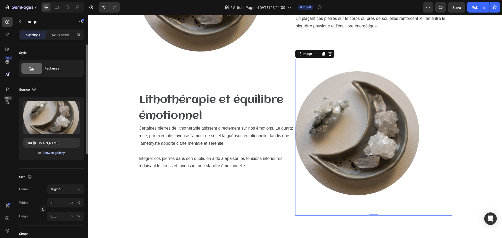
click at [44, 152] on div "Browse gallery" at bounding box center [54, 153] width 22 height 5
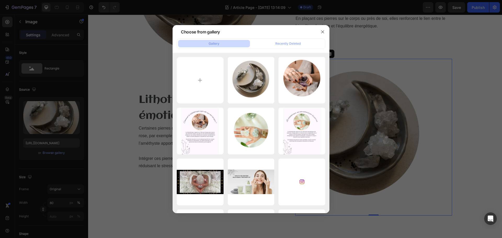
type input "C:\fakepath\Lithothérapie et équilibre émotionnel.png"
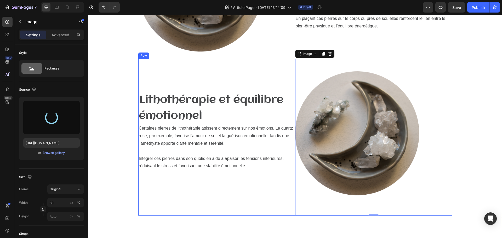
type input "https://cdn.shopify.com/s/files/1/0912/4410/2011/files/gempages_565531742249682…"
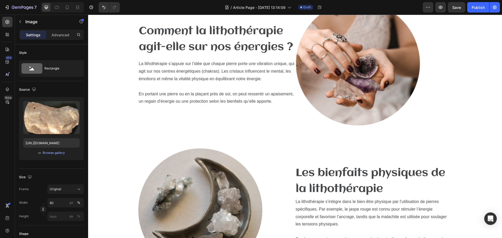
scroll to position [302, 0]
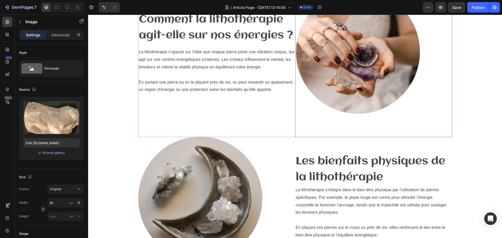
click at [379, 76] on img at bounding box center [358, 58] width 126 height 157
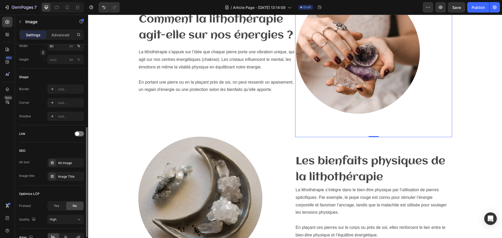
scroll to position [186, 0]
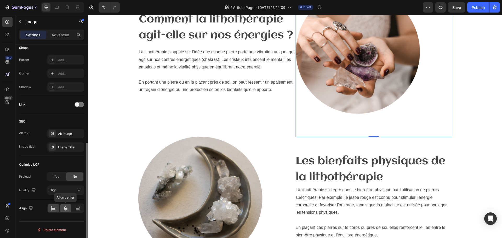
click at [64, 209] on icon at bounding box center [65, 208] width 5 height 5
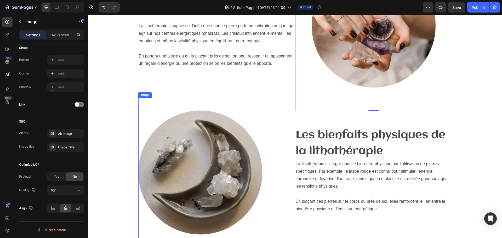
click at [157, 164] on img at bounding box center [201, 176] width 126 height 157
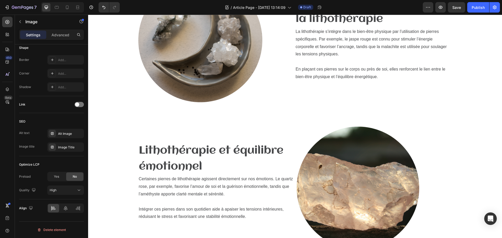
scroll to position [485, 0]
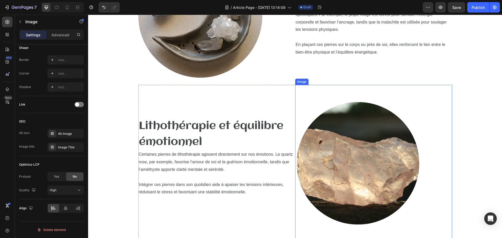
click at [391, 156] on img at bounding box center [358, 163] width 126 height 157
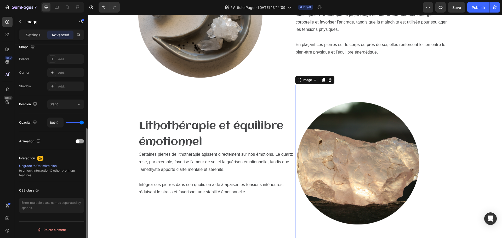
scroll to position [114, 0]
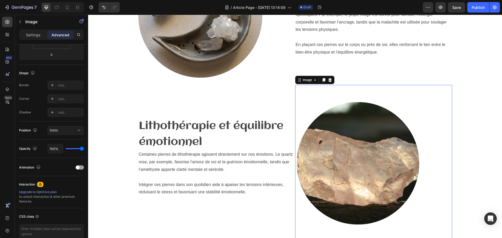
click at [331, 166] on img at bounding box center [358, 163] width 126 height 157
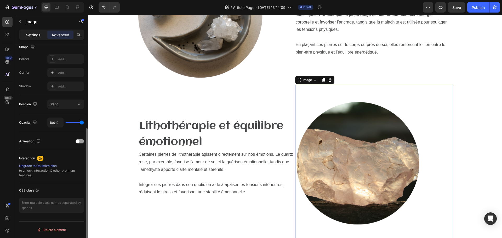
click at [37, 38] on div "Settings" at bounding box center [33, 35] width 26 height 8
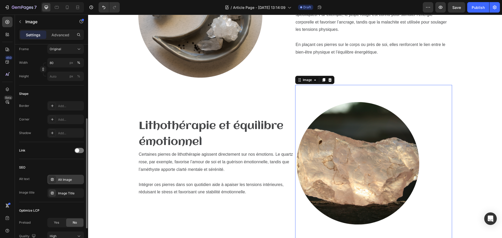
scroll to position [186, 0]
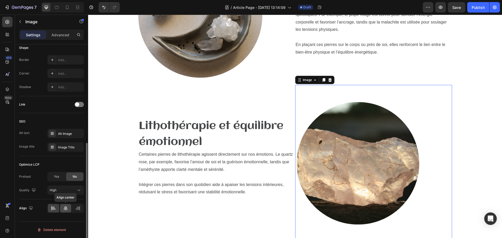
click at [66, 206] on icon at bounding box center [65, 208] width 5 height 5
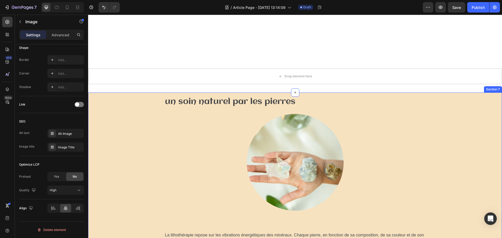
scroll to position [773, 0]
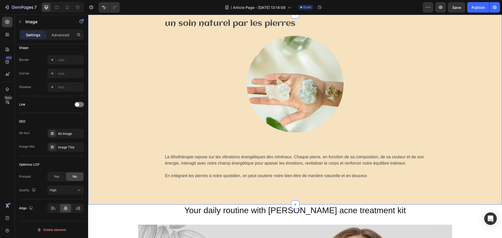
click at [130, 122] on div "un soin naturel par les pierres Heading Image Row La lithothérapie repose sur l…" at bounding box center [295, 101] width 406 height 174
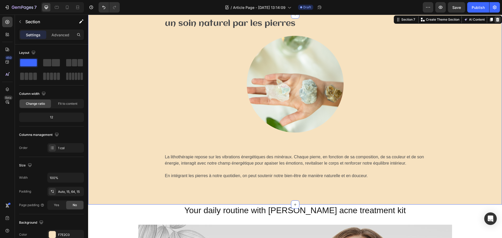
click at [495, 17] on div at bounding box center [497, 19] width 6 height 6
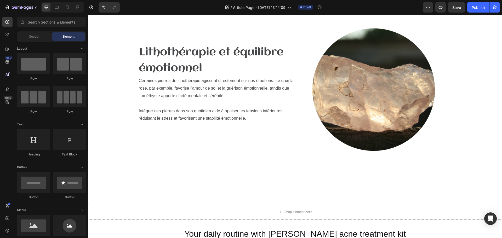
scroll to position [549, 0]
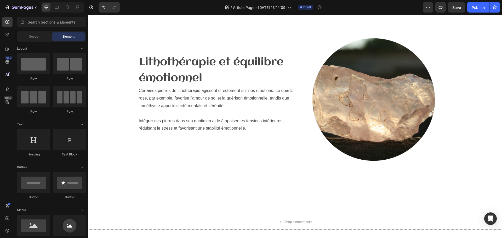
click at [458, 157] on div "Lithothérapie et équilibre émotionnel Heading Certaines pierres de lithothérapi…" at bounding box center [295, 105] width 406 height 169
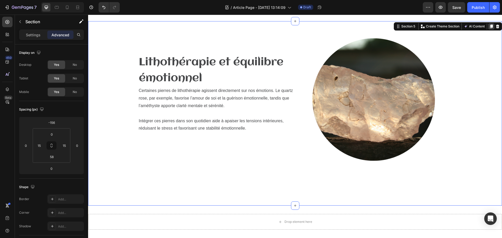
click at [489, 27] on icon at bounding box center [491, 26] width 4 height 4
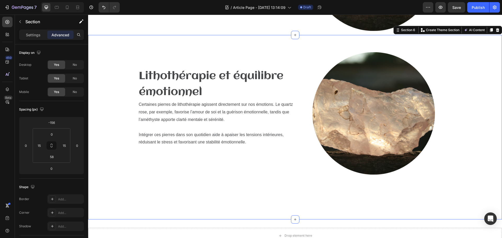
scroll to position [681, 0]
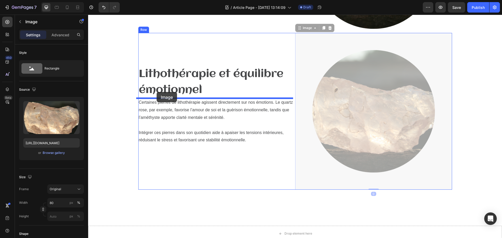
drag, startPoint x: 386, startPoint y: 112, endPoint x: 157, endPoint y: 92, distance: 230.2
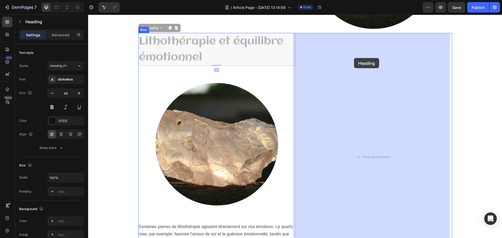
drag, startPoint x: 184, startPoint y: 41, endPoint x: 336, endPoint y: 58, distance: 152.6
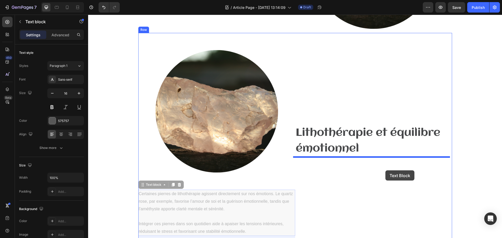
drag, startPoint x: 198, startPoint y: 213, endPoint x: 385, endPoint y: 170, distance: 191.7
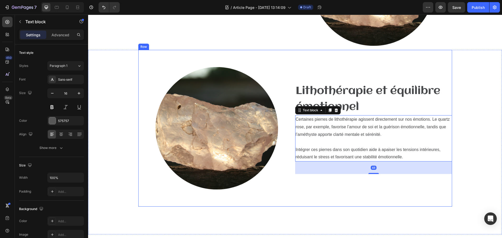
scroll to position [655, 0]
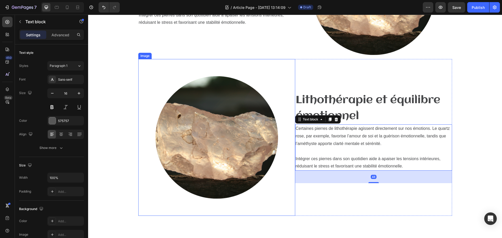
click at [196, 159] on img at bounding box center [217, 137] width 126 height 157
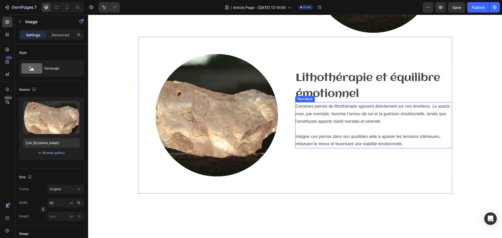
scroll to position [681, 0]
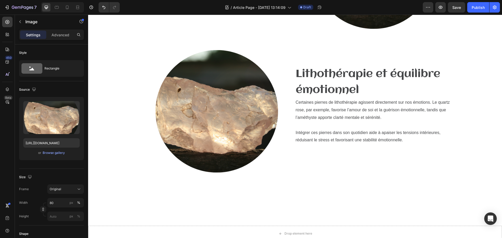
click at [146, 164] on div at bounding box center [216, 111] width 157 height 157
click at [185, 145] on img at bounding box center [217, 111] width 126 height 157
click at [242, 140] on img at bounding box center [217, 111] width 126 height 157
click at [360, 139] on span "Intégrer ces pierres dans son quotidien aide à apaiser les tensions intérieures…" at bounding box center [368, 136] width 145 height 12
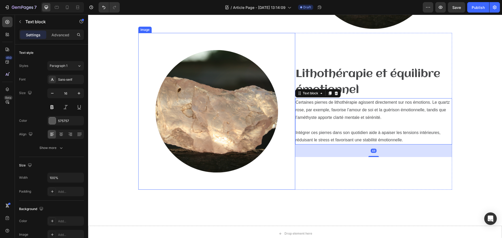
click at [208, 153] on img at bounding box center [217, 111] width 126 height 157
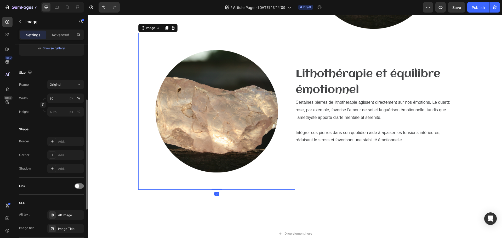
scroll to position [183, 0]
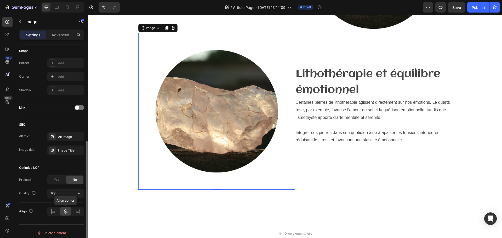
click at [67, 212] on icon at bounding box center [65, 211] width 5 height 5
click at [52, 212] on icon at bounding box center [53, 211] width 5 height 5
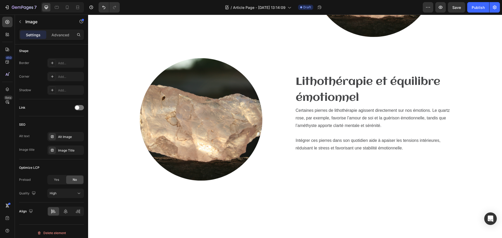
scroll to position [629, 0]
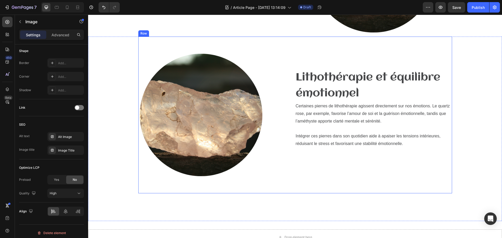
click at [334, 119] on span "Certaines pierres de lithothérapie agissent directement sur nos émotions. Le qu…" at bounding box center [373, 114] width 154 height 20
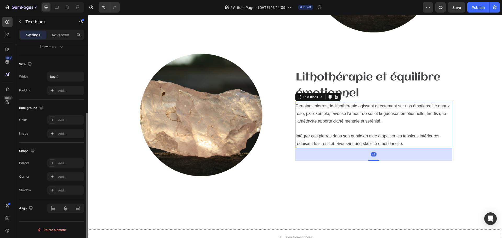
scroll to position [0, 0]
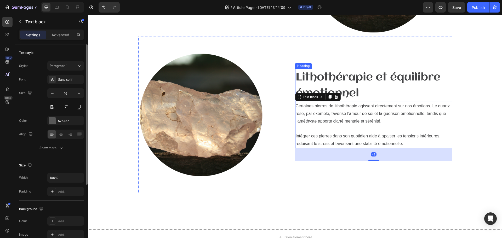
click at [335, 76] on span "Lithothérapie et équilibre émotionnel" at bounding box center [368, 85] width 145 height 27
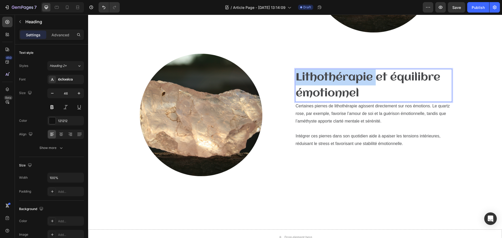
click at [315, 74] on span "Lithothérapie et équilibre émotionnel" at bounding box center [368, 85] width 145 height 27
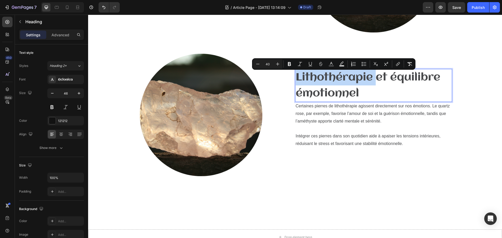
click at [317, 75] on span "Lithothérapie et équilibre émotionnel" at bounding box center [368, 85] width 145 height 27
click at [348, 90] on span "Lithothérapie et équilibre émotionnel" at bounding box center [368, 85] width 145 height 27
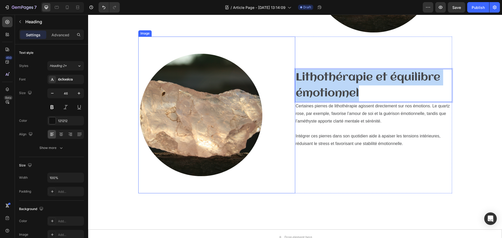
drag, startPoint x: 361, startPoint y: 94, endPoint x: 292, endPoint y: 78, distance: 70.7
click at [292, 78] on div "Image Lithothérapie et équilibre émotionnel Heading 0 Certaines pierres de lith…" at bounding box center [295, 115] width 314 height 157
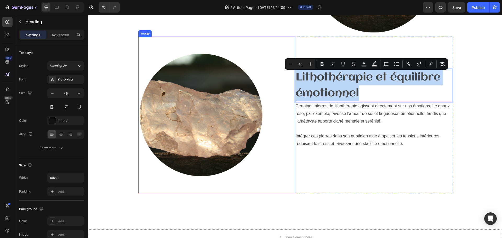
type input "46"
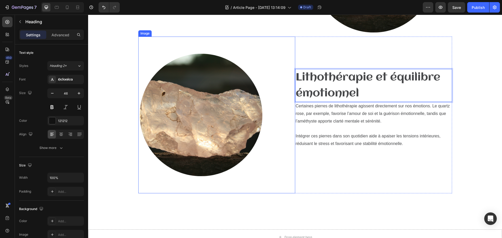
scroll to position [622, 0]
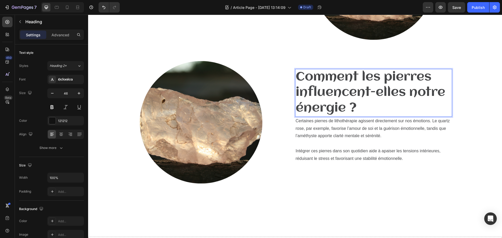
click at [326, 78] on span "Comment les pierres influencent-elles notre énergie ?" at bounding box center [371, 93] width 150 height 44
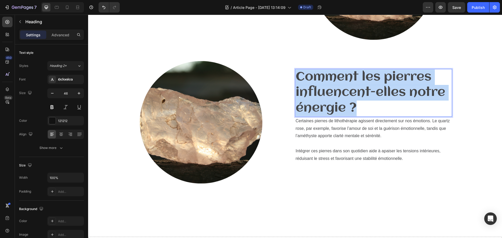
click at [326, 78] on span "Comment les pierres influencent-elles notre énergie ?" at bounding box center [371, 93] width 150 height 44
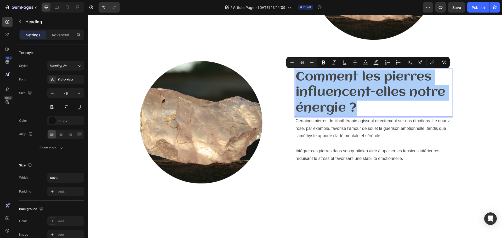
click at [304, 66] on div "Minus 46 Plus" at bounding box center [301, 62] width 29 height 9
click at [304, 64] on input "46" at bounding box center [302, 62] width 10 height 6
type input "40"
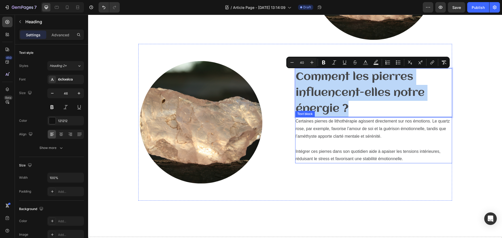
click at [368, 137] on span "Certaines pierres de lithothérapie agissent directement sur nos émotions. Le qu…" at bounding box center [373, 129] width 154 height 20
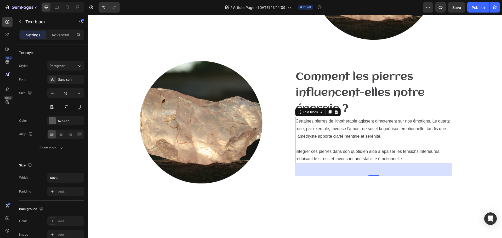
click at [397, 143] on p at bounding box center [374, 144] width 156 height 8
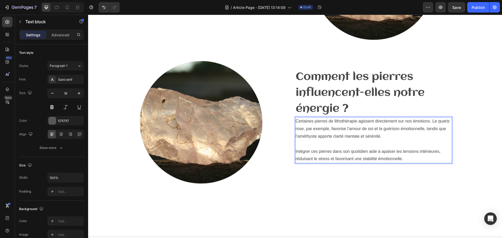
click at [407, 155] on p "Intégrer ces pierres dans son quotidien aide à apaiser les tensions intérieures…" at bounding box center [374, 155] width 156 height 15
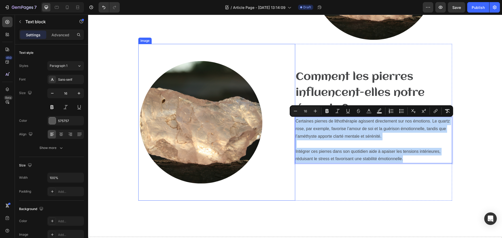
drag, startPoint x: 407, startPoint y: 159, endPoint x: 282, endPoint y: 122, distance: 130.7
click at [282, 122] on div "Image ⁠⁠⁠⁠⁠⁠⁠ Comment les pierres influencent-elles notre énergie ? Heading Cer…" at bounding box center [295, 122] width 314 height 157
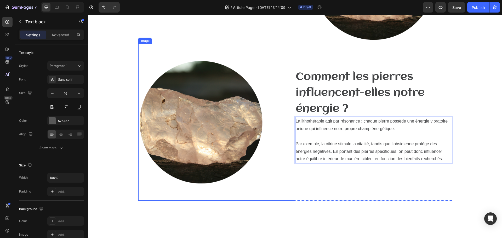
click at [239, 137] on img at bounding box center [201, 122] width 126 height 157
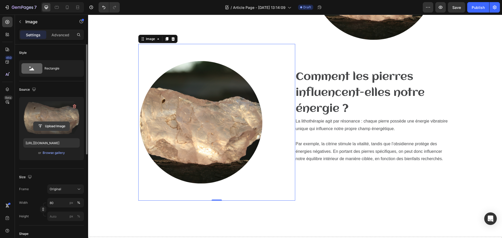
click at [43, 129] on input "file" at bounding box center [51, 126] width 36 height 9
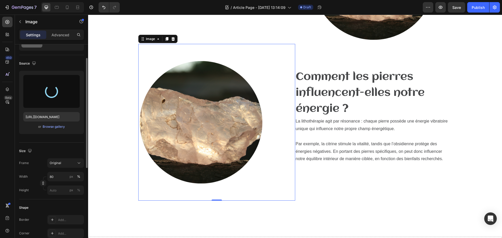
type input "https://cdn.shopify.com/s/files/1/0912/4410/2011/files/gempages_565531742249682…"
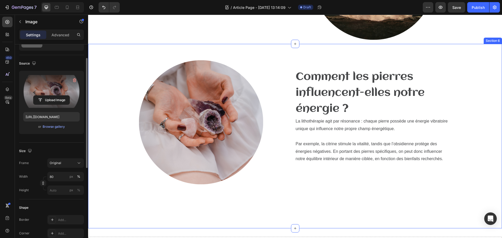
click at [368, 202] on div "Image Comment les pierres influencent-elles notre énergie ? Heading La lithothé…" at bounding box center [295, 128] width 406 height 169
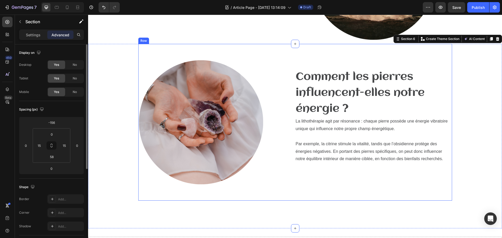
scroll to position [595, 0]
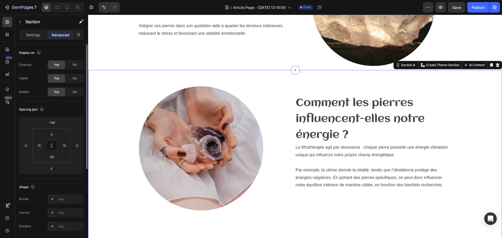
click at [106, 135] on div "Image Comment les pierres influencent-elles notre énergie ? Heading La lithothé…" at bounding box center [295, 154] width 406 height 169
click at [92, 115] on div "Image Comment les pierres influencent-elles notre énergie ? Heading La lithothé…" at bounding box center [295, 162] width 414 height 185
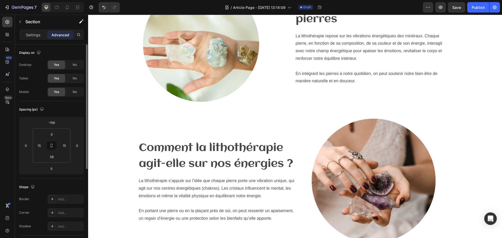
scroll to position [0, 0]
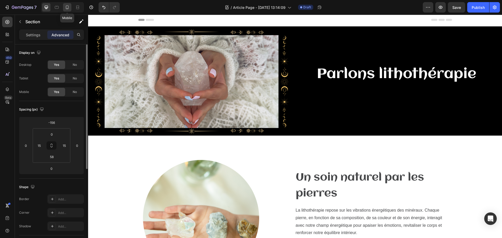
click at [69, 8] on icon at bounding box center [67, 7] width 5 height 5
type input "0"
type input "80"
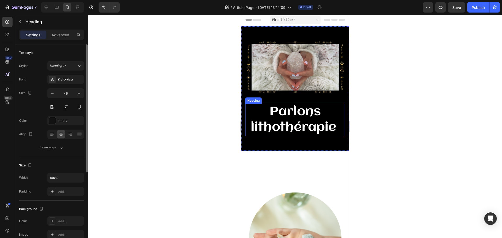
click at [303, 126] on span "Parlons lithothérapie" at bounding box center [294, 119] width 86 height 29
click at [275, 21] on span "Pixel 7 ( 412 px)" at bounding box center [283, 19] width 22 height 5
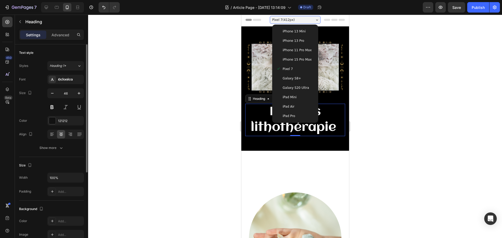
click at [289, 89] on span "Galaxy S20 Ultra" at bounding box center [295, 87] width 26 height 5
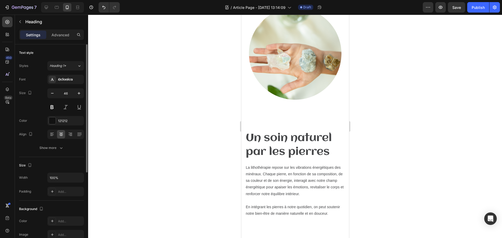
click at [319, 60] on img at bounding box center [295, 55] width 100 height 125
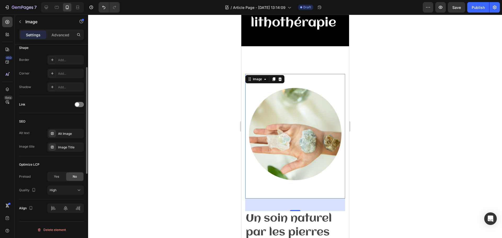
scroll to position [69, 0]
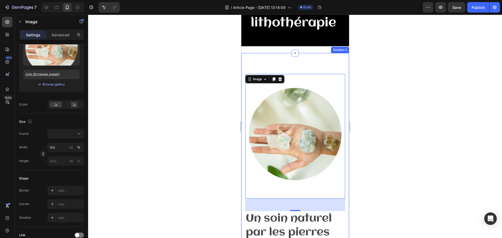
click at [300, 71] on div "Image 48 Un soin naturel par les pierres Heading La lithothérapie repose sur le…" at bounding box center [295, 198] width 108 height 291
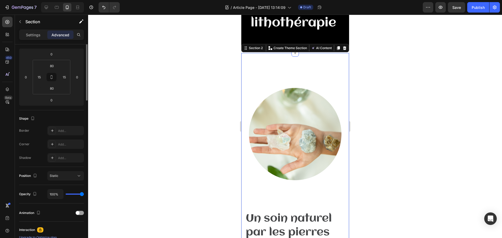
scroll to position [0, 0]
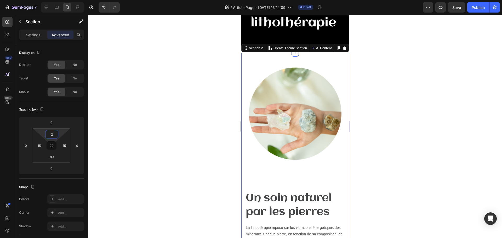
type input "0"
drag, startPoint x: 54, startPoint y: 129, endPoint x: 56, endPoint y: 139, distance: 9.8
click at [56, 0] on html "7 Version history / Article Page - Aug 26, 13:14:09 Draft Preview Save Publish …" at bounding box center [251, 0] width 502 height 0
click at [376, 140] on div at bounding box center [295, 127] width 414 height 224
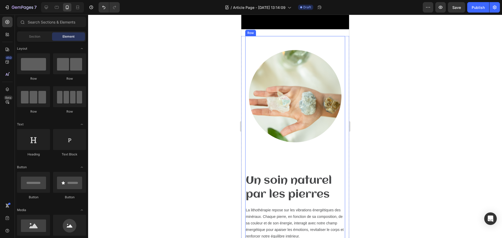
scroll to position [131, 0]
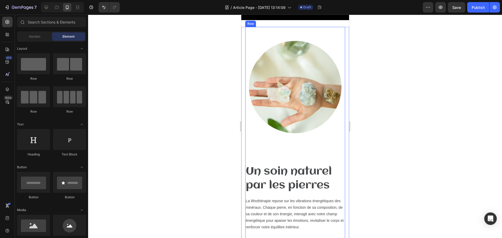
click at [319, 171] on h2 "Un soin naturel par les pierres" at bounding box center [295, 178] width 100 height 29
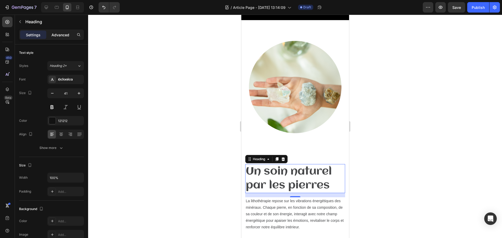
click at [59, 32] on p "Advanced" at bounding box center [61, 34] width 18 height 5
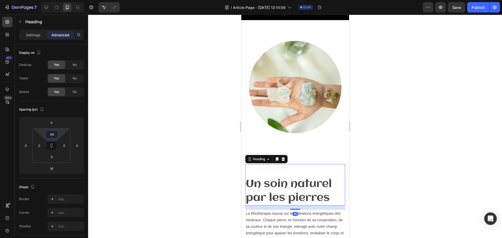
type input "0"
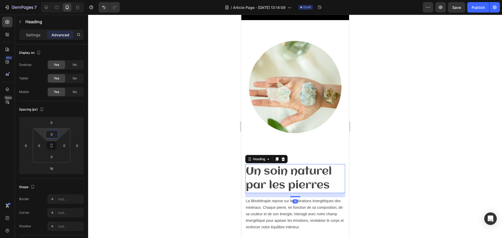
drag, startPoint x: 48, startPoint y: 129, endPoint x: 49, endPoint y: 147, distance: 18.6
click at [49, 0] on html "7 Version history / Article Page - Aug 26, 13:14:09 Draft Preview Save Publish …" at bounding box center [251, 0] width 502 height 0
click at [304, 135] on img at bounding box center [295, 89] width 100 height 125
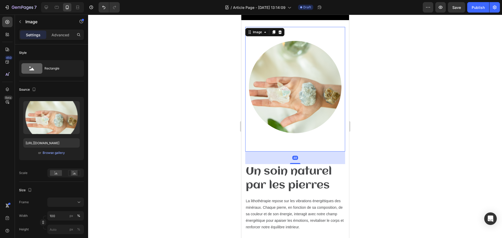
click at [300, 152] on div "48" at bounding box center [295, 158] width 100 height 13
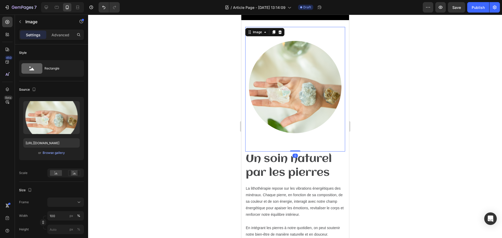
drag, startPoint x: 292, startPoint y: 157, endPoint x: 292, endPoint y: 141, distance: 16.5
click at [292, 141] on div "Image 0" at bounding box center [295, 89] width 100 height 125
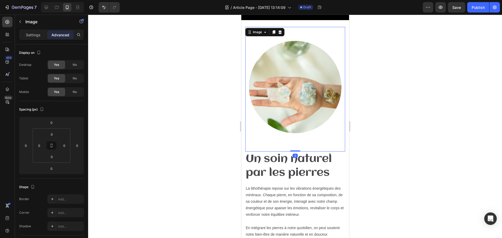
click at [372, 120] on div at bounding box center [295, 127] width 414 height 224
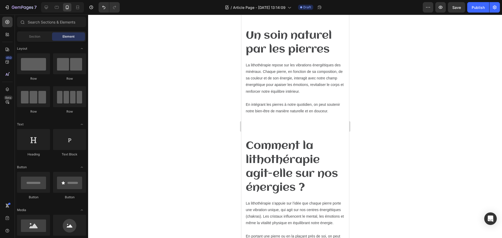
scroll to position [235, 0]
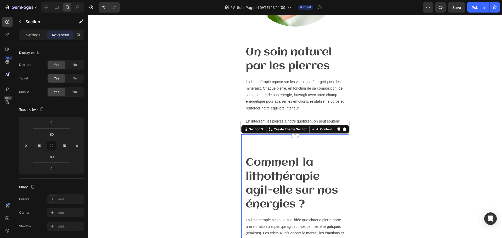
click at [401, 159] on div at bounding box center [295, 127] width 414 height 224
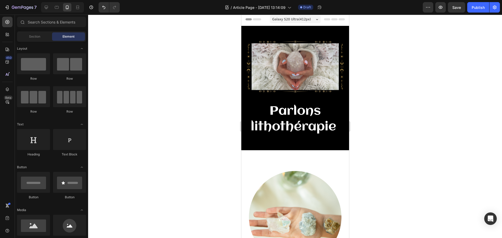
scroll to position [0, 0]
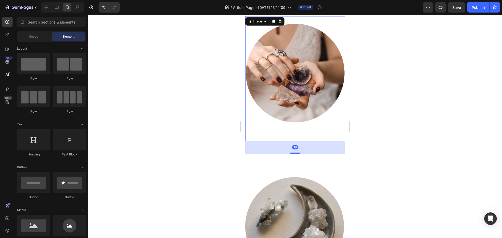
click at [291, 81] on img at bounding box center [295, 78] width 100 height 125
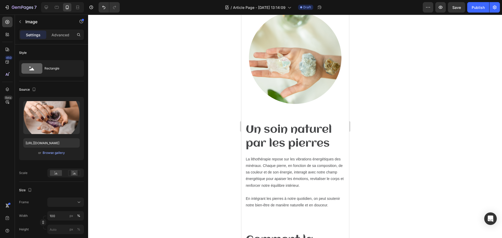
scroll to position [157, 0]
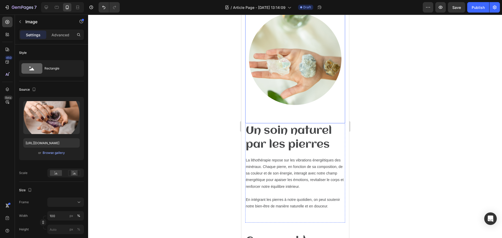
click at [292, 70] on img at bounding box center [295, 61] width 100 height 125
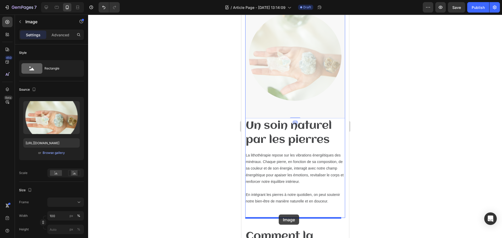
drag, startPoint x: 292, startPoint y: 59, endPoint x: 278, endPoint y: 215, distance: 156.5
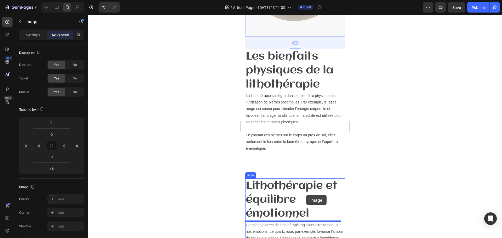
scroll to position [777, 0]
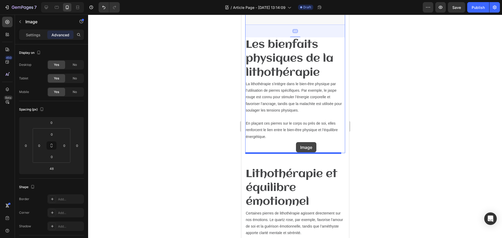
drag, startPoint x: 311, startPoint y: 98, endPoint x: 296, endPoint y: 142, distance: 46.8
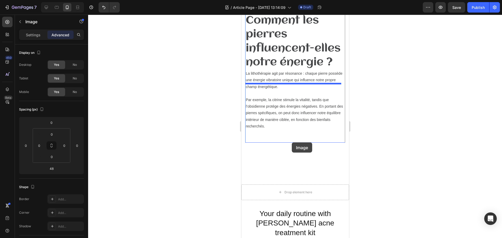
scroll to position [1369, 0]
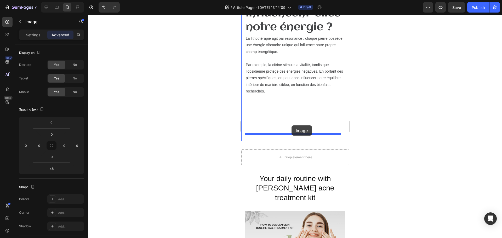
drag, startPoint x: 304, startPoint y: 99, endPoint x: 291, endPoint y: 126, distance: 29.0
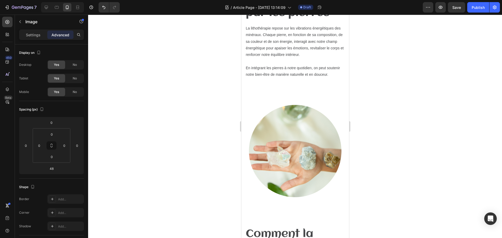
scroll to position [0, 0]
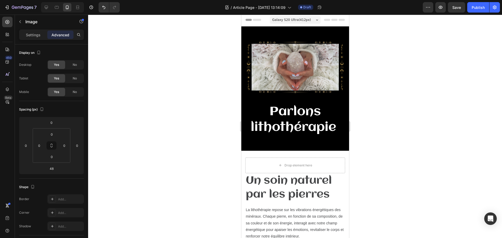
click at [464, 72] on div at bounding box center [295, 127] width 414 height 224
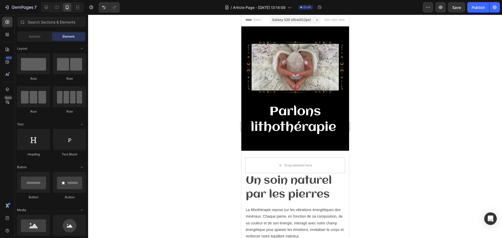
click at [401, 96] on div at bounding box center [295, 127] width 414 height 224
click at [47, 7] on icon at bounding box center [46, 7] width 5 height 5
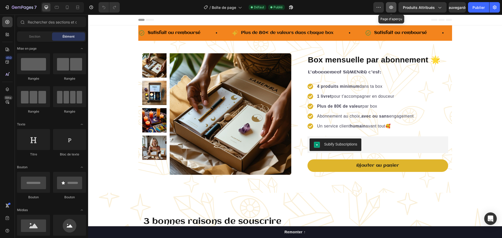
click at [392, 6] on icon "button" at bounding box center [391, 7] width 4 height 3
